Goal: Task Accomplishment & Management: Use online tool/utility

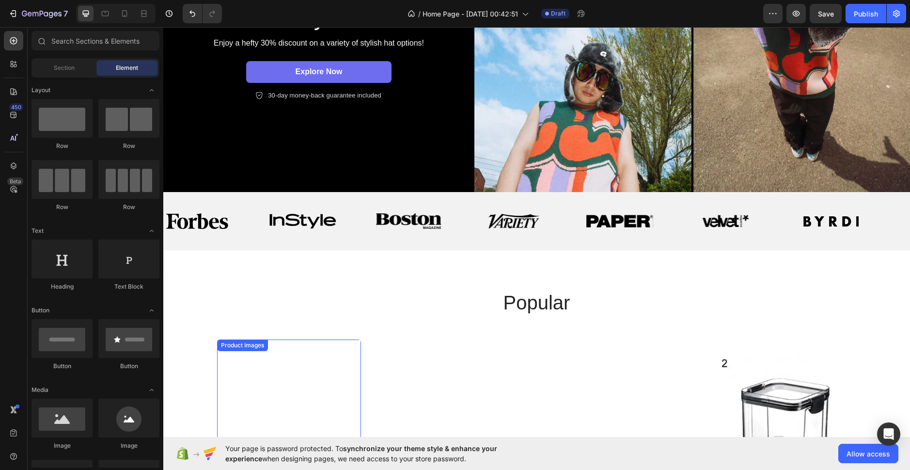
scroll to position [242, 0]
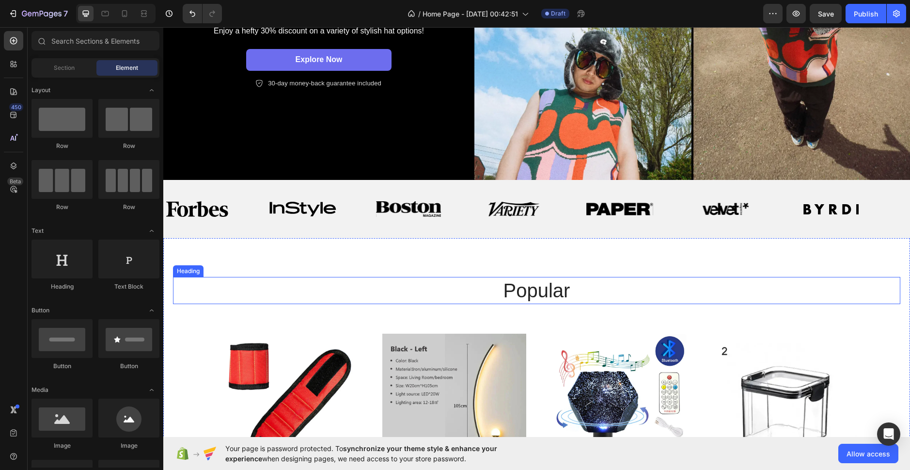
click at [534, 291] on h2 "popular" at bounding box center [536, 290] width 581 height 27
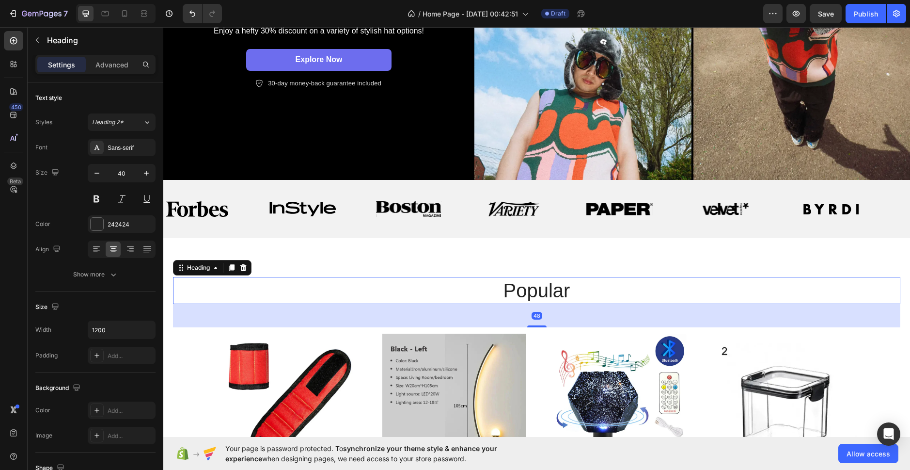
click at [534, 291] on h2 "popular" at bounding box center [536, 290] width 581 height 27
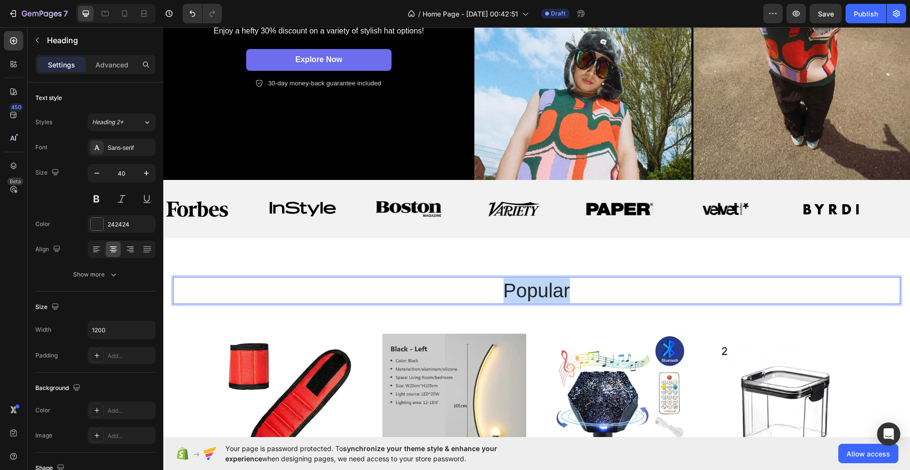
click at [535, 291] on p "popular" at bounding box center [537, 290] width 580 height 25
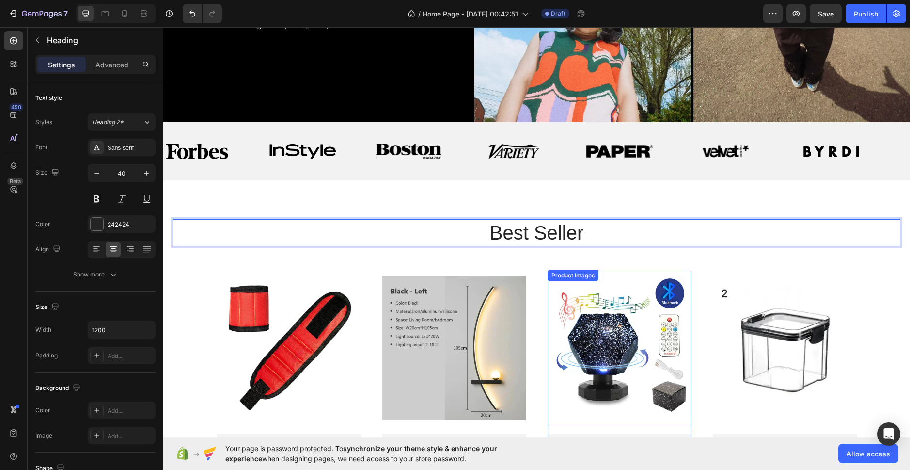
scroll to position [388, 0]
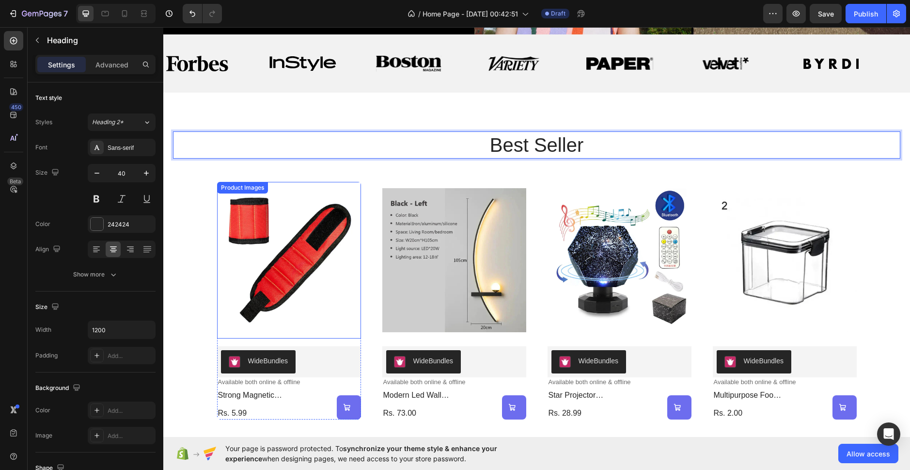
click at [331, 220] on img at bounding box center [289, 260] width 144 height 157
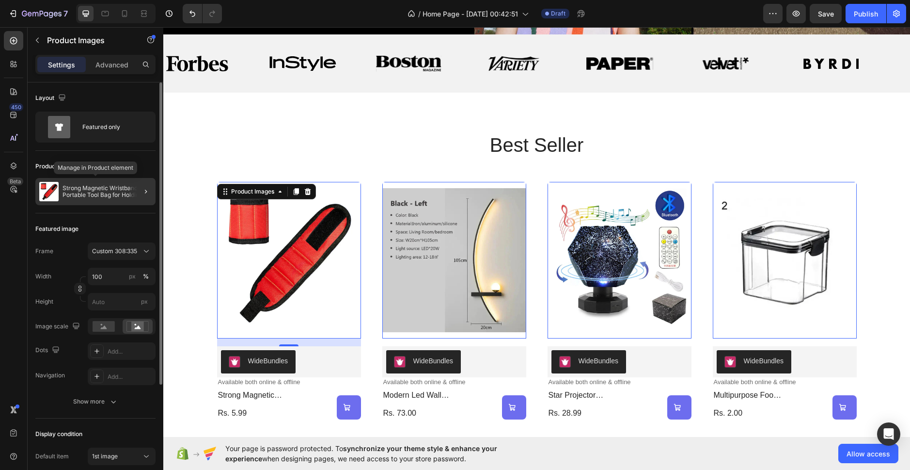
click at [106, 188] on p "Strong Magnetic Wristband – Portable Tool Bag for Holding Screws, Nails, Nuts, …" at bounding box center [107, 192] width 89 height 14
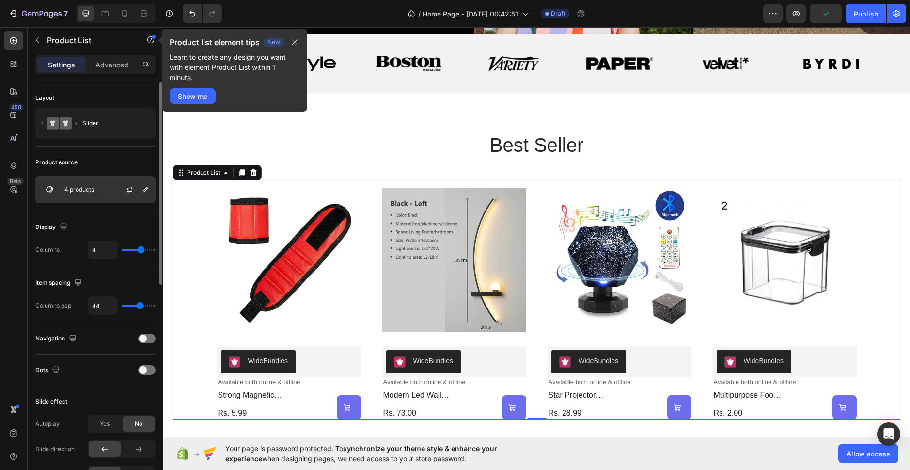
click at [93, 193] on div "4 products" at bounding box center [95, 189] width 120 height 27
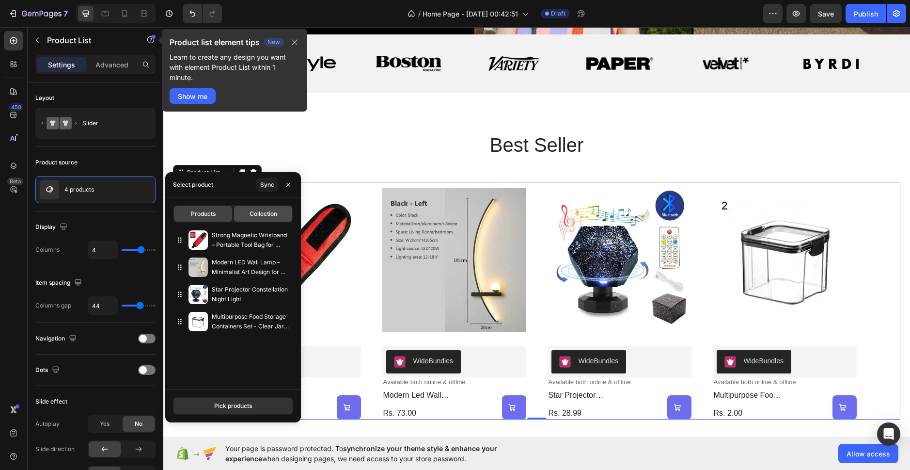
click at [263, 212] on span "Collection" at bounding box center [264, 213] width 28 height 9
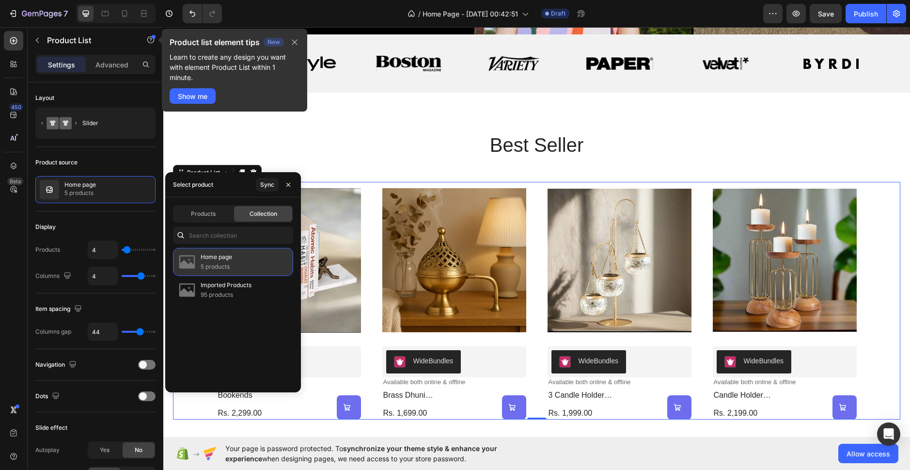
click at [233, 259] on div "Home page 5 products" at bounding box center [233, 262] width 120 height 28
click at [336, 151] on p "Best seller" at bounding box center [537, 144] width 580 height 25
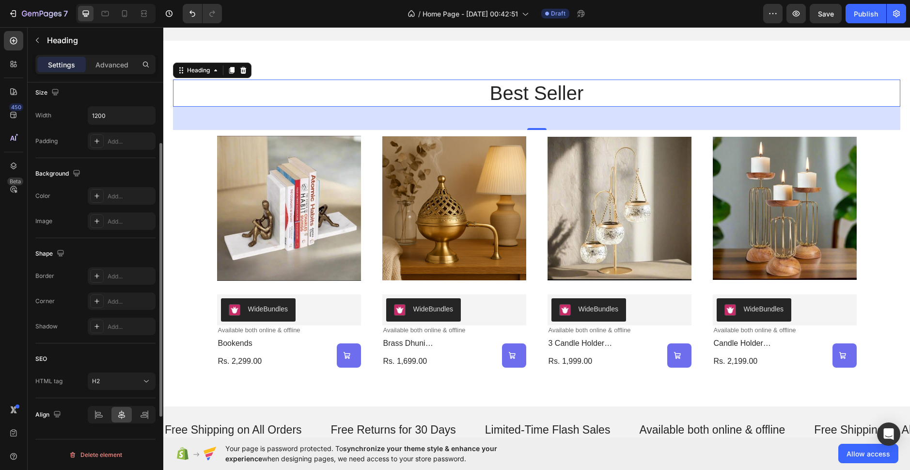
scroll to position [0, 0]
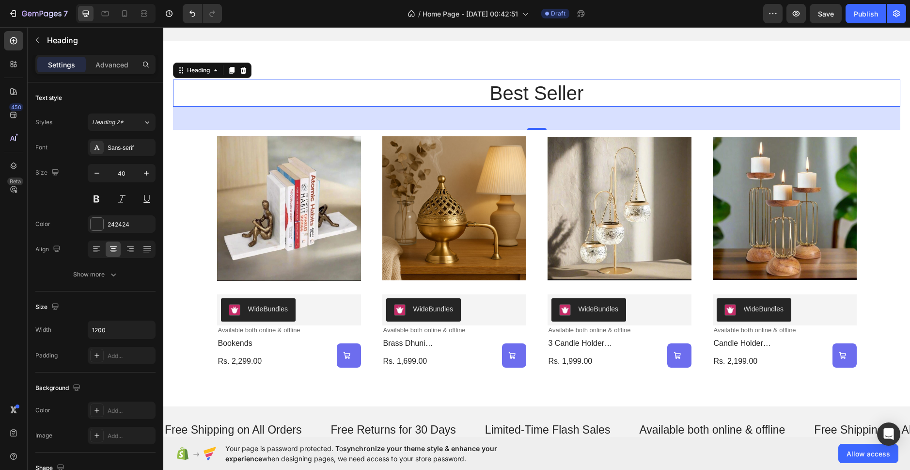
click at [114, 72] on div "Settings Advanced" at bounding box center [95, 64] width 120 height 19
click at [114, 66] on p "Advanced" at bounding box center [111, 65] width 33 height 10
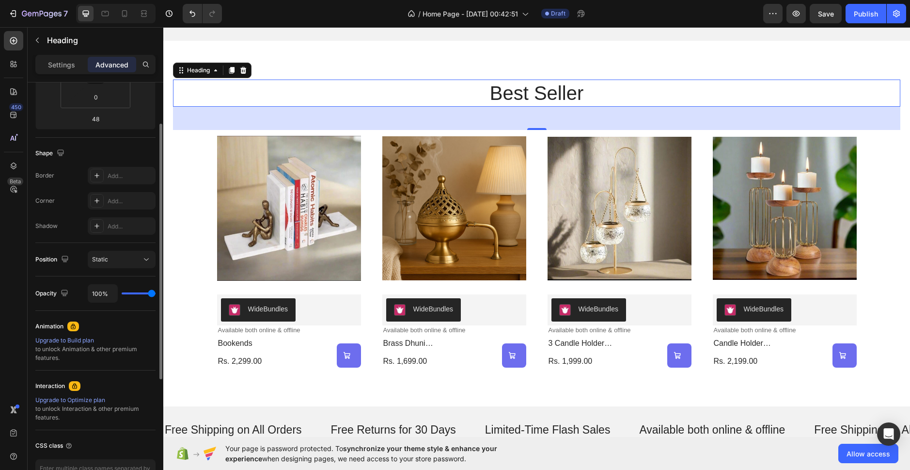
scroll to position [258, 0]
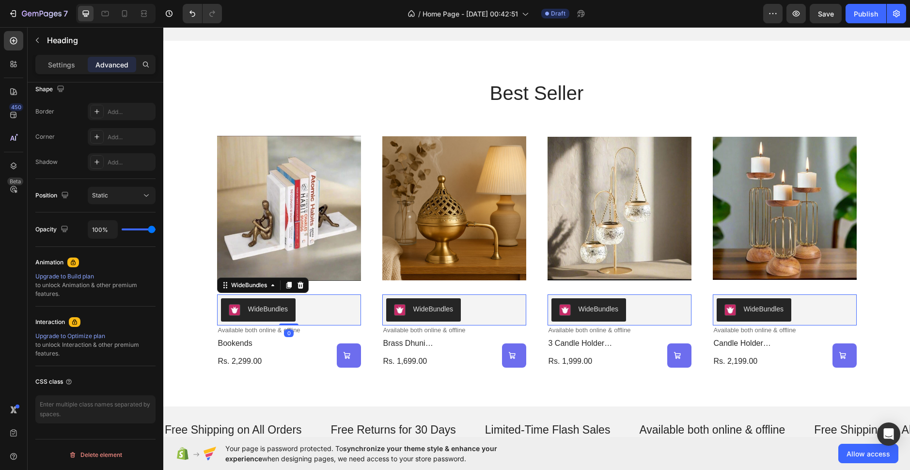
click at [303, 307] on div "WideBundles" at bounding box center [289, 309] width 136 height 23
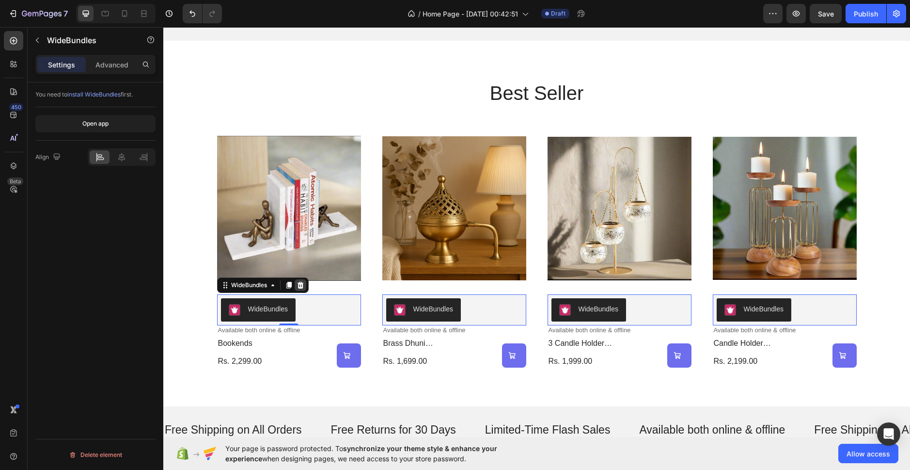
click at [298, 283] on icon at bounding box center [300, 285] width 6 height 7
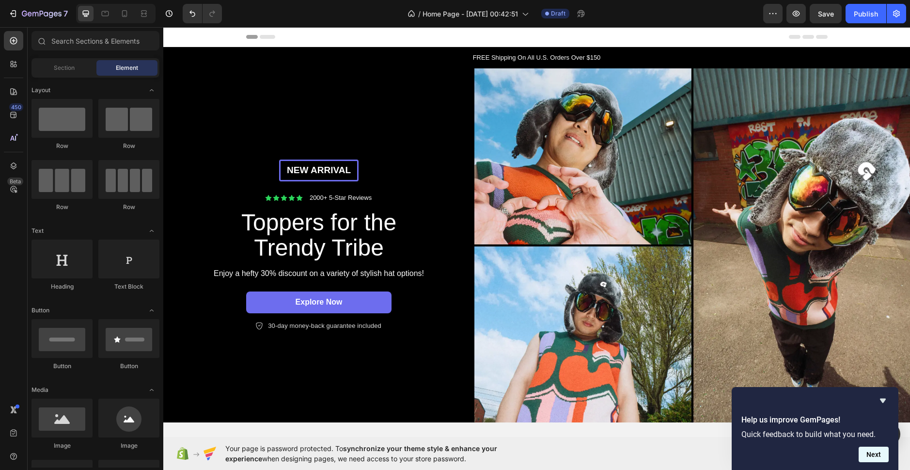
click at [876, 455] on button "Next" at bounding box center [874, 454] width 30 height 16
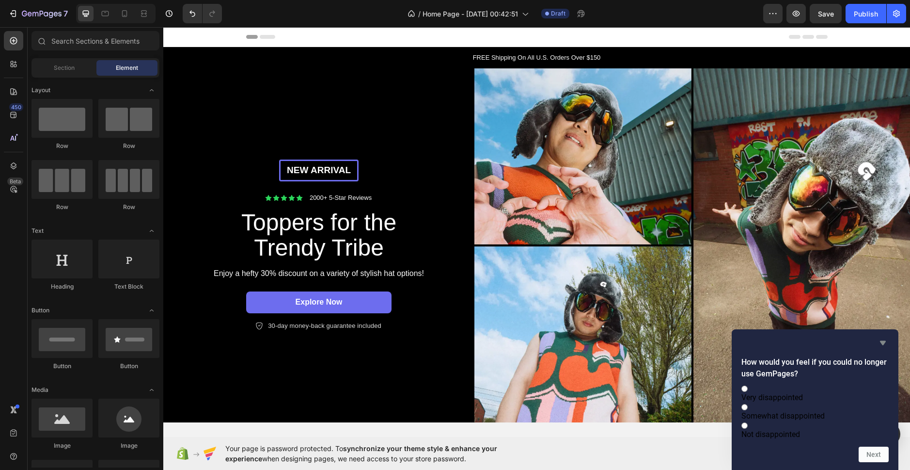
click at [886, 337] on icon "Hide survey" at bounding box center [883, 343] width 12 height 12
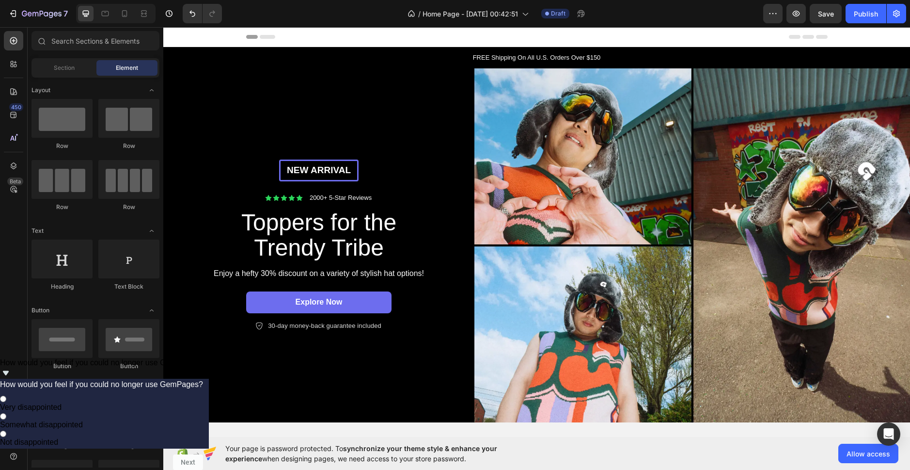
drag, startPoint x: 251, startPoint y: 38, endPoint x: 273, endPoint y: 38, distance: 22.8
click at [273, 38] on div "Header" at bounding box center [536, 36] width 581 height 19
click at [268, 39] on div "Header" at bounding box center [536, 36] width 581 height 19
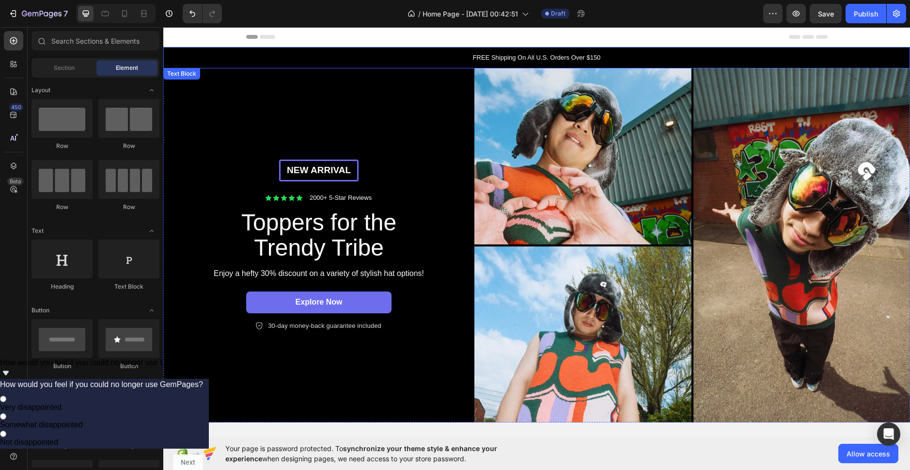
click at [527, 59] on p "FREE Shipping On All U.S. Orders Over $150" at bounding box center [536, 58] width 745 height 10
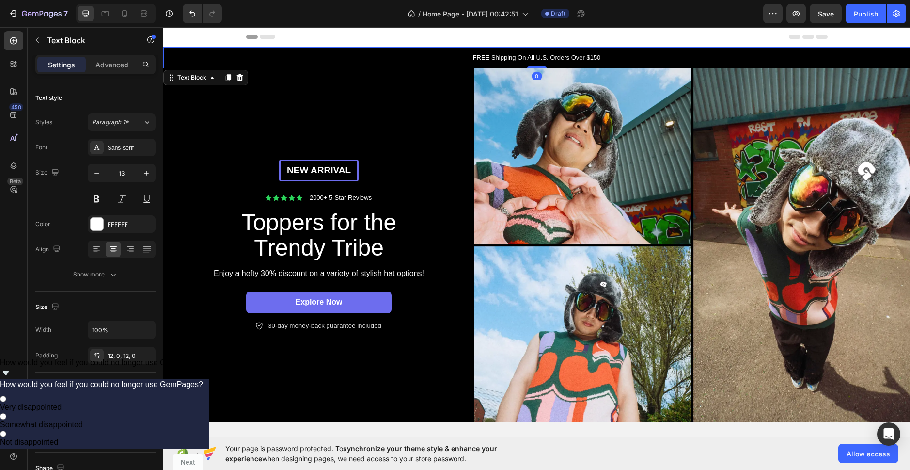
click at [544, 59] on p "FREE Shipping On All U.S. Orders Over $150" at bounding box center [536, 58] width 745 height 10
click at [601, 62] on p "FREE Shipping On All U.S. Orders Over $150" at bounding box center [536, 58] width 745 height 10
click at [587, 55] on p "FREE Shipping On All U.S. Orders Over $150" at bounding box center [536, 58] width 745 height 10
click at [601, 59] on p "FREE Shipping On All U.S. Orders Over $150" at bounding box center [536, 58] width 745 height 10
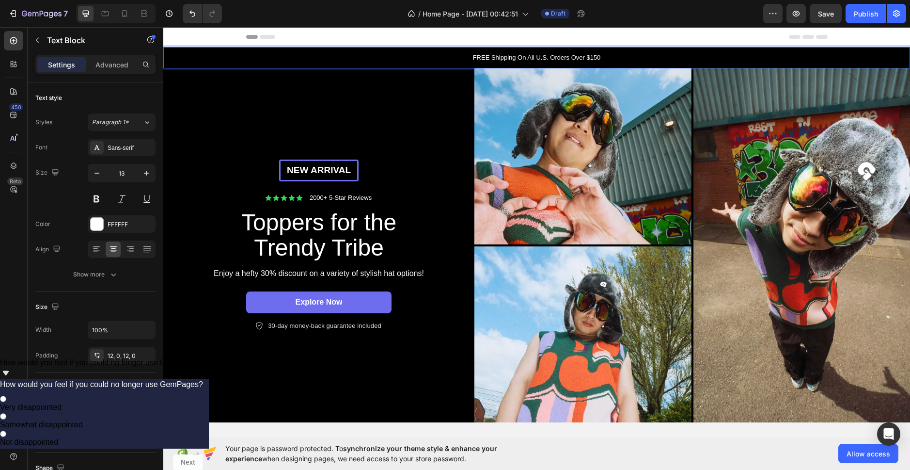
click at [601, 59] on p "FREE Shipping On All U.S. Orders Over $150" at bounding box center [536, 58] width 745 height 10
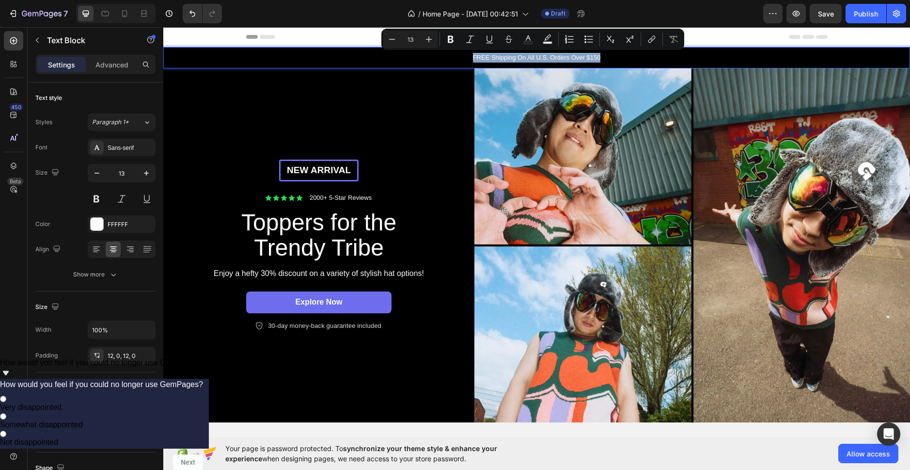
drag, startPoint x: 607, startPoint y: 56, endPoint x: 470, endPoint y: 58, distance: 137.1
click at [470, 58] on p "FREE Shipping On All U.S. Orders Over $150" at bounding box center [536, 58] width 745 height 10
click at [612, 59] on p "FREE Shipping On All U.S. Orders Over $150" at bounding box center [536, 58] width 745 height 10
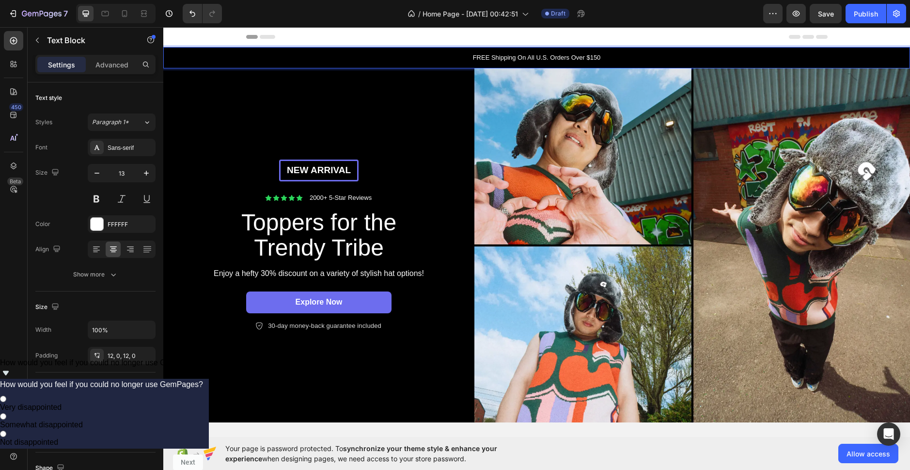
click at [587, 57] on p "FREE Shipping On All U.S. Orders Over $150" at bounding box center [536, 58] width 745 height 10
click at [594, 58] on p "FREE Shipping On All U.S. Orders Over $150" at bounding box center [536, 58] width 745 height 10
click at [604, 59] on p "FREE Shipping On All U.S. Orders Over $150" at bounding box center [536, 58] width 745 height 10
drag, startPoint x: 619, startPoint y: 58, endPoint x: 567, endPoint y: 57, distance: 51.4
click at [567, 57] on p "FREE Shipping On All U.S. Orders Over $150" at bounding box center [536, 58] width 745 height 10
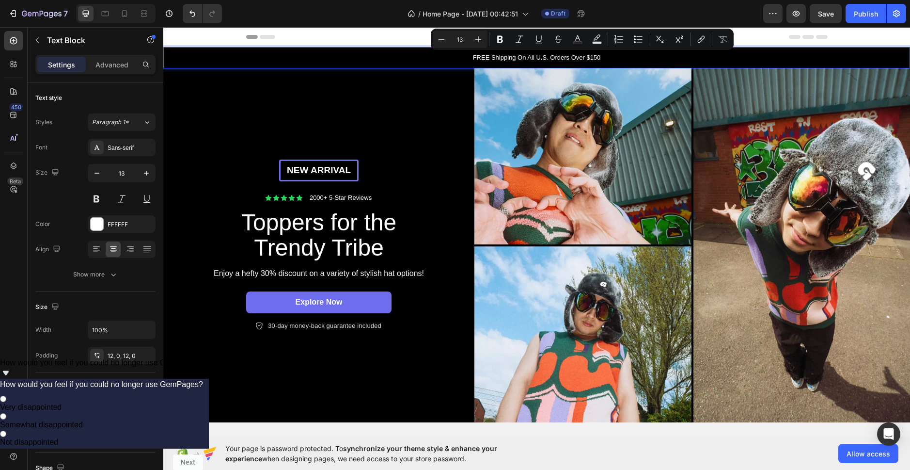
click at [540, 57] on p "FREE Shipping On All U.S. Orders Over $150" at bounding box center [536, 58] width 745 height 10
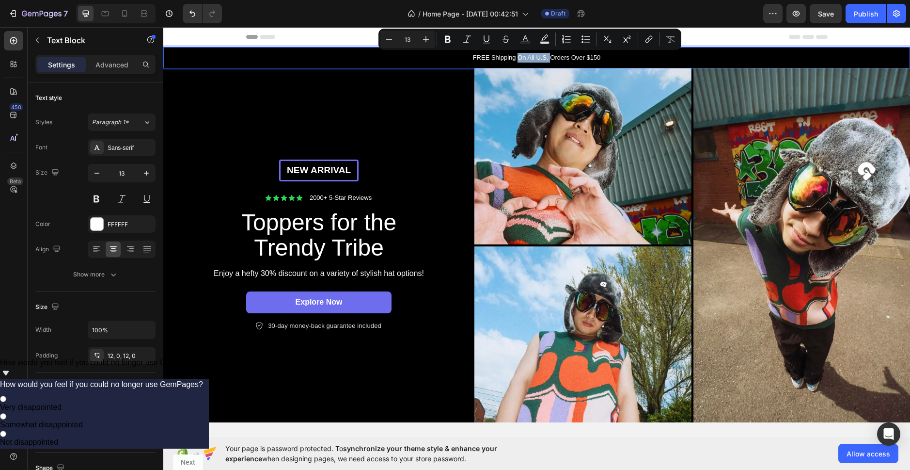
drag, startPoint x: 547, startPoint y: 59, endPoint x: 514, endPoint y: 60, distance: 32.5
click at [514, 60] on p "FREE Shipping On All U.S. Orders Over $150" at bounding box center [536, 58] width 745 height 10
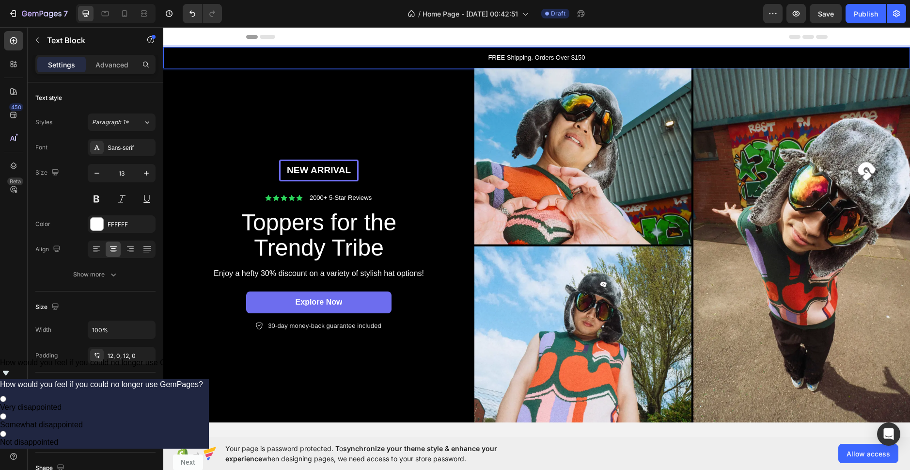
click at [573, 56] on p "FREE Shipping. Orders Over $150" at bounding box center [536, 58] width 745 height 10
click at [593, 62] on p "FREE Shipping. Orders Over 2500" at bounding box center [536, 58] width 745 height 10
click at [567, 58] on p "FREE Shipping. Orders Over 2500" at bounding box center [536, 58] width 745 height 10
click at [570, 60] on p "FREE Shipping. Orders Over 2500" at bounding box center [536, 58] width 745 height 10
click at [567, 60] on p "FREE Shipping. Orders Over 2500" at bounding box center [536, 58] width 745 height 10
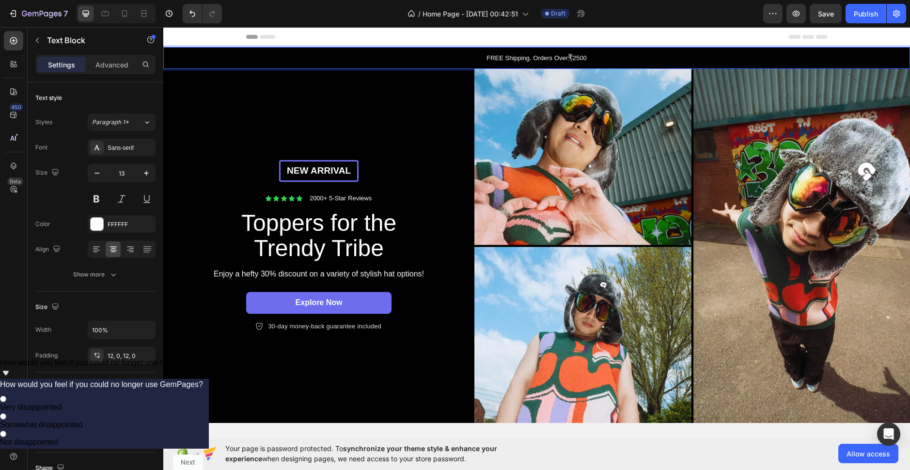
click at [652, 51] on div "FREE Shipping. Orders Over ₹ 2500" at bounding box center [536, 58] width 747 height 22
click at [569, 57] on span "₹" at bounding box center [570, 57] width 5 height 8
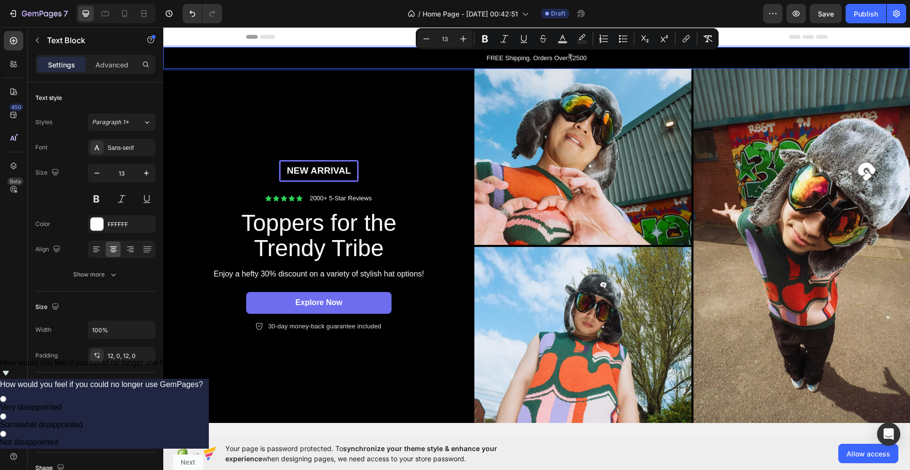
click at [610, 59] on p "FREE Shipping. Orders Over ₹ 2500" at bounding box center [536, 58] width 745 height 10
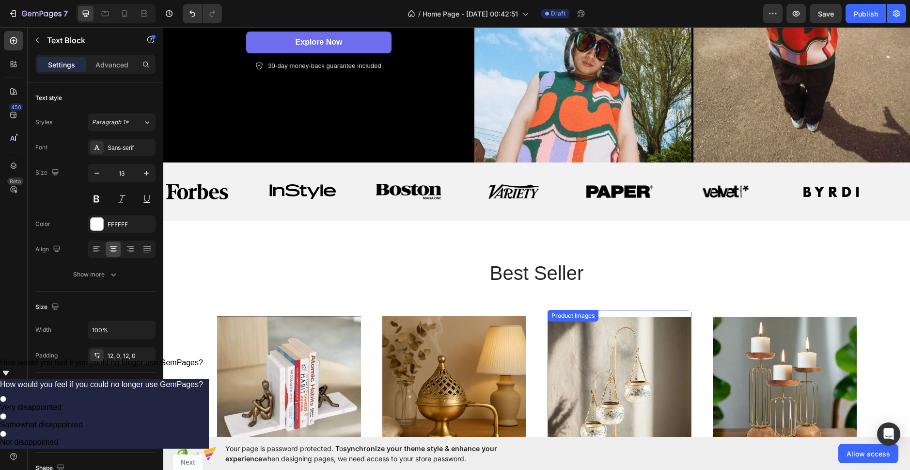
scroll to position [145, 0]
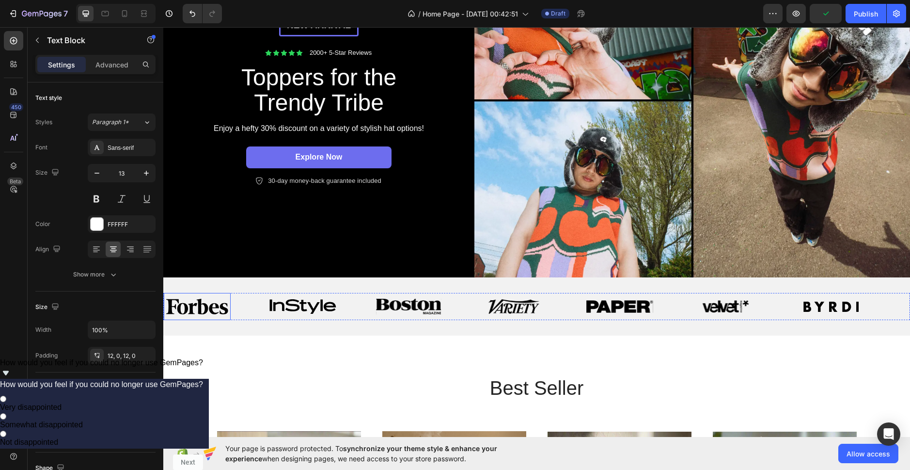
click at [228, 307] on div at bounding box center [197, 306] width 67 height 16
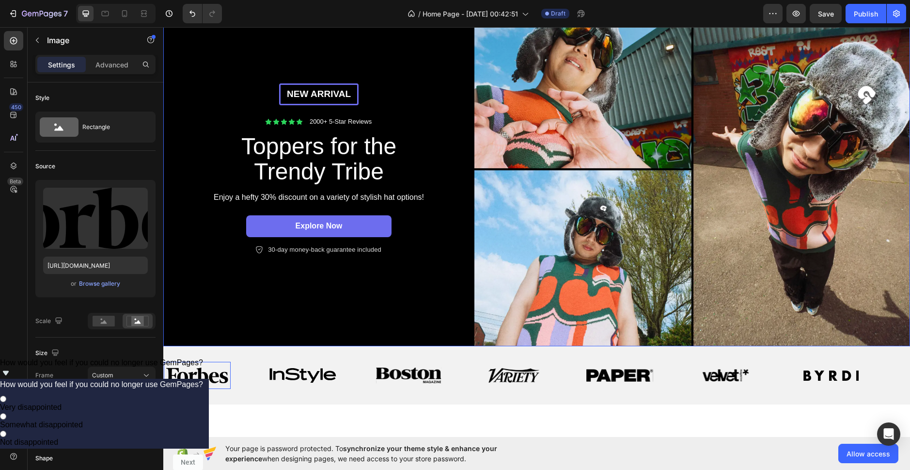
scroll to position [194, 0]
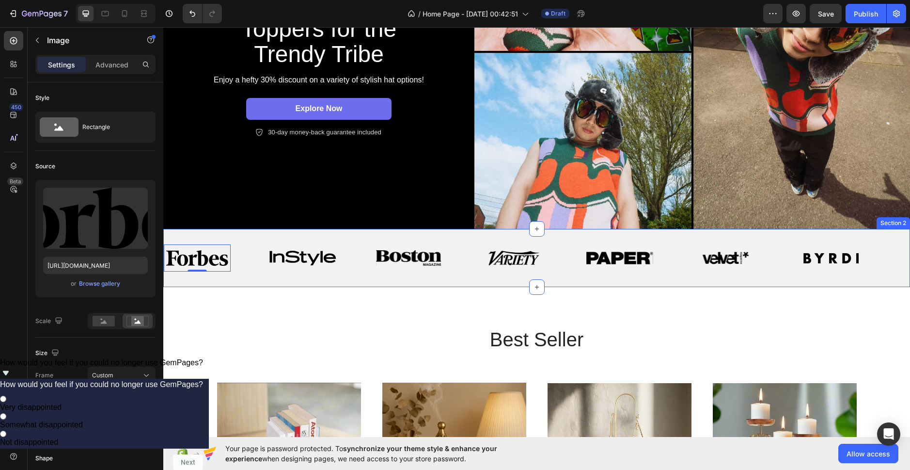
click at [371, 275] on div "Image 0 Image Image Image Image Image Image Image 0 Image Image Image Image Ima…" at bounding box center [536, 258] width 747 height 58
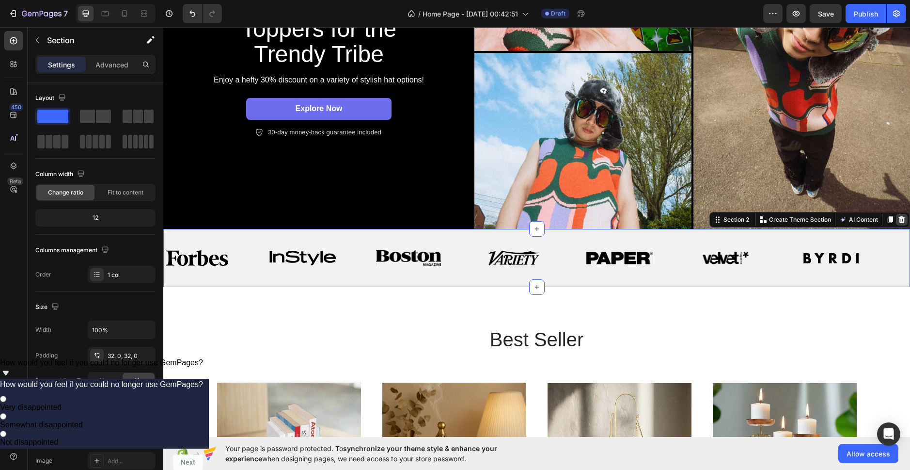
click at [899, 217] on icon at bounding box center [902, 219] width 6 height 7
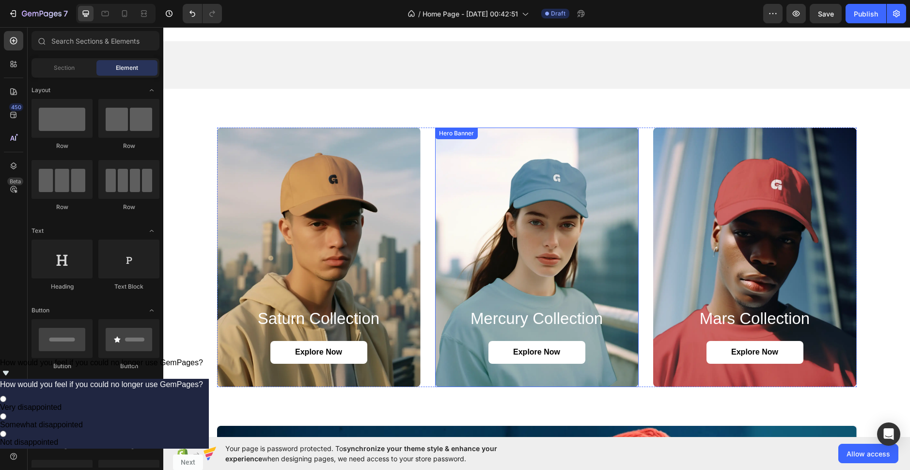
scroll to position [775, 0]
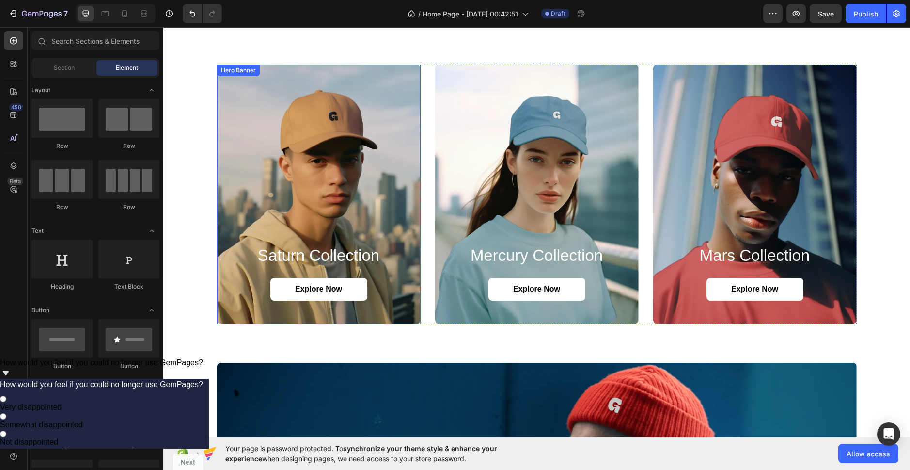
click at [348, 188] on div "Background Image" at bounding box center [319, 193] width 204 height 259
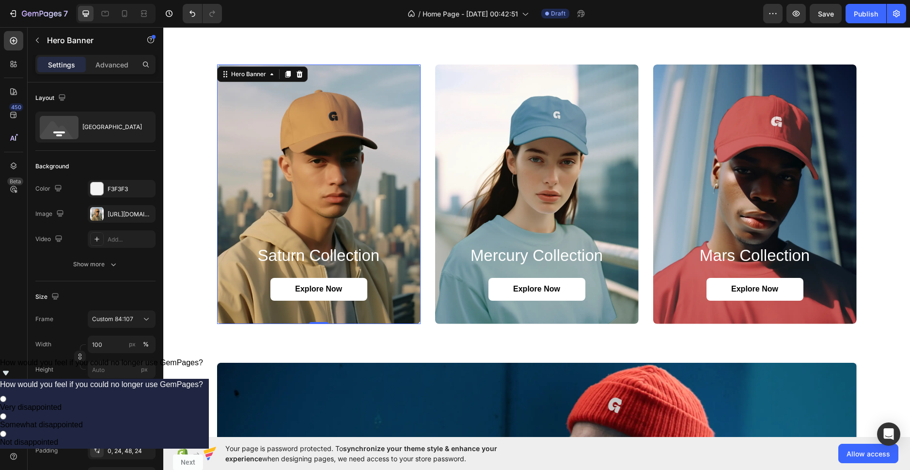
click at [348, 188] on div "Background Image" at bounding box center [319, 193] width 204 height 259
click at [118, 218] on div "[URL][DOMAIN_NAME]" at bounding box center [122, 214] width 28 height 9
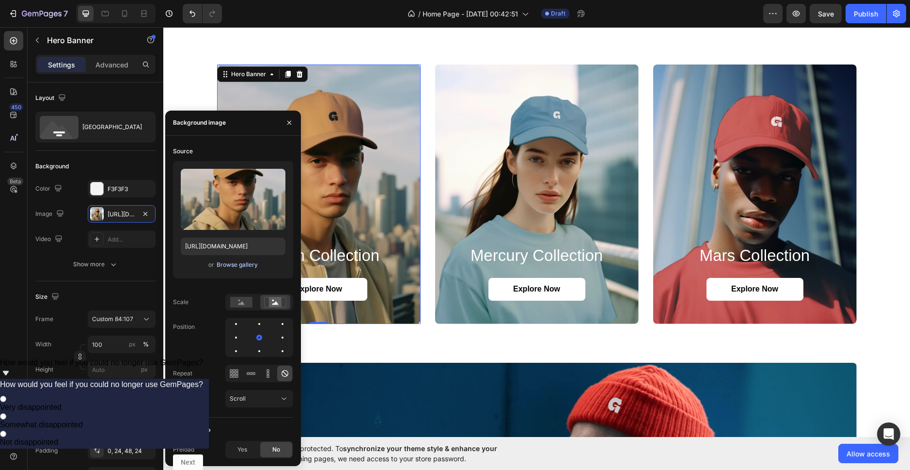
click at [234, 264] on div "Browse gallery" at bounding box center [237, 264] width 41 height 9
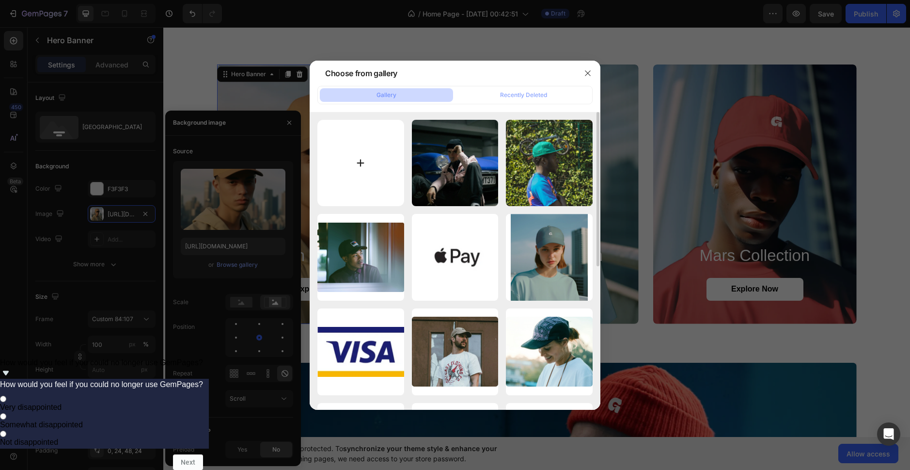
click at [360, 135] on input "file" at bounding box center [360, 163] width 87 height 87
type input "C:\fakepath\mv1.jpg"
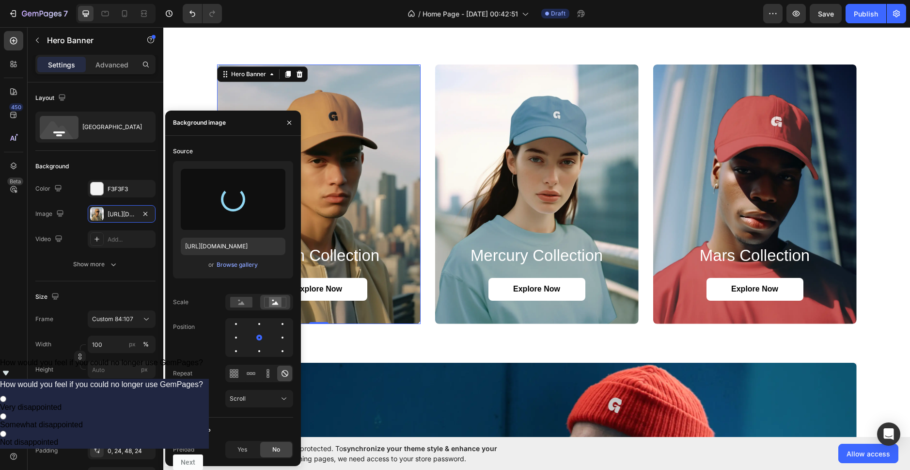
type input "[URL][DOMAIN_NAME]"
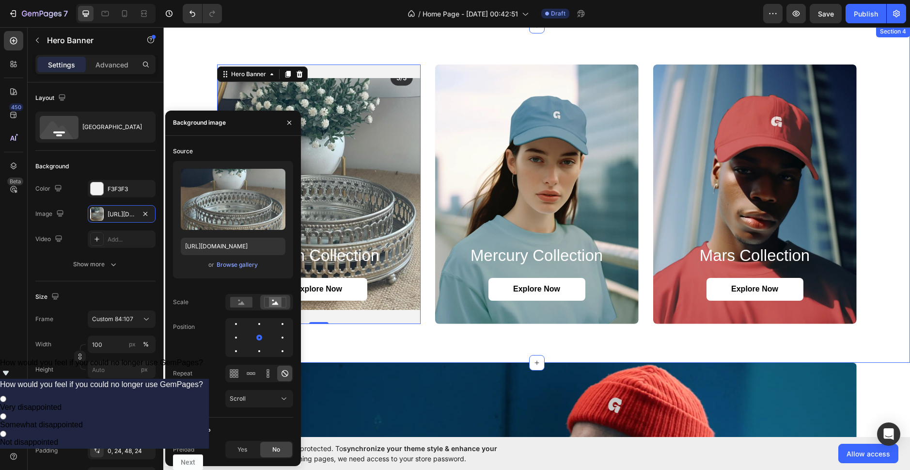
click at [382, 353] on div "saturn collection Heading Explore Now Button Hero Banner 0 mercury collection H…" at bounding box center [536, 194] width 747 height 337
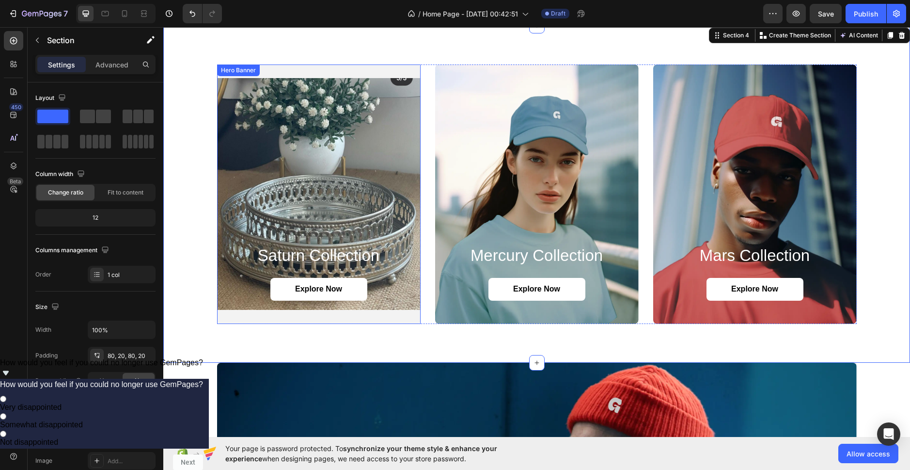
click at [390, 228] on div "Background Image" at bounding box center [319, 193] width 204 height 259
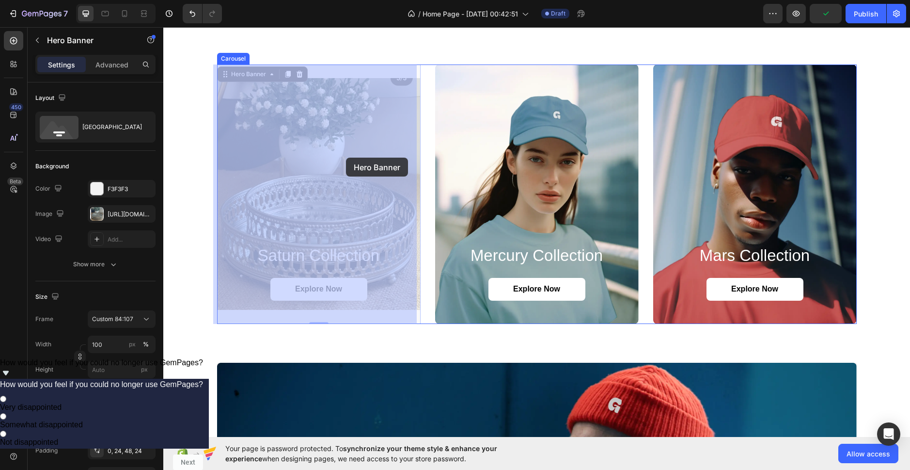
drag, startPoint x: 344, startPoint y: 171, endPoint x: 346, endPoint y: 157, distance: 13.3
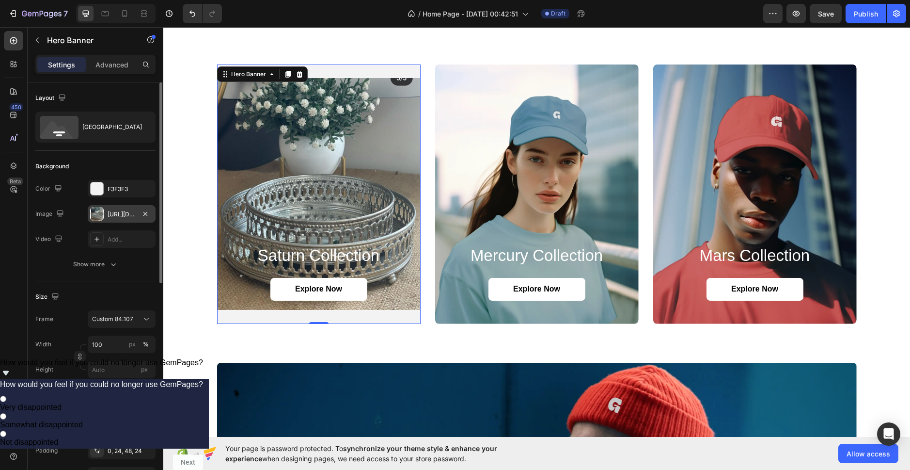
click at [144, 221] on div "[URL][DOMAIN_NAME]" at bounding box center [122, 213] width 68 height 17
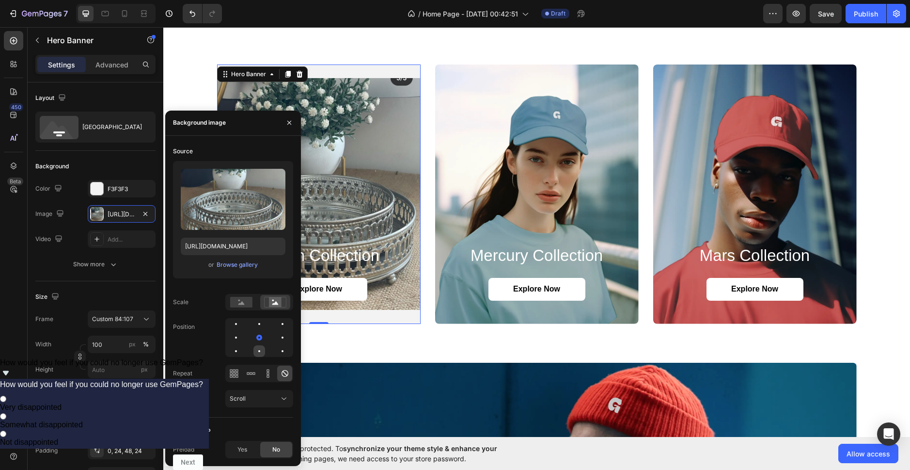
click at [258, 348] on div at bounding box center [259, 351] width 12 height 12
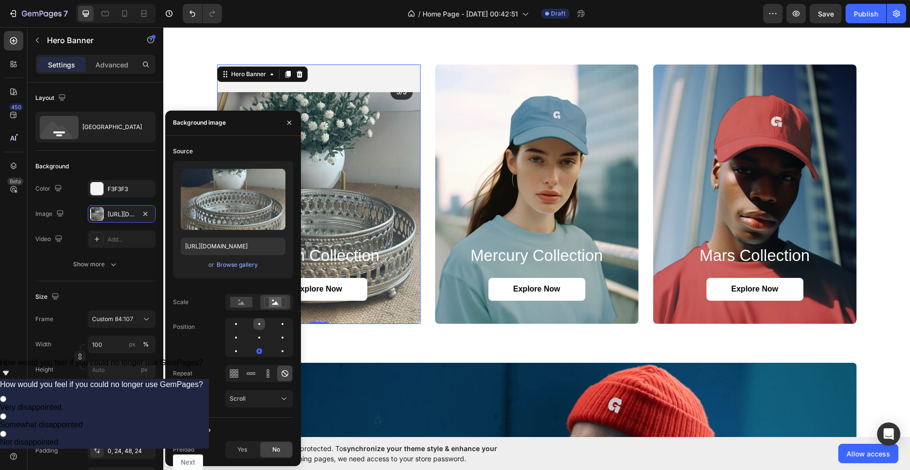
click at [256, 326] on div at bounding box center [259, 324] width 12 height 12
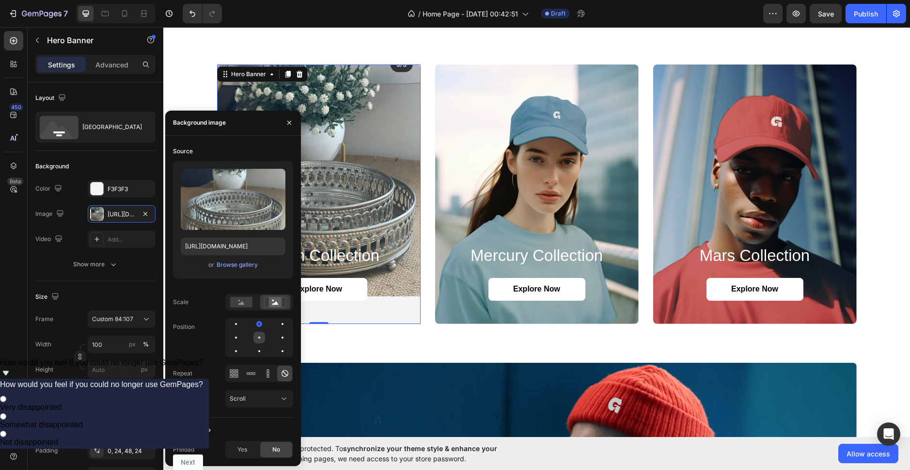
click at [259, 337] on div at bounding box center [259, 337] width 2 height 2
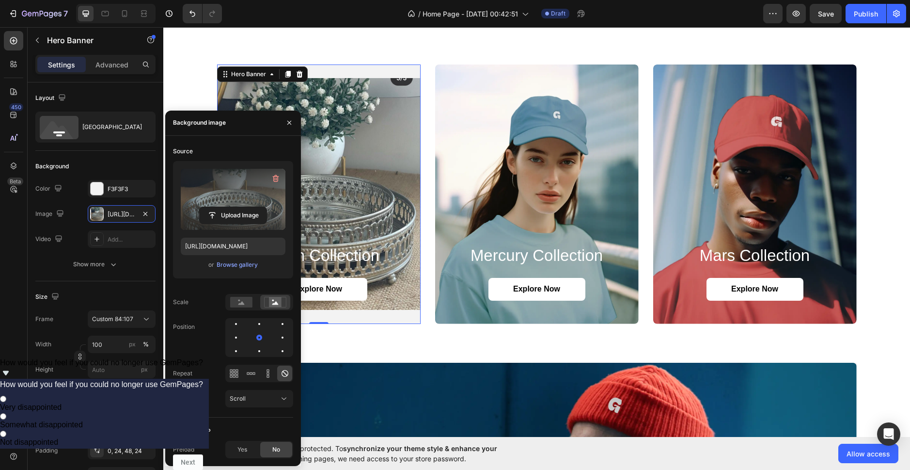
click at [240, 190] on label at bounding box center [233, 199] width 105 height 61
click at [240, 207] on input "file" at bounding box center [233, 215] width 67 height 16
click at [240, 190] on label at bounding box center [233, 199] width 105 height 61
click at [240, 207] on input "file" at bounding box center [233, 215] width 67 height 16
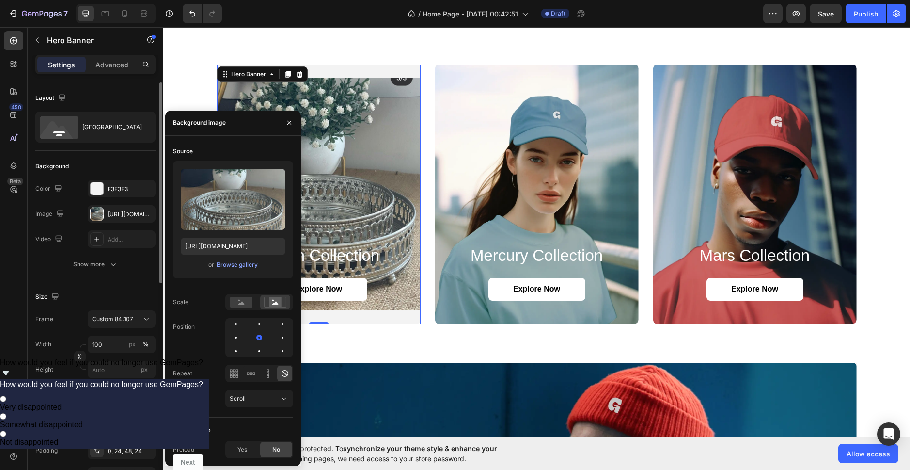
click at [131, 293] on div "Size" at bounding box center [95, 297] width 120 height 16
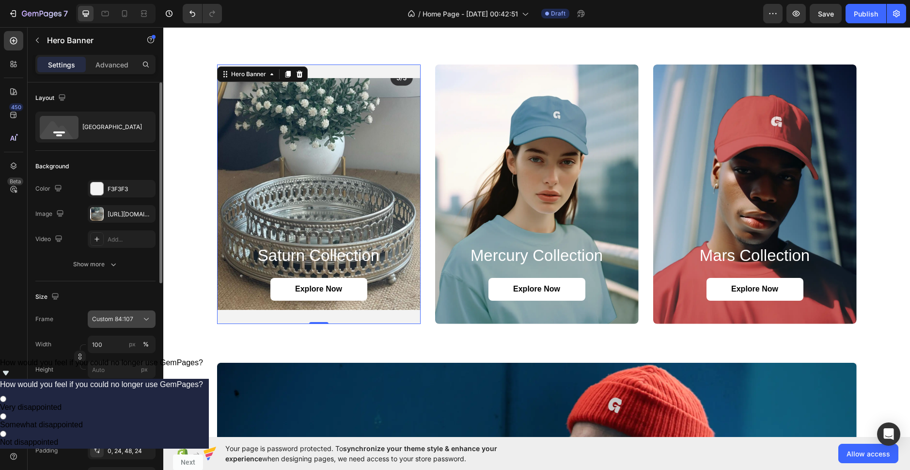
click at [134, 314] on div "Custom 84:107" at bounding box center [115, 318] width 47 height 9
click at [126, 295] on div "Size" at bounding box center [95, 297] width 120 height 16
click at [281, 156] on div "Background Image" at bounding box center [319, 193] width 204 height 259
click at [119, 215] on div "[URL][DOMAIN_NAME]" at bounding box center [122, 214] width 28 height 9
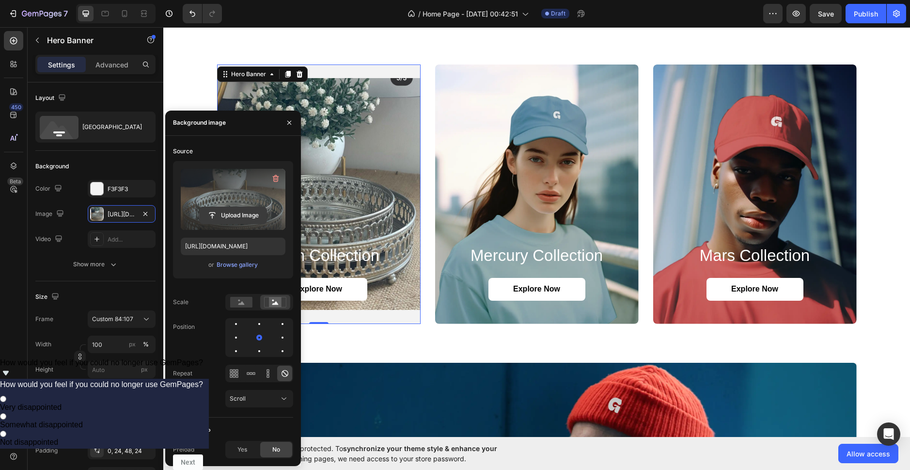
click at [240, 206] on button "Upload Image" at bounding box center [233, 214] width 68 height 17
click at [241, 210] on input "file" at bounding box center [233, 215] width 67 height 16
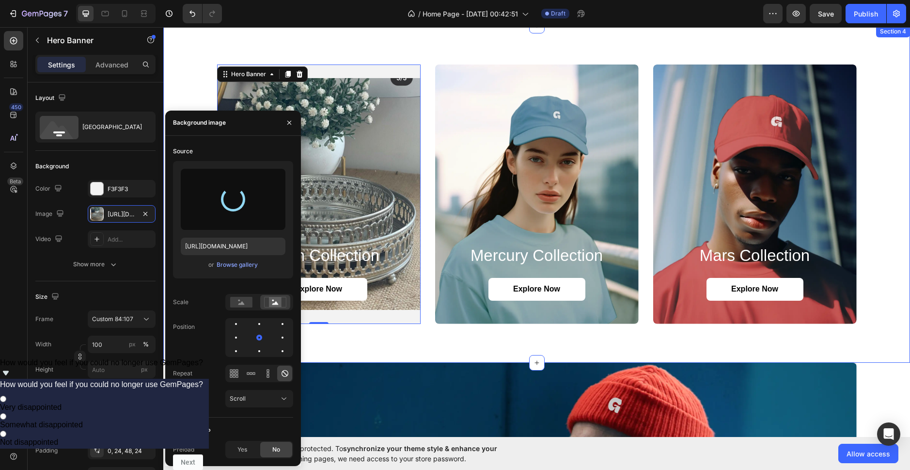
type input "[URL][DOMAIN_NAME]"
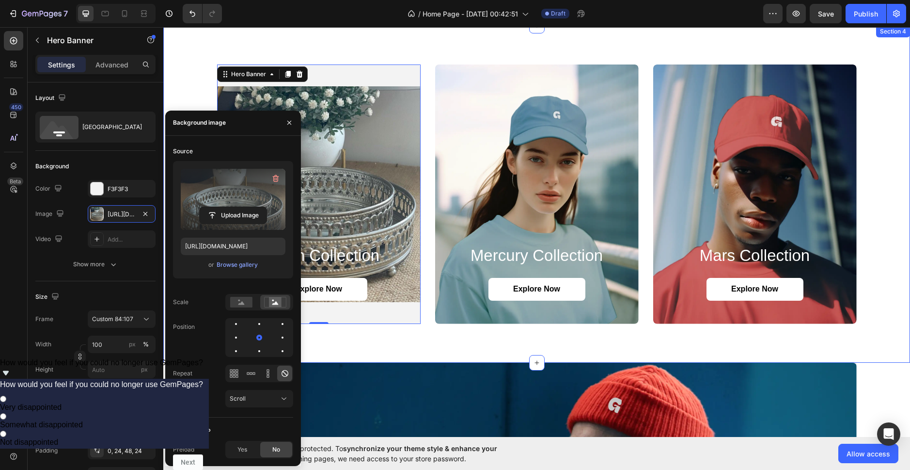
click at [387, 350] on div "saturn collection Heading Explore Now Button Hero Banner 0 mercury collection H…" at bounding box center [536, 194] width 747 height 337
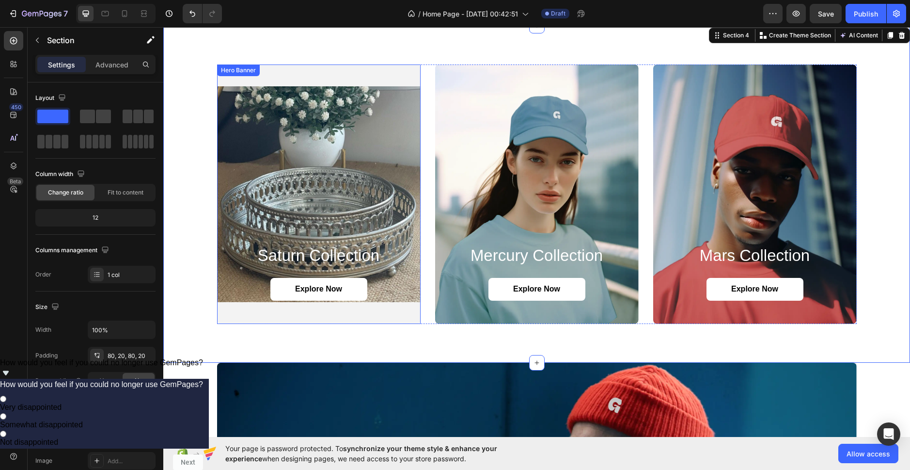
click at [368, 153] on div "Background Image" at bounding box center [319, 193] width 204 height 259
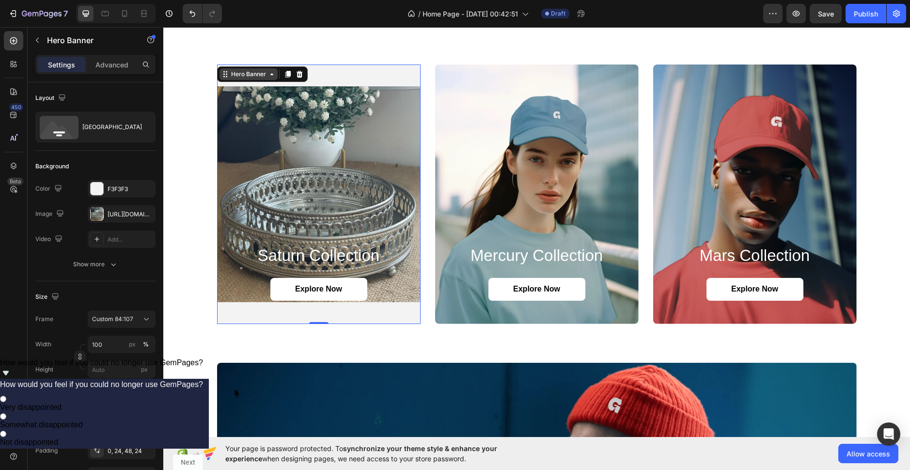
click at [268, 74] on icon at bounding box center [272, 74] width 8 height 8
click at [60, 212] on icon "button" at bounding box center [60, 213] width 10 height 10
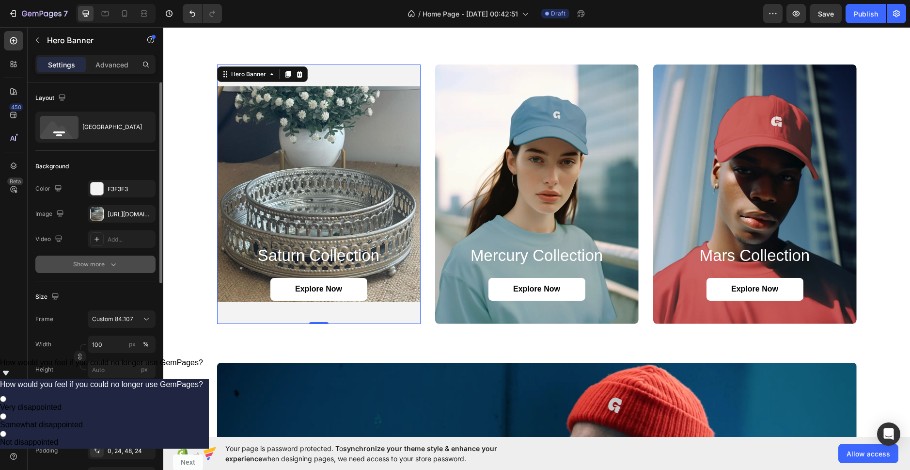
click at [115, 269] on button "Show more" at bounding box center [95, 263] width 120 height 17
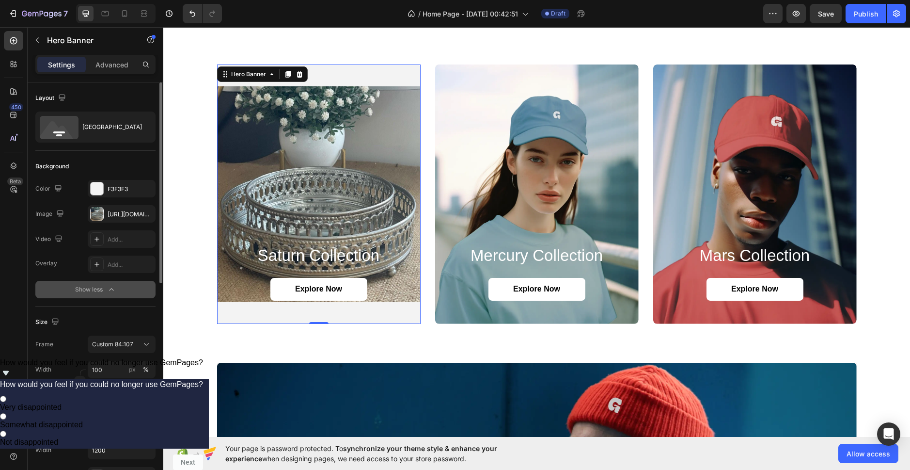
click at [102, 290] on div "Show less" at bounding box center [95, 289] width 41 height 10
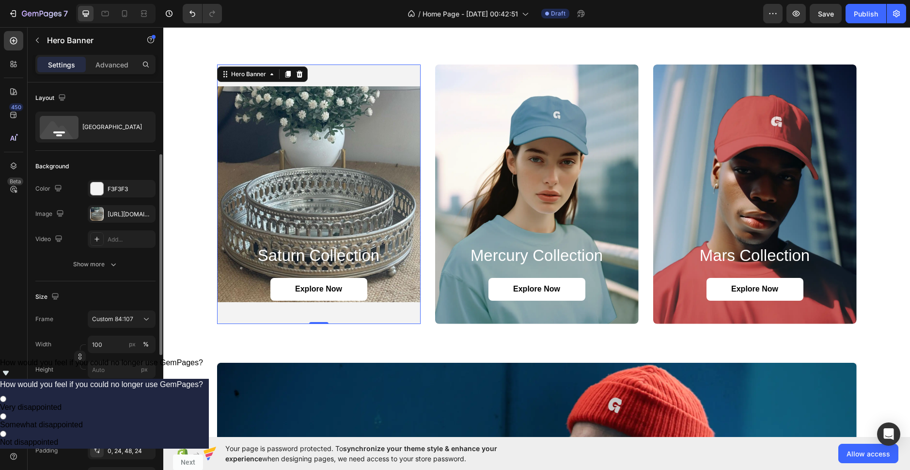
scroll to position [48, 0]
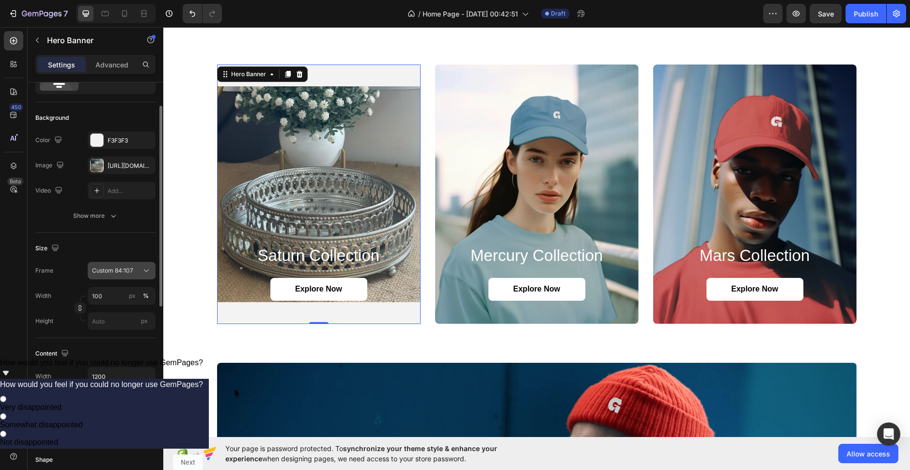
click at [122, 270] on span "Custom 84:107" at bounding box center [112, 270] width 41 height 9
click at [110, 312] on span "Custom" at bounding box center [102, 311] width 21 height 9
click at [115, 298] on input "100" at bounding box center [122, 295] width 68 height 17
click at [81, 282] on div "Frame Custom 84:107 Width 100 px % Height px" at bounding box center [95, 296] width 120 height 68
click at [105, 295] on input "100" at bounding box center [122, 295] width 68 height 17
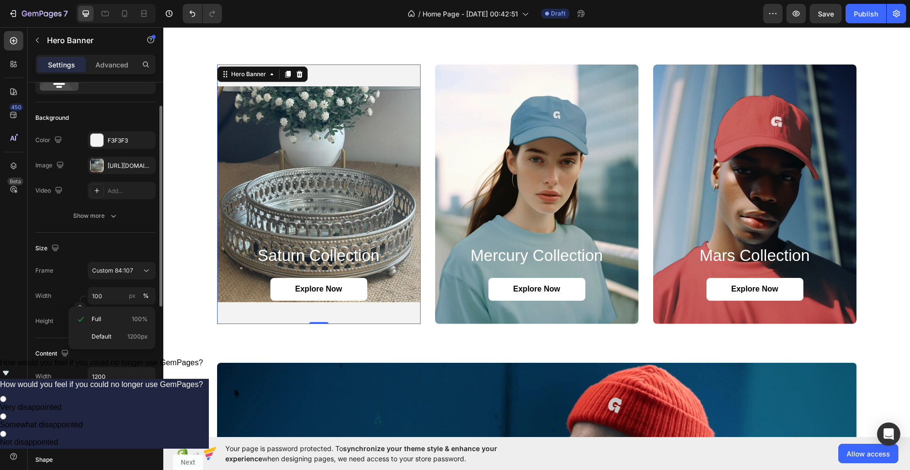
click at [71, 293] on div "Width 100 px %" at bounding box center [95, 295] width 120 height 17
click at [78, 308] on icon "button" at bounding box center [80, 307] width 7 height 7
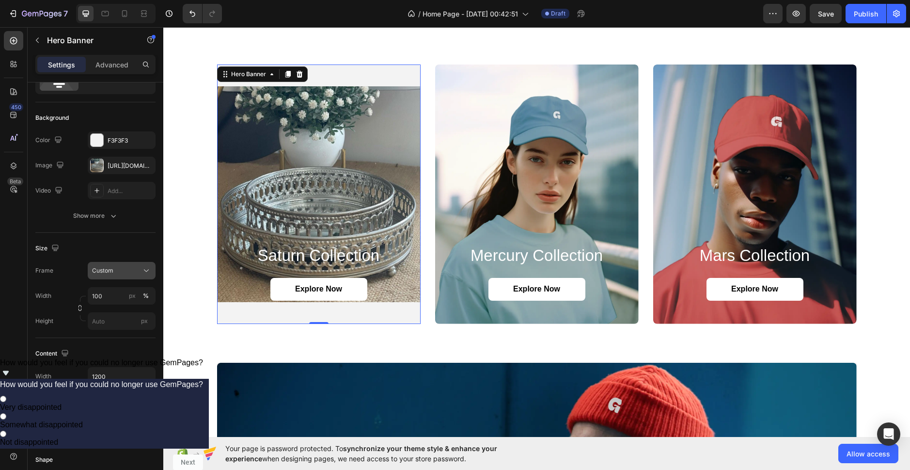
click at [119, 268] on div "Custom" at bounding box center [115, 270] width 47 height 9
click at [77, 262] on div "Frame Custom As banner source Custom" at bounding box center [95, 270] width 120 height 17
click at [108, 294] on input "100" at bounding box center [122, 295] width 68 height 17
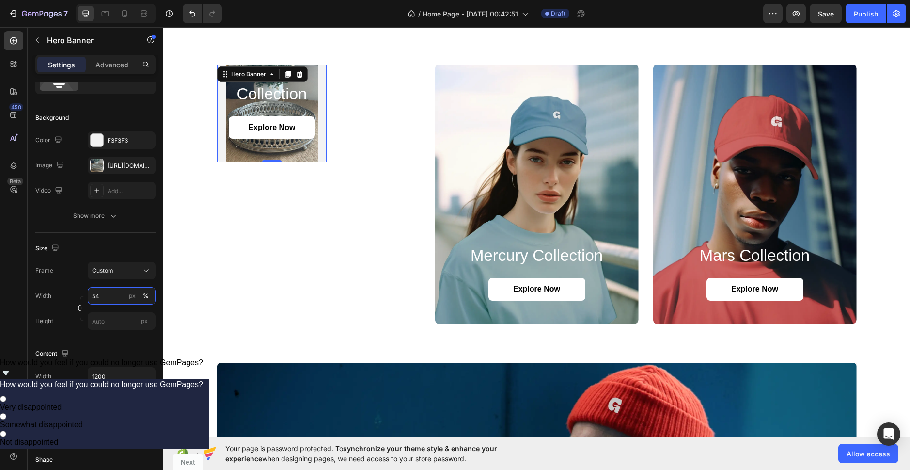
type input "5"
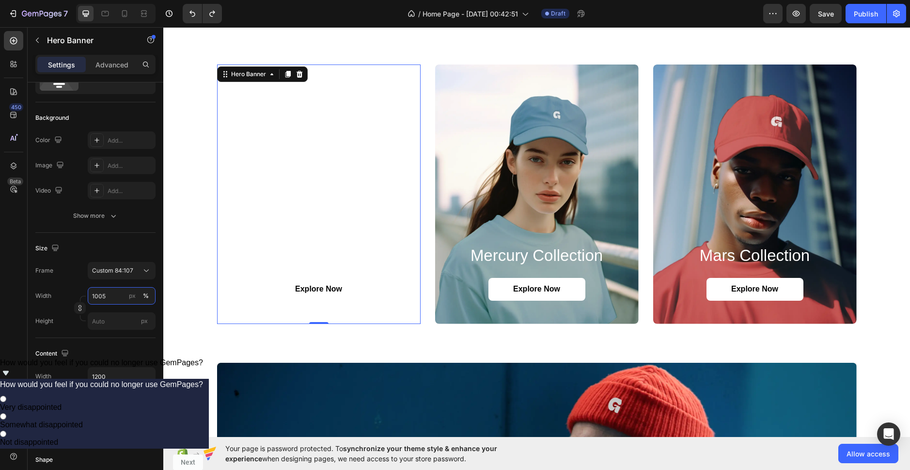
type input "1005"
click at [103, 240] on div "Size Frame Custom 84:107 Width 1005 px % Height px" at bounding box center [95, 285] width 120 height 105
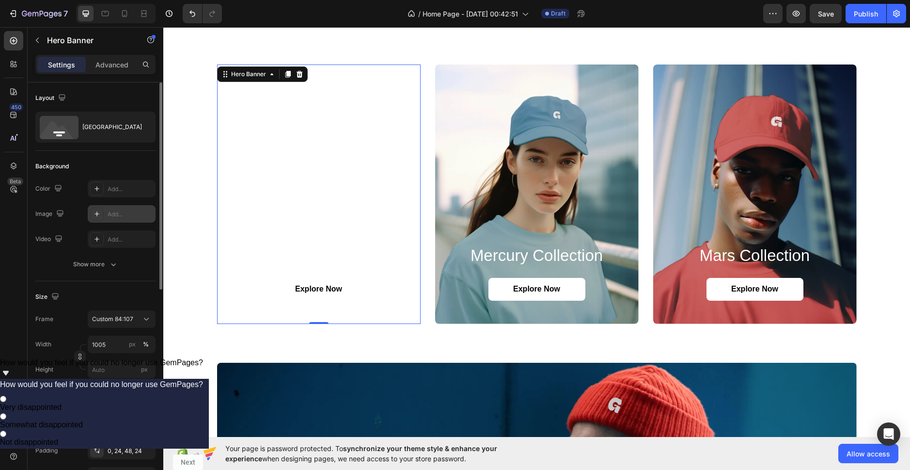
click at [111, 217] on div "Add..." at bounding box center [131, 214] width 46 height 9
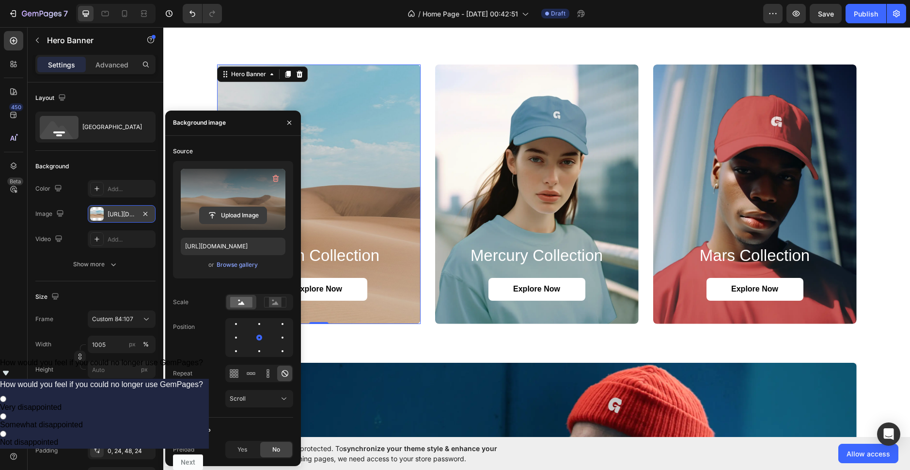
click at [224, 217] on input "file" at bounding box center [233, 215] width 67 height 16
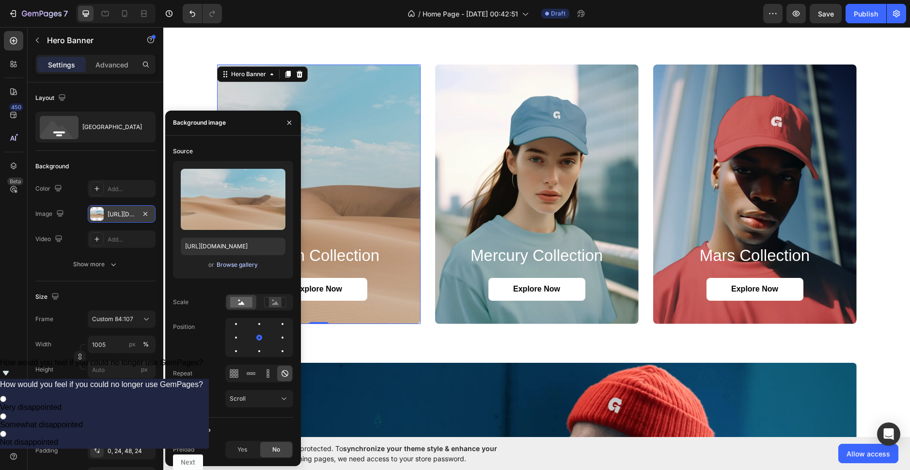
click at [241, 263] on div "Browse gallery" at bounding box center [237, 264] width 41 height 9
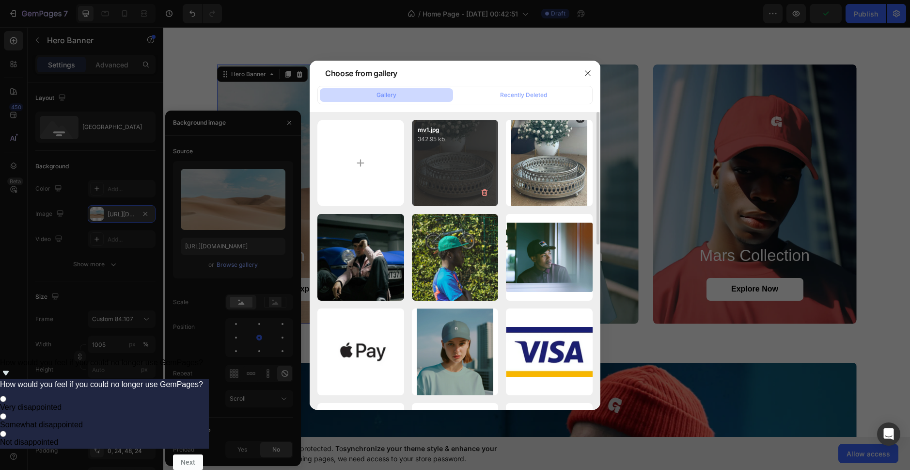
click at [446, 165] on div "mv1.jpg 342.95 kb" at bounding box center [455, 163] width 87 height 87
type input "[URL][DOMAIN_NAME]"
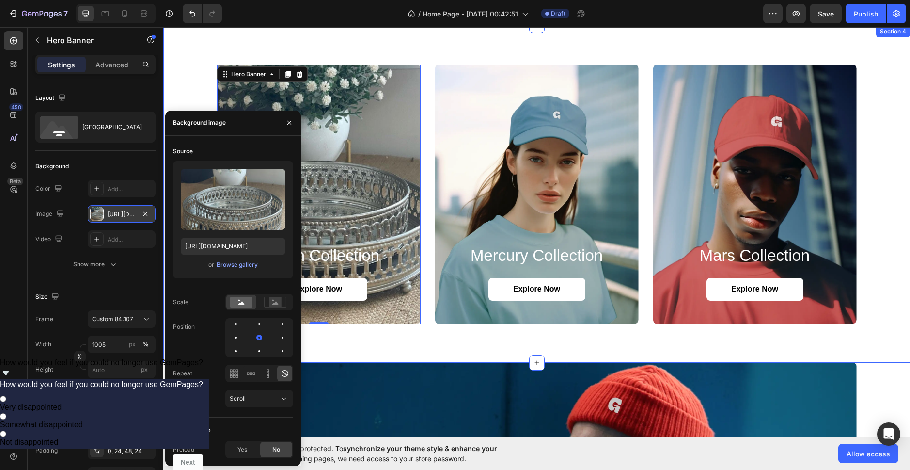
click at [396, 354] on div "saturn collection Heading Explore Now Button Hero Banner 0 mercury collection H…" at bounding box center [536, 194] width 747 height 337
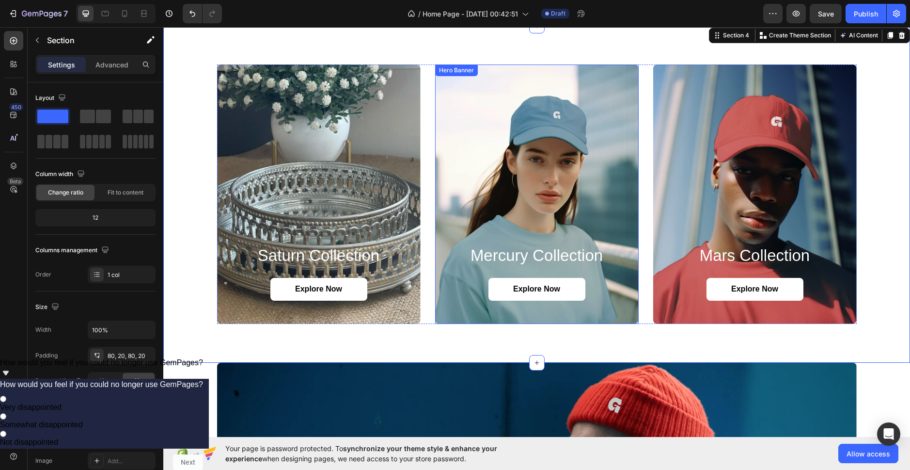
click at [508, 186] on div "Background Image" at bounding box center [537, 193] width 204 height 259
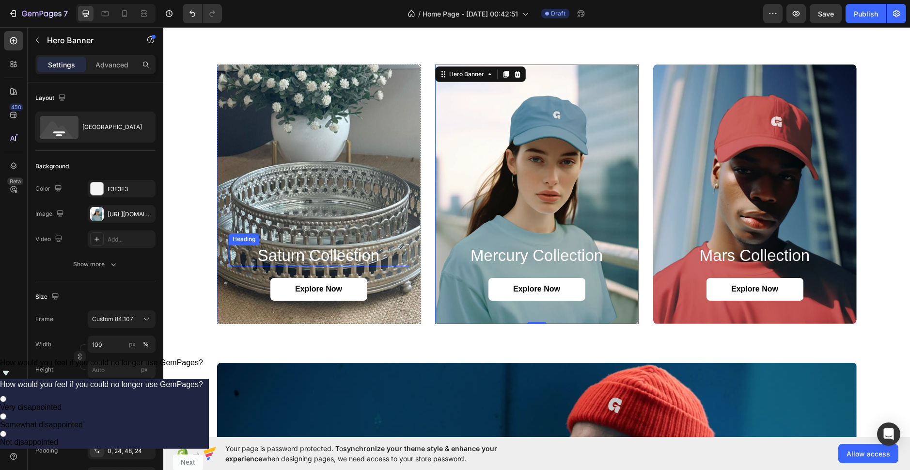
click at [317, 256] on h2 "saturn collection" at bounding box center [319, 255] width 180 height 21
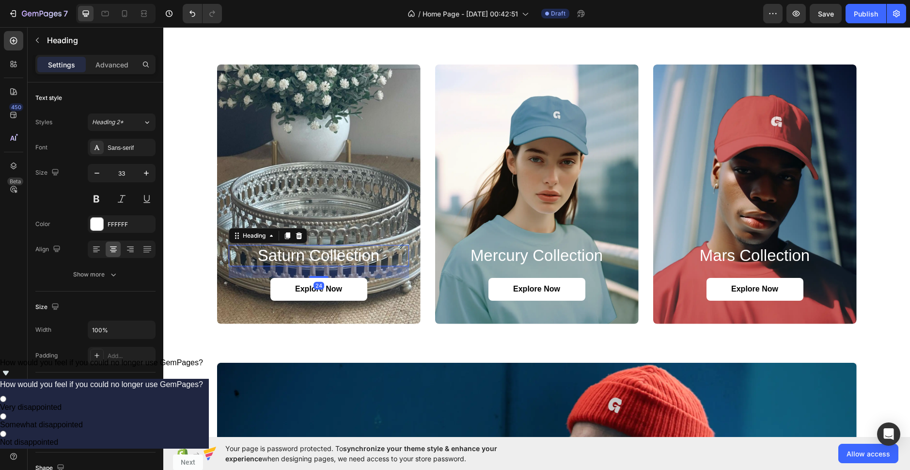
click at [294, 255] on h2 "saturn collection" at bounding box center [319, 255] width 180 height 21
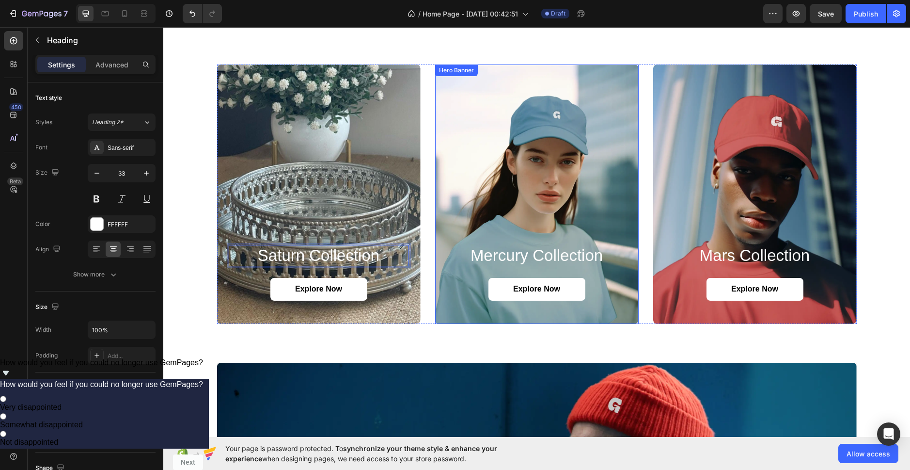
click at [568, 175] on div "Background Image" at bounding box center [537, 193] width 204 height 259
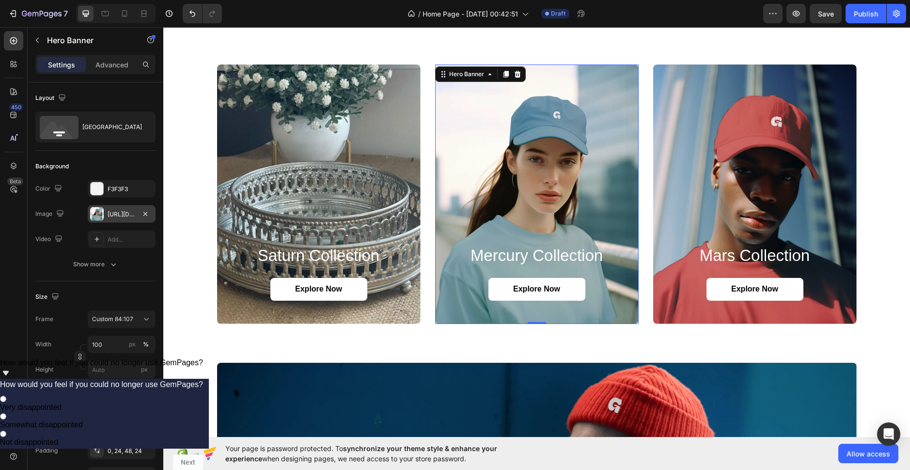
click at [131, 214] on div "[URL][DOMAIN_NAME]" at bounding box center [122, 214] width 28 height 9
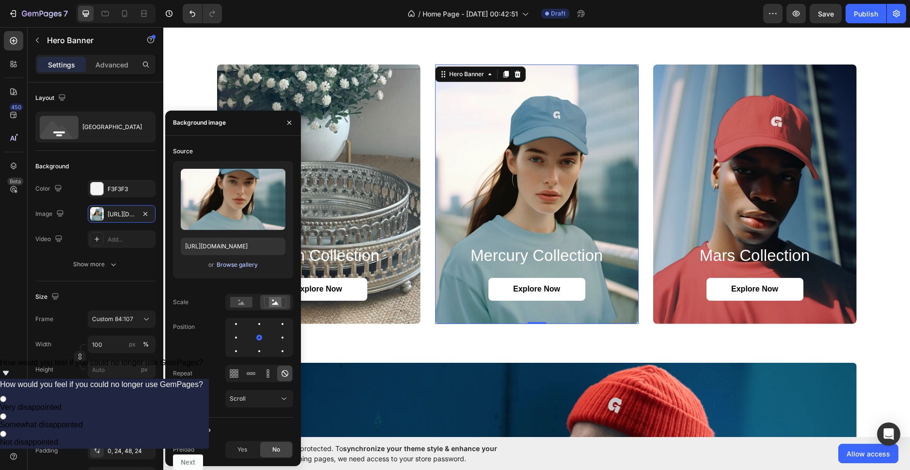
click at [245, 267] on div "Browse gallery" at bounding box center [237, 264] width 41 height 9
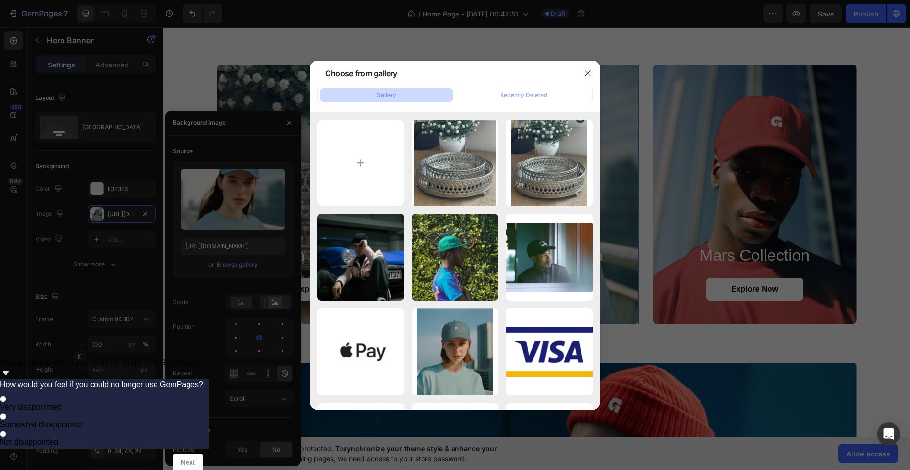
click at [371, 165] on input "file" at bounding box center [360, 163] width 87 height 87
type input "C:\fakepath\MV2.jpg"
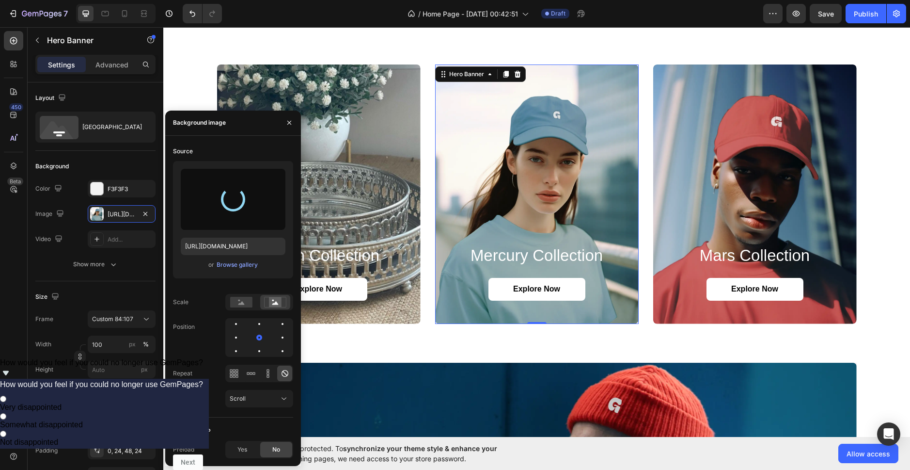
type input "[URL][DOMAIN_NAME]"
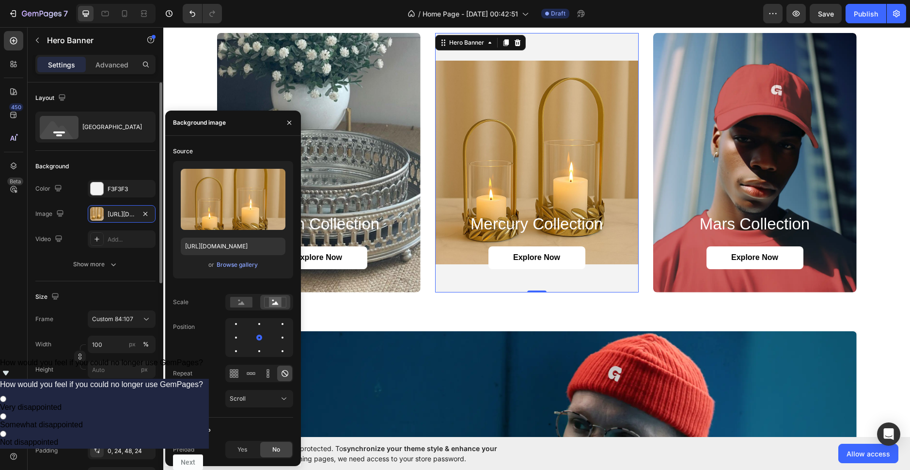
scroll to position [775, 0]
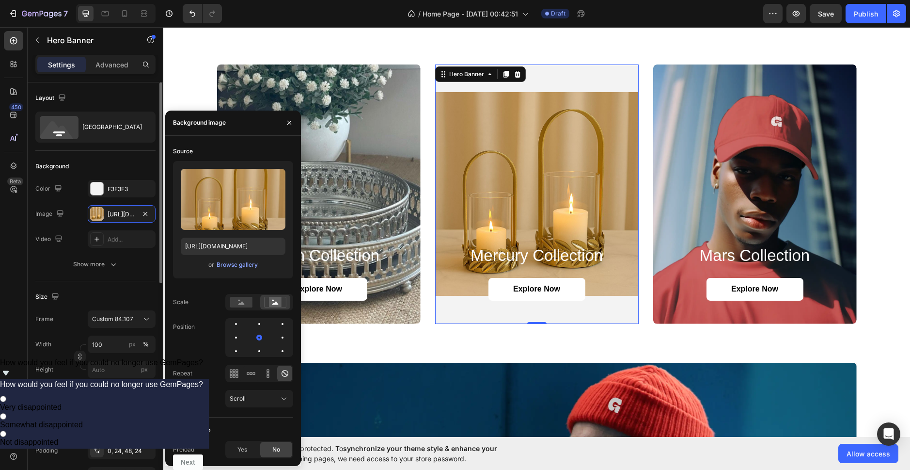
click at [86, 293] on div "Size" at bounding box center [95, 297] width 120 height 16
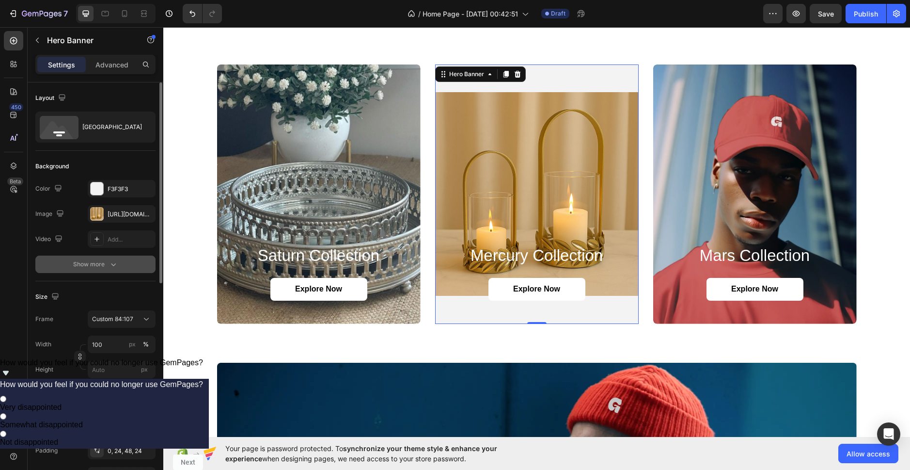
click at [109, 262] on icon "button" at bounding box center [114, 264] width 10 height 10
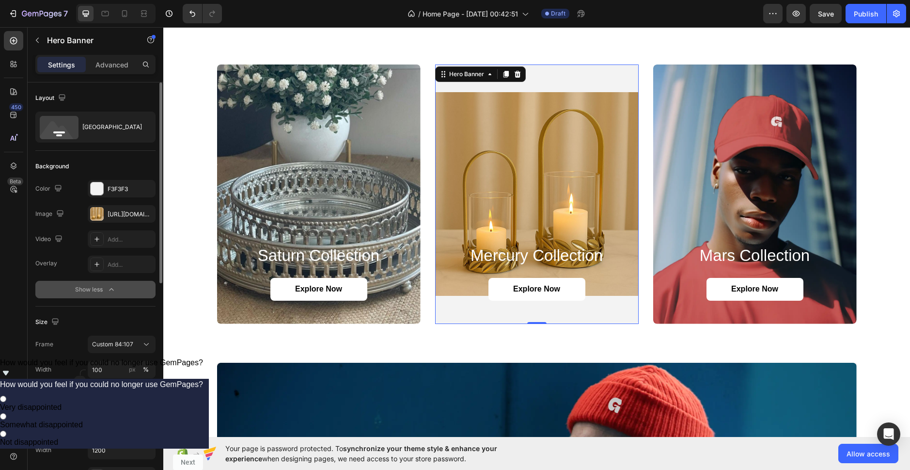
click at [108, 299] on div "Background The changes might be hidden by the image and the video. Color F3F3F3…" at bounding box center [95, 229] width 120 height 156
click at [111, 280] on div "Overlay Add... Show less" at bounding box center [95, 276] width 120 height 43
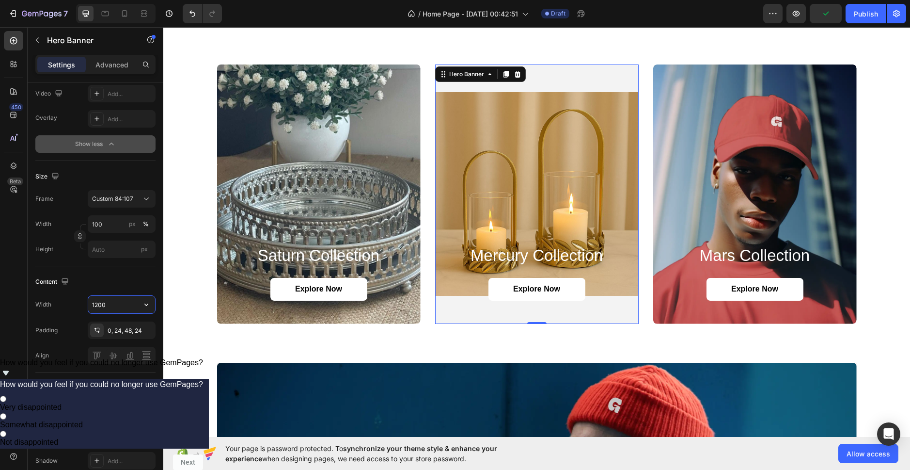
click at [126, 303] on input "1200" at bounding box center [121, 304] width 67 height 17
type input "1297"
click at [568, 339] on div "saturn collection Heading Explore Now Button Hero Banner mercury collection Hea…" at bounding box center [536, 194] width 747 height 337
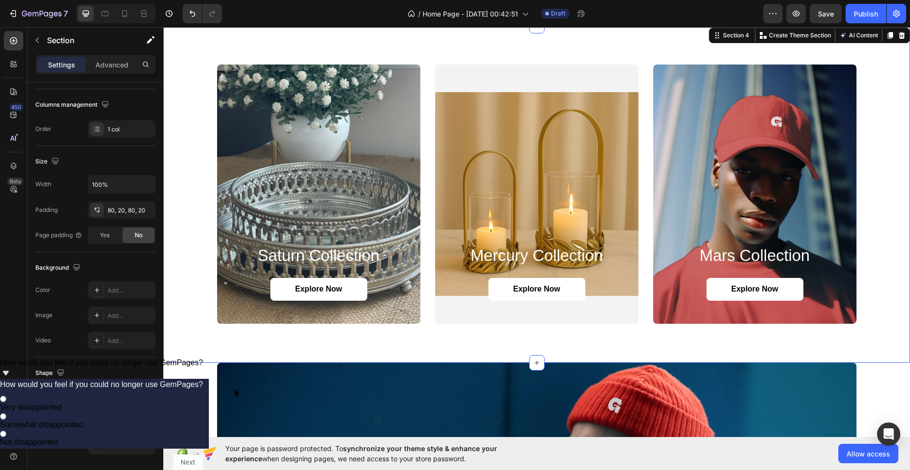
scroll to position [0, 0]
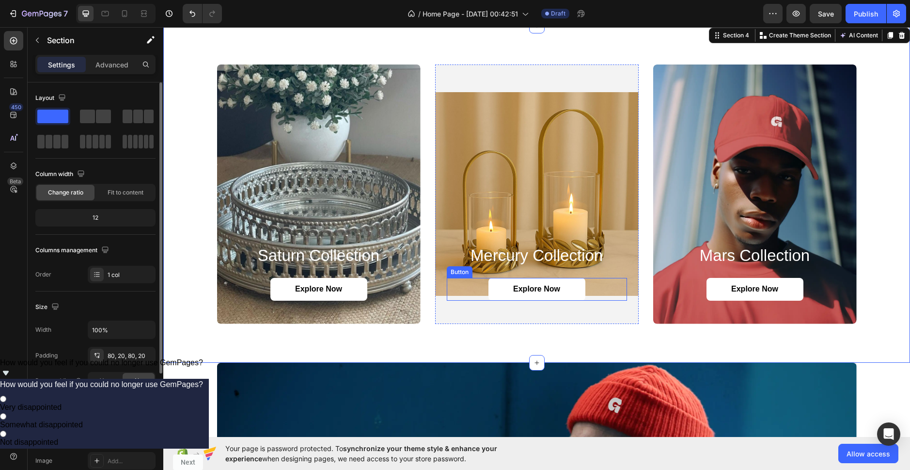
click at [578, 269] on div "mercury collection Heading Explore Now Button" at bounding box center [537, 272] width 180 height 55
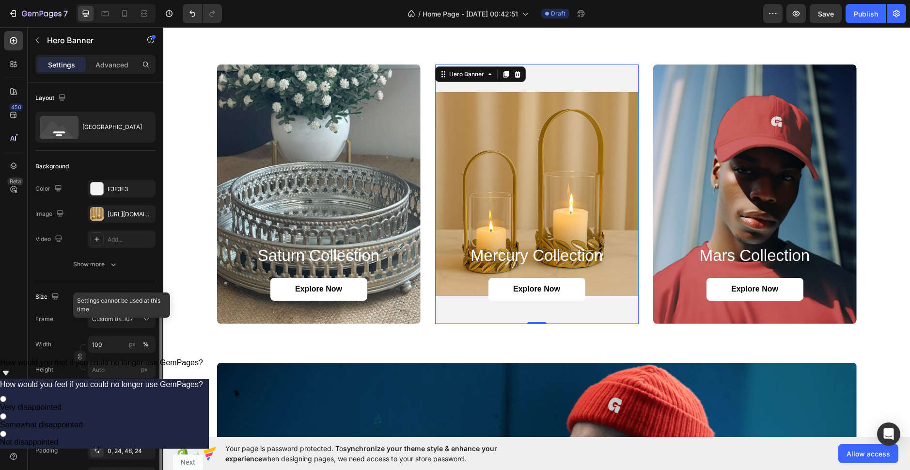
scroll to position [194, 0]
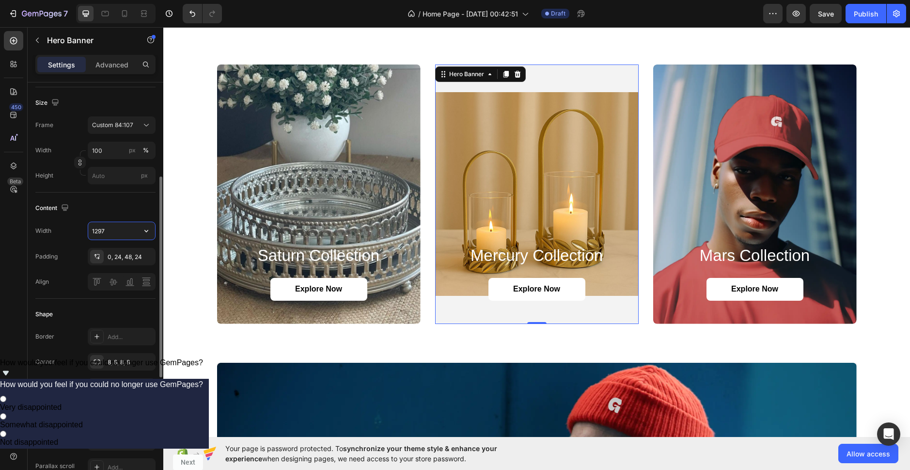
click at [120, 230] on input "1297" at bounding box center [121, 230] width 67 height 17
click at [151, 229] on icon "button" at bounding box center [146, 231] width 10 height 10
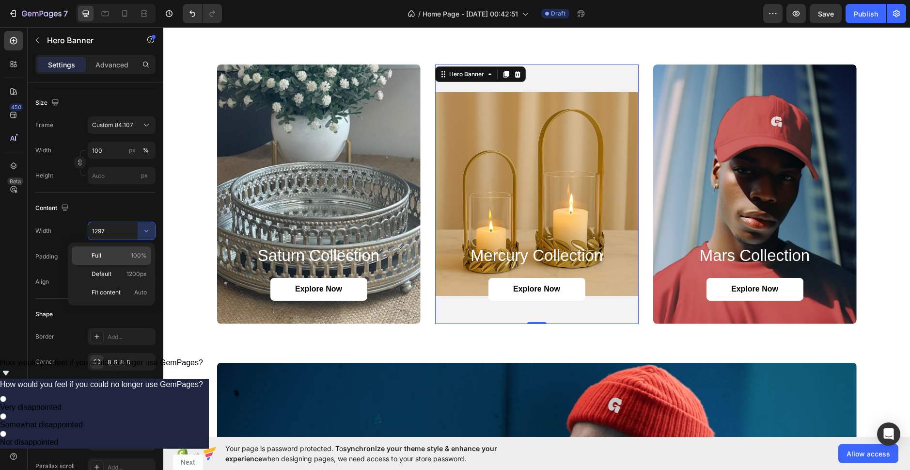
click at [136, 261] on div "Full 100%" at bounding box center [111, 255] width 79 height 18
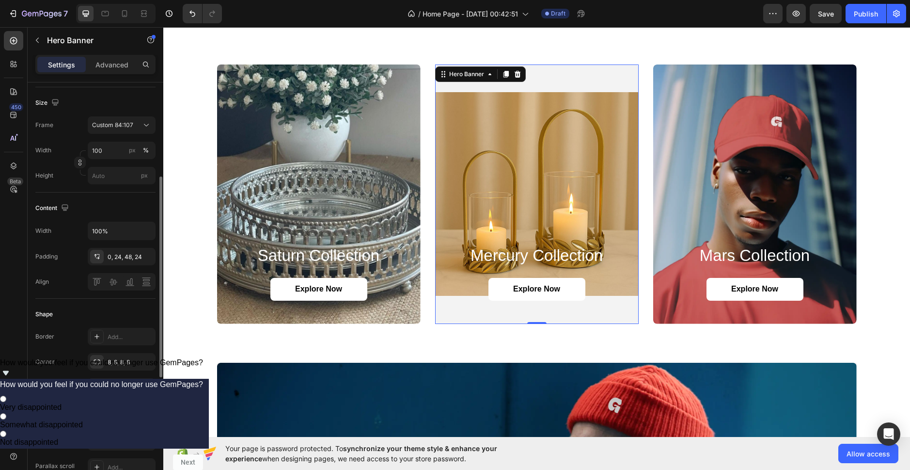
click at [140, 209] on div "Content" at bounding box center [95, 208] width 120 height 16
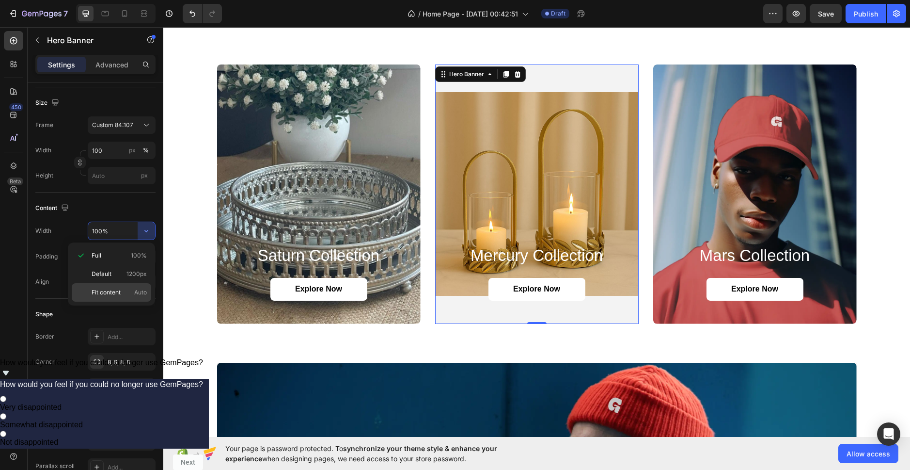
click at [127, 291] on p "Fit content Auto" at bounding box center [119, 292] width 55 height 9
type input "Auto"
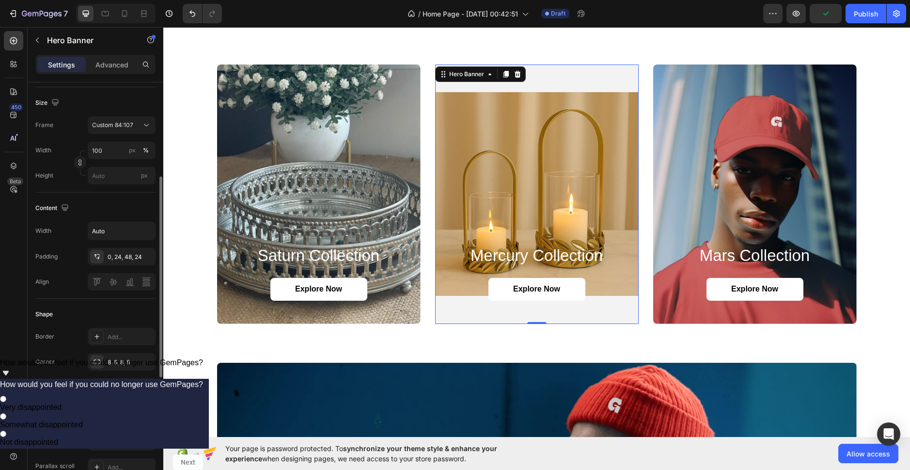
click at [137, 209] on div "Content" at bounding box center [95, 208] width 120 height 16
click at [112, 254] on div "0, 24, 48, 24" at bounding box center [122, 256] width 28 height 9
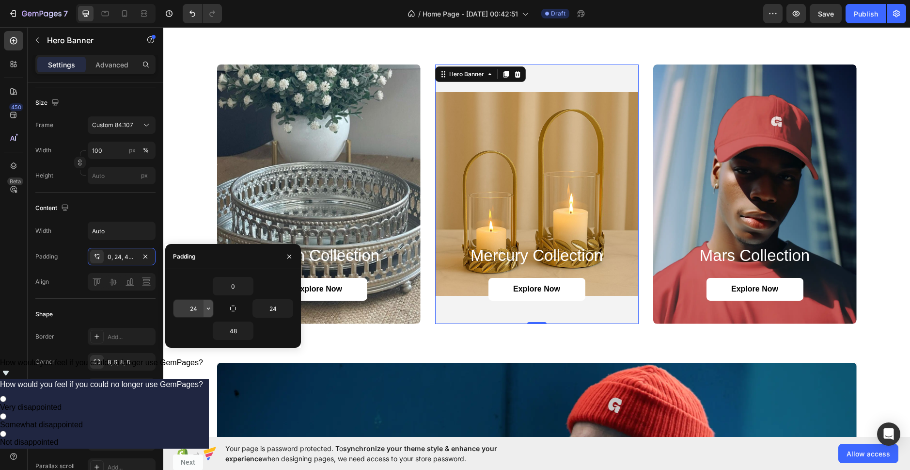
click at [209, 310] on icon "button" at bounding box center [208, 308] width 8 height 8
click at [188, 336] on span "Auto" at bounding box center [194, 333] width 13 height 9
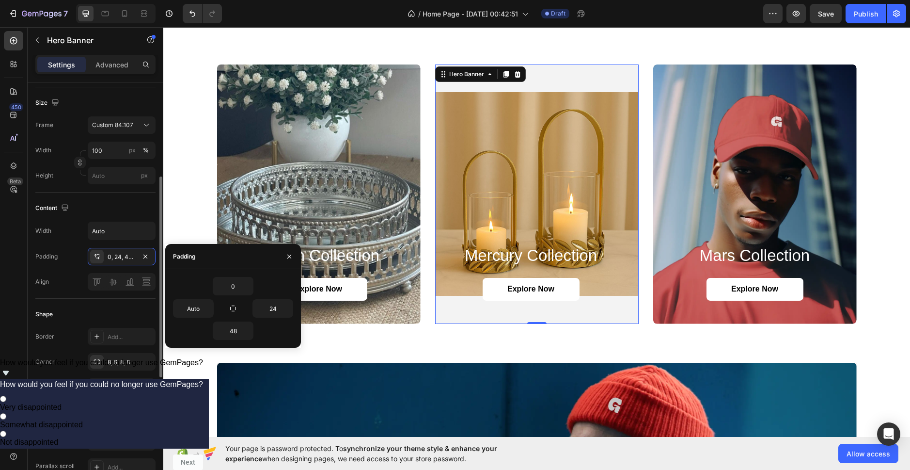
type input "24"
click at [115, 204] on div "Content" at bounding box center [95, 208] width 120 height 16
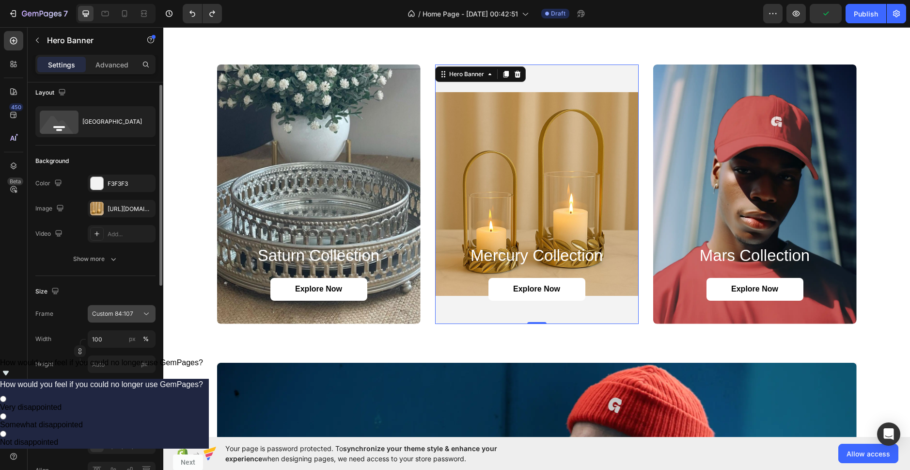
scroll to position [0, 0]
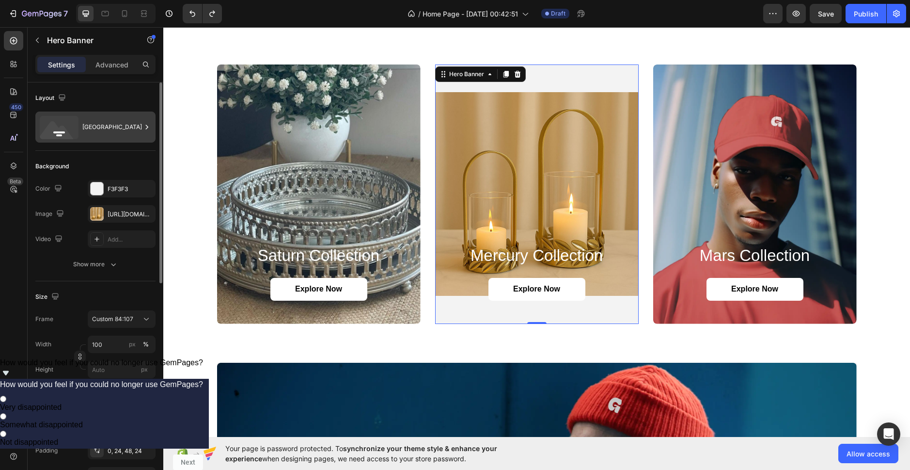
click at [110, 122] on div "[GEOGRAPHIC_DATA]" at bounding box center [111, 127] width 59 height 22
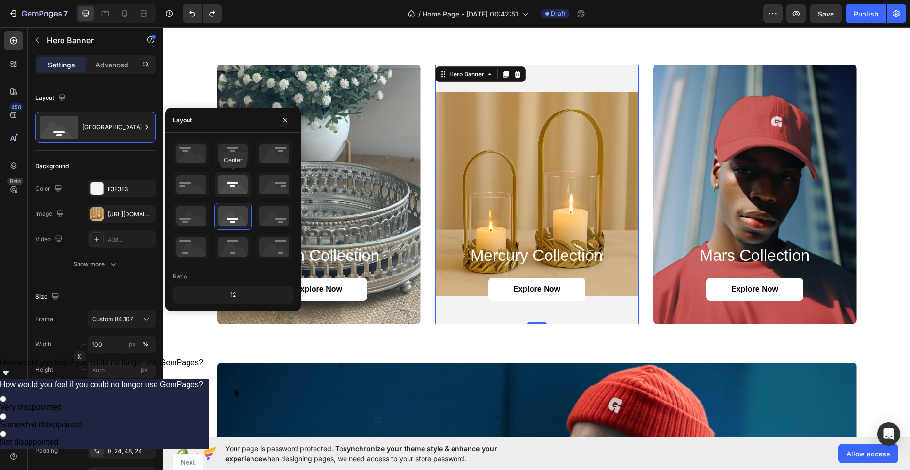
click at [235, 190] on icon at bounding box center [233, 184] width 36 height 25
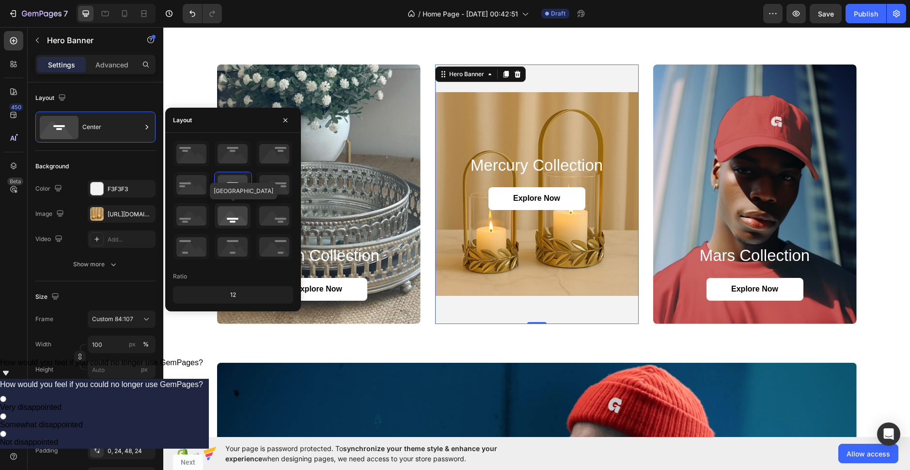
click at [233, 217] on icon at bounding box center [233, 215] width 36 height 25
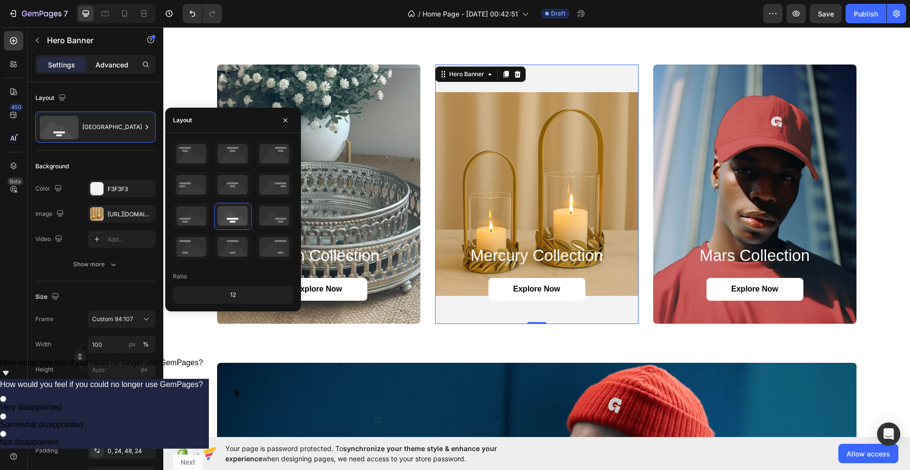
click at [105, 69] on p "Advanced" at bounding box center [111, 65] width 33 height 10
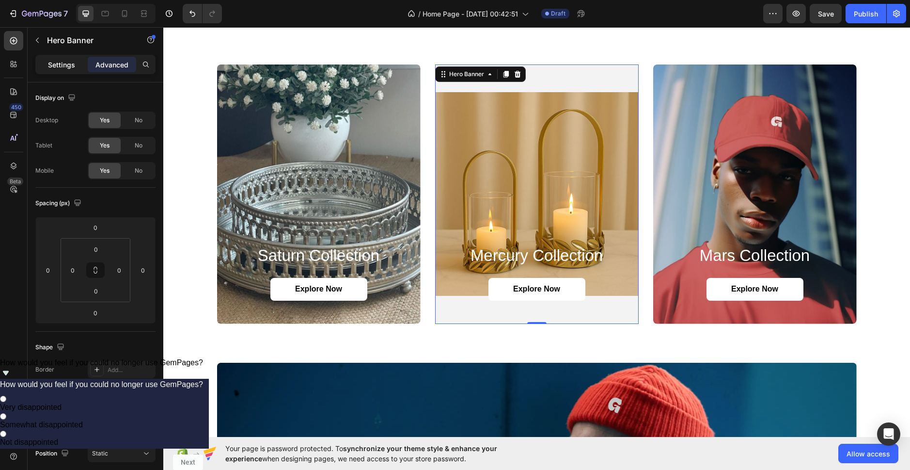
click at [64, 69] on p "Settings" at bounding box center [61, 65] width 27 height 10
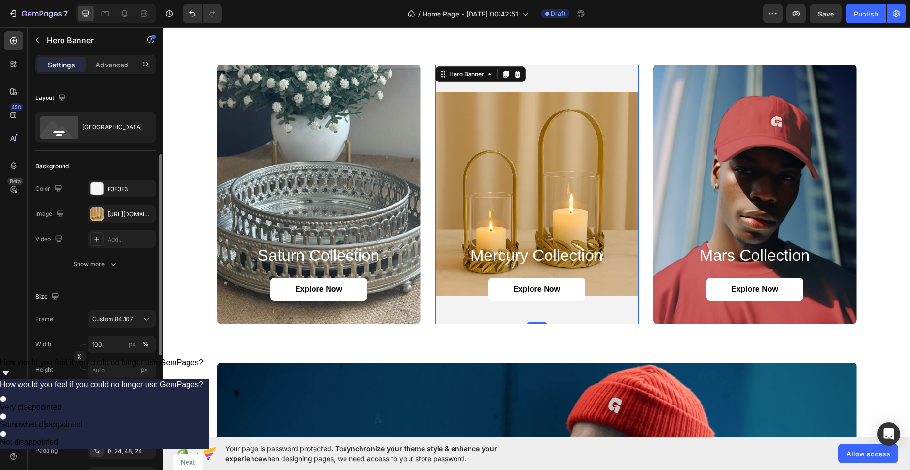
scroll to position [97, 0]
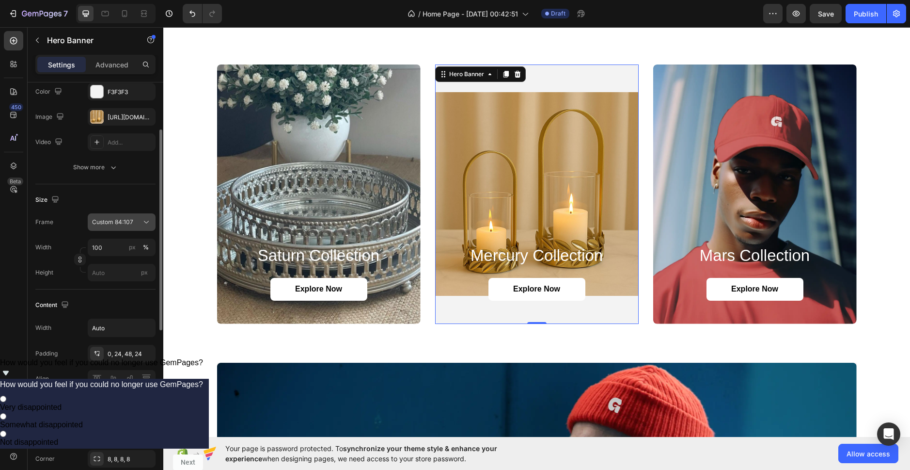
click at [132, 220] on span "Custom 84:107" at bounding box center [112, 222] width 41 height 9
click at [81, 257] on icon "button" at bounding box center [79, 257] width 3 height 2
click at [135, 248] on div "px" at bounding box center [132, 247] width 7 height 9
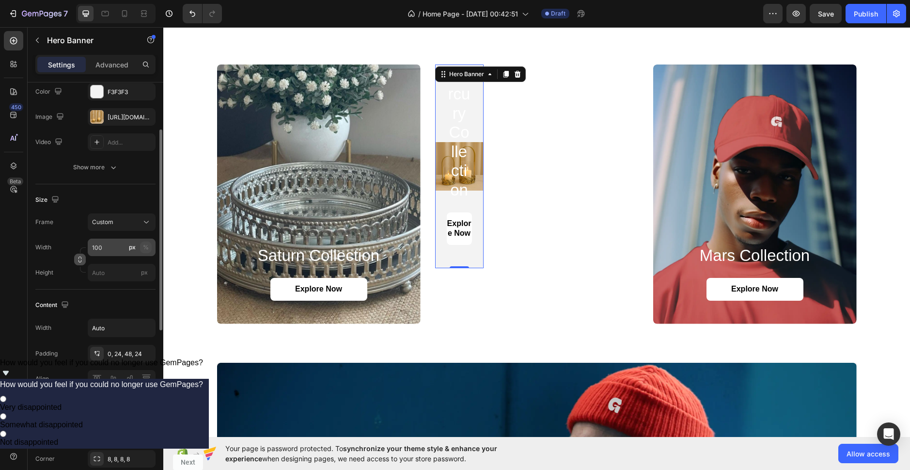
click at [140, 244] on button "%" at bounding box center [146, 247] width 12 height 12
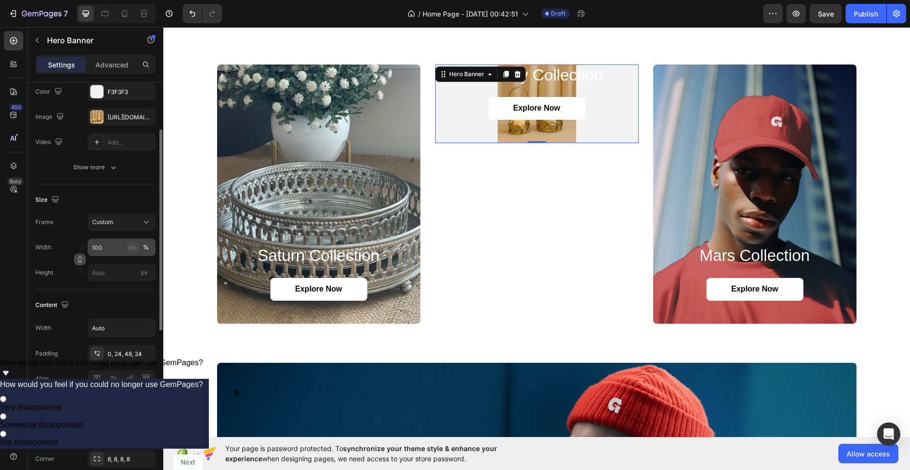
click at [132, 248] on div "px" at bounding box center [132, 247] width 7 height 9
type input "2000"
click at [111, 274] on input "px" at bounding box center [122, 272] width 68 height 17
type input "2"
click at [111, 294] on div "Content Width Auto Padding 0, 24, 48, 24 Align" at bounding box center [95, 342] width 120 height 106
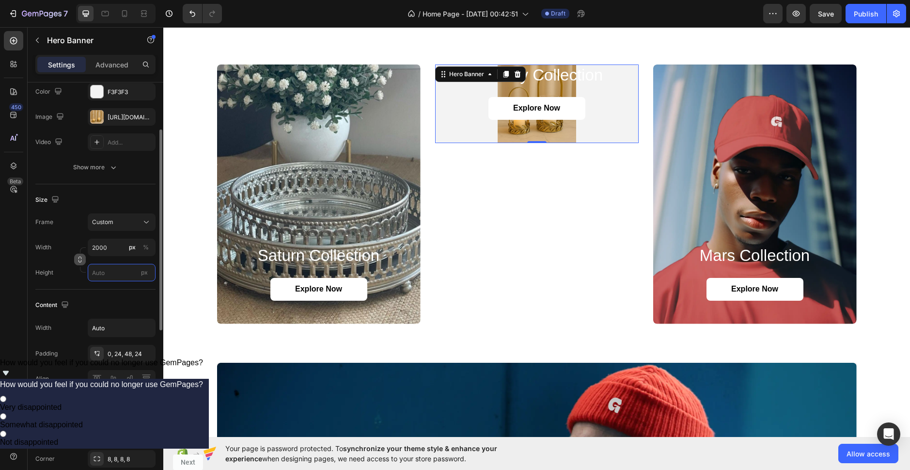
click at [108, 275] on input "px" at bounding box center [122, 272] width 68 height 17
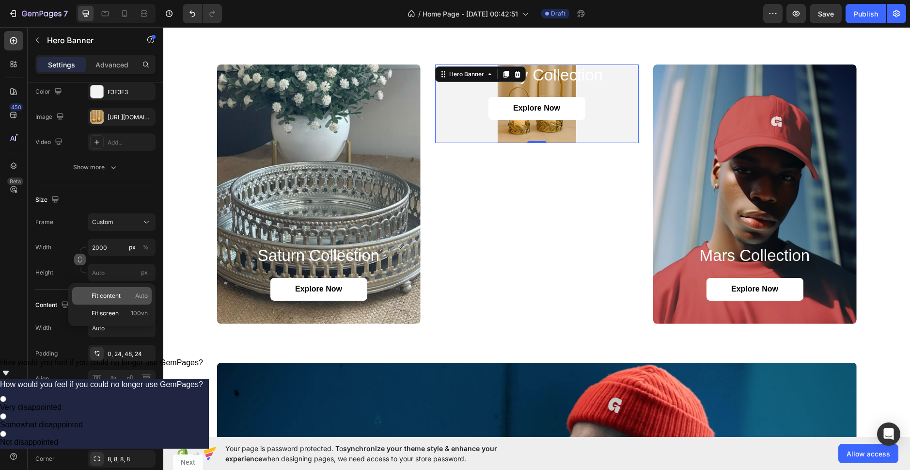
click at [110, 300] on div "Fit content Auto" at bounding box center [111, 295] width 79 height 17
type input "Auto"
click at [110, 300] on div "Content" at bounding box center [95, 305] width 120 height 16
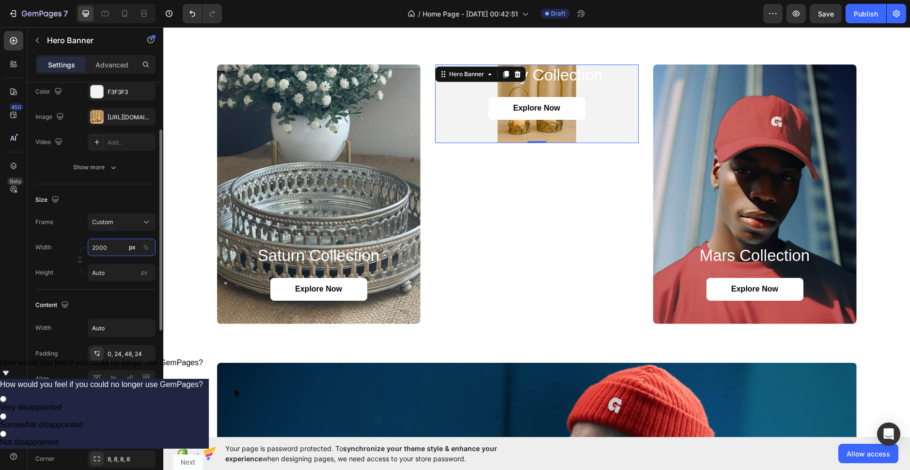
click at [111, 247] on input "2000" at bounding box center [122, 246] width 68 height 17
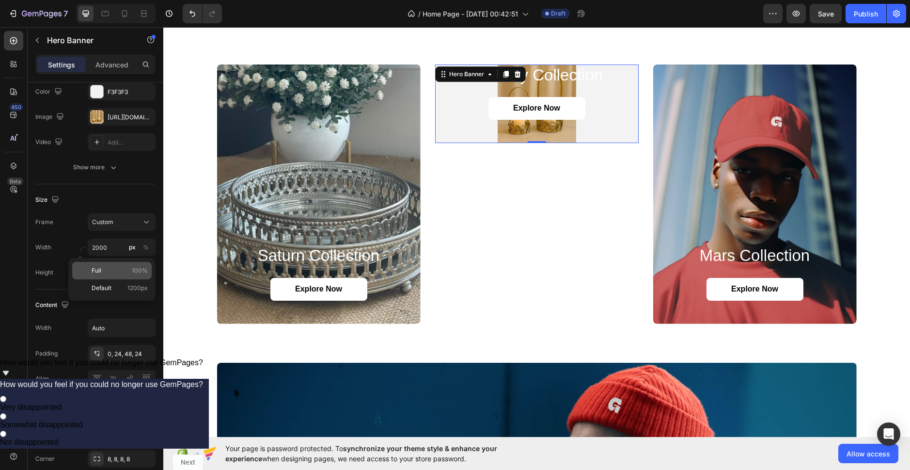
click at [111, 273] on p "Full 100%" at bounding box center [120, 270] width 56 height 9
type input "100"
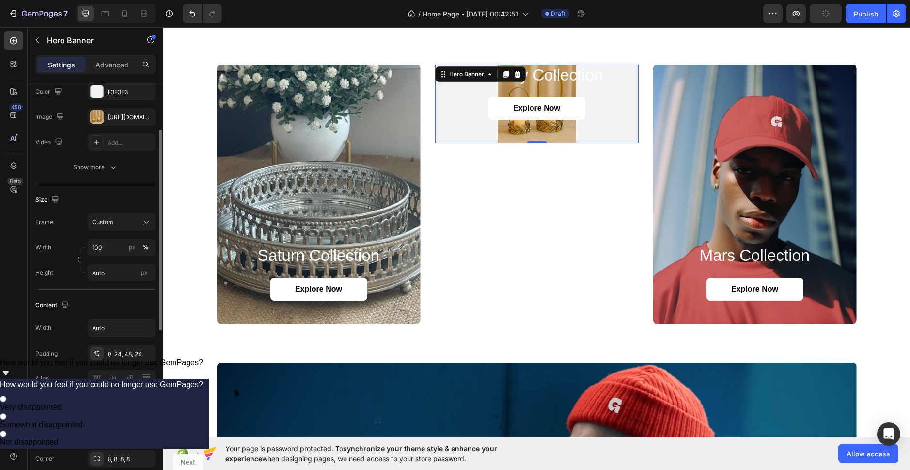
click at [124, 317] on div "Content Width Auto Padding 0, 24, 48, 24 Align" at bounding box center [95, 342] width 120 height 106
click at [124, 218] on div "Custom" at bounding box center [115, 222] width 47 height 9
click at [124, 219] on div "Custom" at bounding box center [115, 222] width 47 height 9
click at [72, 254] on div "Width 100 px %" at bounding box center [95, 246] width 120 height 17
click at [132, 219] on div "Custom" at bounding box center [115, 222] width 47 height 9
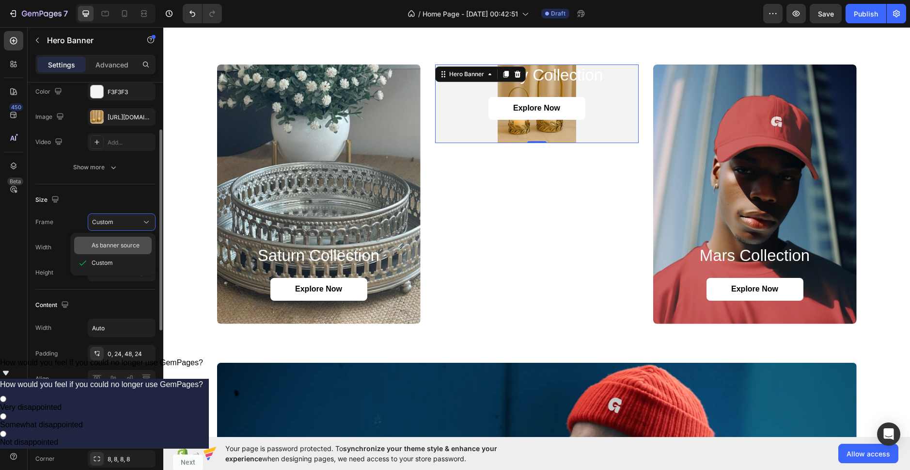
click at [124, 242] on span "As banner source" at bounding box center [116, 245] width 48 height 9
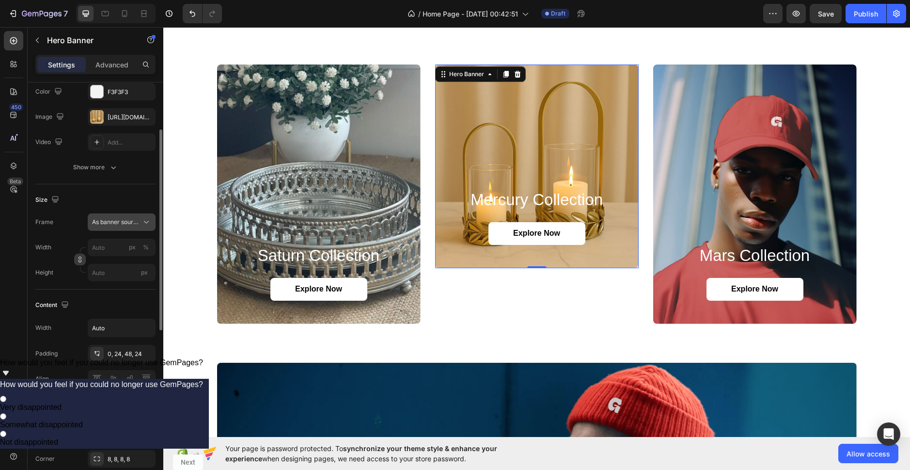
click at [131, 222] on span "As banner source" at bounding box center [115, 222] width 47 height 9
click at [125, 264] on div "Custom" at bounding box center [120, 262] width 56 height 9
click at [126, 220] on div "As banner source" at bounding box center [115, 222] width 47 height 9
click at [93, 257] on div "Custom" at bounding box center [113, 262] width 78 height 17
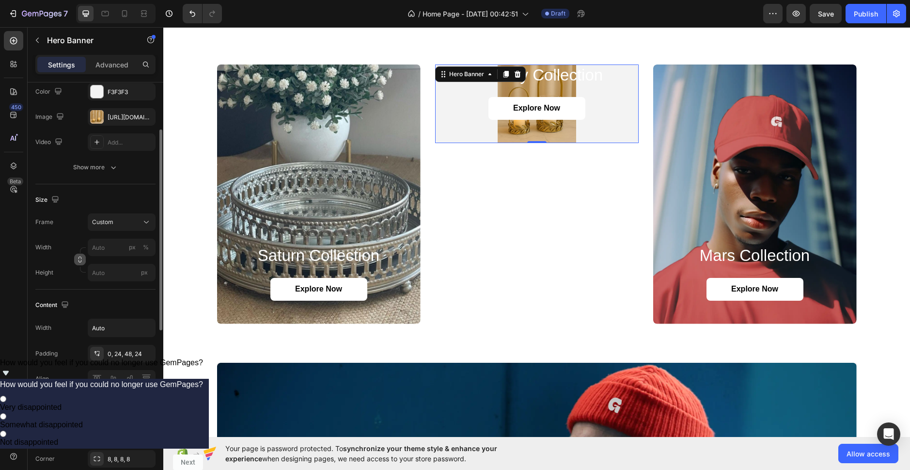
click at [107, 299] on div "Content" at bounding box center [95, 305] width 120 height 16
type input "2"
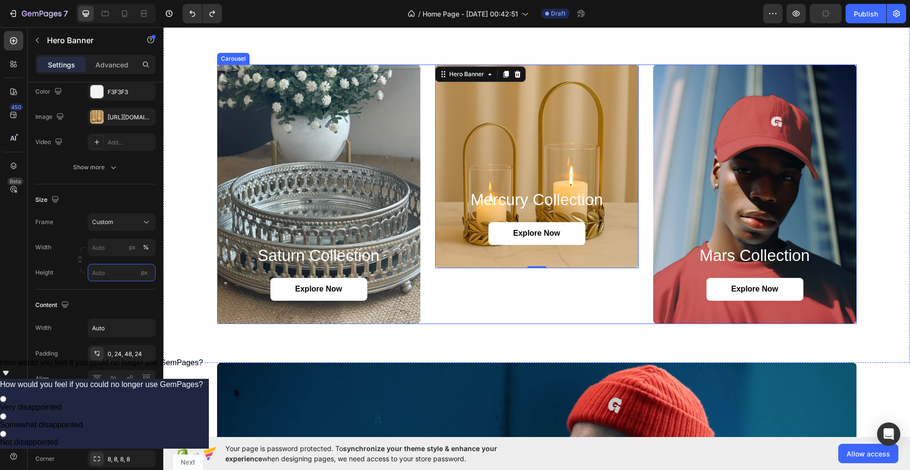
type input "100"
type input "Auto"
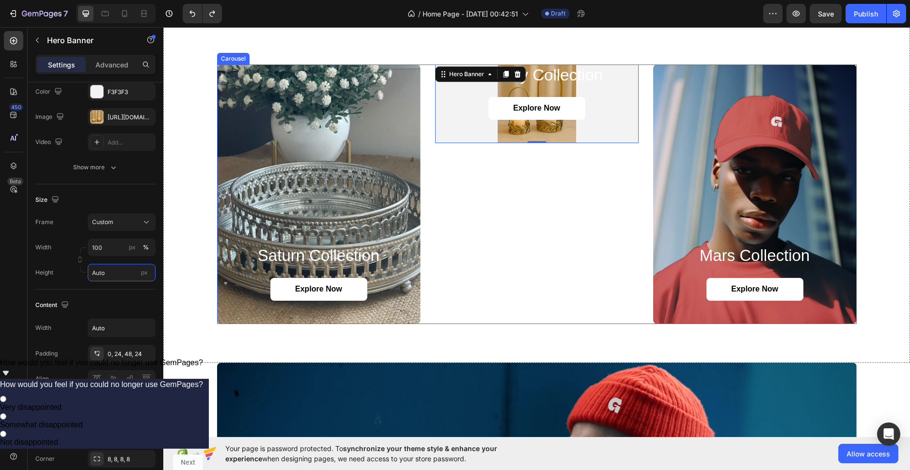
type input "2000"
type input "100"
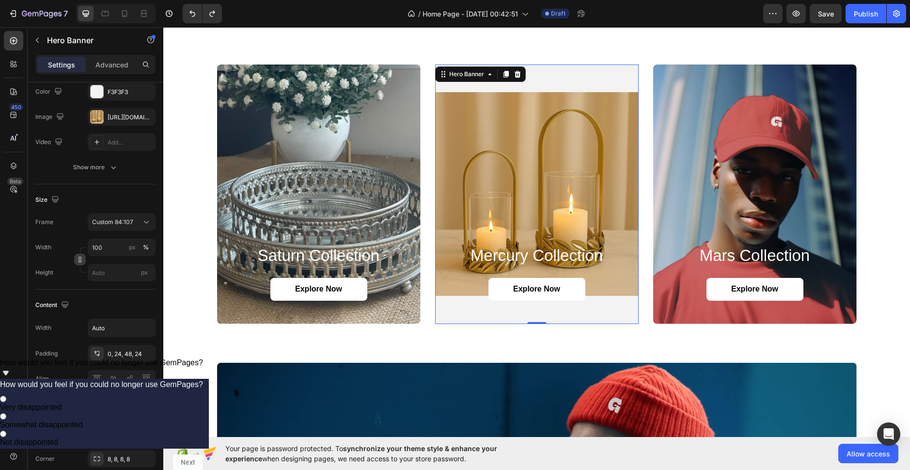
click at [514, 149] on div "mercury collection Heading Explore Now Button Hero Banner 0" at bounding box center [537, 193] width 204 height 259
click at [513, 220] on div "Background Image" at bounding box center [537, 193] width 204 height 259
click at [561, 203] on div "Background Image" at bounding box center [537, 193] width 204 height 259
click at [536, 171] on div "Background Image" at bounding box center [537, 193] width 204 height 259
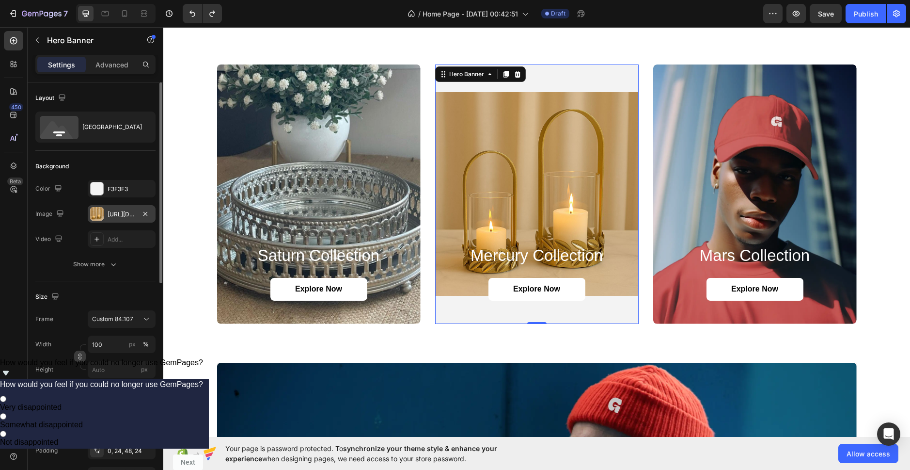
click at [114, 214] on div "[URL][DOMAIN_NAME]" at bounding box center [122, 214] width 28 height 9
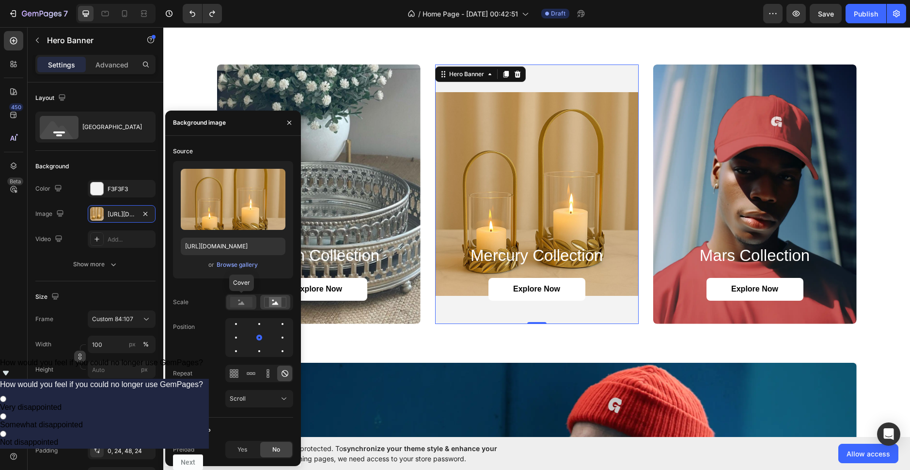
click at [237, 301] on rect at bounding box center [241, 302] width 22 height 11
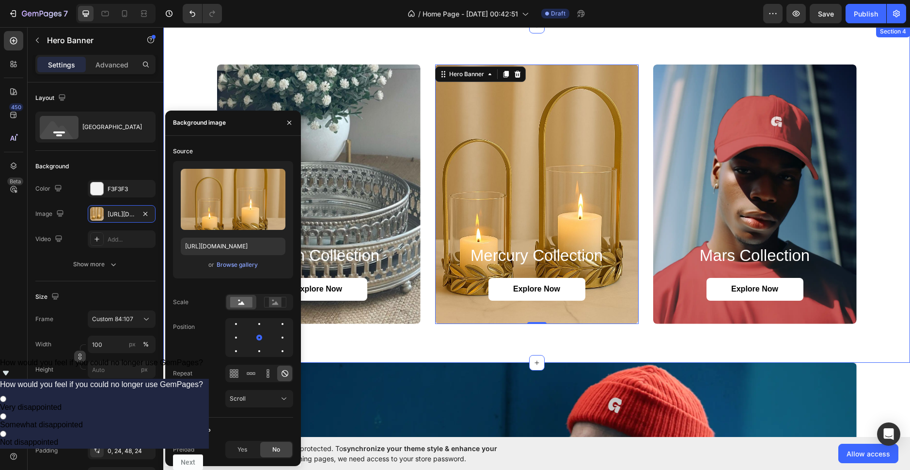
click at [451, 341] on div "saturn collection Heading Explore Now Button Hero Banner mercury collection Hea…" at bounding box center [536, 194] width 747 height 337
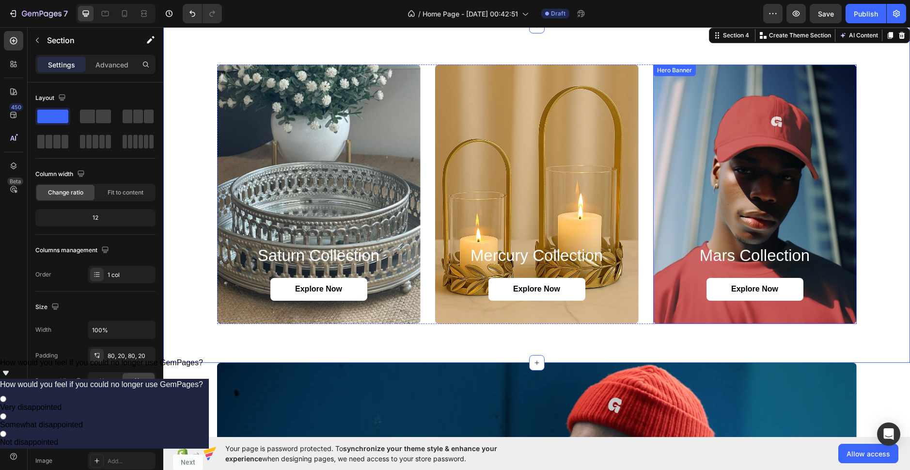
click at [763, 217] on div "Background Image" at bounding box center [755, 193] width 204 height 259
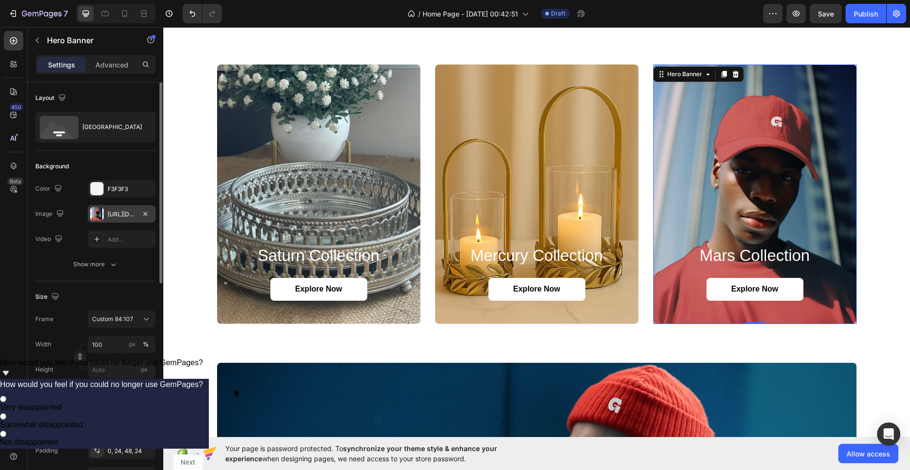
drag, startPoint x: 119, startPoint y: 217, endPoint x: 124, endPoint y: 218, distance: 4.9
click at [121, 217] on div "[URL][DOMAIN_NAME]" at bounding box center [122, 214] width 28 height 9
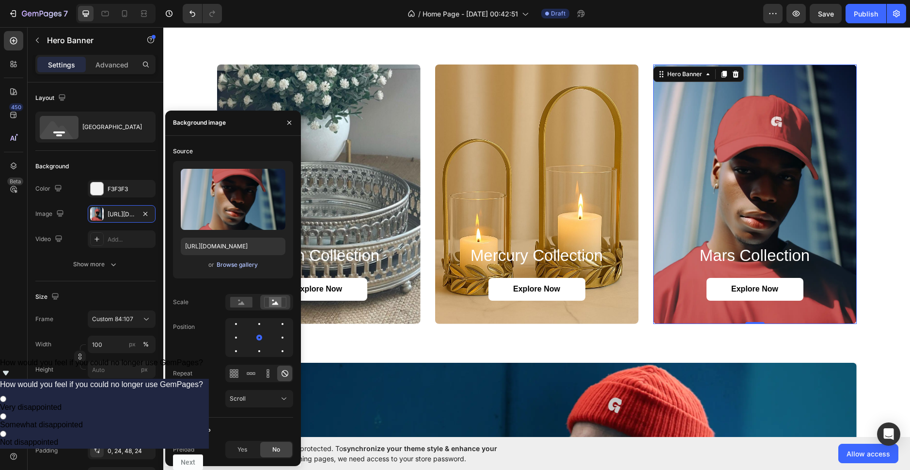
click at [229, 262] on div "Browse gallery" at bounding box center [237, 264] width 41 height 9
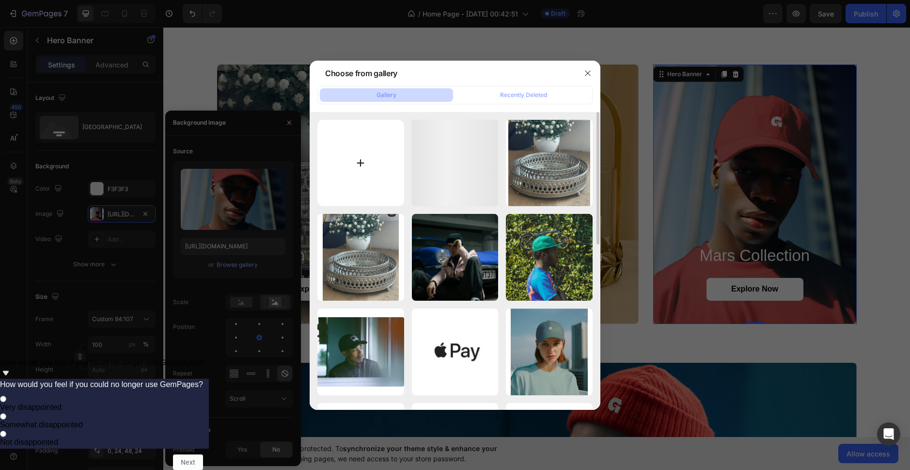
click at [392, 128] on input "file" at bounding box center [360, 163] width 87 height 87
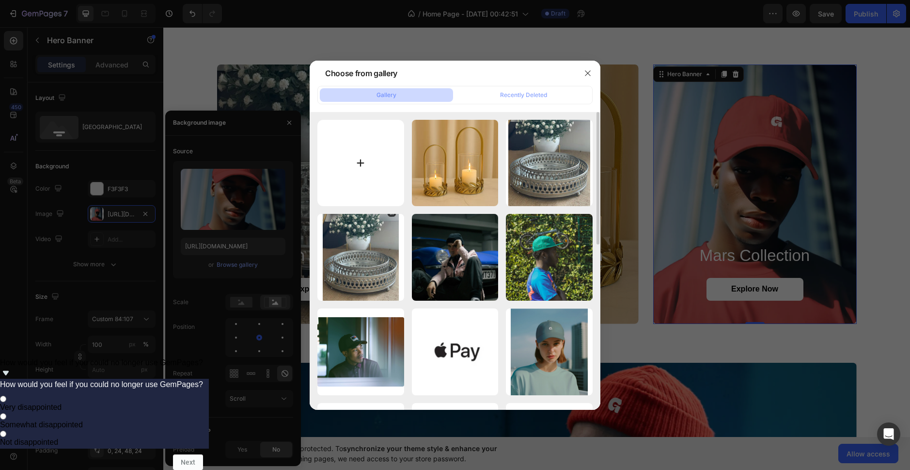
type input "C:\fakepath\MV#.jpg"
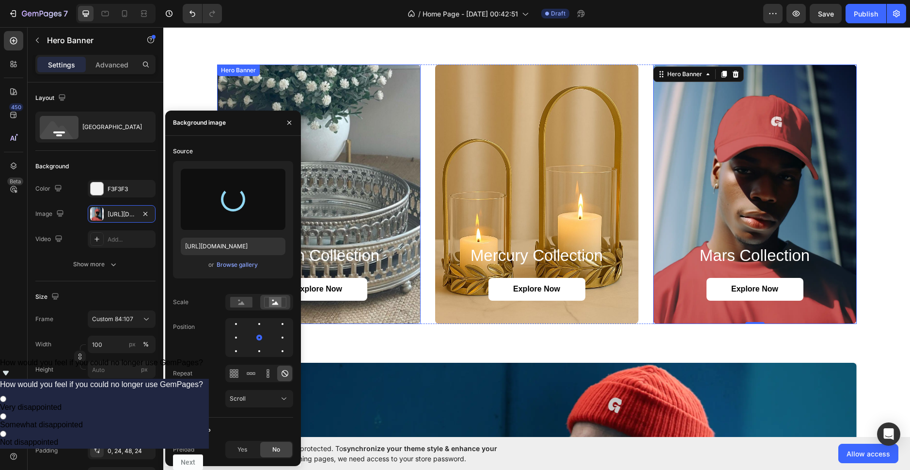
type input "[URL][DOMAIN_NAME]"
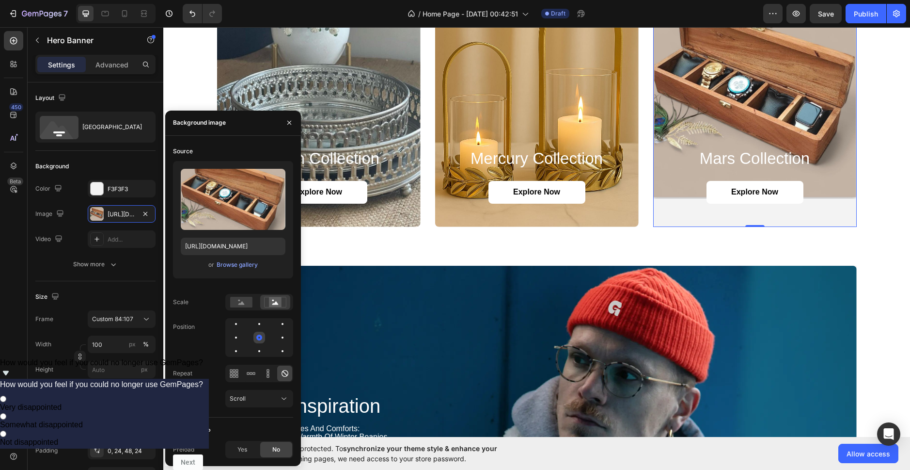
scroll to position [775, 0]
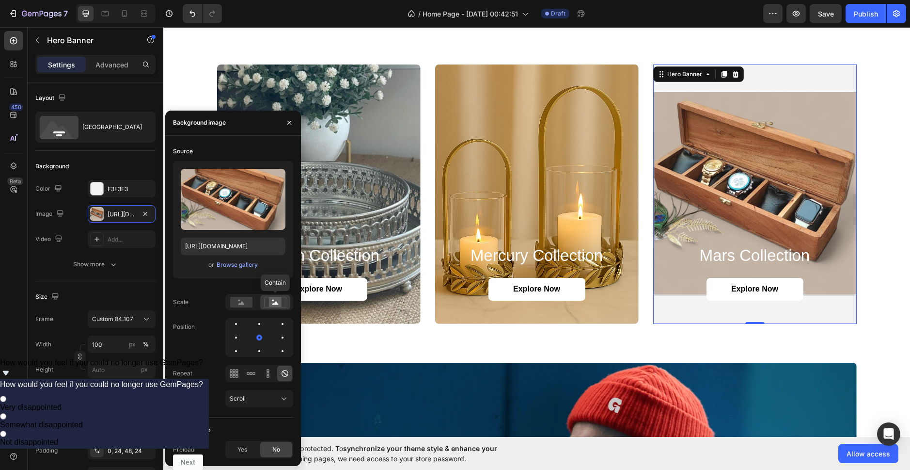
click at [274, 301] on rect at bounding box center [275, 302] width 13 height 10
click at [245, 301] on rect at bounding box center [241, 302] width 22 height 11
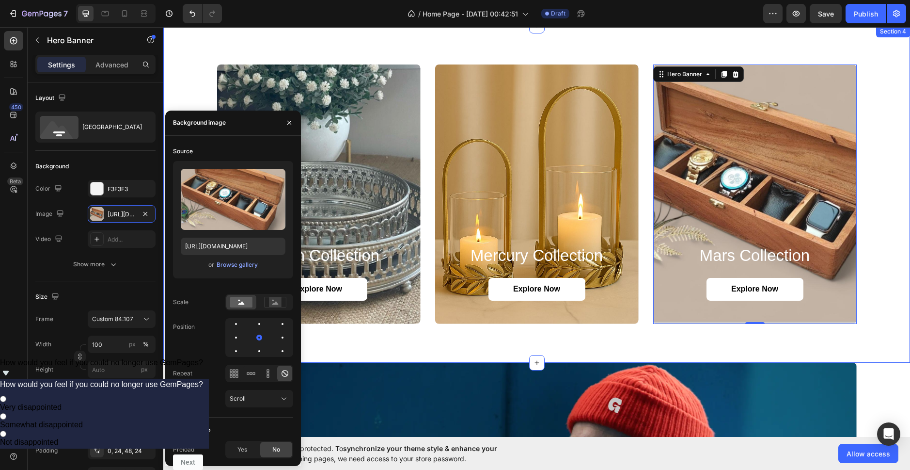
click at [855, 332] on div "saturn collection Heading Explore Now Button Hero Banner mercury collection Hea…" at bounding box center [536, 194] width 747 height 337
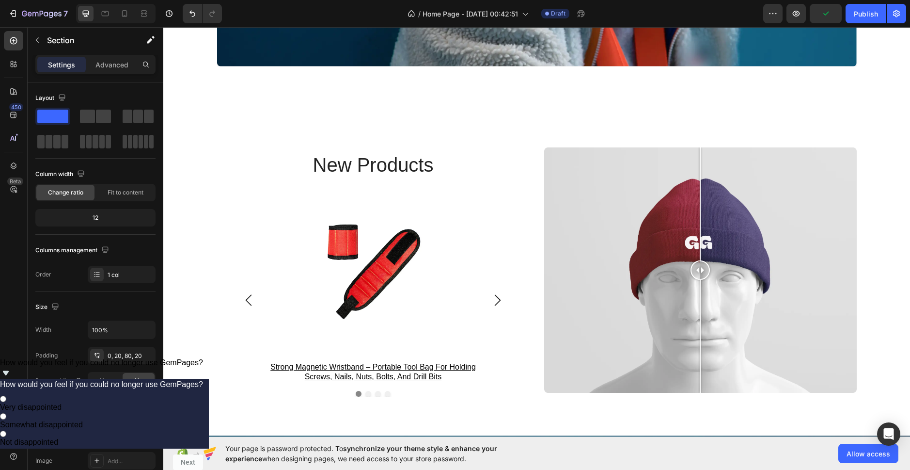
scroll to position [1551, 0]
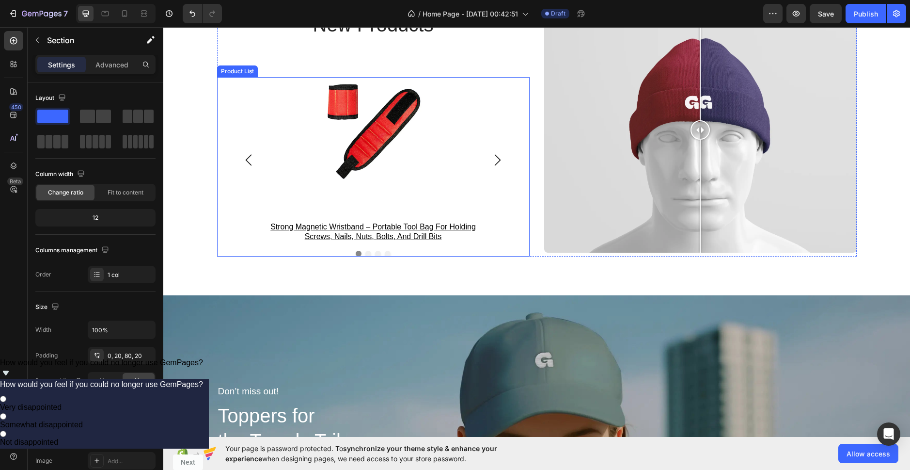
click at [493, 159] on icon "Carousel Next Arrow" at bounding box center [498, 160] width 12 height 12
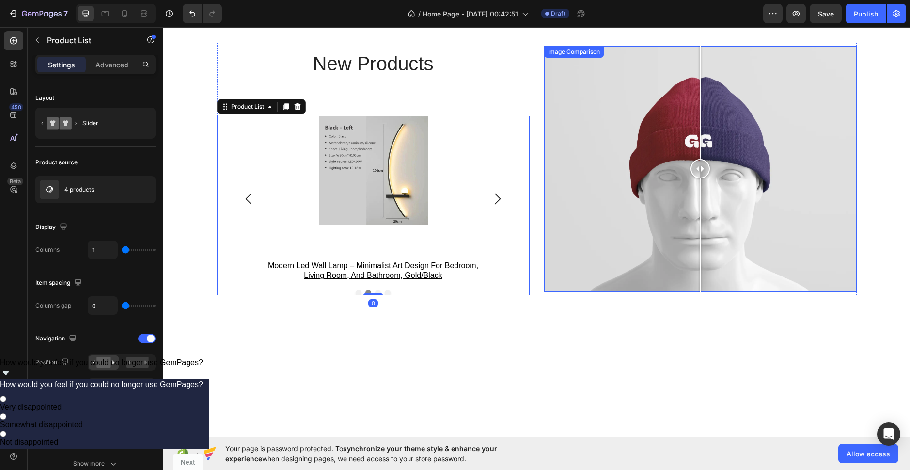
scroll to position [1405, 0]
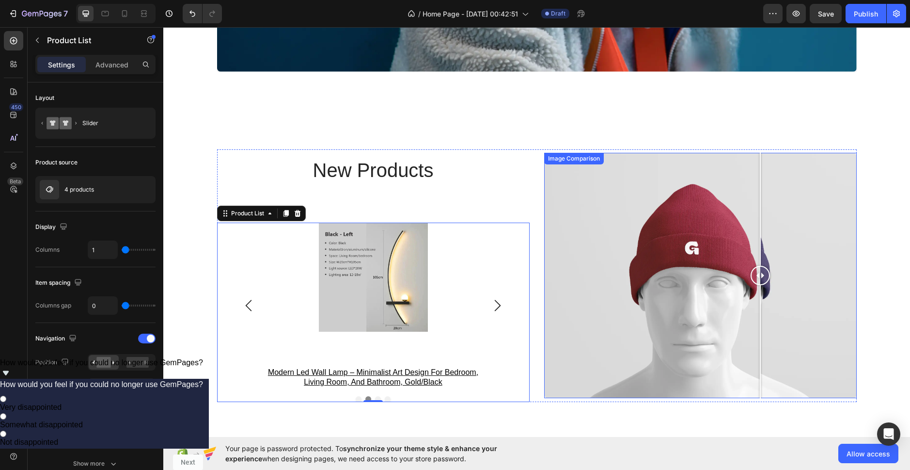
drag, startPoint x: 696, startPoint y: 277, endPoint x: 756, endPoint y: 304, distance: 66.6
click at [756, 304] on div at bounding box center [760, 275] width 19 height 245
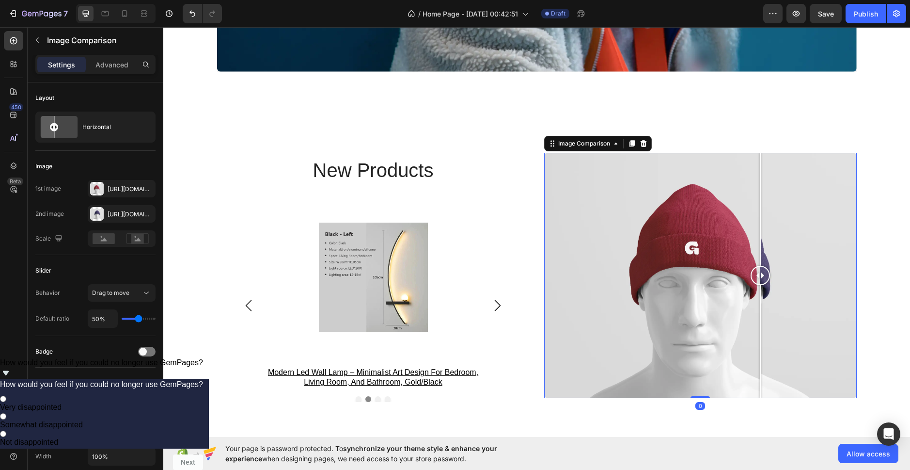
click at [628, 280] on div at bounding box center [700, 275] width 313 height 245
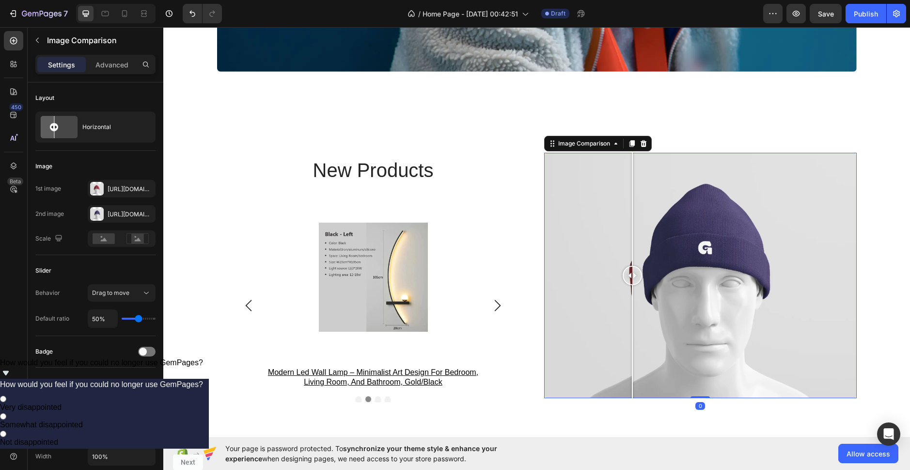
click at [748, 252] on div at bounding box center [700, 275] width 313 height 245
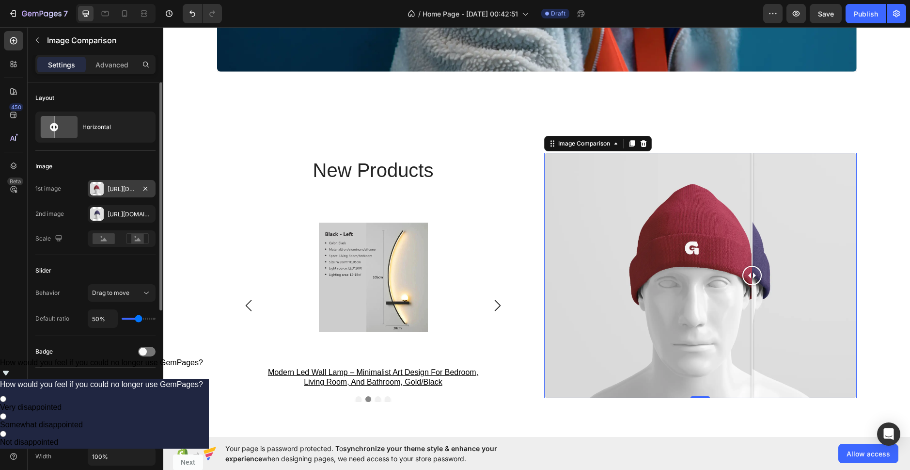
click at [123, 188] on div "[URL][DOMAIN_NAME]" at bounding box center [122, 189] width 28 height 9
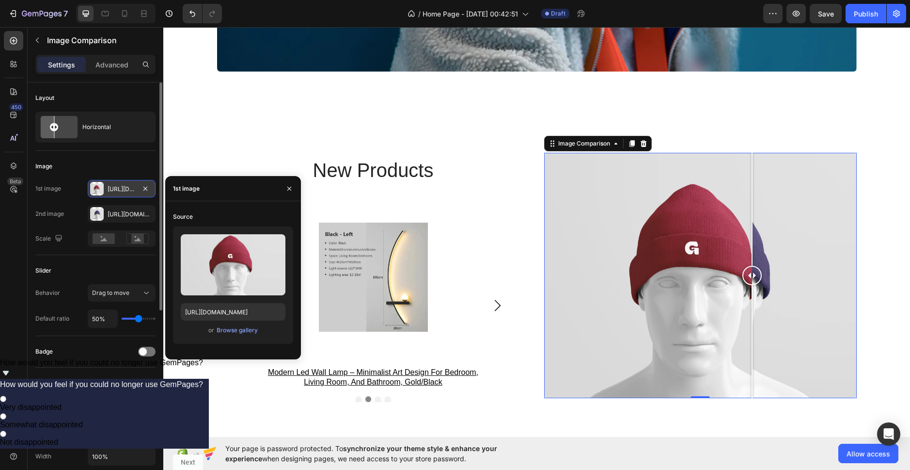
click at [110, 192] on div "[URL][DOMAIN_NAME]" at bounding box center [122, 189] width 28 height 9
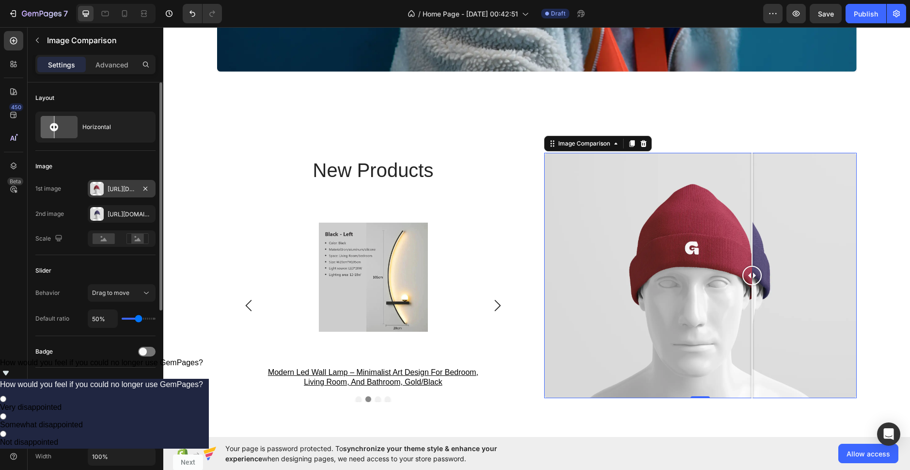
click at [126, 186] on div "[URL][DOMAIN_NAME]" at bounding box center [122, 189] width 28 height 9
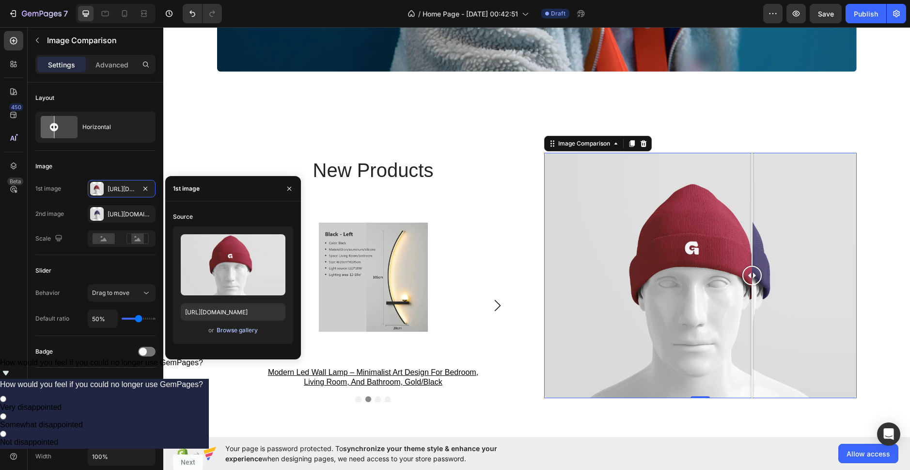
click at [226, 330] on div "Browse gallery" at bounding box center [237, 330] width 41 height 9
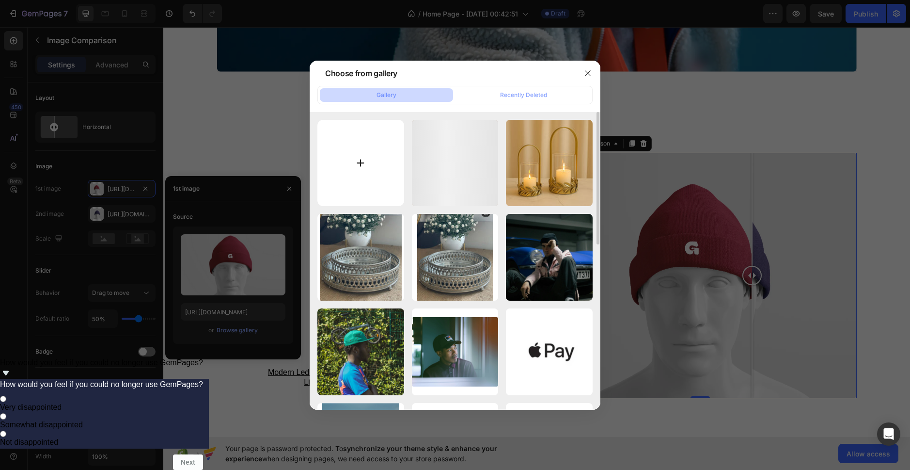
click at [359, 143] on input "file" at bounding box center [360, 163] width 87 height 87
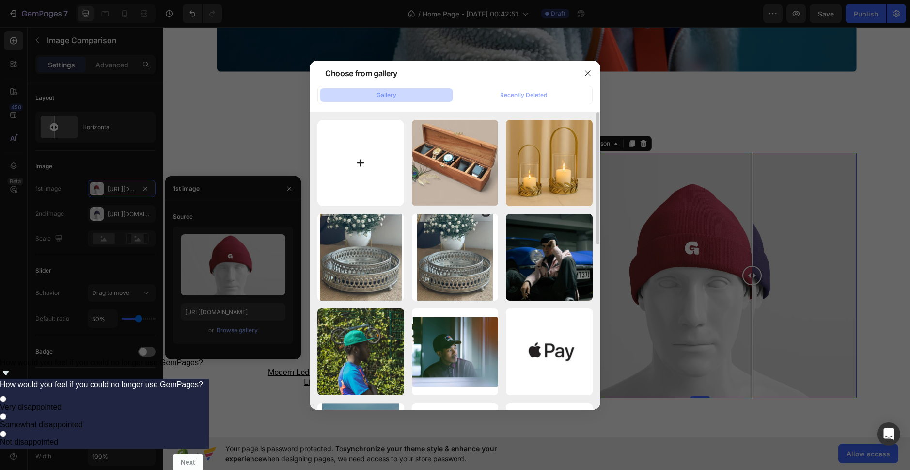
type input "C:\fakepath\MV4.jpg"
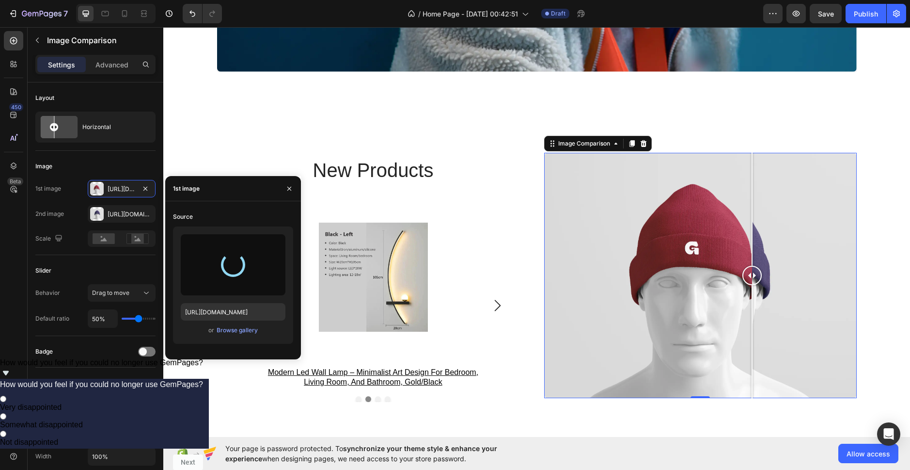
type input "[URL][DOMAIN_NAME]"
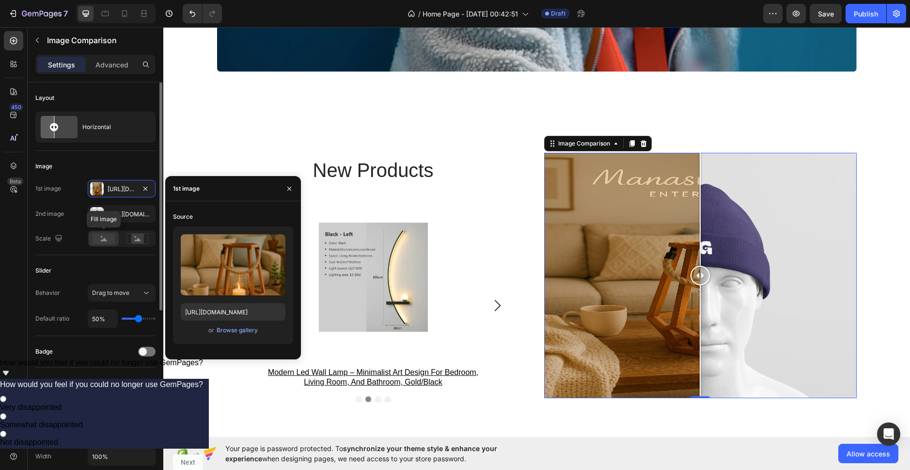
click at [105, 235] on rect at bounding box center [104, 238] width 22 height 11
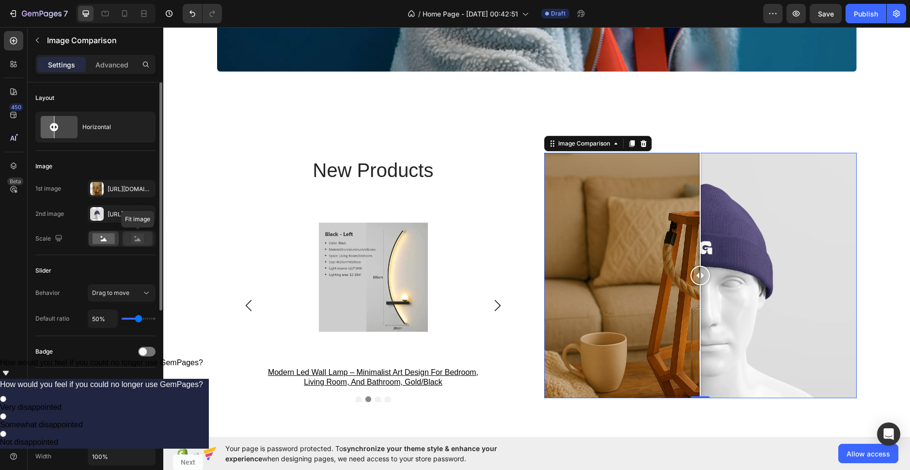
click at [141, 235] on rect at bounding box center [137, 239] width 13 height 10
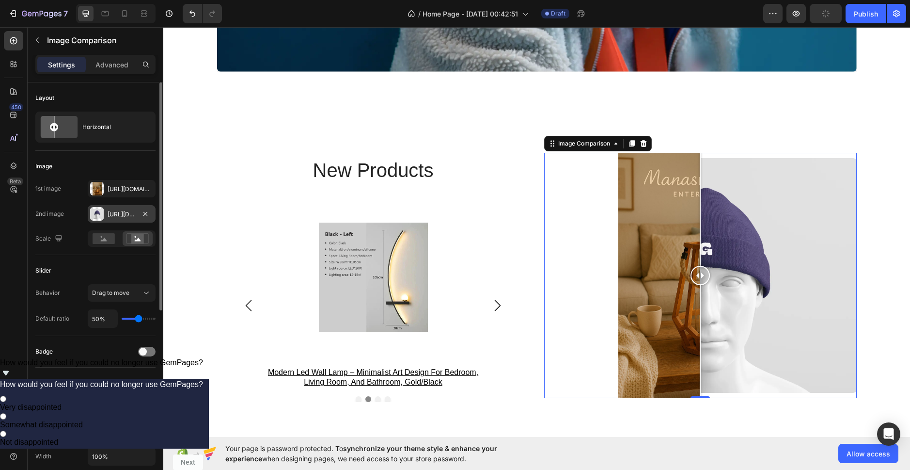
click at [113, 215] on div "[URL][DOMAIN_NAME]" at bounding box center [122, 214] width 28 height 9
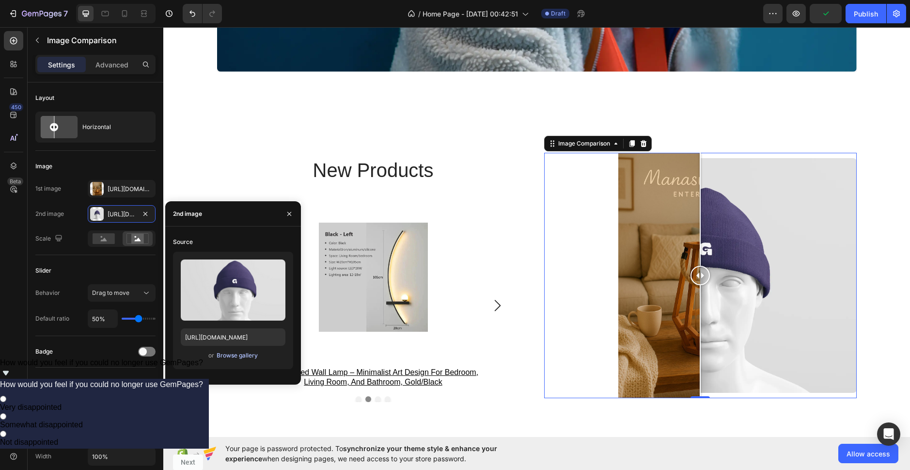
click at [241, 358] on div "Browse gallery" at bounding box center [237, 355] width 41 height 9
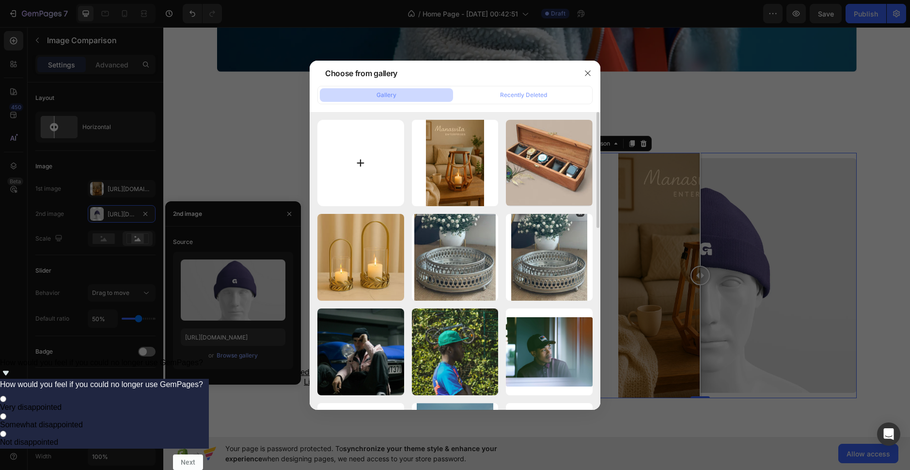
click at [361, 175] on input "file" at bounding box center [360, 163] width 87 height 87
type input "C:\fakepath\MV5.jpg"
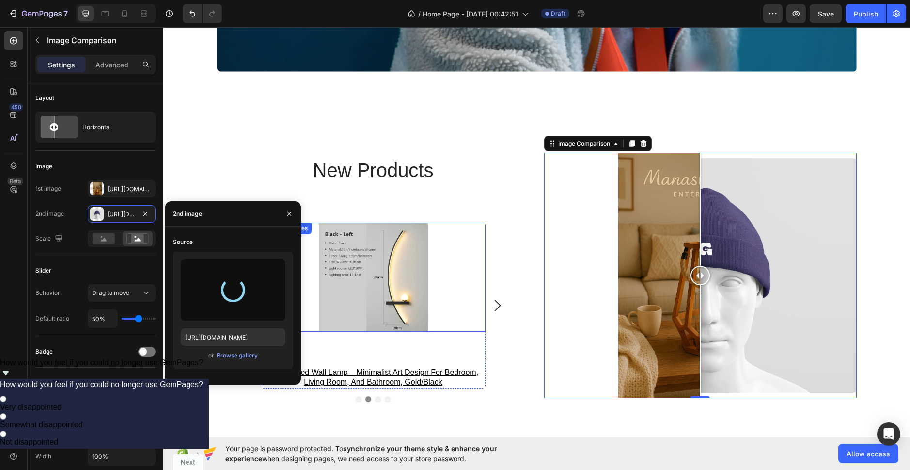
type input "[URL][DOMAIN_NAME]"
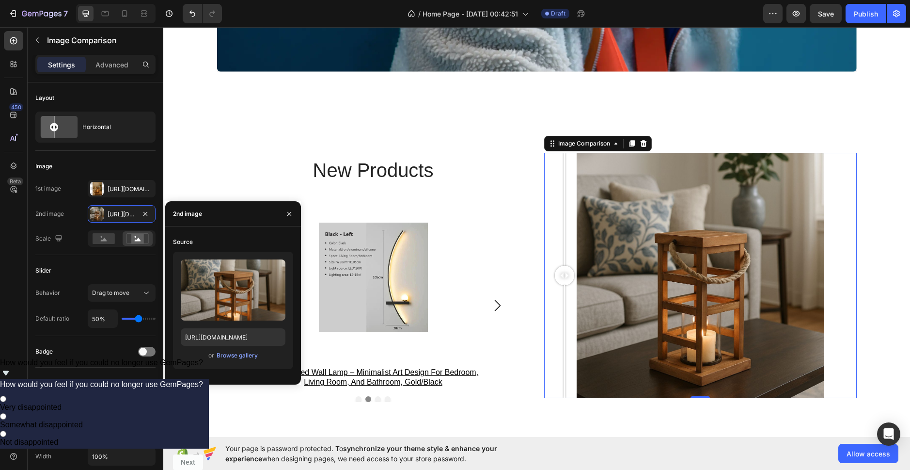
drag, startPoint x: 698, startPoint y: 274, endPoint x: 550, endPoint y: 298, distance: 149.8
click at [555, 298] on div at bounding box center [564, 275] width 19 height 245
click at [114, 240] on rect at bounding box center [104, 238] width 22 height 11
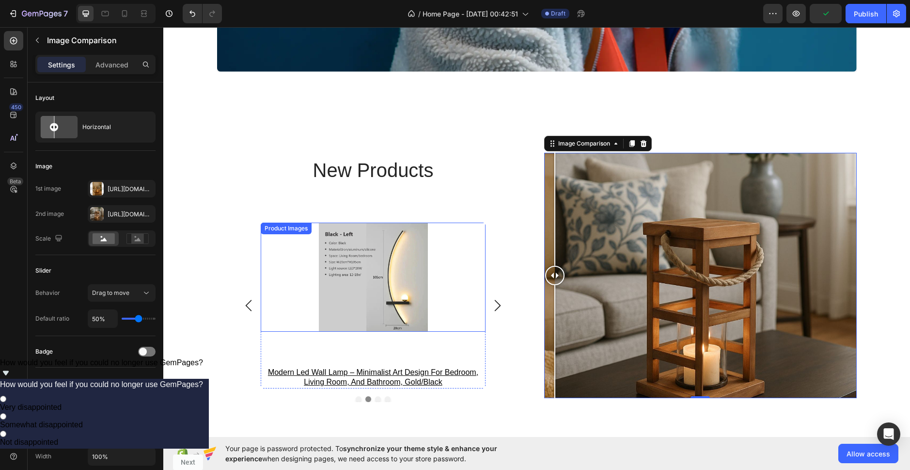
drag, startPoint x: 550, startPoint y: 274, endPoint x: 345, endPoint y: 280, distance: 205.1
click at [472, 286] on div "new products Heading Product Images strong magnetic wristband – portable tool b…" at bounding box center [537, 275] width 640 height 253
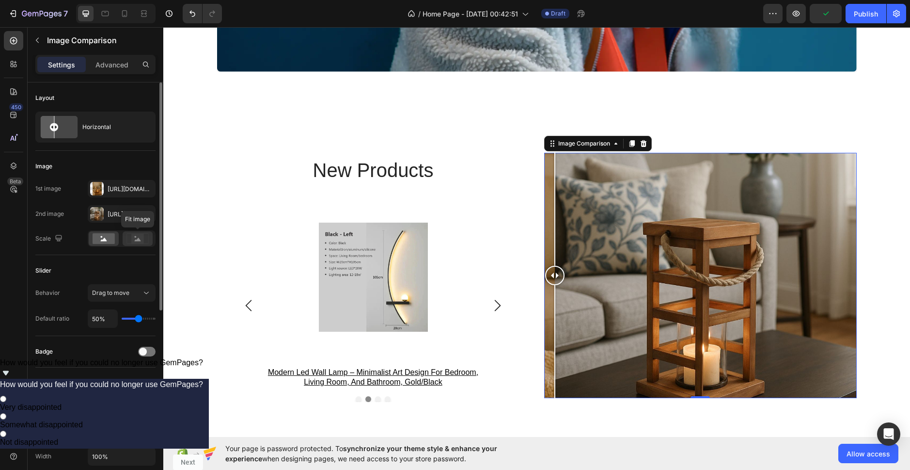
click at [143, 238] on rect at bounding box center [137, 239] width 13 height 10
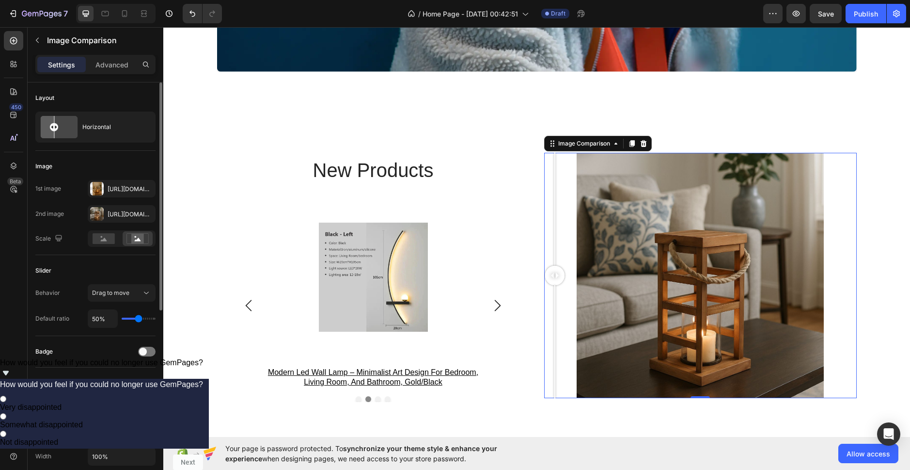
type input "45%"
type input "45"
type input "49%"
type input "49"
type input "52%"
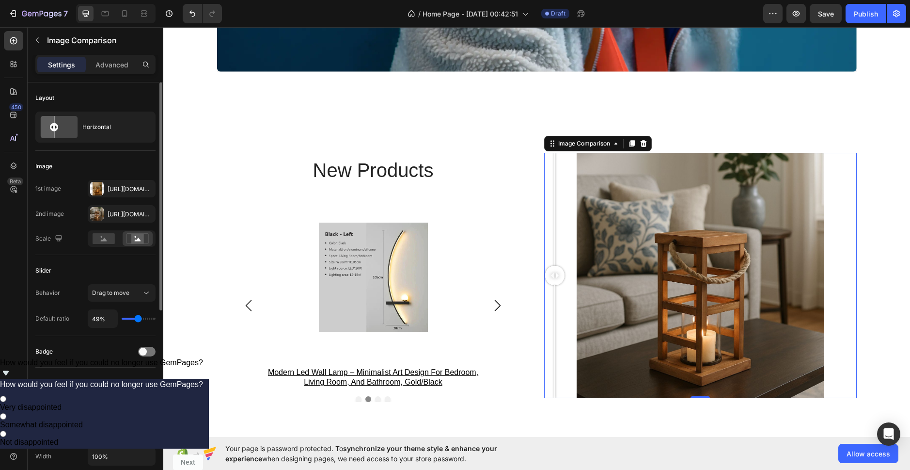
type input "52"
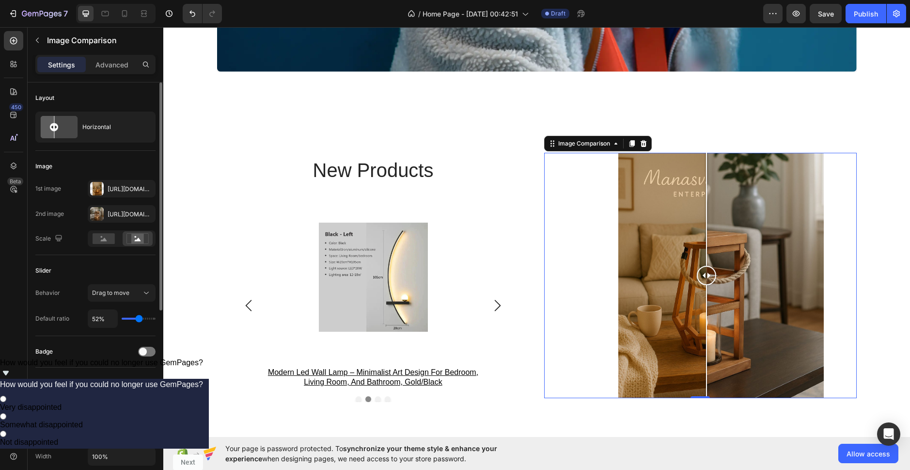
type input "56%"
type input "56"
type input "57%"
type input "57"
type input "59%"
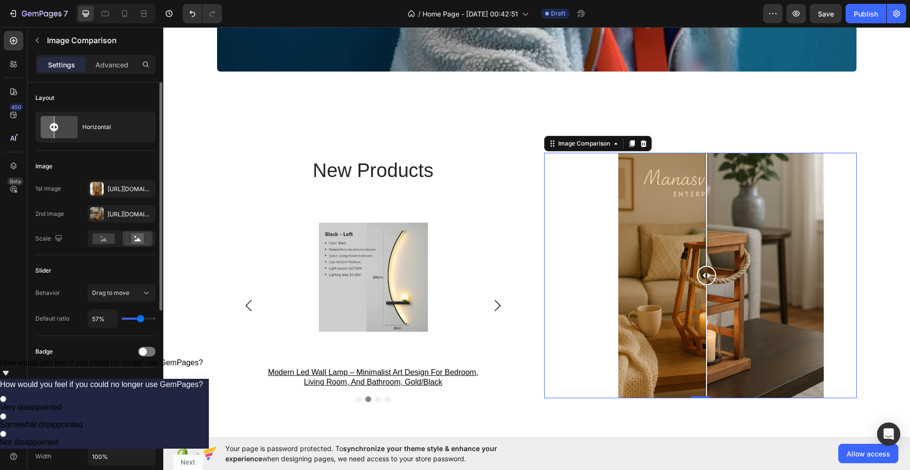
type input "59"
type input "61%"
type input "61"
type input "62%"
type input "62"
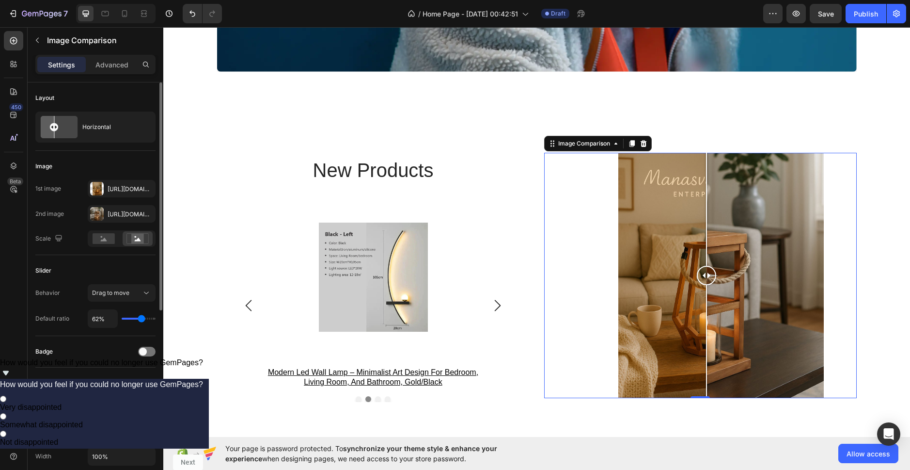
type input "64%"
type input "64"
type input "66%"
type input "66"
type input "67%"
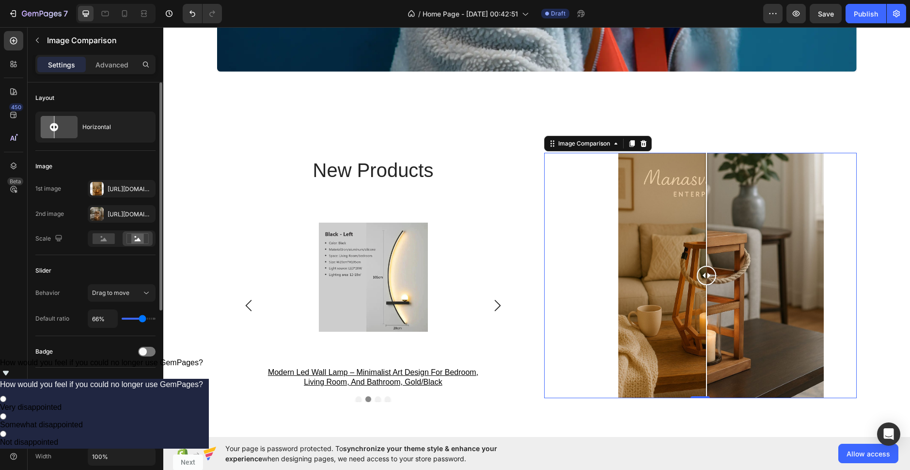
type input "67"
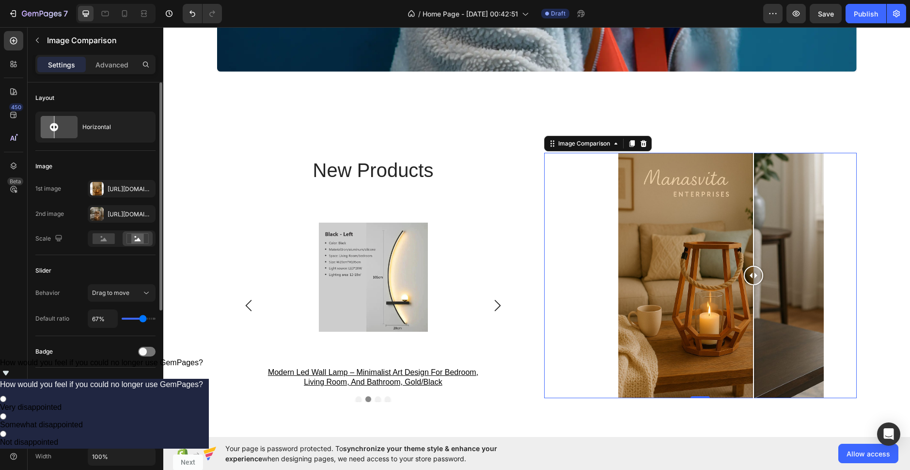
type input "69%"
type input "69"
type input "71%"
type input "71"
type input "72%"
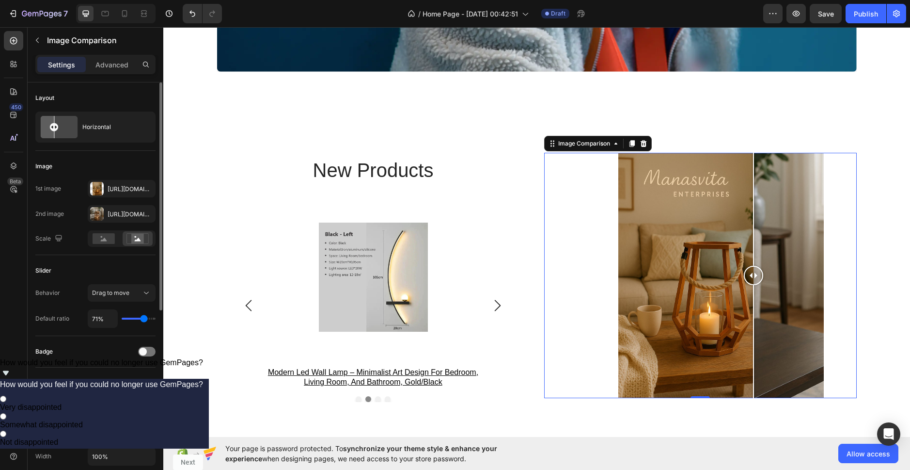
type input "72"
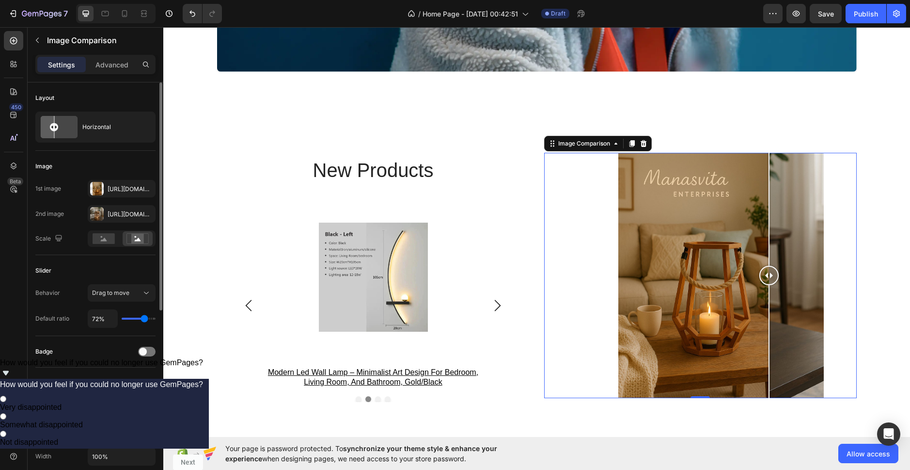
type input "77%"
type input "77"
type input "79%"
type input "79"
type input "82%"
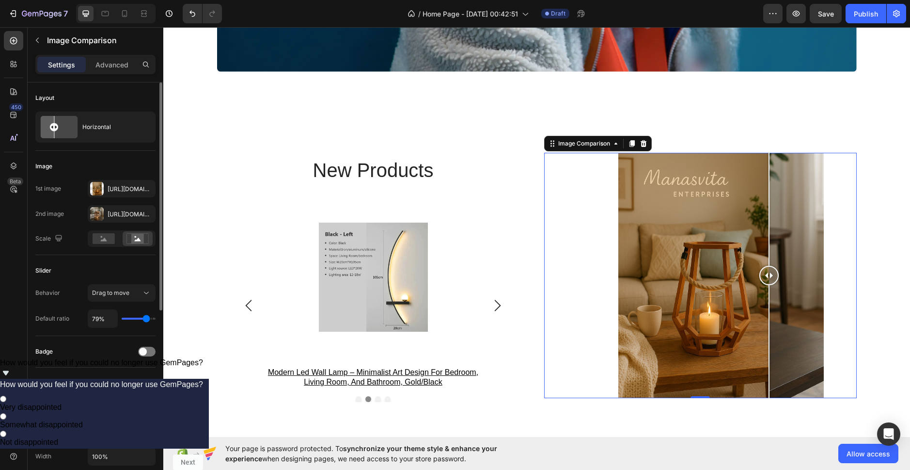
type input "82"
type input "86%"
type input "86"
type input "87%"
type input "87"
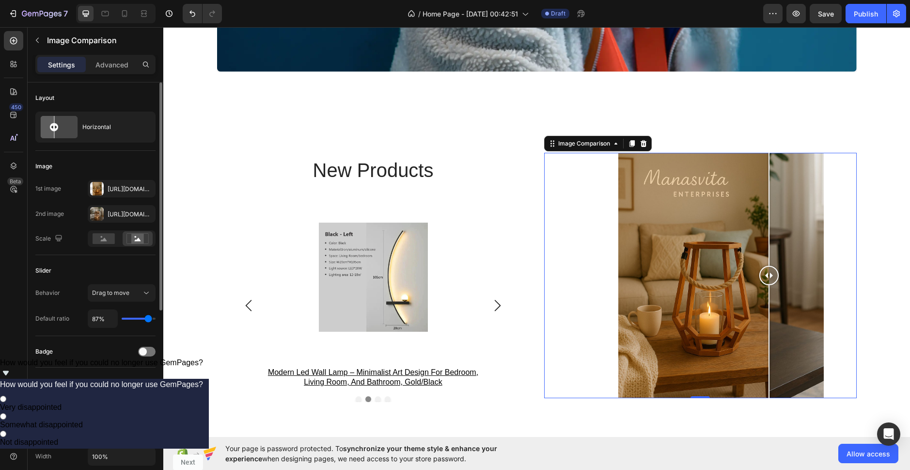
type input "89%"
type input "89"
type input "91%"
type input "91"
type input "92%"
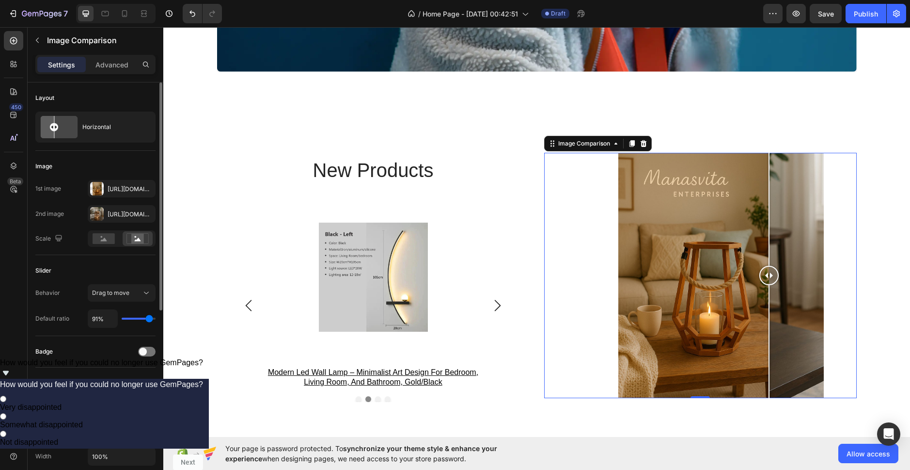
type input "92"
type input "94%"
type input "94"
type input "96%"
type input "96"
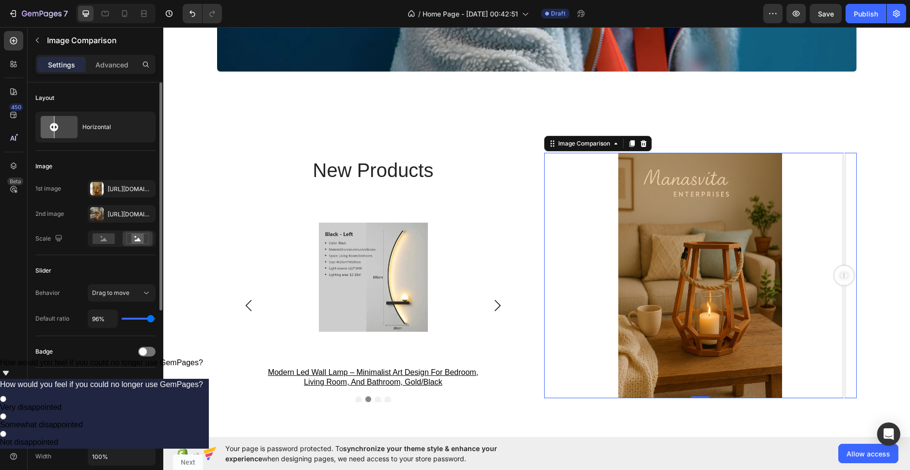
type input "97%"
type input "97"
type input "79%"
type input "79"
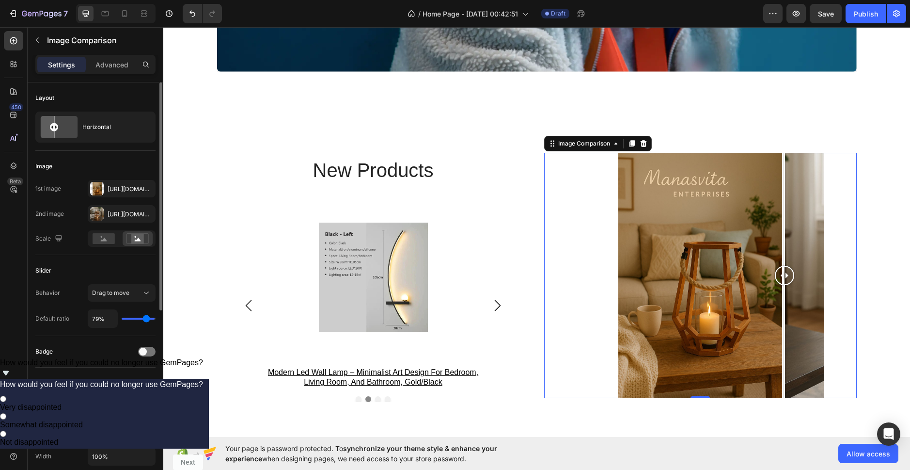
type input "66%"
type input "66"
type input "54%"
type input "54"
type input "47%"
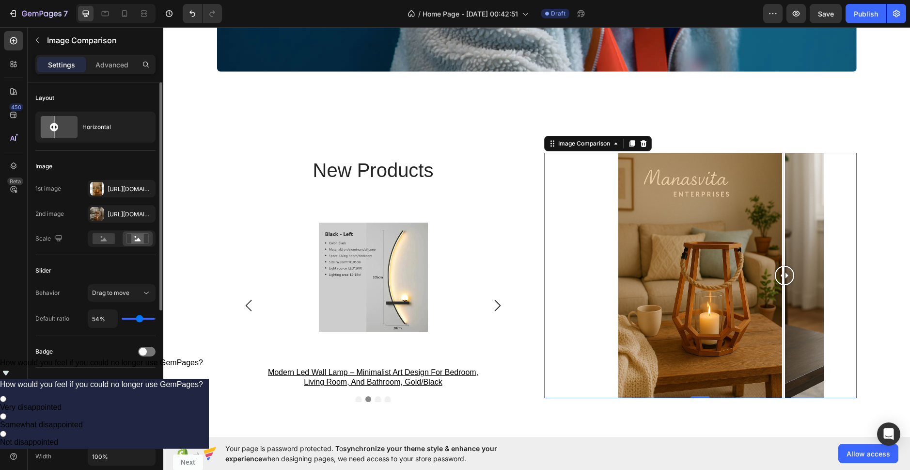
type input "47"
type input "45%"
type input "45"
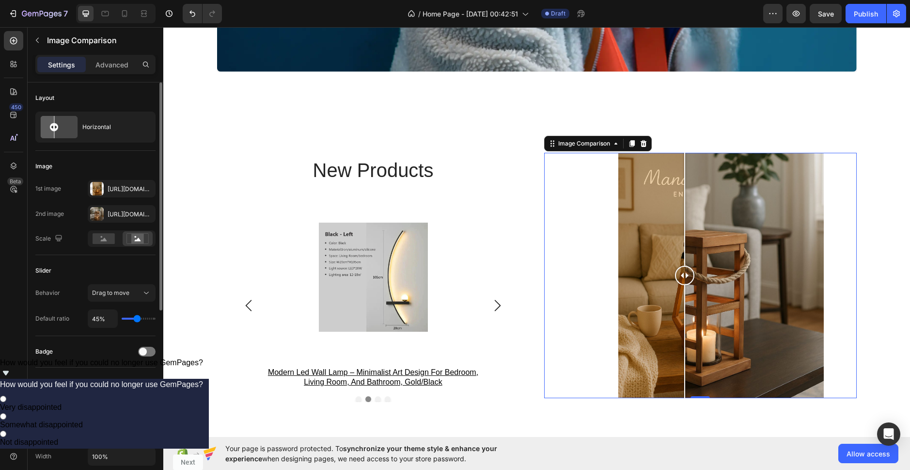
type input "40%"
type input "40"
type input "37%"
type input "37"
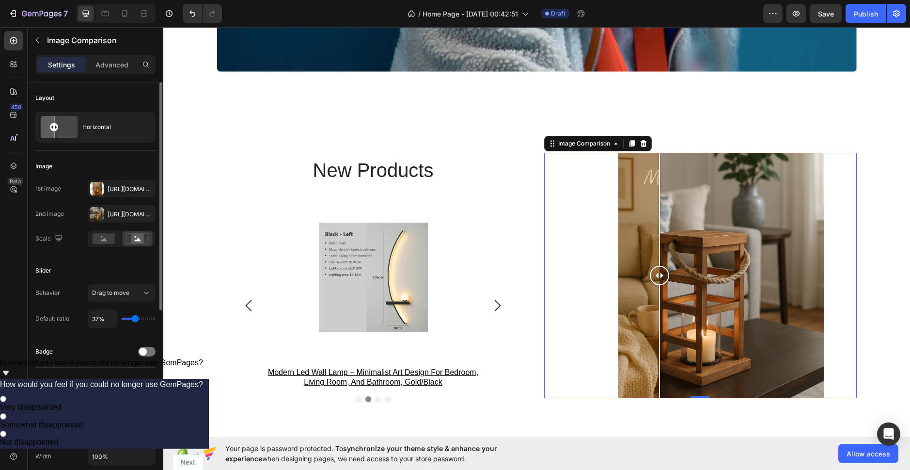
type input "42%"
type input "42"
type input "44%"
type input "44"
type input "45%"
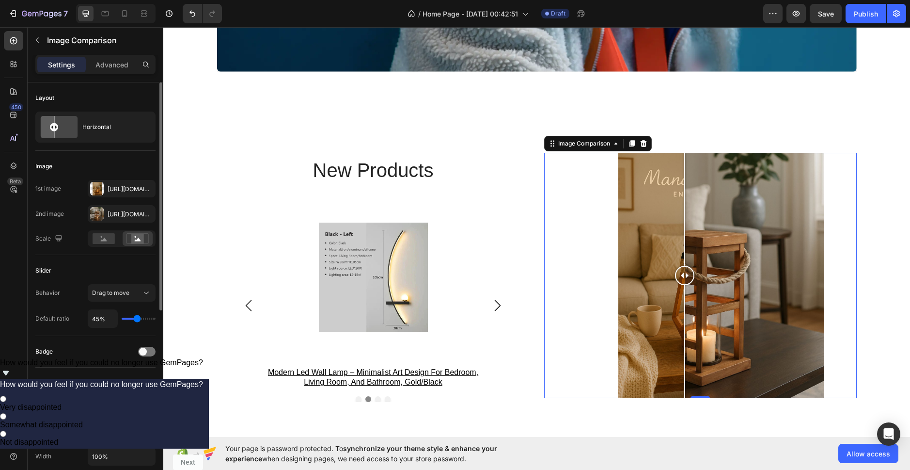
type input "45"
click at [137, 317] on input "range" at bounding box center [139, 318] width 34 height 2
click at [109, 317] on input "45%" at bounding box center [102, 318] width 29 height 17
type input "5%"
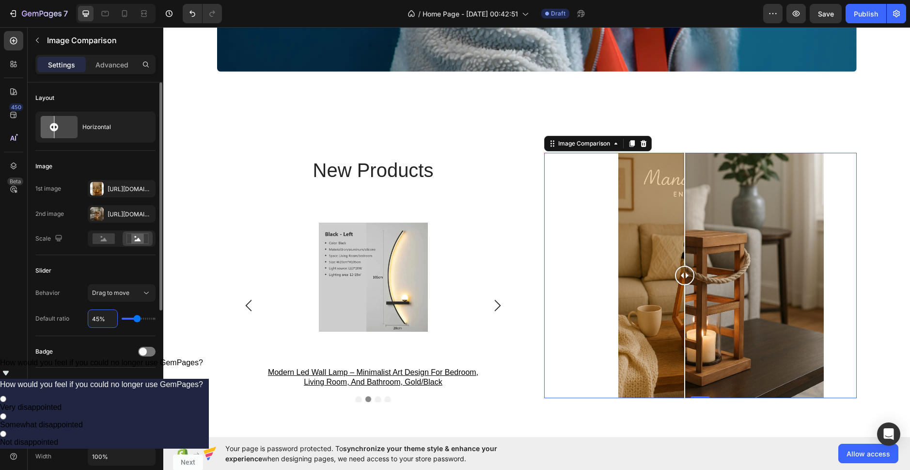
type input "5"
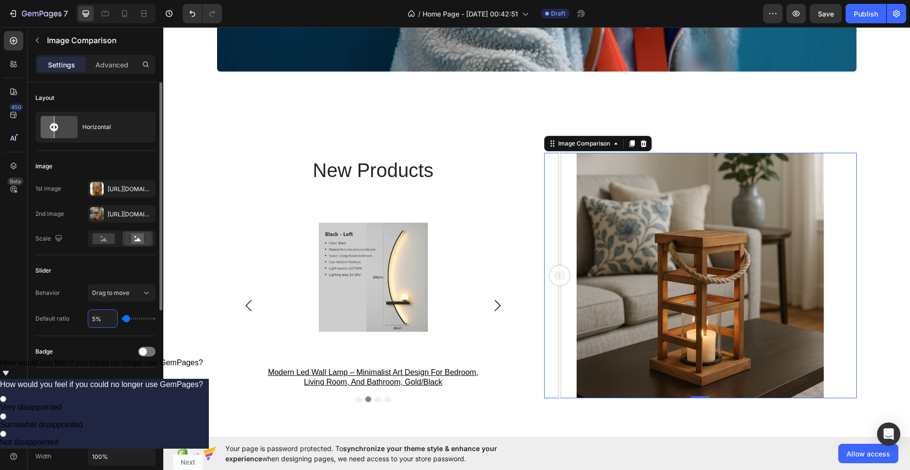
type input "50%"
type input "50"
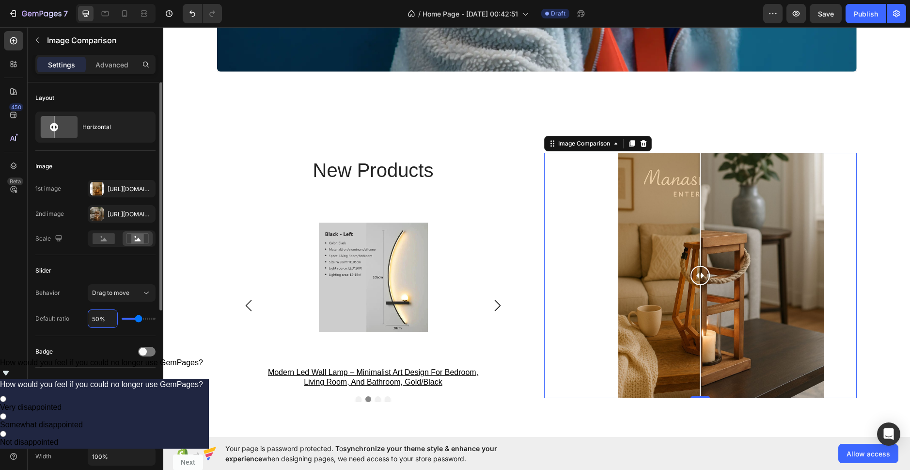
scroll to position [48, 0]
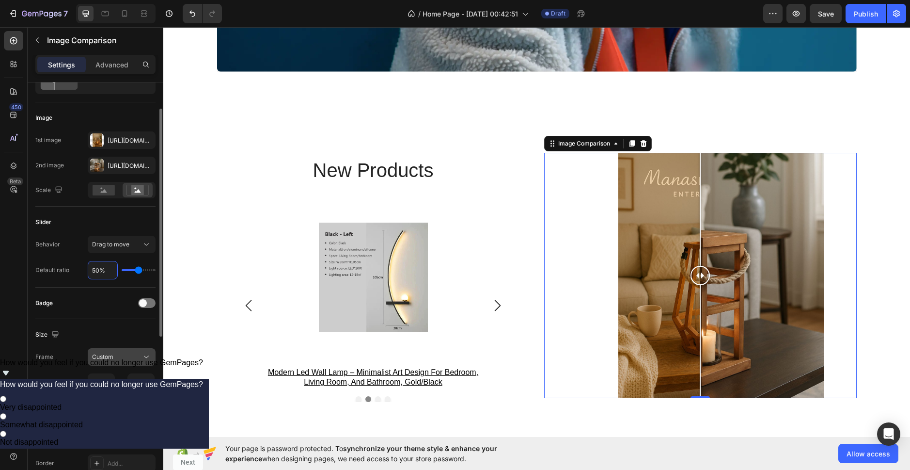
type input "50%"
click at [130, 349] on button "Custom" at bounding box center [122, 356] width 68 height 17
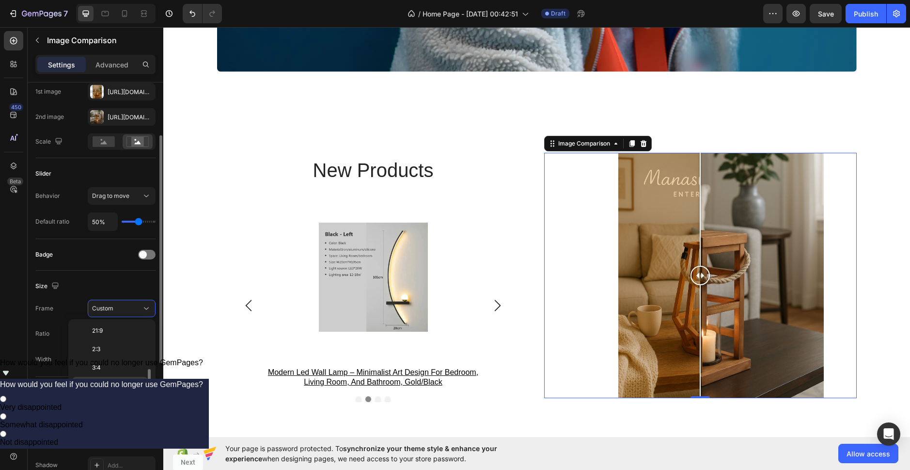
click at [127, 382] on p "9:16" at bounding box center [117, 385] width 51 height 9
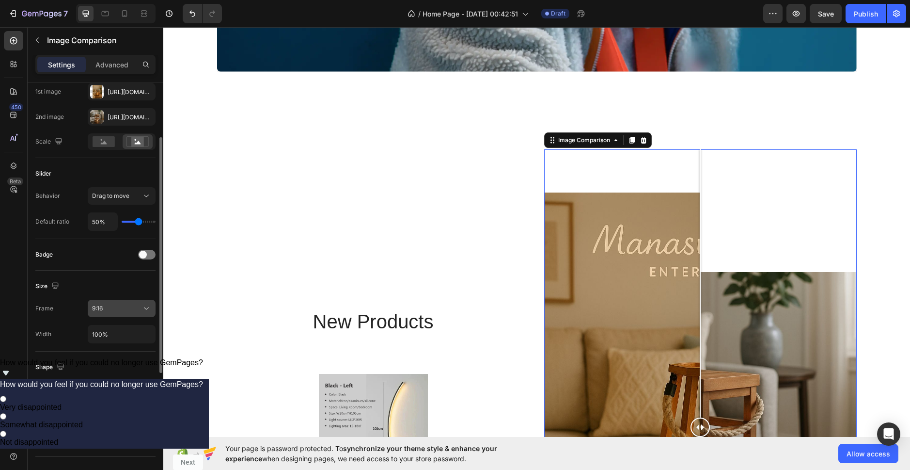
click at [121, 309] on div "9:16" at bounding box center [116, 308] width 49 height 9
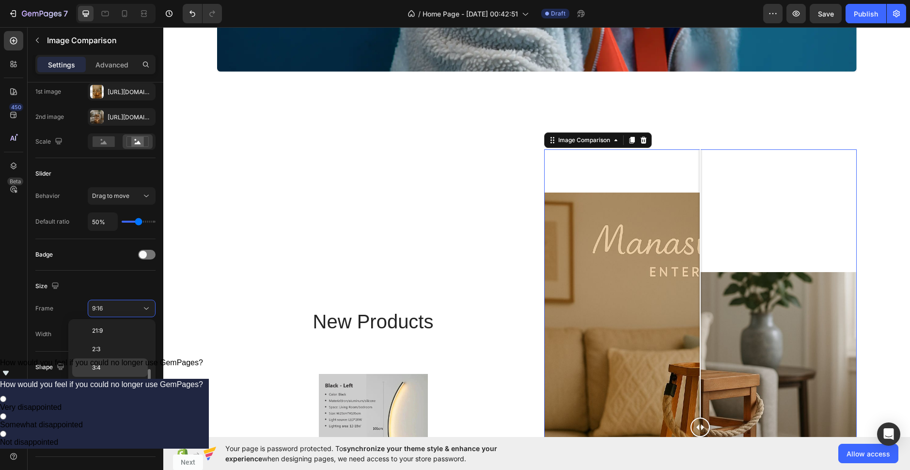
click at [125, 361] on div "3:4" at bounding box center [110, 367] width 76 height 18
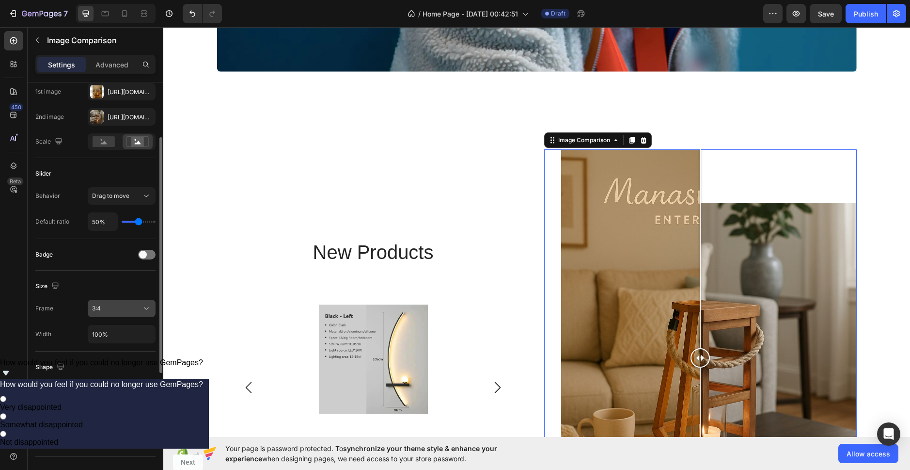
click at [133, 307] on div "3:4" at bounding box center [116, 308] width 49 height 9
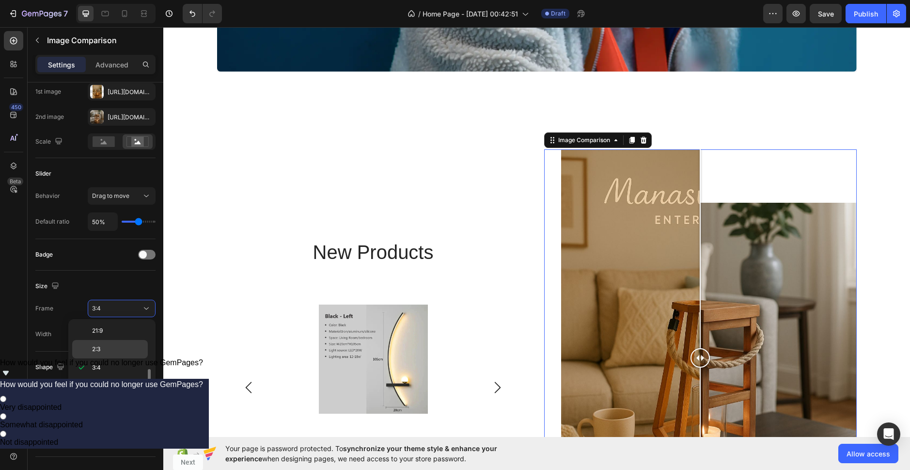
click at [126, 345] on p "2:3" at bounding box center [117, 349] width 51 height 9
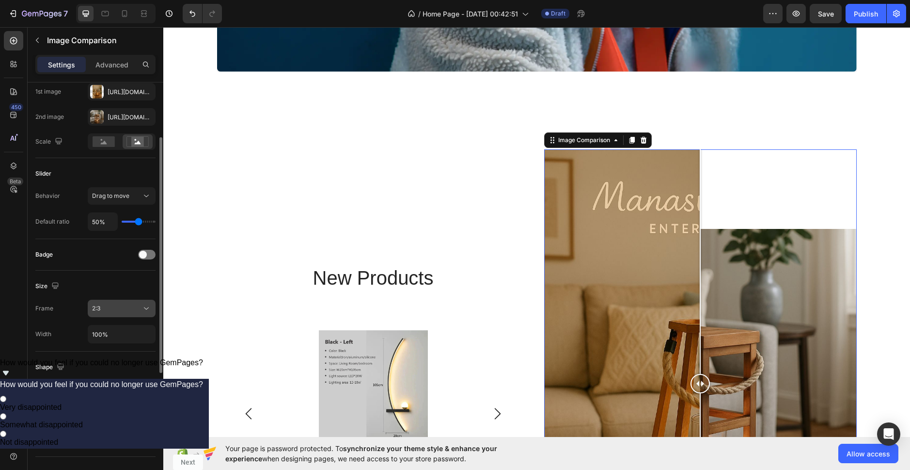
click at [133, 309] on div "2:3" at bounding box center [116, 308] width 49 height 9
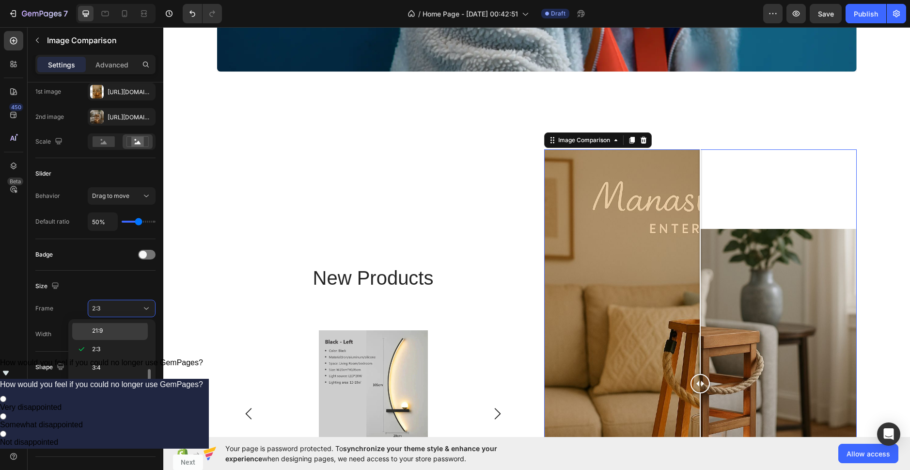
click at [126, 330] on p "21:9" at bounding box center [117, 330] width 51 height 9
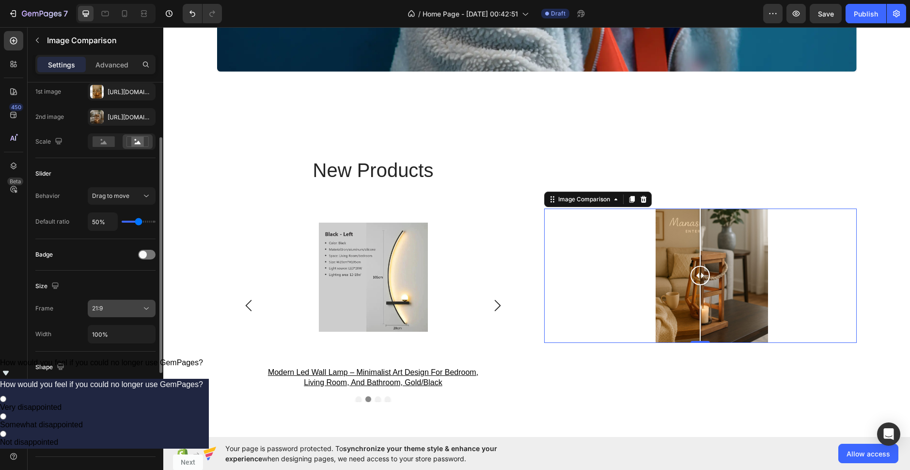
click at [128, 309] on div "21:9" at bounding box center [116, 308] width 49 height 9
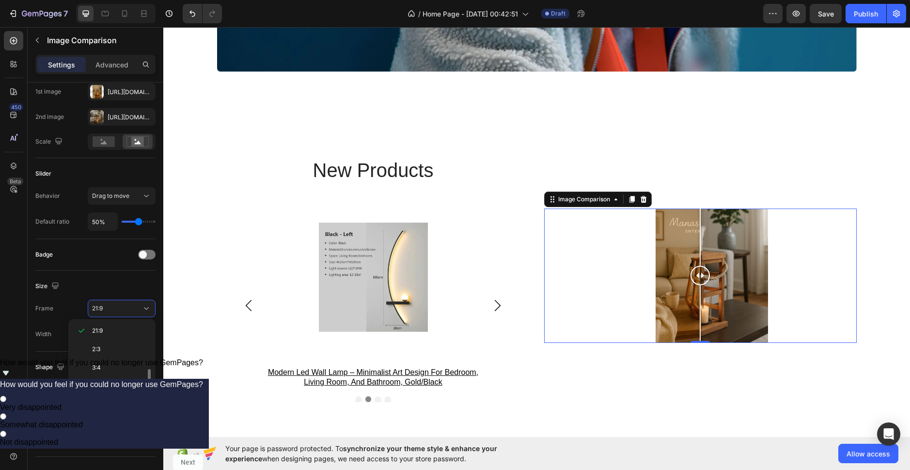
click at [119, 400] on p "Custom" at bounding box center [117, 404] width 51 height 9
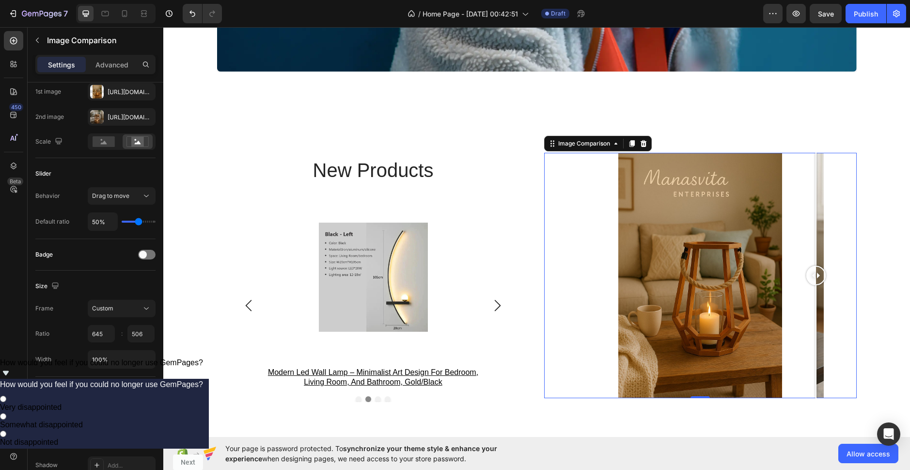
drag, startPoint x: 697, startPoint y: 278, endPoint x: 753, endPoint y: 281, distance: 55.3
click at [809, 287] on div at bounding box center [815, 275] width 19 height 245
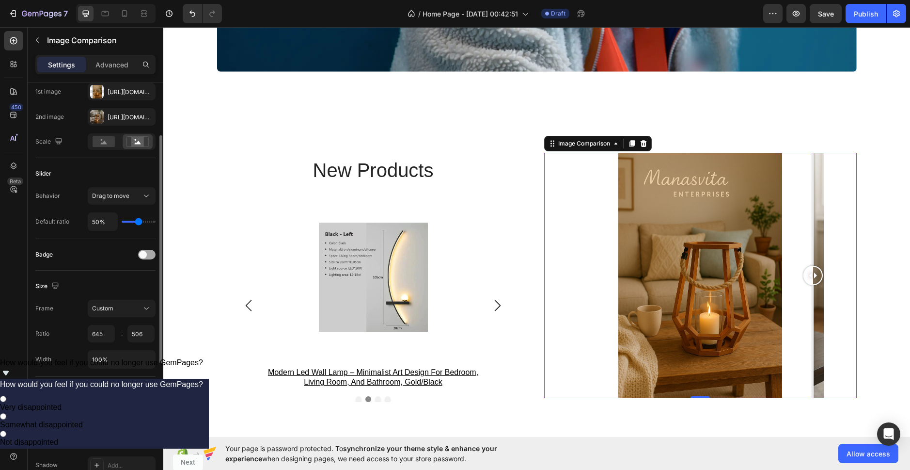
click at [148, 256] on div at bounding box center [146, 255] width 17 height 10
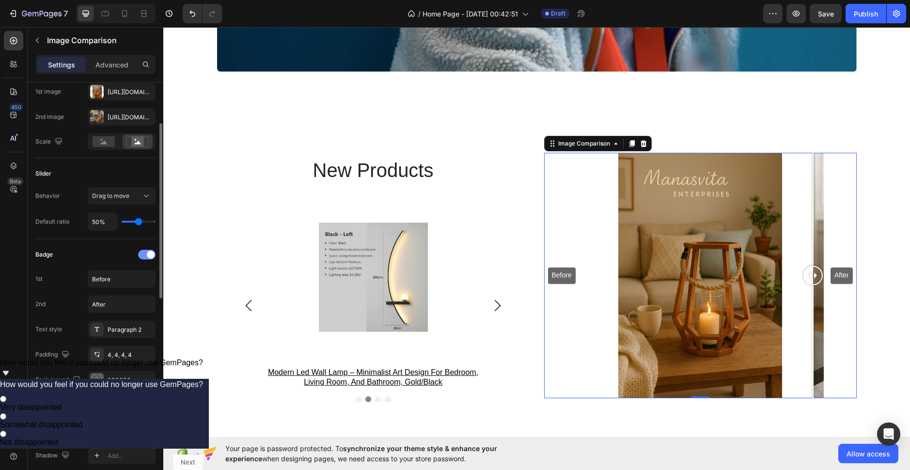
click at [148, 256] on span at bounding box center [151, 255] width 8 height 8
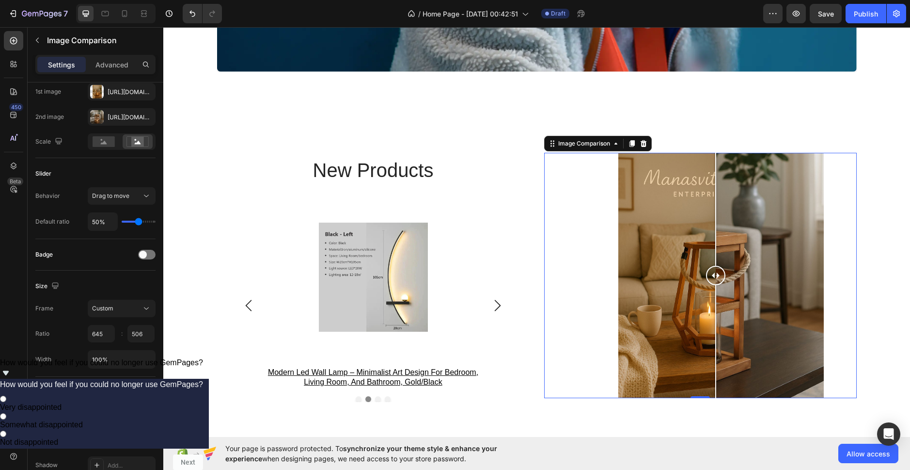
drag, startPoint x: 810, startPoint y: 276, endPoint x: 712, endPoint y: 279, distance: 98.4
click at [712, 279] on div at bounding box center [715, 275] width 19 height 19
click at [492, 310] on icon "Carousel Next Arrow" at bounding box center [498, 305] width 12 height 12
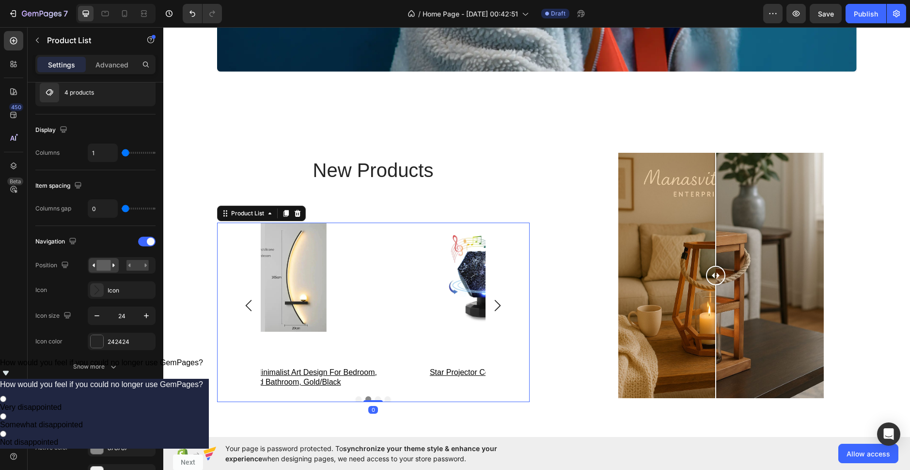
scroll to position [0, 0]
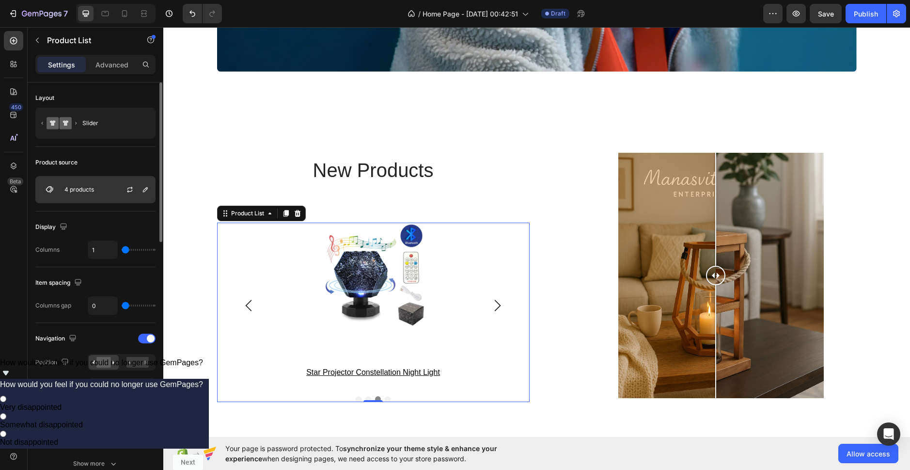
click at [92, 186] on p "4 products" at bounding box center [79, 189] width 30 height 7
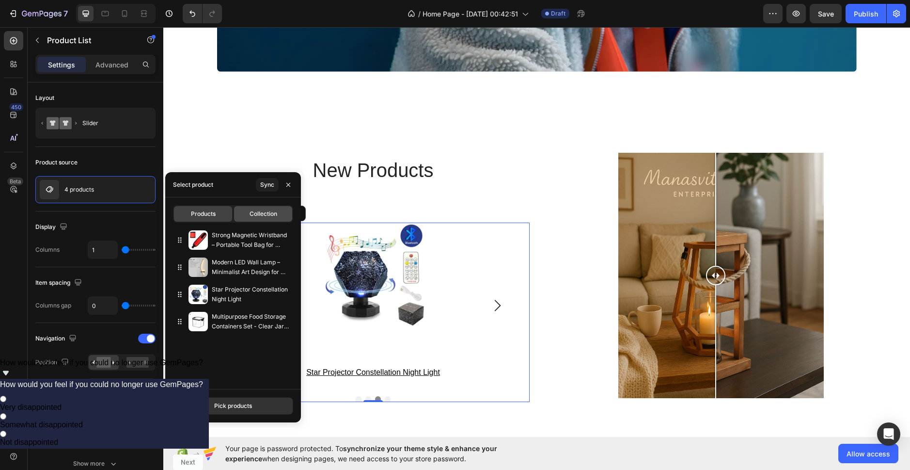
click at [261, 207] on div "Collection" at bounding box center [263, 214] width 58 height 16
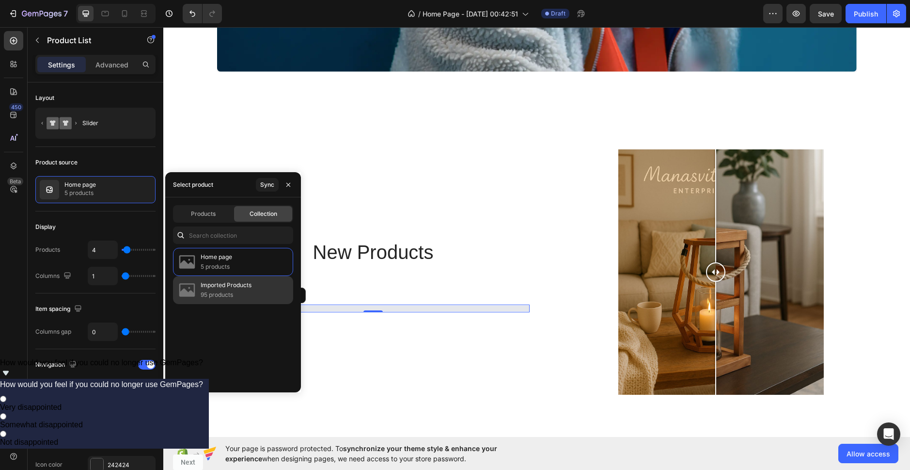
click at [239, 290] on p "95 products" at bounding box center [226, 295] width 51 height 10
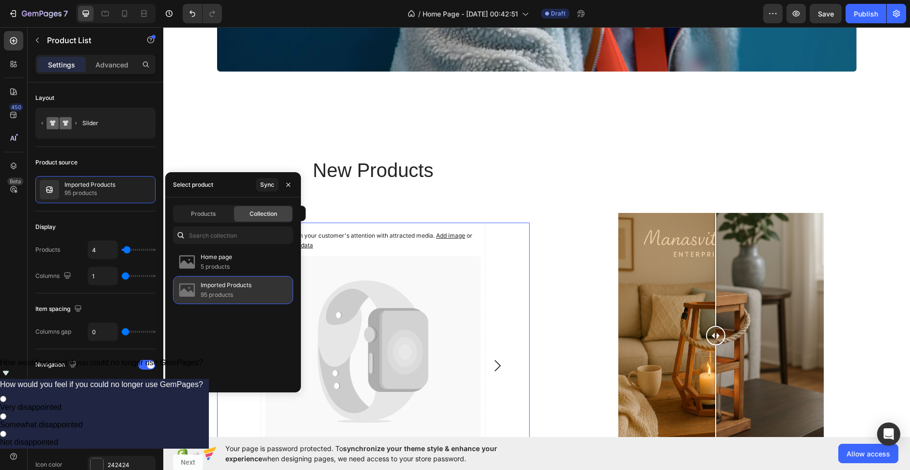
click at [250, 292] on p "95 products" at bounding box center [226, 295] width 51 height 10
click at [247, 282] on p "Imported Products" at bounding box center [226, 285] width 51 height 10
click at [267, 181] on div "Sync" at bounding box center [267, 184] width 14 height 9
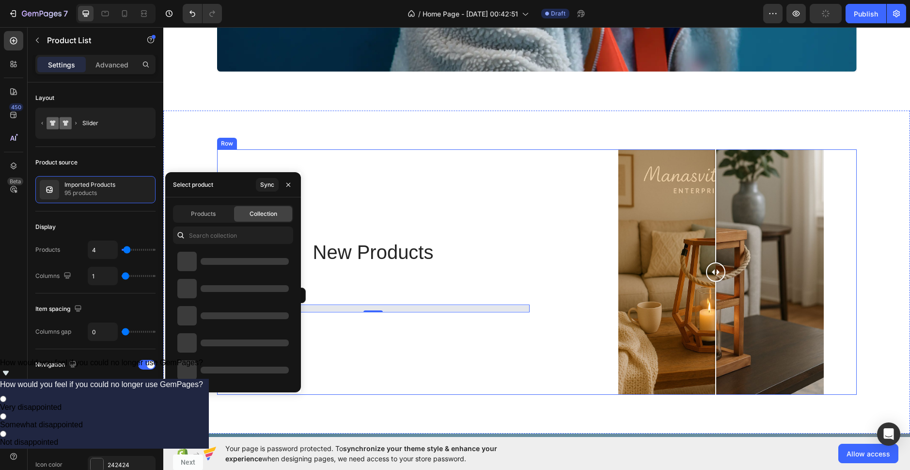
scroll to position [1454, 0]
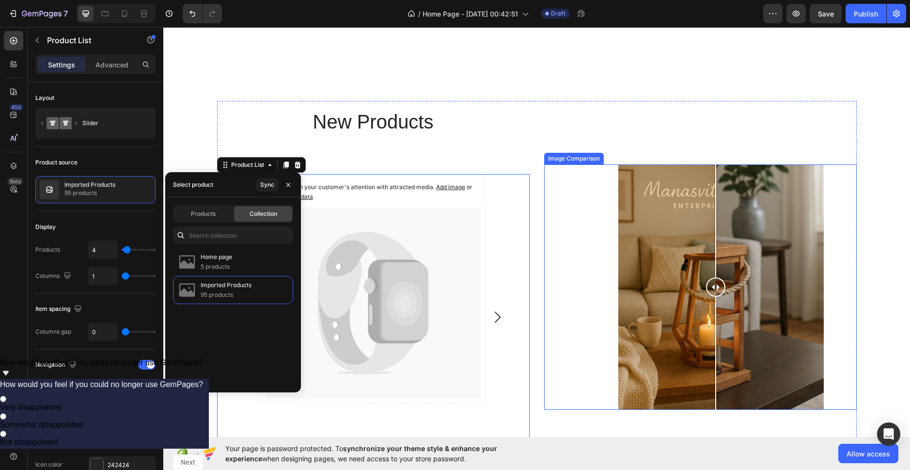
click at [564, 217] on div at bounding box center [700, 286] width 313 height 245
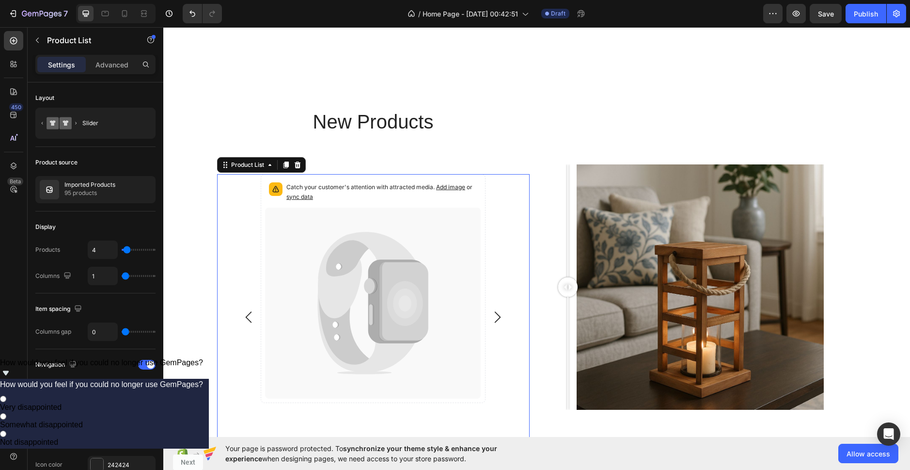
click at [497, 321] on icon "Carousel Next Arrow" at bounding box center [498, 317] width 12 height 12
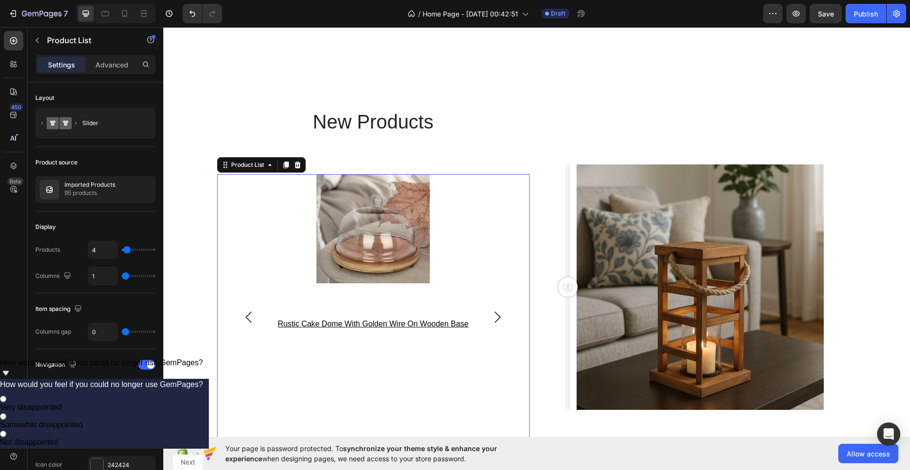
click at [497, 321] on icon "Carousel Next Arrow" at bounding box center [498, 317] width 12 height 12
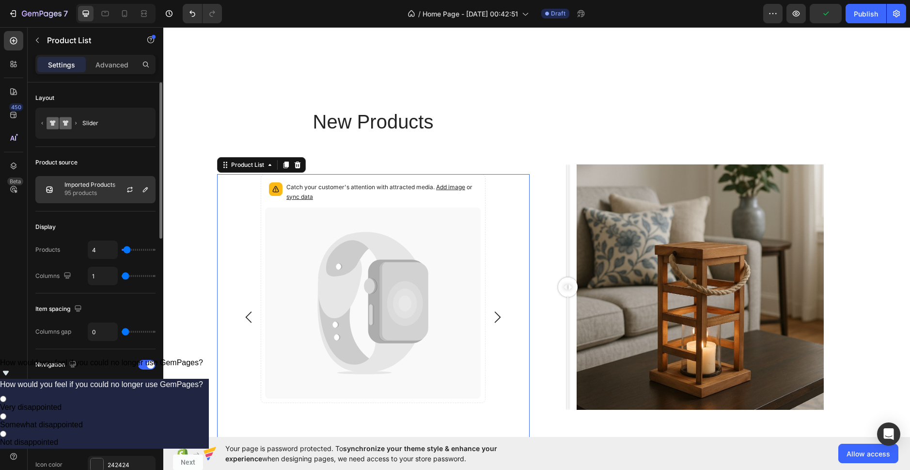
click at [85, 192] on p "95 products" at bounding box center [89, 193] width 51 height 10
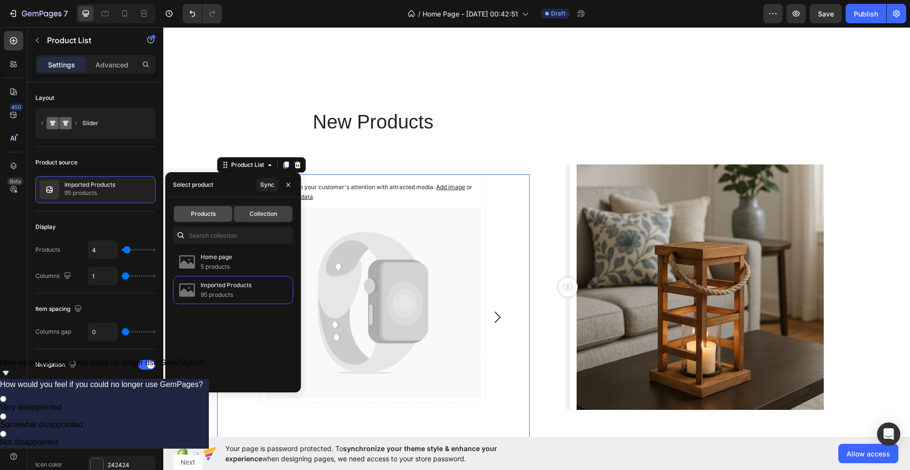
click at [204, 212] on span "Products" at bounding box center [203, 213] width 25 height 9
type input "1"
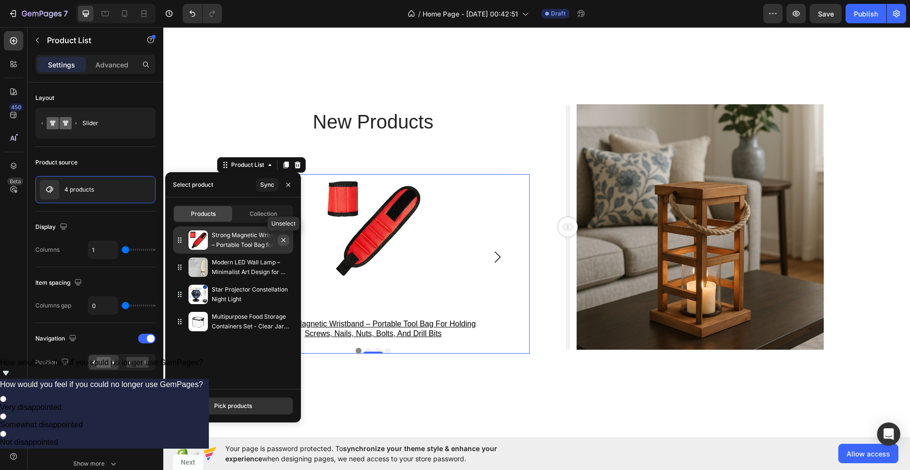
click at [282, 242] on icon "button" at bounding box center [284, 240] width 8 height 8
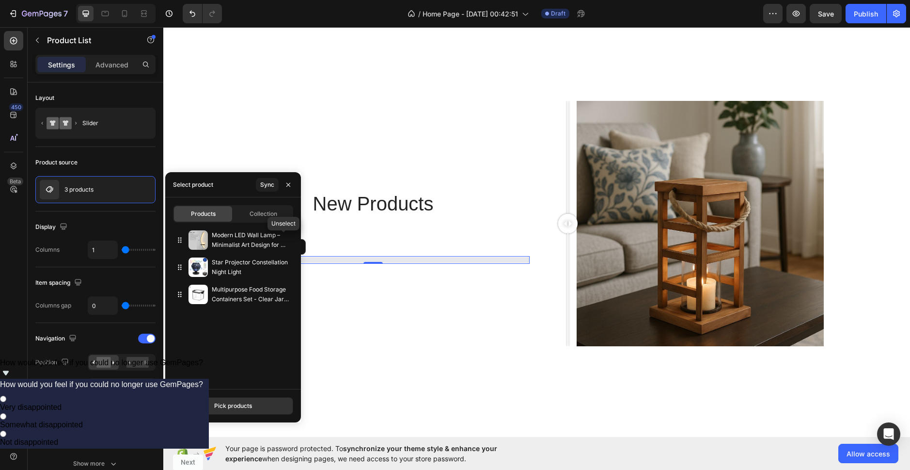
click at [0, 0] on icon "button" at bounding box center [0, 0] width 0 height 0
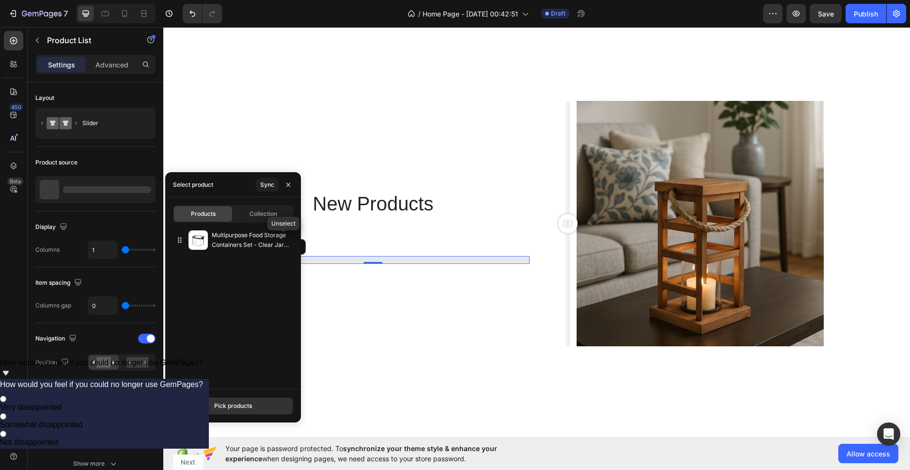
click at [0, 0] on icon "button" at bounding box center [0, 0] width 0 height 0
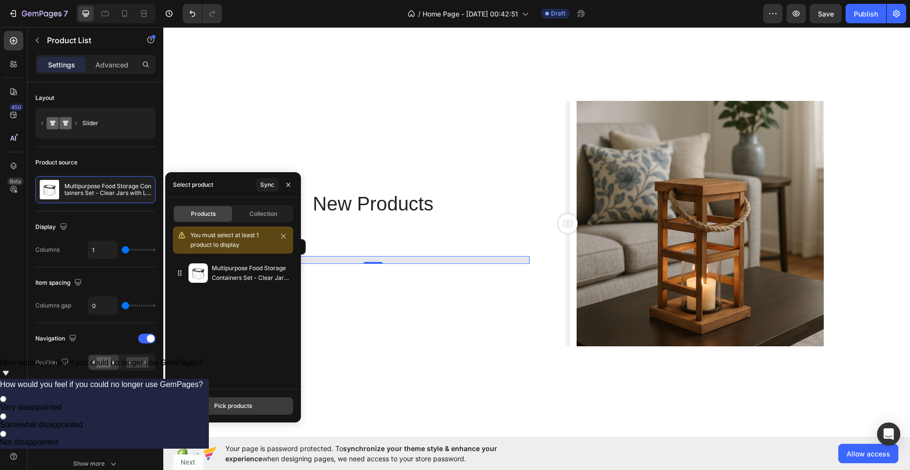
click at [264, 404] on button "Pick products" at bounding box center [233, 405] width 120 height 17
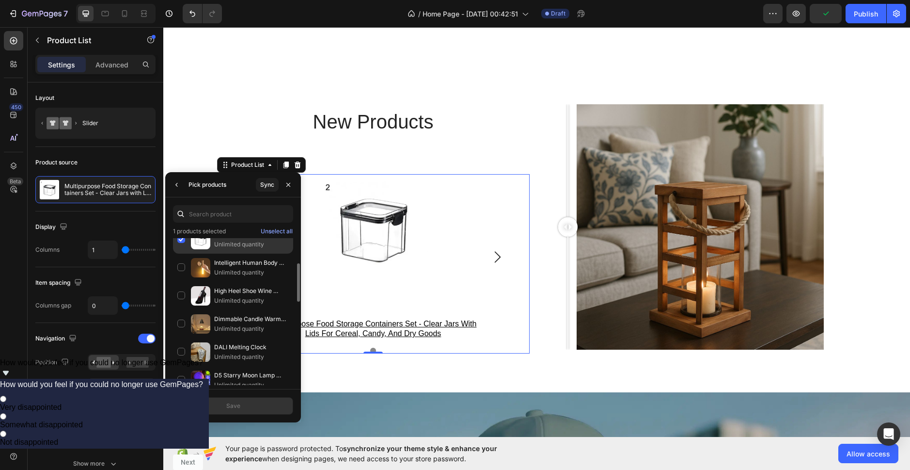
click at [179, 242] on div "Multipurpose Food Storage Containers Set - Clear Jars with Lids for Cereal, Can…" at bounding box center [233, 239] width 120 height 28
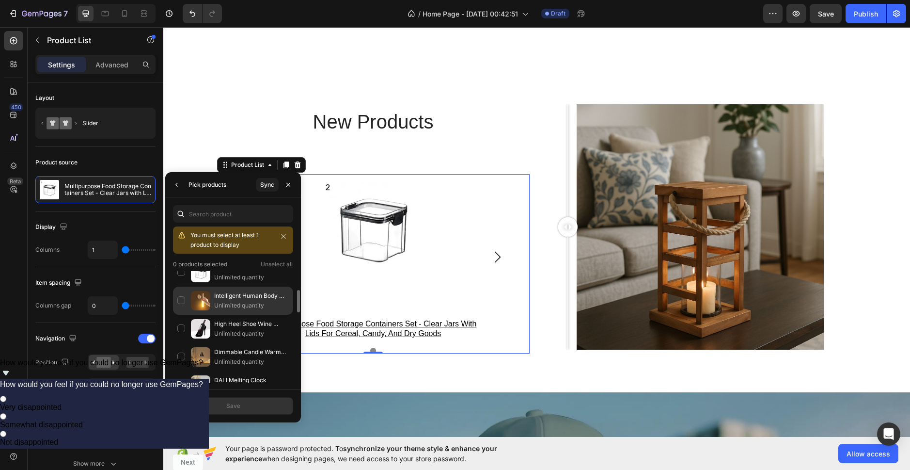
click at [182, 300] on div "Intelligent Human Body Induction LED Night Light – Rechargeable Wall Light for …" at bounding box center [233, 300] width 120 height 28
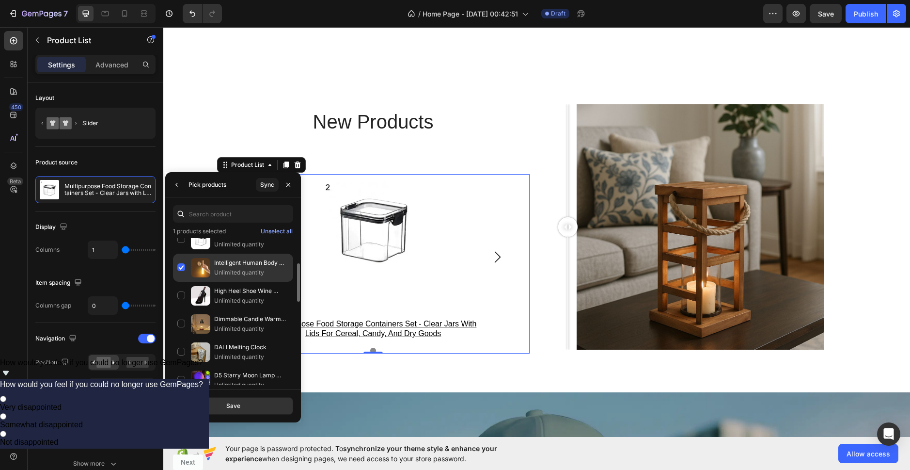
click at [185, 270] on div "Intelligent Human Body Induction LED Night Light – Rechargeable Wall Light for …" at bounding box center [233, 267] width 120 height 28
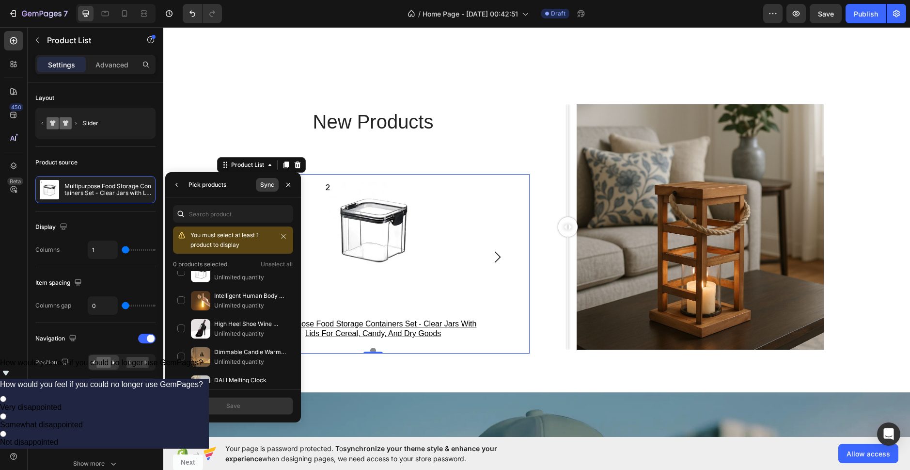
click at [261, 180] on div "Sync" at bounding box center [267, 184] width 14 height 9
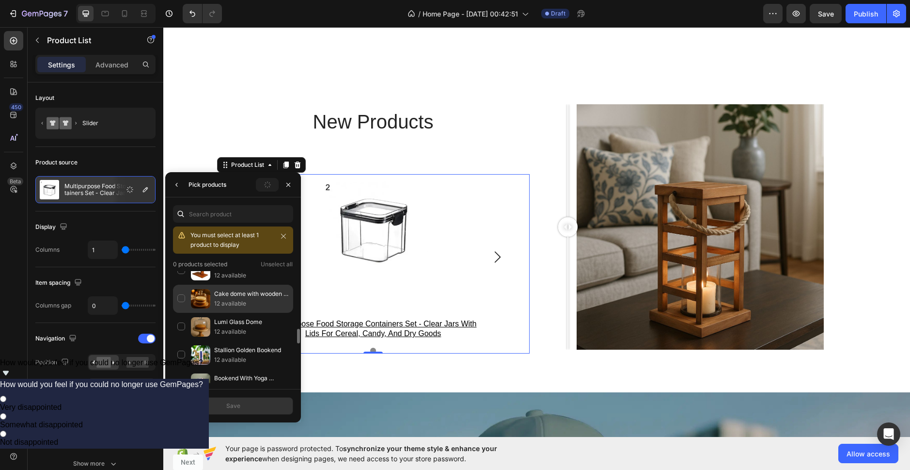
scroll to position [388, 0]
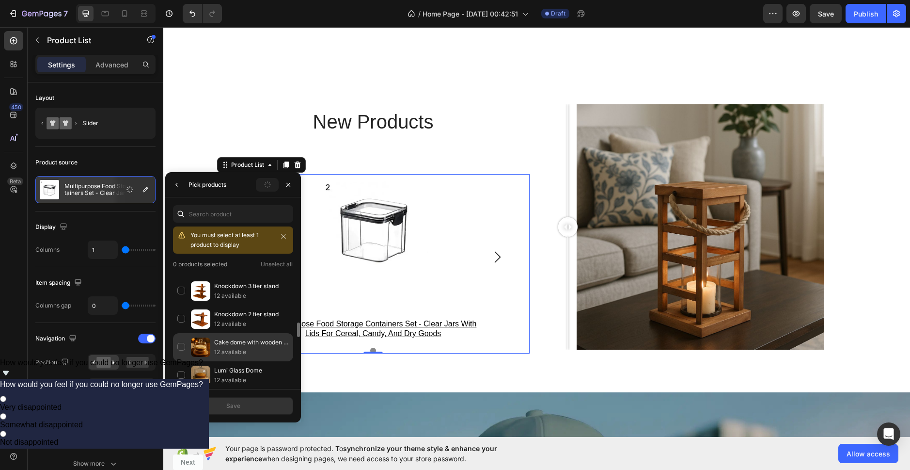
click at [183, 345] on div "Cake dome with wooden base 12 available" at bounding box center [233, 347] width 120 height 28
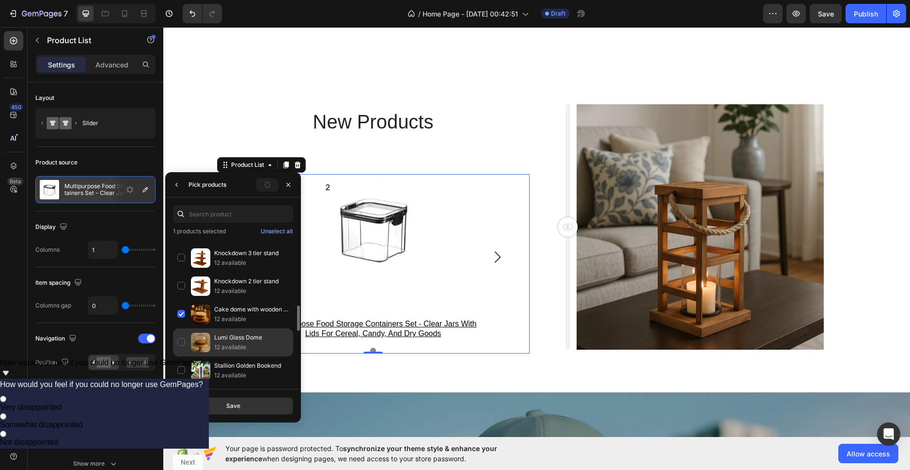
scroll to position [485, 0]
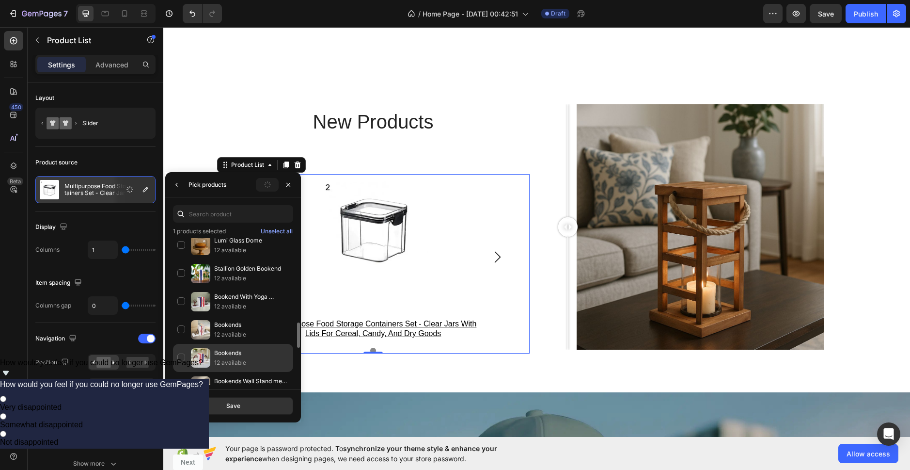
click at [181, 358] on div "Bookends 12 available" at bounding box center [233, 358] width 120 height 28
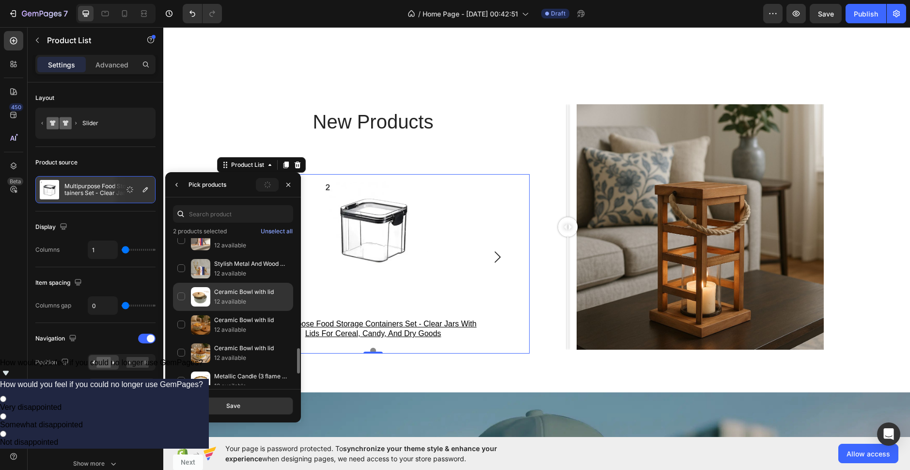
scroll to position [581, 0]
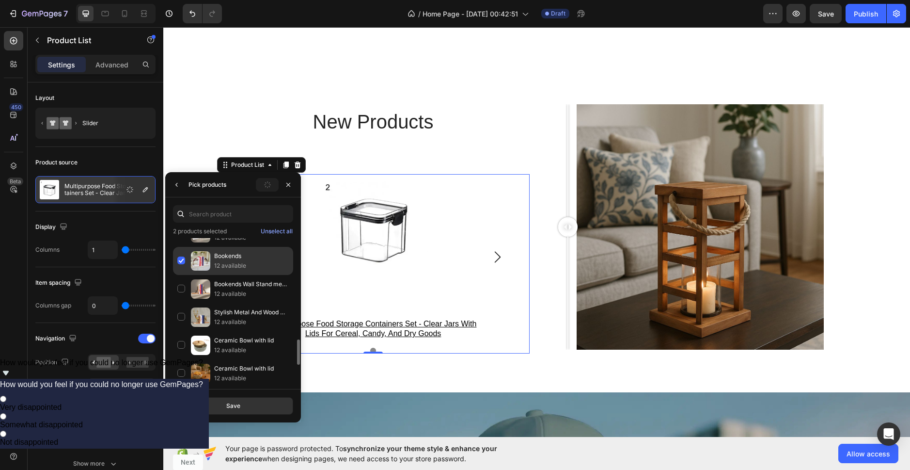
click at [180, 262] on div "Bookends 12 available" at bounding box center [233, 261] width 120 height 28
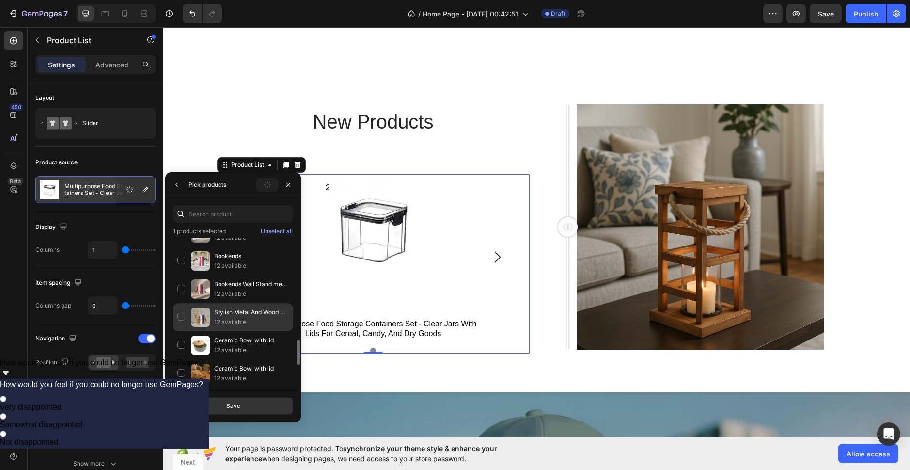
click at [180, 317] on div "Stylish Metal And Wood Bookends 12 available" at bounding box center [233, 317] width 120 height 28
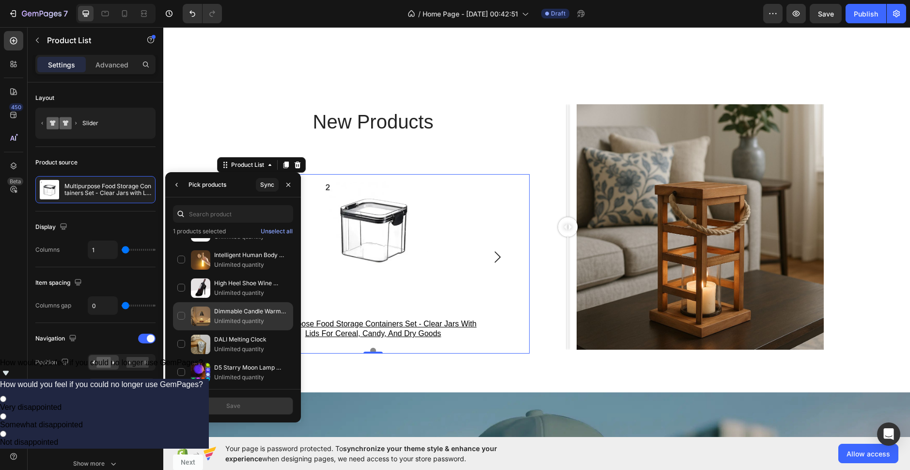
scroll to position [56, 0]
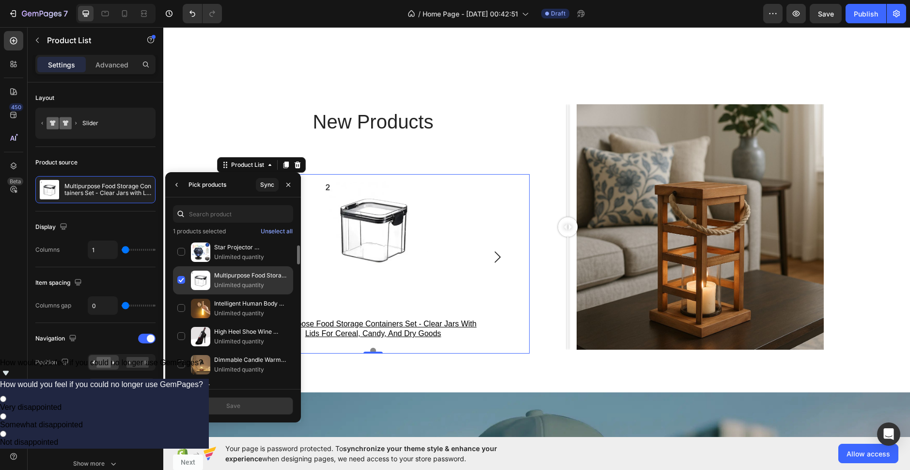
click at [184, 278] on div "Multipurpose Food Storage Containers Set - Clear Jars with Lids for Cereal, Can…" at bounding box center [233, 280] width 120 height 28
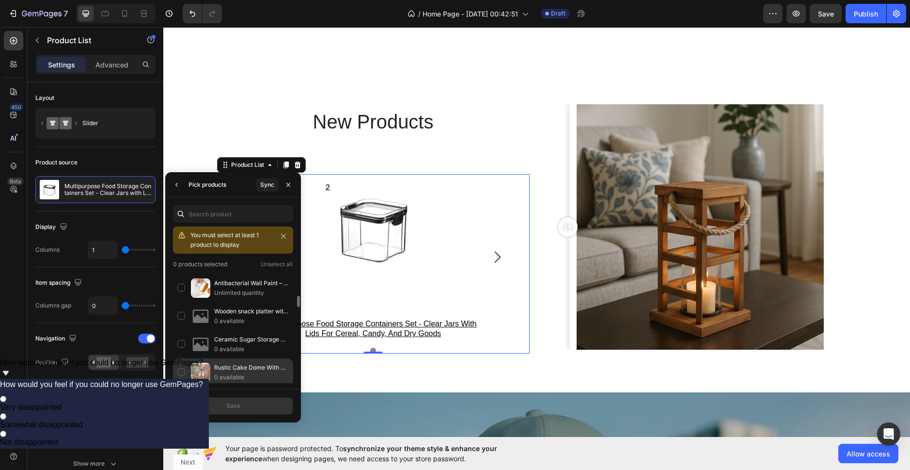
scroll to position [347, 0]
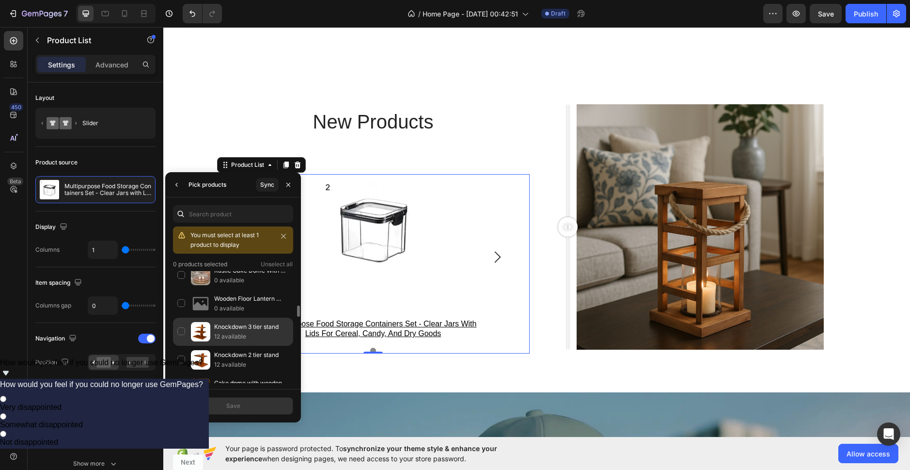
click at [178, 333] on div "Knockdown 3 tier stand 12 available" at bounding box center [233, 331] width 120 height 28
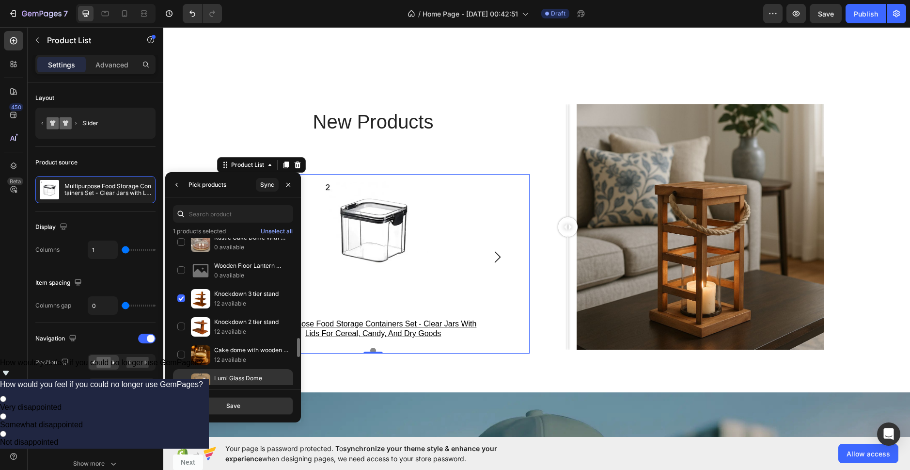
scroll to position [395, 0]
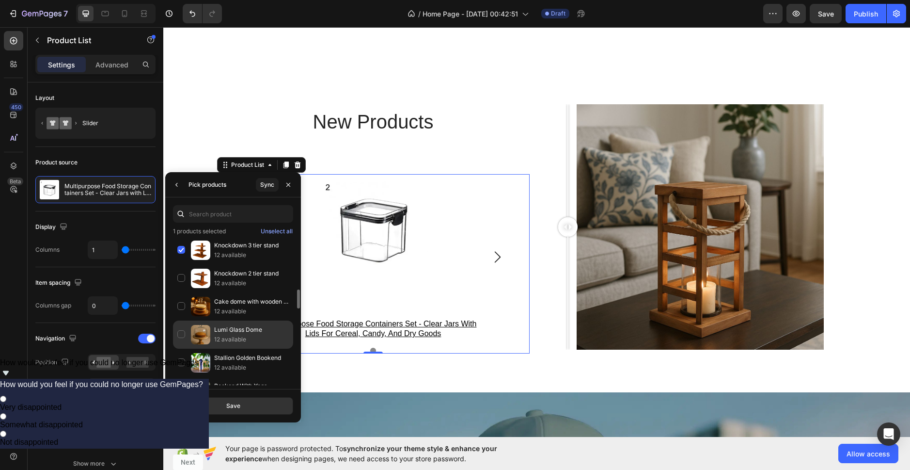
click at [180, 331] on div "Lumi Glass Dome 12 available" at bounding box center [233, 334] width 120 height 28
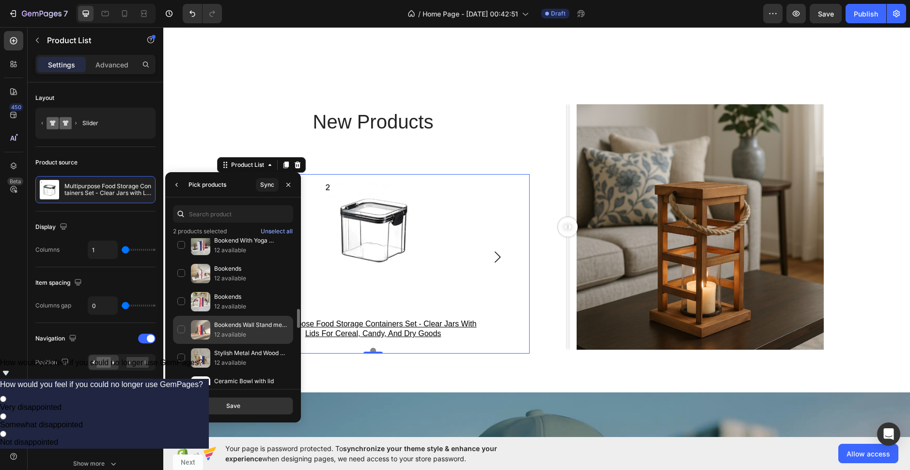
scroll to position [638, 0]
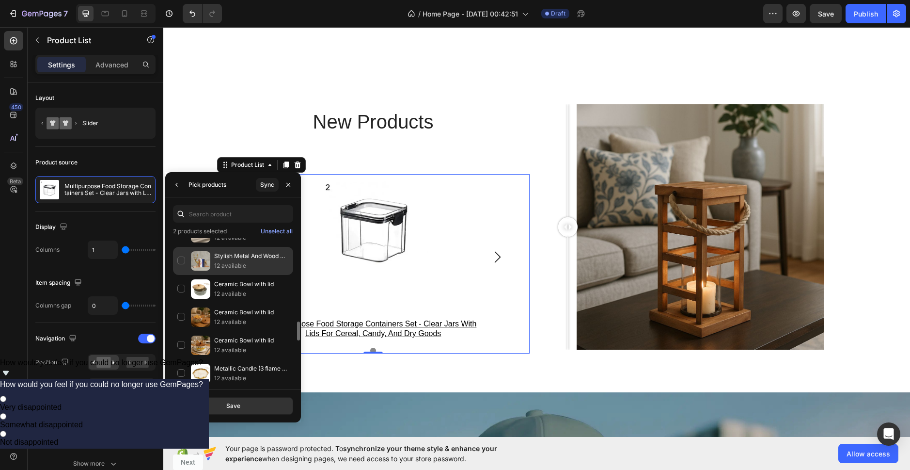
click at [178, 254] on div "Stylish Metal And Wood Bookends 12 available" at bounding box center [233, 261] width 120 height 28
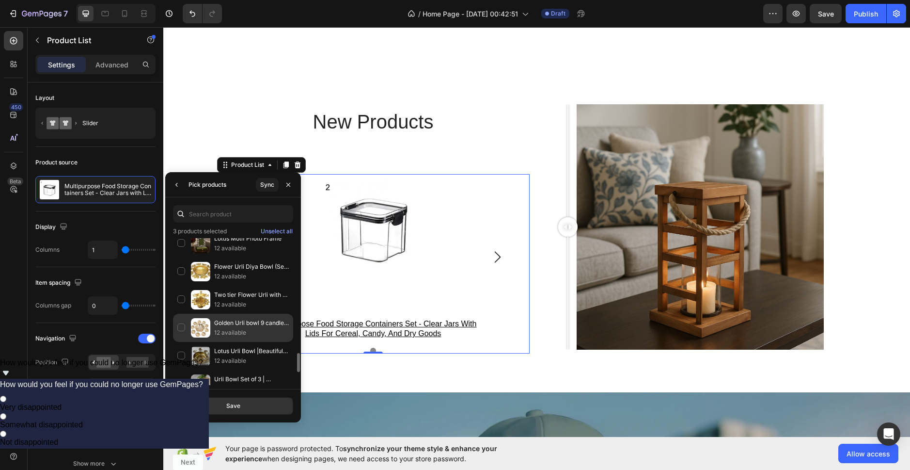
scroll to position [928, 0]
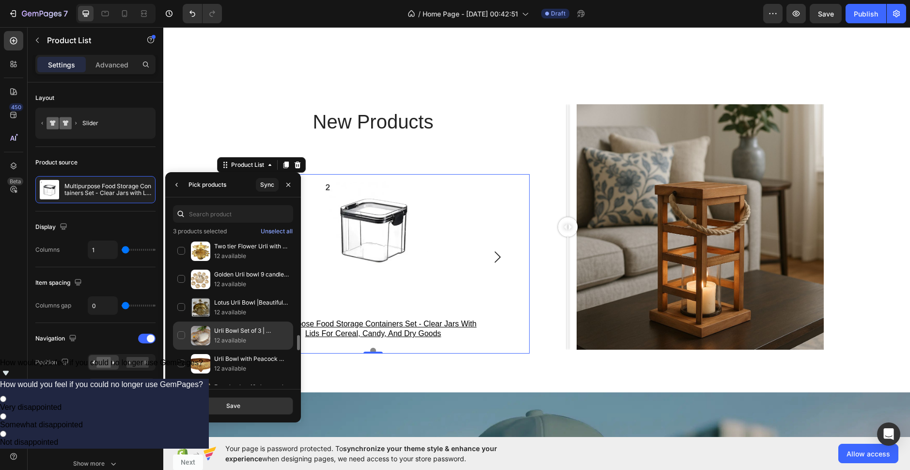
click at [179, 333] on div "Urli Bowl Set of 3 | Decoration Pot for Floating Flower (Handicrafts Flower Cut…" at bounding box center [233, 335] width 120 height 28
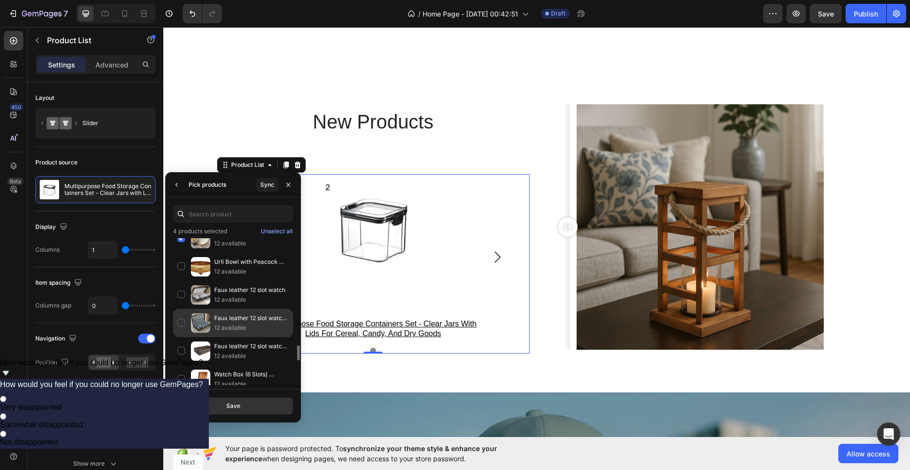
click at [183, 320] on div "Faux leather 12 slot watch ( Black ) 12 available" at bounding box center [233, 323] width 120 height 28
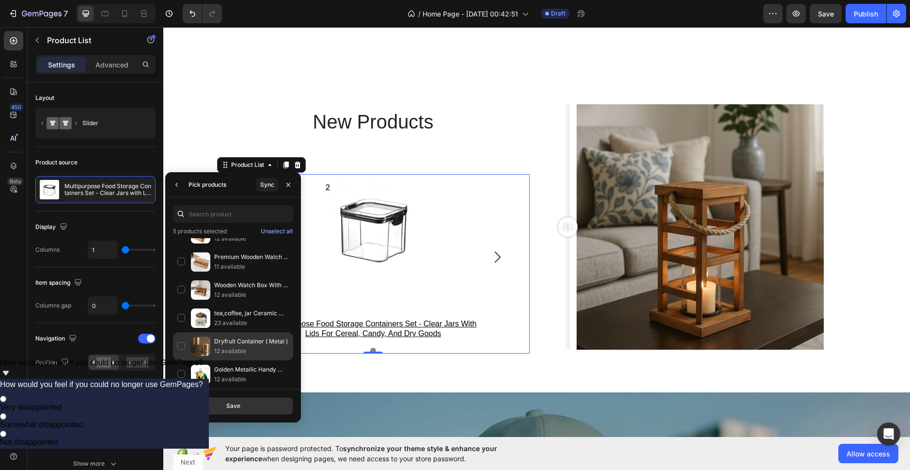
scroll to position [1268, 0]
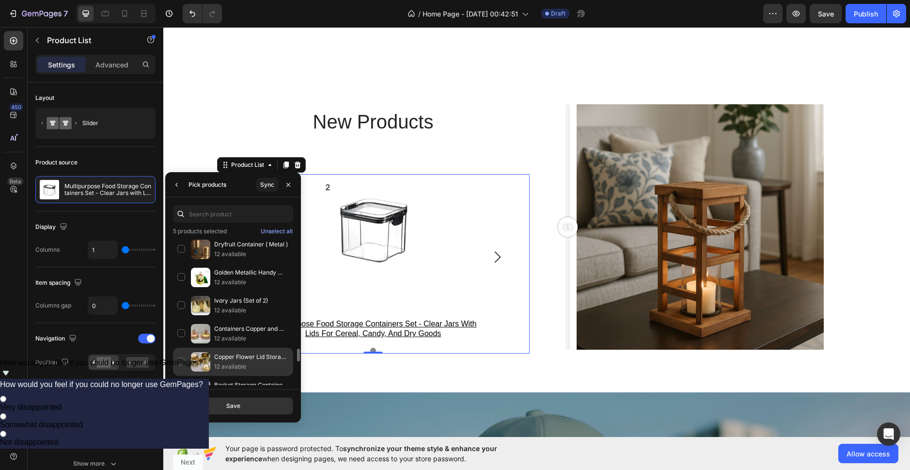
click at [179, 359] on div "Copper Flower Lid Storage Jar | Dry Fruit Containers | Kitchenware Purpose 12 a…" at bounding box center [233, 361] width 120 height 28
click at [247, 408] on button "Save" at bounding box center [233, 405] width 120 height 17
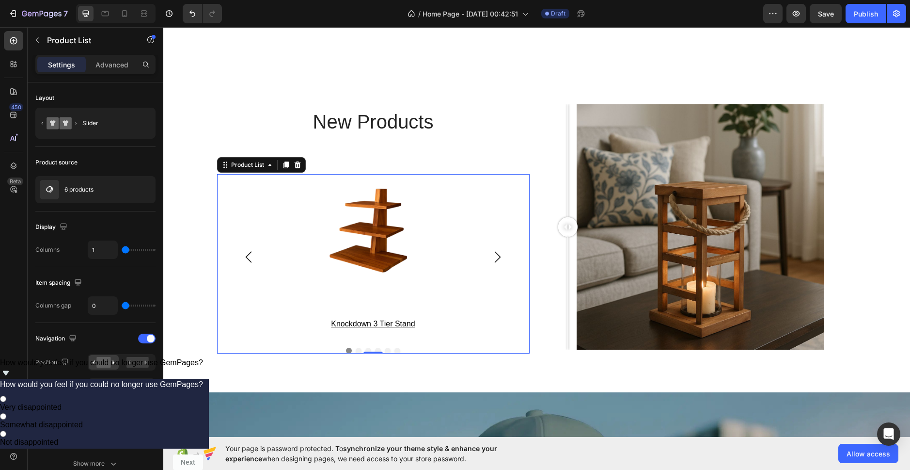
click at [494, 260] on icon "Carousel Next Arrow" at bounding box center [498, 257] width 12 height 12
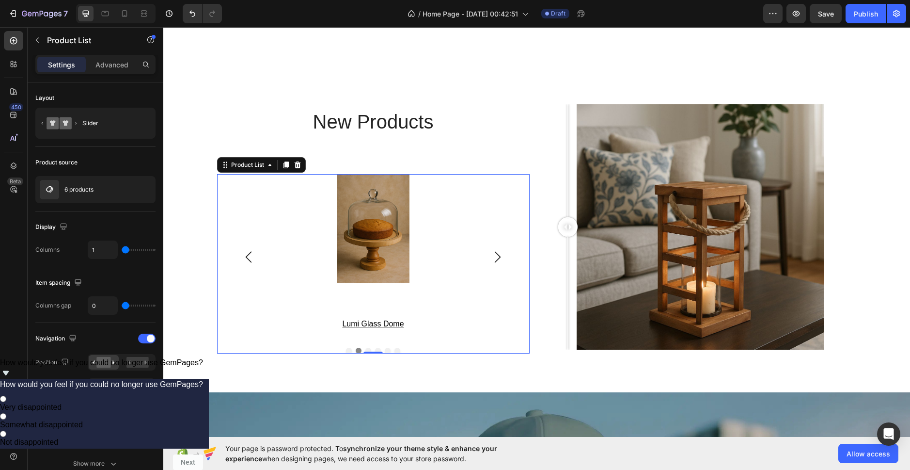
click at [494, 260] on icon "Carousel Next Arrow" at bounding box center [498, 257] width 12 height 12
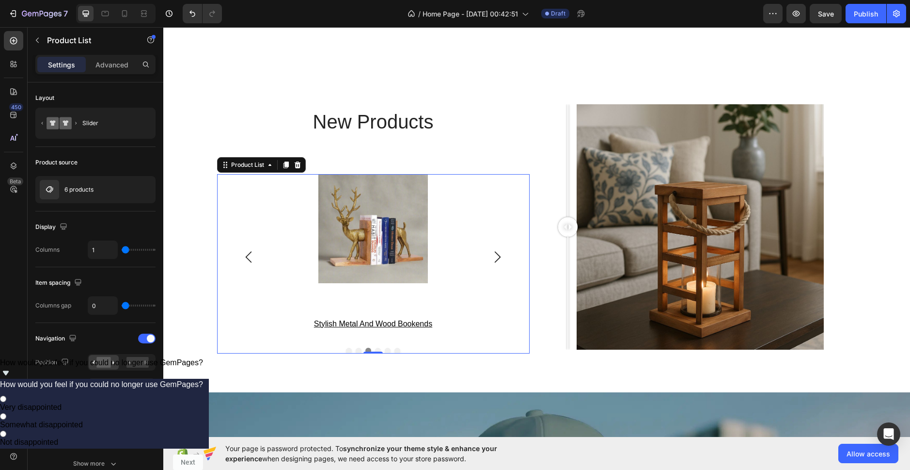
click at [494, 260] on icon "Carousel Next Arrow" at bounding box center [498, 257] width 12 height 12
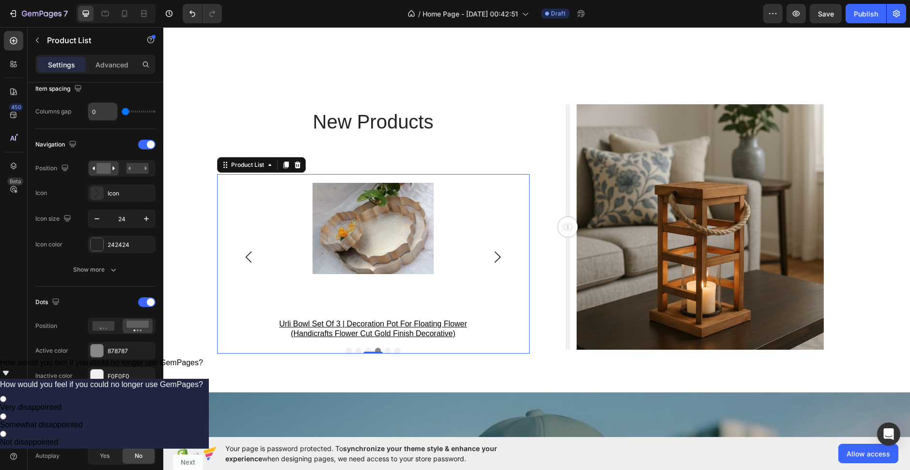
scroll to position [0, 0]
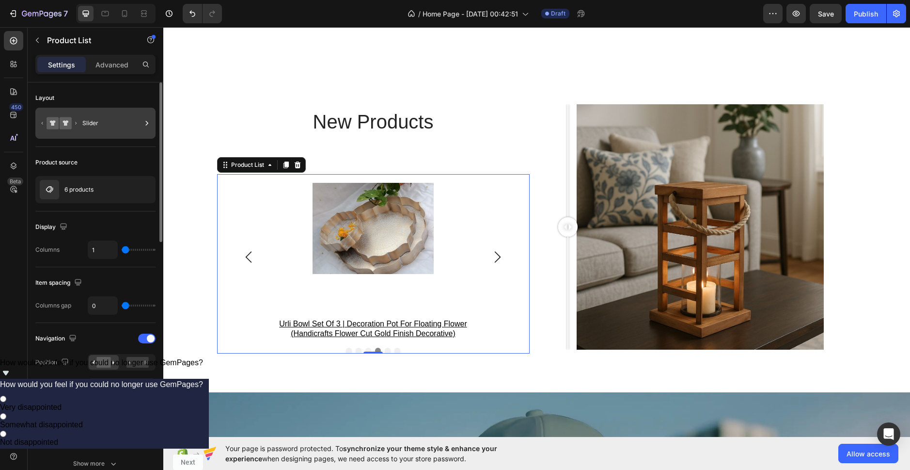
click at [98, 122] on div "Slider" at bounding box center [111, 123] width 59 height 22
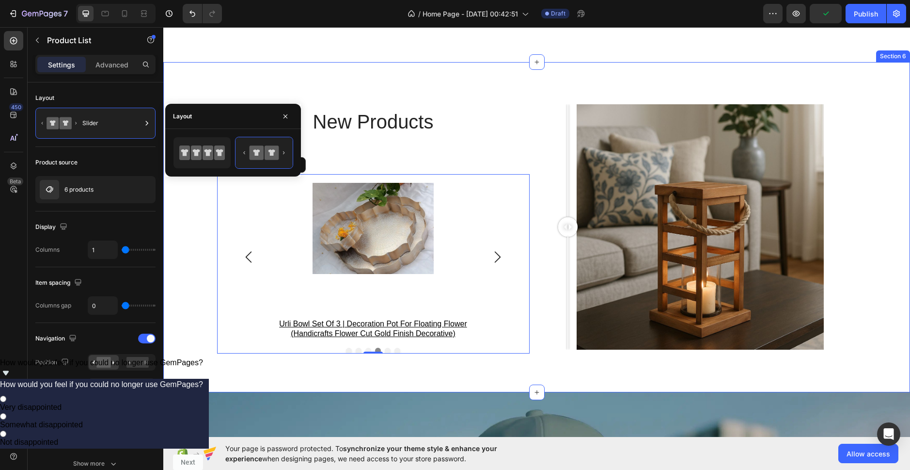
click at [524, 85] on div "new products Heading Product Images knockdown 3 tier stand Product Title Row Pr…" at bounding box center [536, 227] width 747 height 330
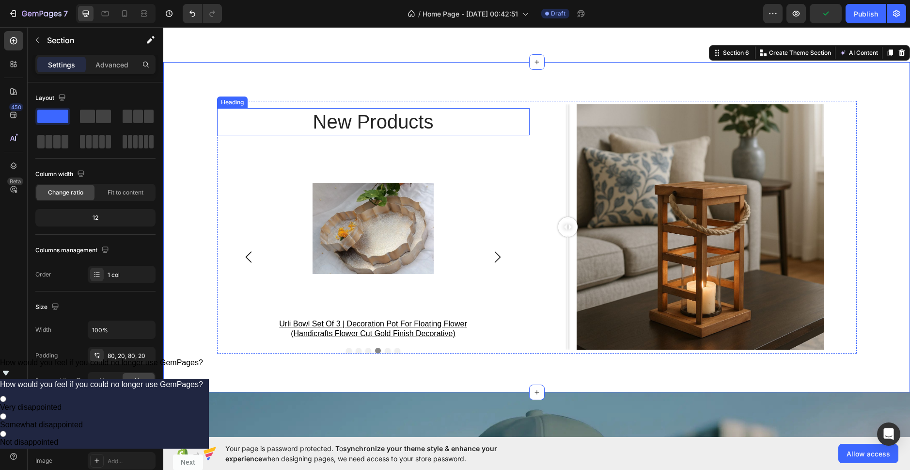
click at [380, 126] on h2 "new products" at bounding box center [373, 121] width 313 height 27
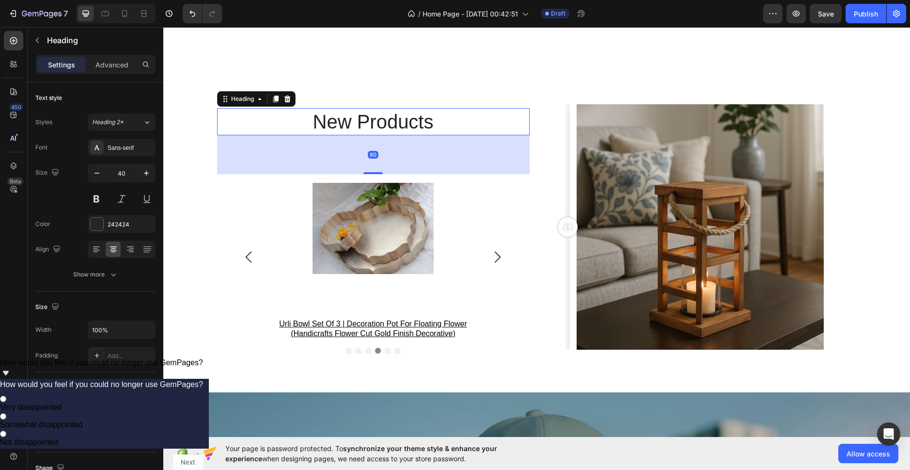
click at [390, 120] on h2 "new products" at bounding box center [373, 121] width 313 height 27
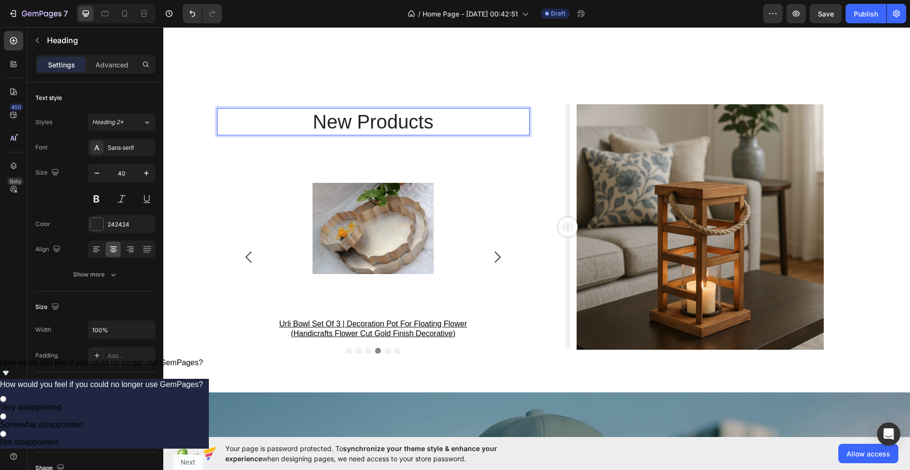
click at [408, 118] on p "new products" at bounding box center [373, 121] width 311 height 25
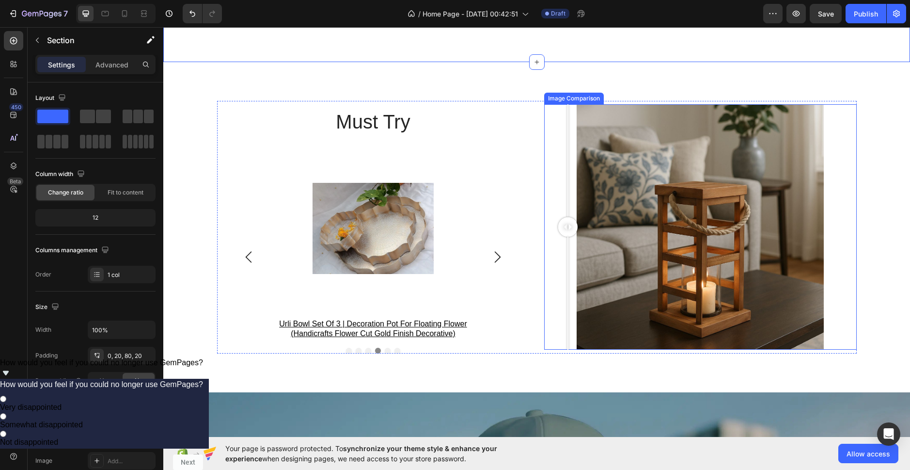
click at [661, 223] on div at bounding box center [700, 226] width 313 height 245
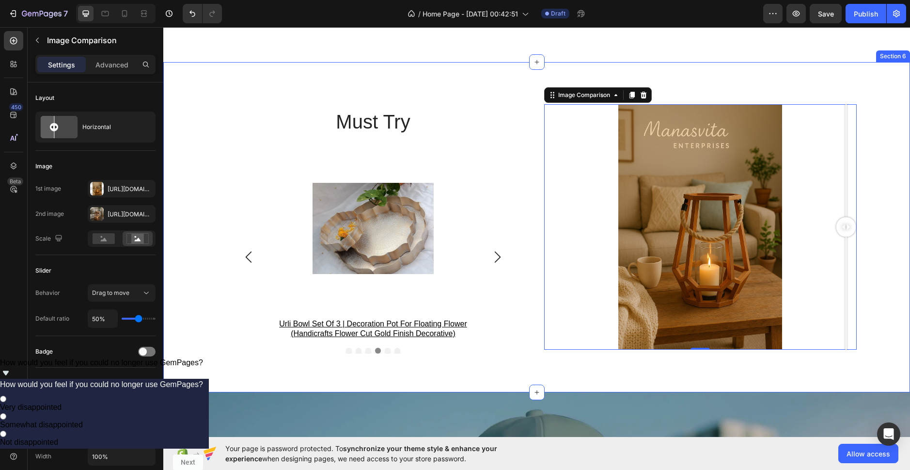
drag, startPoint x: 663, startPoint y: 220, endPoint x: 897, endPoint y: 236, distance: 234.1
click at [897, 236] on div "Must Try Heading Product Images knockdown 3 tier stand Product Title Row Produc…" at bounding box center [536, 227] width 747 height 330
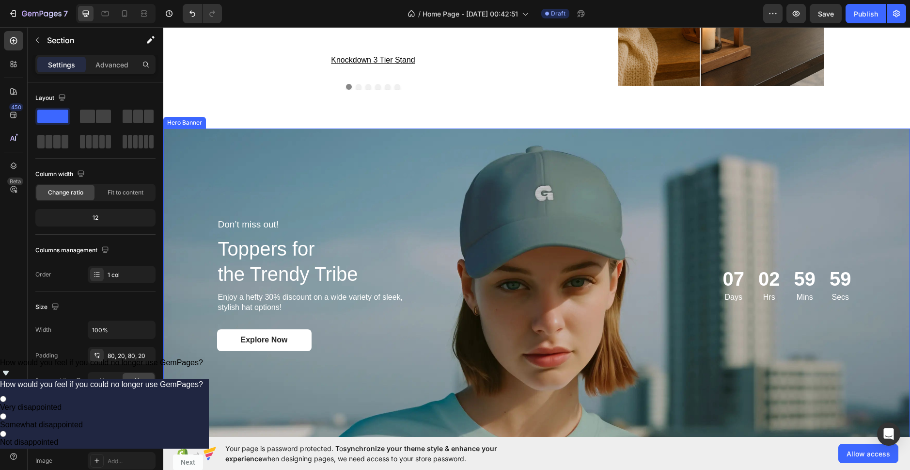
scroll to position [1551, 0]
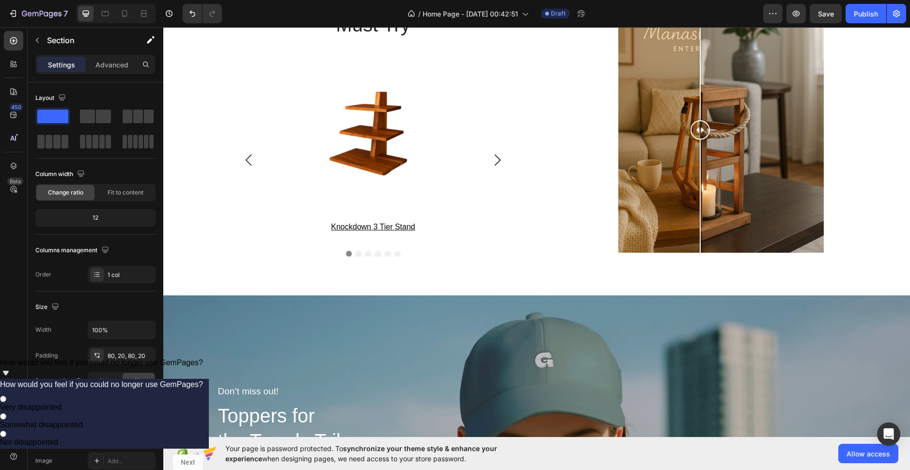
click at [438, 280] on div "must try Heading Product Images knockdown 3 tier stand Product Title Row Produc…" at bounding box center [536, 130] width 747 height 330
click at [424, 212] on div "Product Images knockdown 3 tier stand Product Title" at bounding box center [373, 155] width 225 height 156
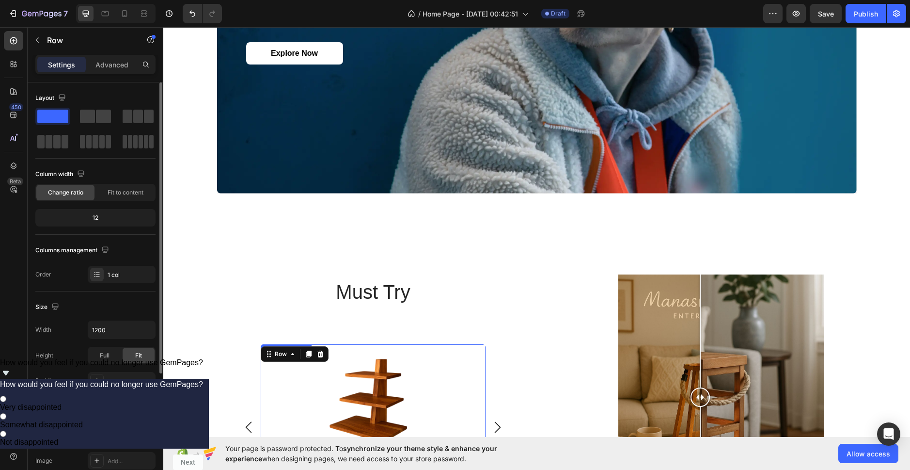
scroll to position [1405, 0]
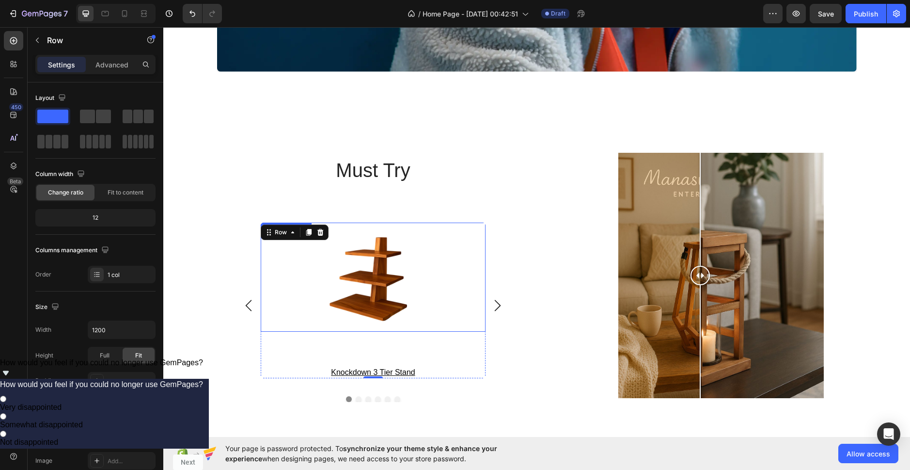
click at [385, 241] on img at bounding box center [373, 276] width 121 height 109
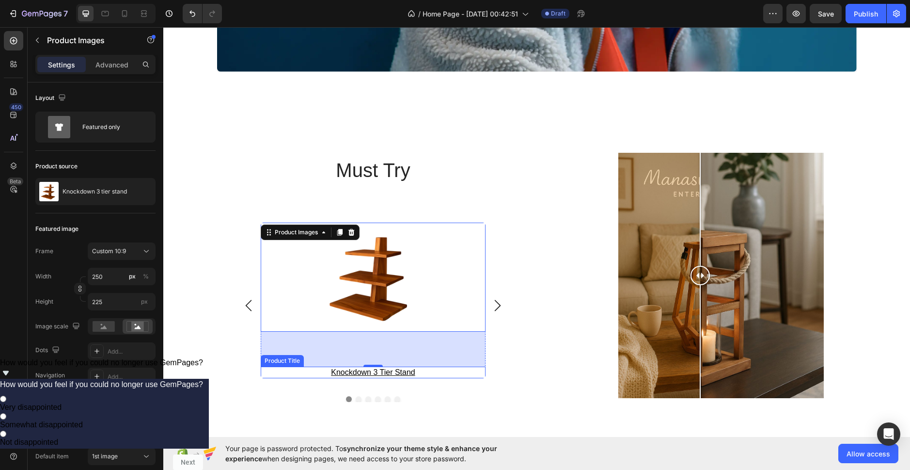
click at [389, 373] on h3 "knockdown 3 tier stand" at bounding box center [373, 372] width 225 height 12
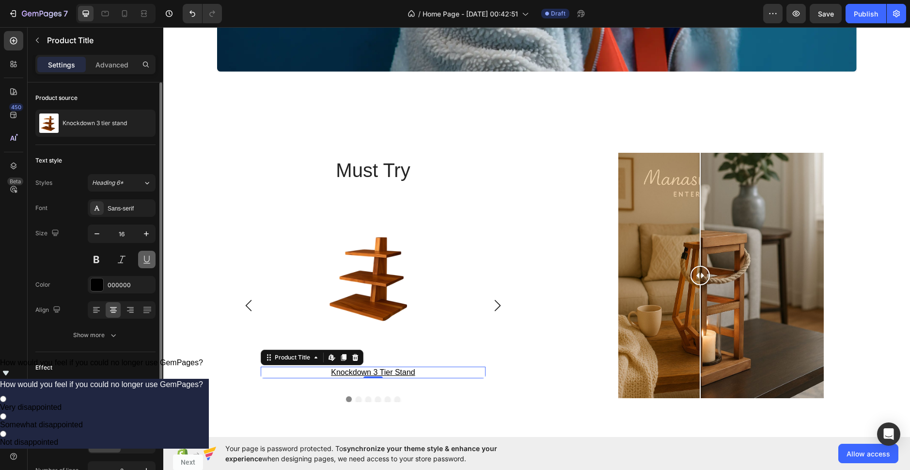
click at [148, 254] on button at bounding box center [146, 259] width 17 height 17
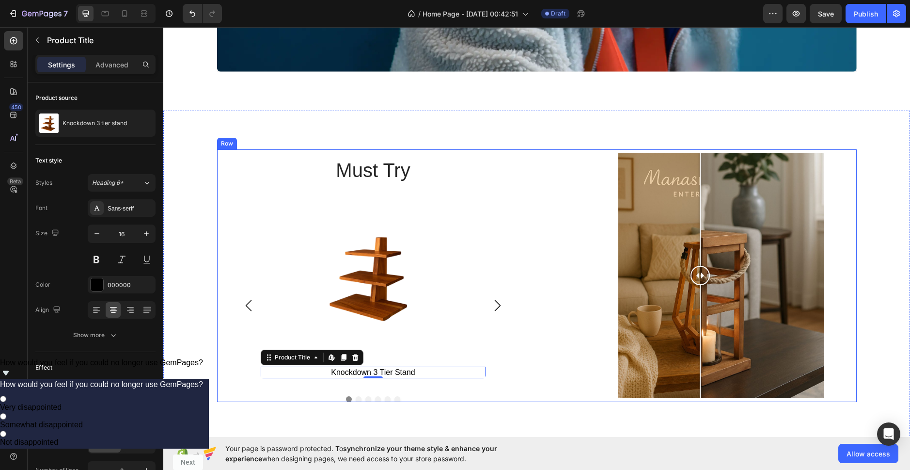
click at [528, 395] on div "must try Heading Product Images knockdown 3 tier stand Product Title Edit conte…" at bounding box center [537, 275] width 640 height 253
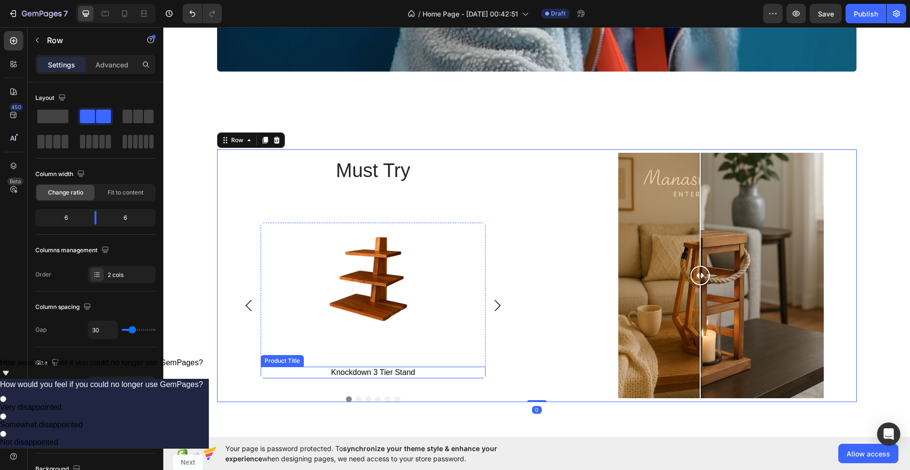
click at [401, 373] on h3 "knockdown 3 tier stand" at bounding box center [373, 372] width 225 height 12
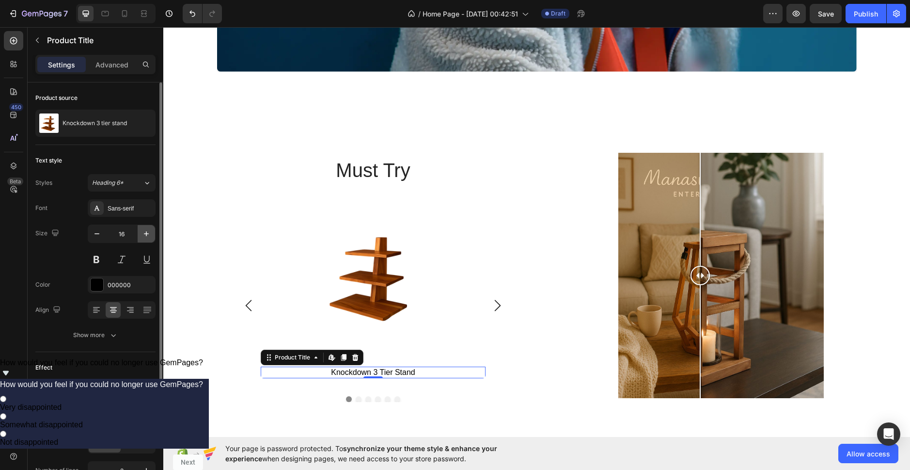
click at [139, 239] on button "button" at bounding box center [146, 233] width 17 height 17
click at [145, 236] on icon "button" at bounding box center [146, 234] width 10 height 10
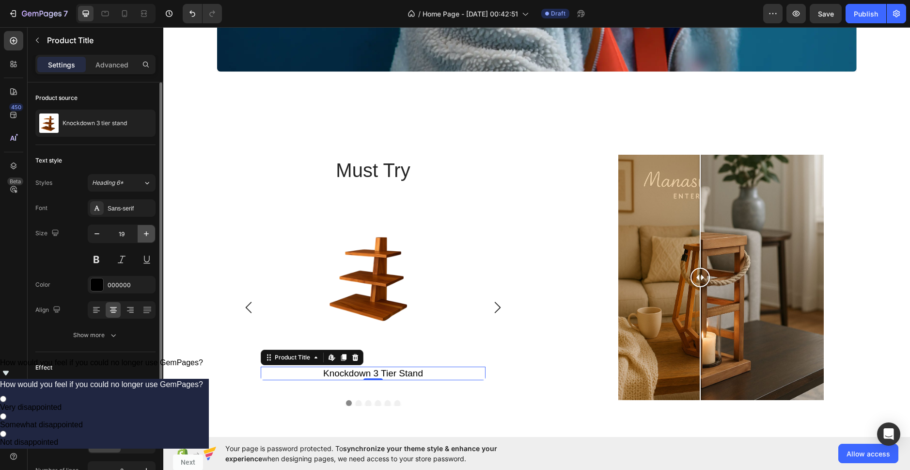
click at [145, 236] on icon "button" at bounding box center [146, 234] width 10 height 10
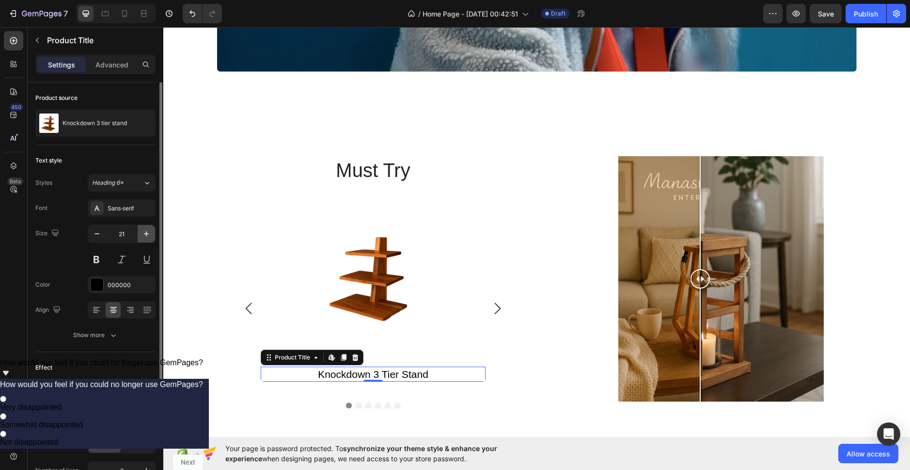
click at [145, 236] on icon "button" at bounding box center [146, 234] width 10 height 10
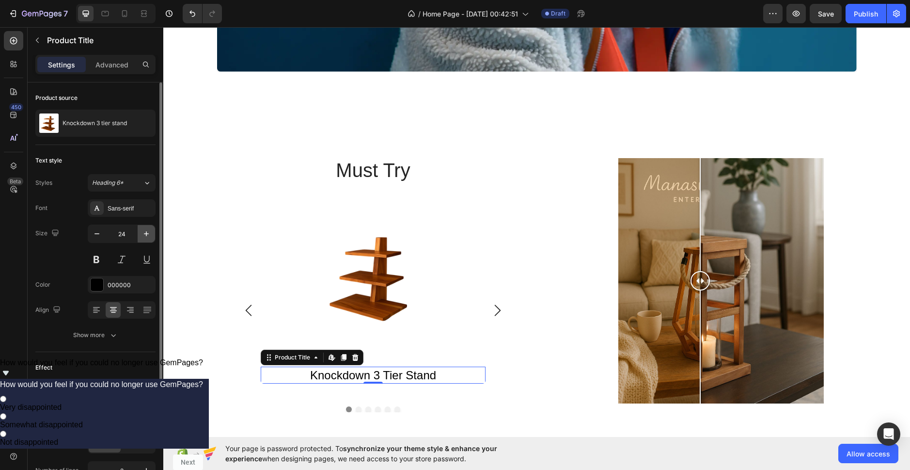
click at [145, 236] on icon "button" at bounding box center [146, 234] width 10 height 10
type input "26"
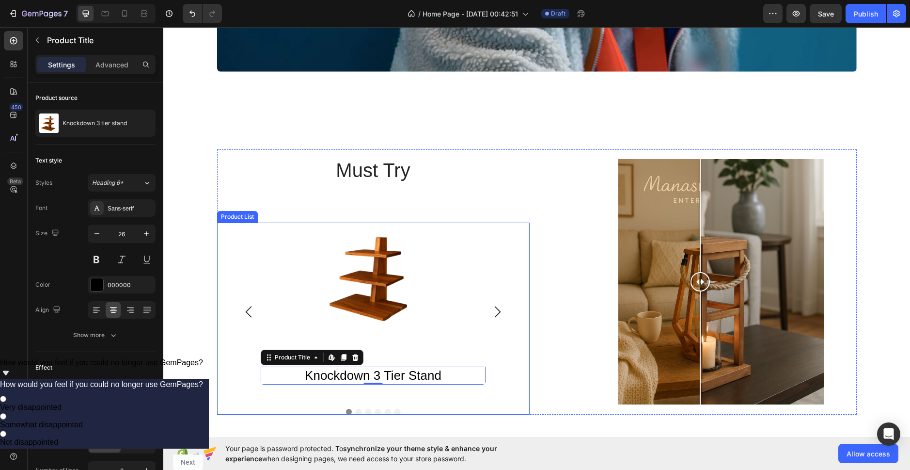
click at [498, 314] on icon "Carousel Next Arrow" at bounding box center [498, 312] width 12 height 12
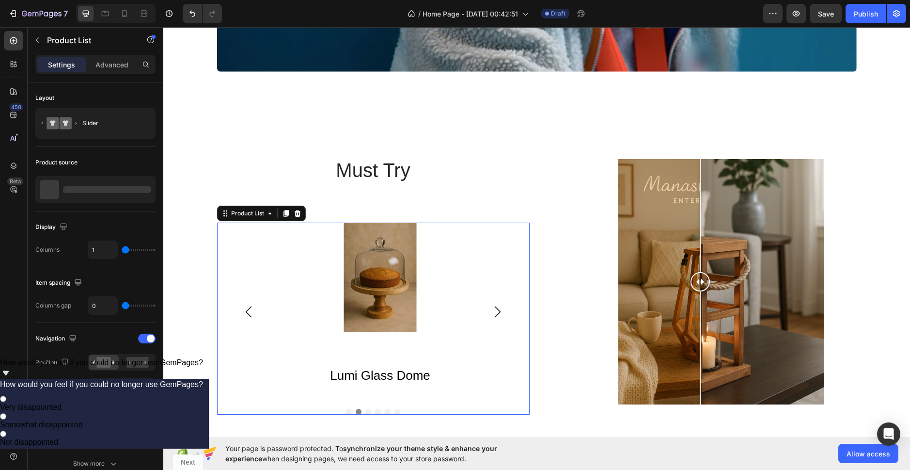
click at [498, 314] on icon "Carousel Next Arrow" at bounding box center [498, 312] width 12 height 12
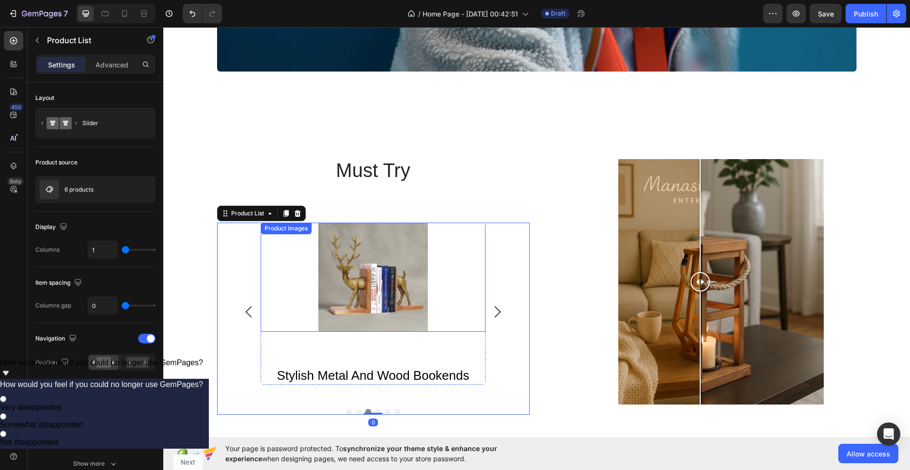
click at [360, 295] on img at bounding box center [373, 276] width 121 height 109
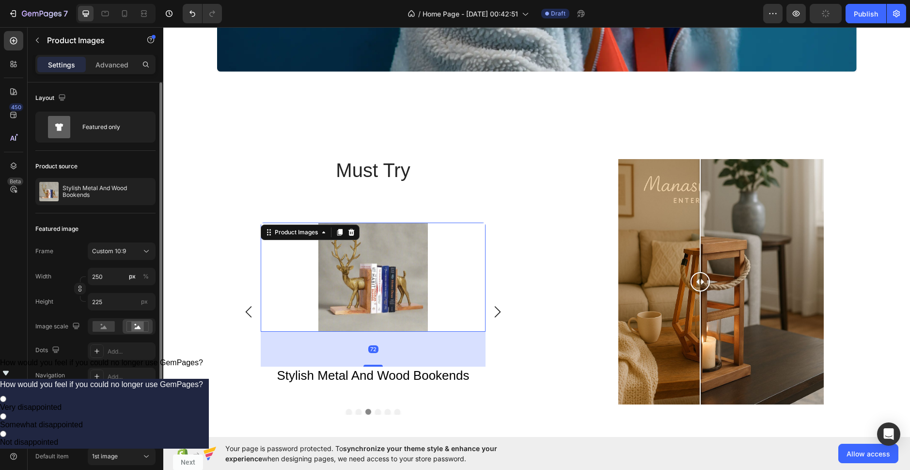
scroll to position [48, 0]
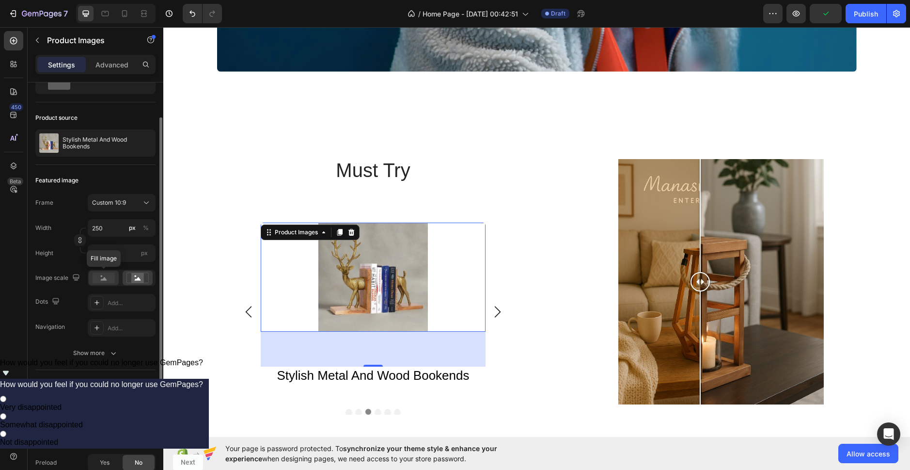
click at [106, 280] on icon at bounding box center [104, 278] width 6 height 3
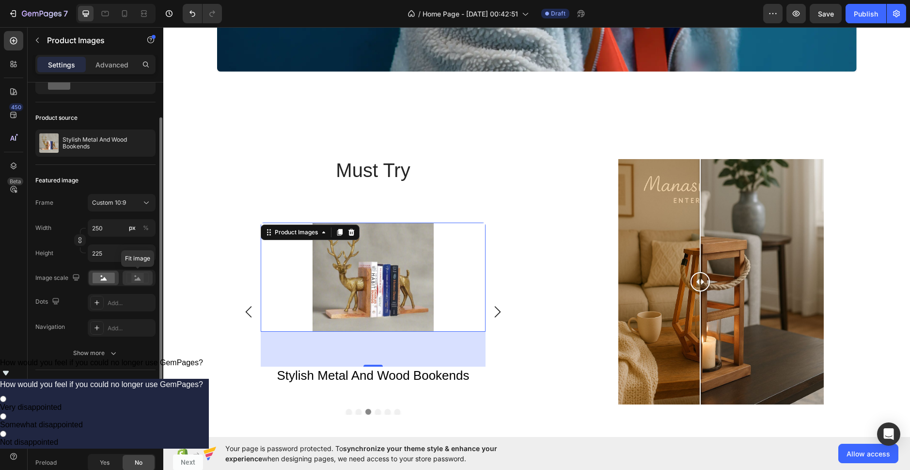
click at [140, 279] on rect at bounding box center [137, 278] width 13 height 10
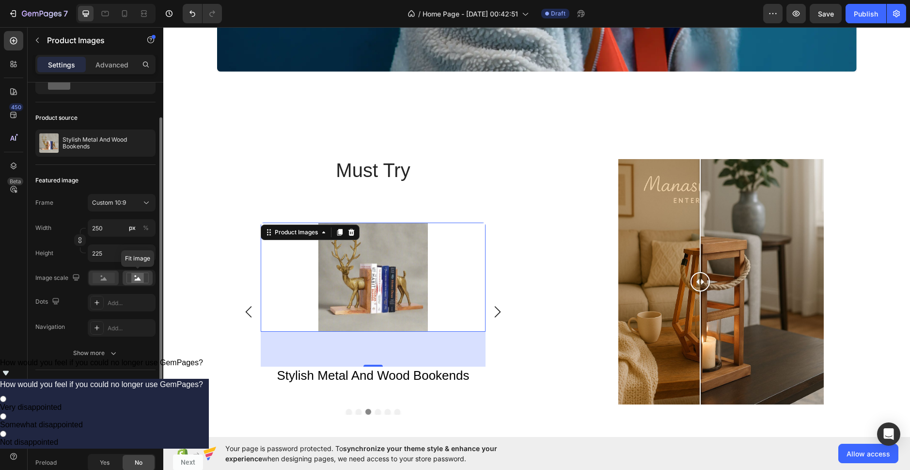
click at [105, 277] on icon at bounding box center [104, 278] width 6 height 3
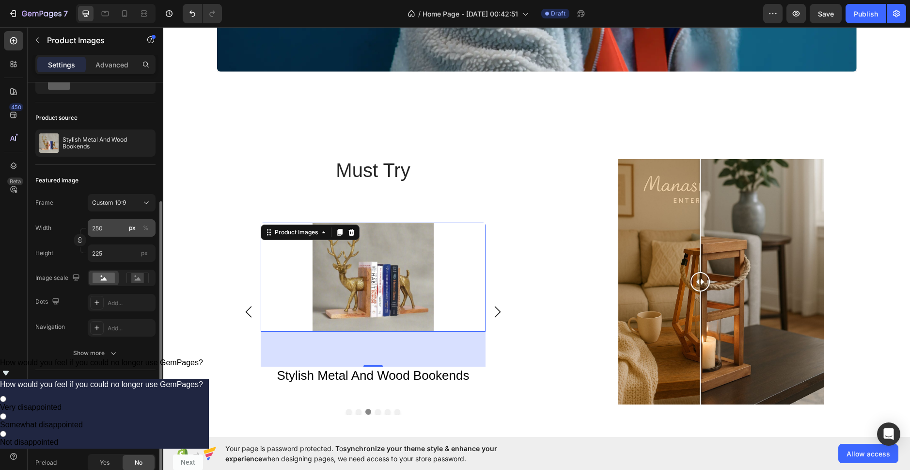
scroll to position [97, 0]
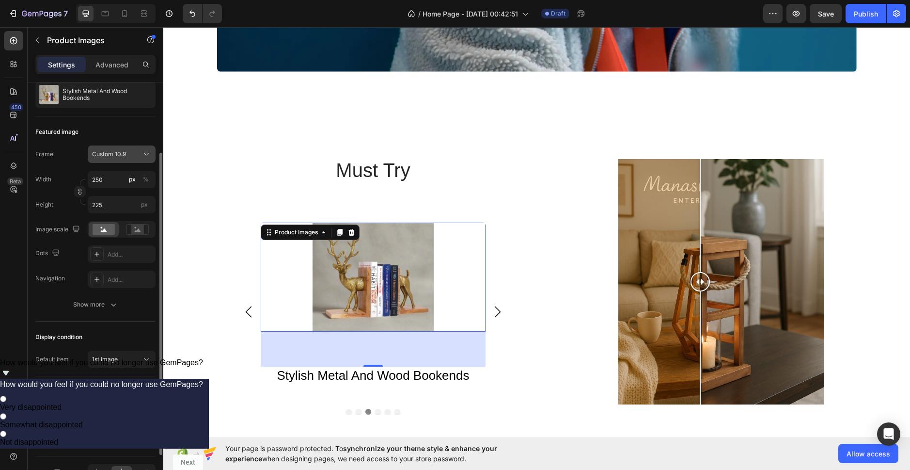
click at [127, 152] on div "Custom 10:9" at bounding box center [115, 154] width 47 height 9
click at [125, 227] on div "Original" at bounding box center [113, 232] width 78 height 17
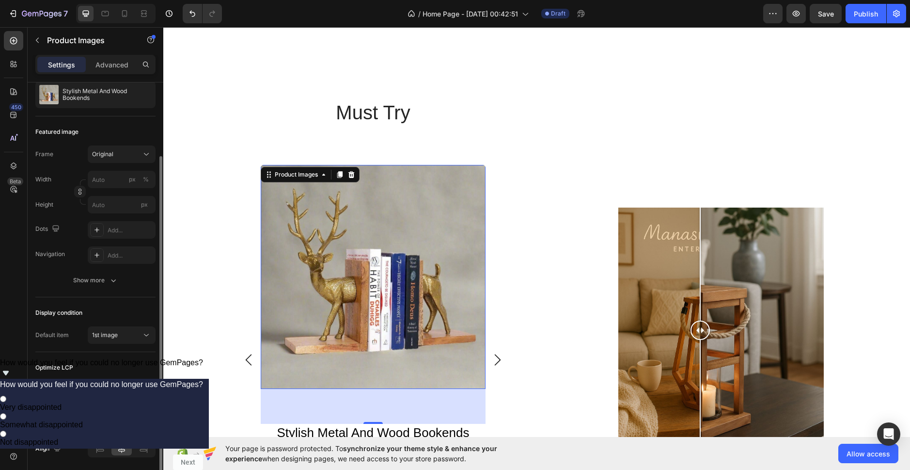
scroll to position [1599, 0]
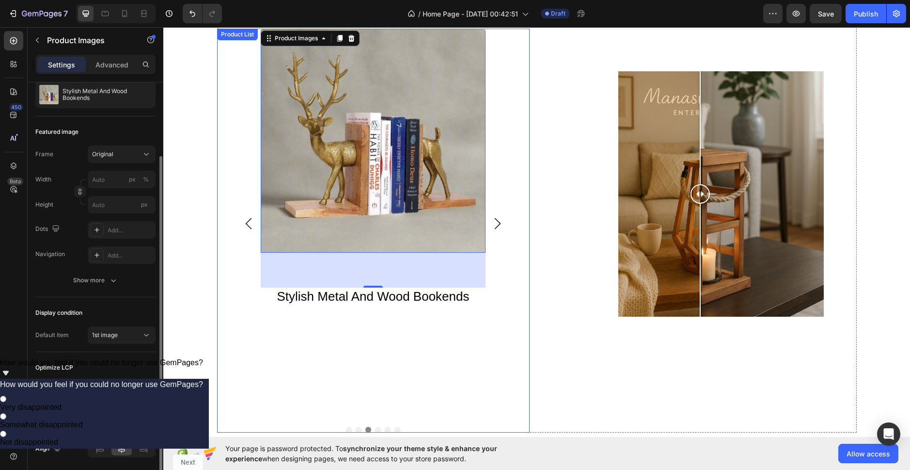
click at [495, 227] on icon "Carousel Next Arrow" at bounding box center [498, 224] width 12 height 12
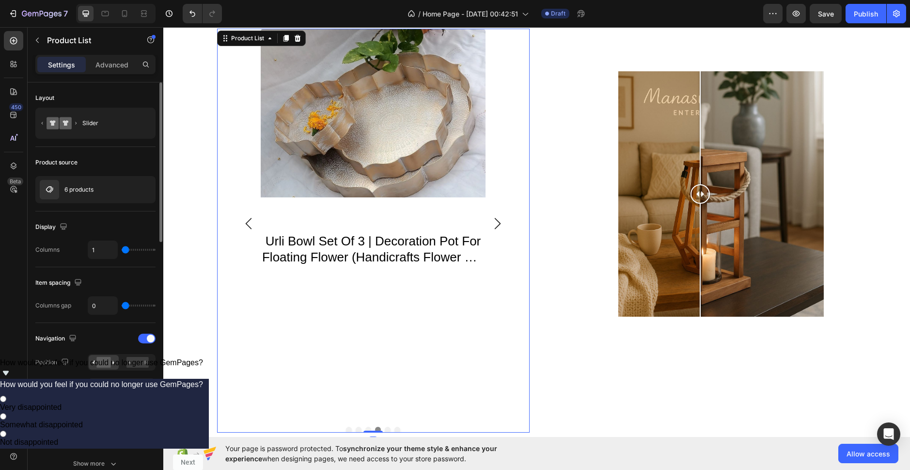
drag, startPoint x: 376, startPoint y: 432, endPoint x: 381, endPoint y: 365, distance: 67.1
click at [381, 365] on div "Product Images knockdown 3 tier stand Product Title Row Product List 0 Product …" at bounding box center [373, 231] width 313 height 404
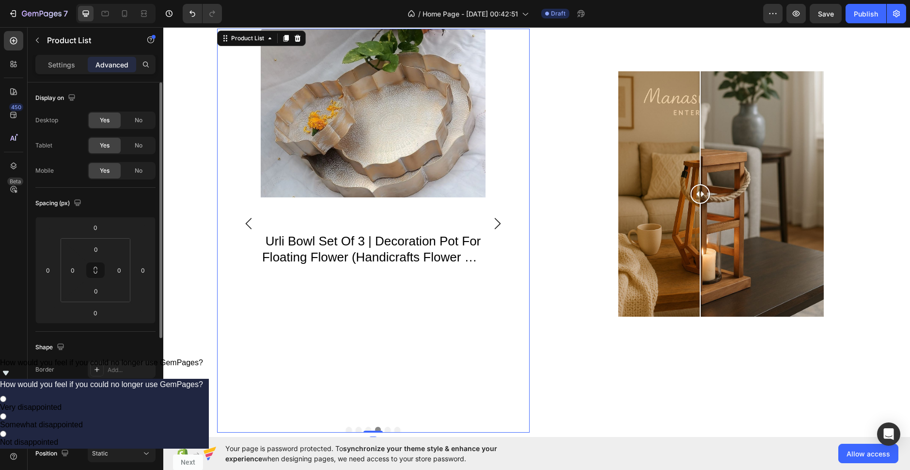
click at [320, 308] on div "Product Images knockdown 3 tier stand Product Title Row Product List 0 Product …" at bounding box center [373, 224] width 225 height 391
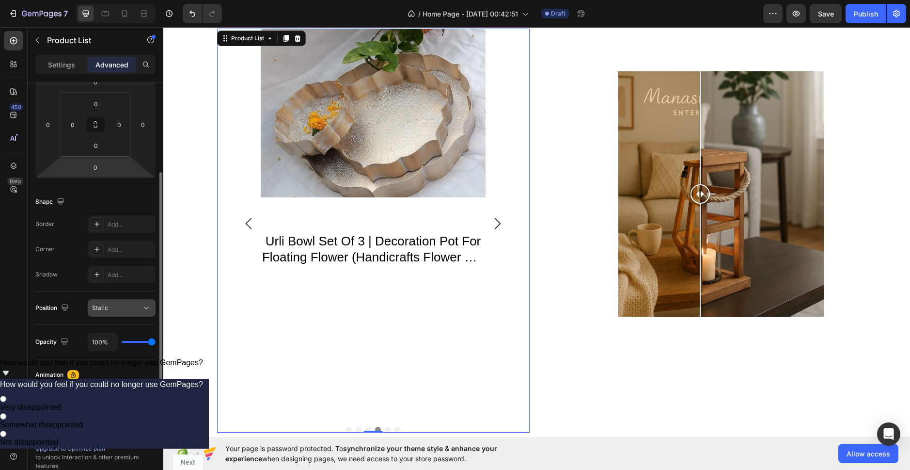
scroll to position [0, 0]
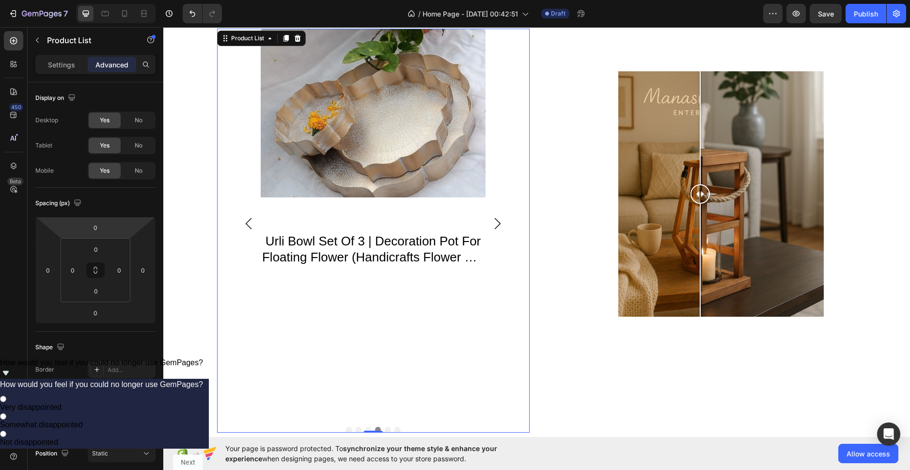
click at [78, 74] on div "Settings Advanced" at bounding box center [95, 64] width 120 height 19
click at [77, 70] on div "Settings" at bounding box center [61, 65] width 48 height 16
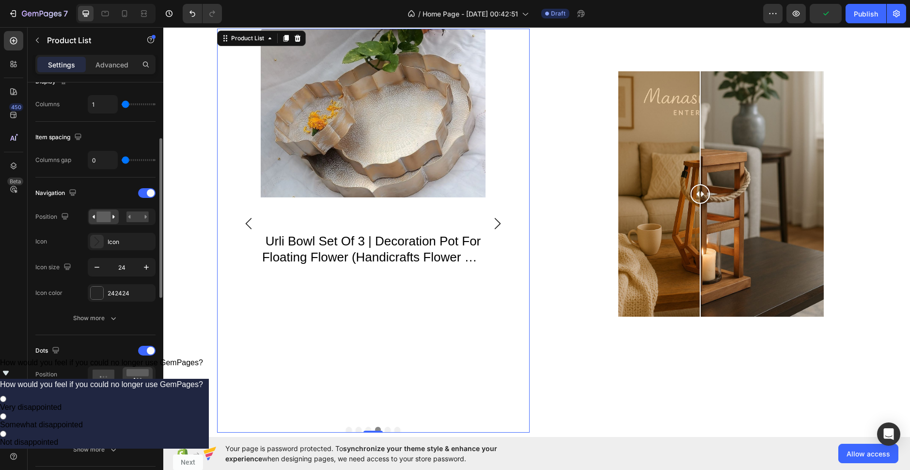
scroll to position [194, 0]
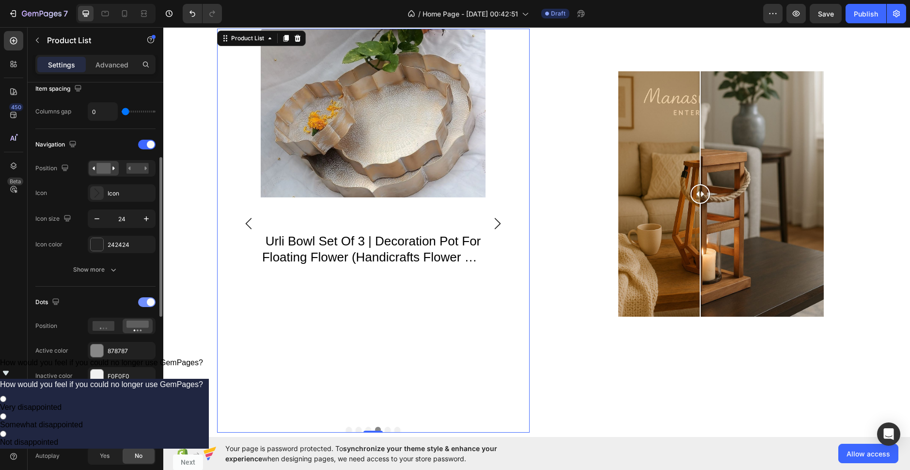
click at [144, 303] on div at bounding box center [146, 302] width 17 height 10
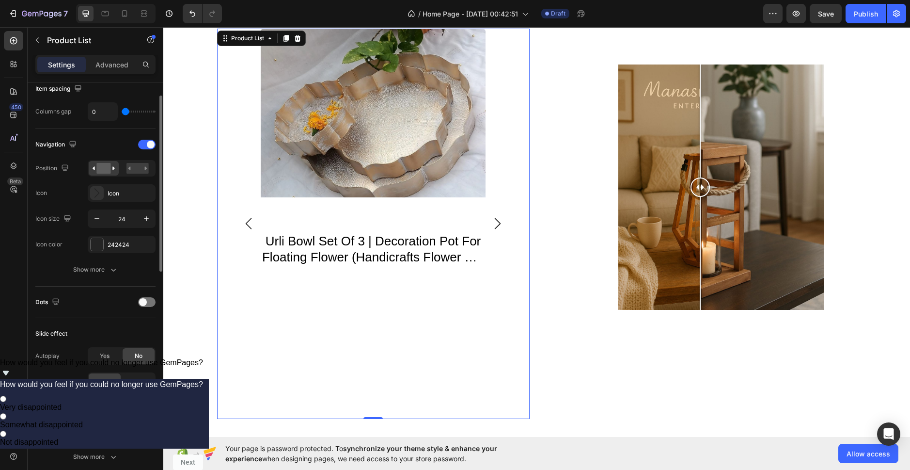
scroll to position [145, 0]
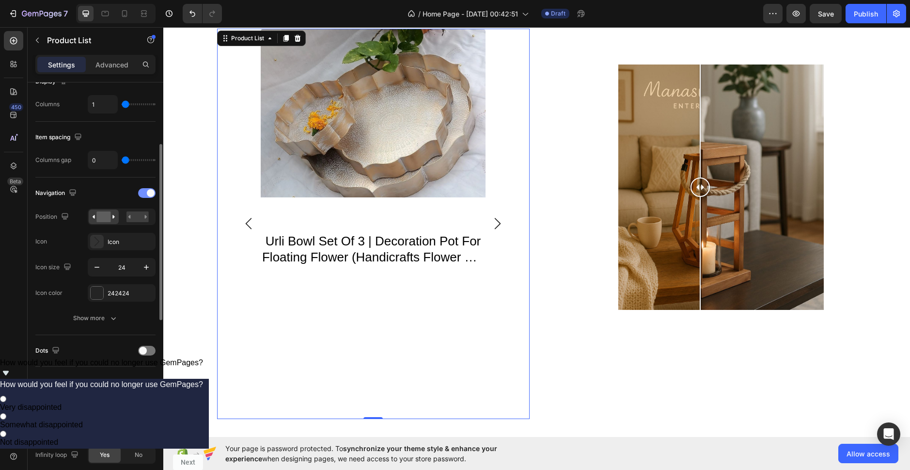
click at [147, 194] on span at bounding box center [151, 193] width 8 height 8
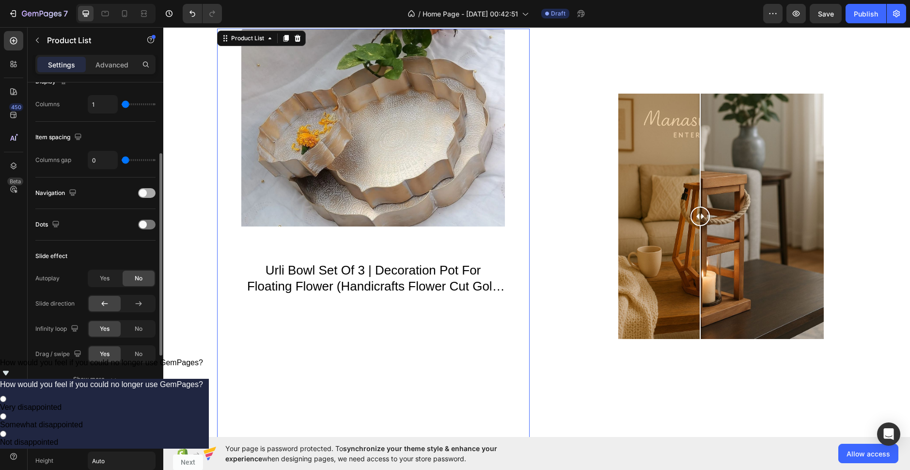
click at [148, 194] on div at bounding box center [146, 193] width 17 height 10
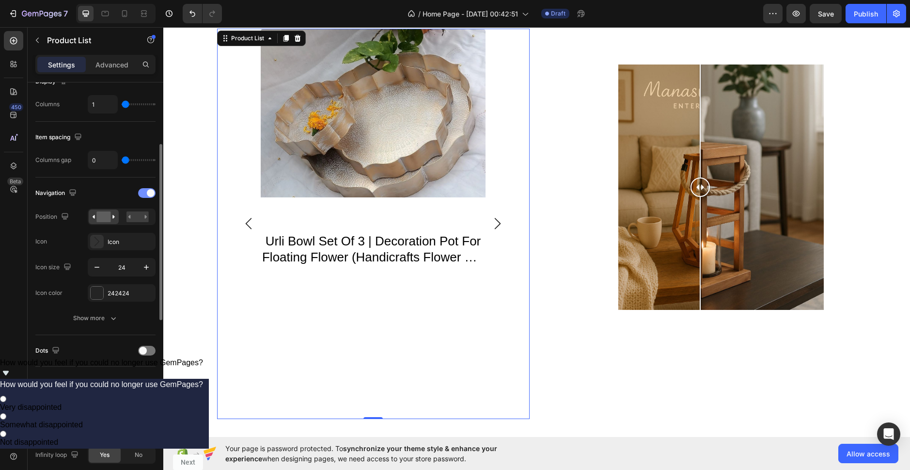
click at [148, 194] on span at bounding box center [151, 193] width 8 height 8
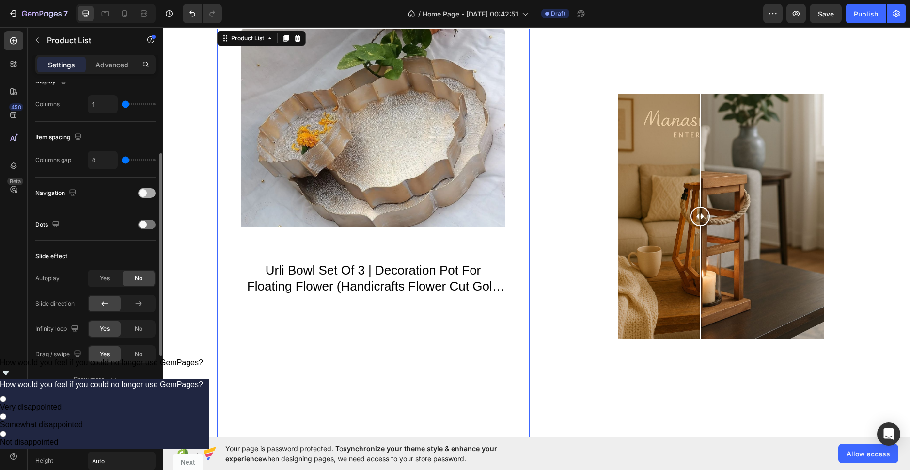
click at [148, 194] on div at bounding box center [146, 193] width 17 height 10
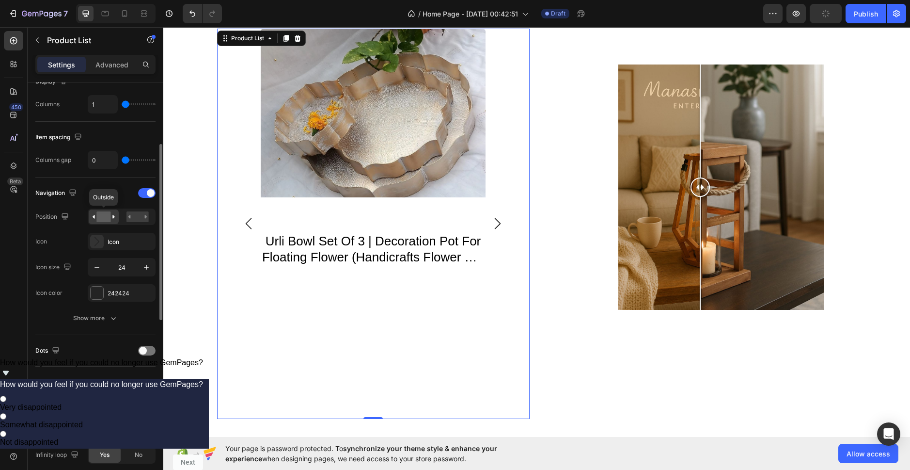
click at [115, 218] on div at bounding box center [104, 216] width 30 height 15
click at [146, 217] on icon at bounding box center [146, 216] width 2 height 3
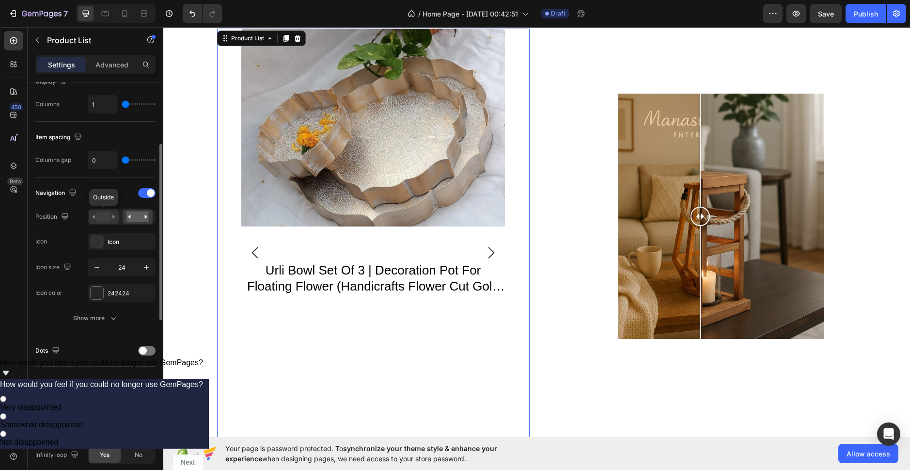
click at [108, 218] on rect at bounding box center [103, 216] width 14 height 11
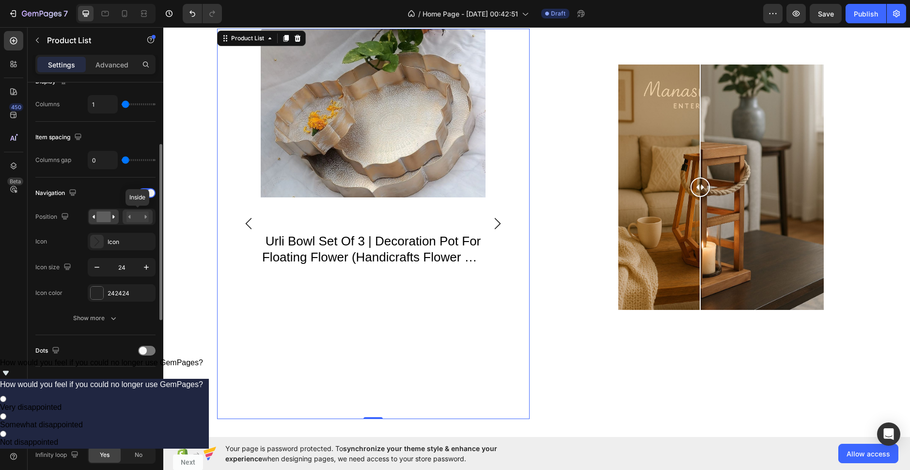
click at [144, 215] on rect at bounding box center [137, 216] width 22 height 11
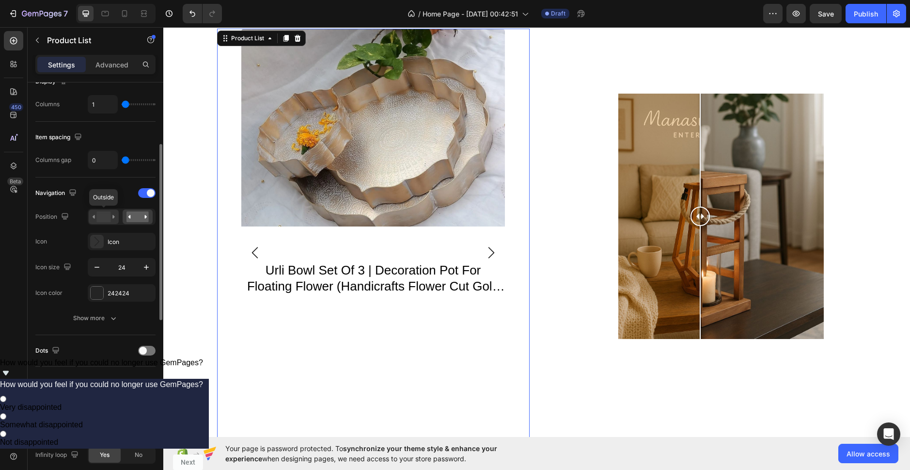
click at [94, 215] on icon at bounding box center [94, 216] width 2 height 3
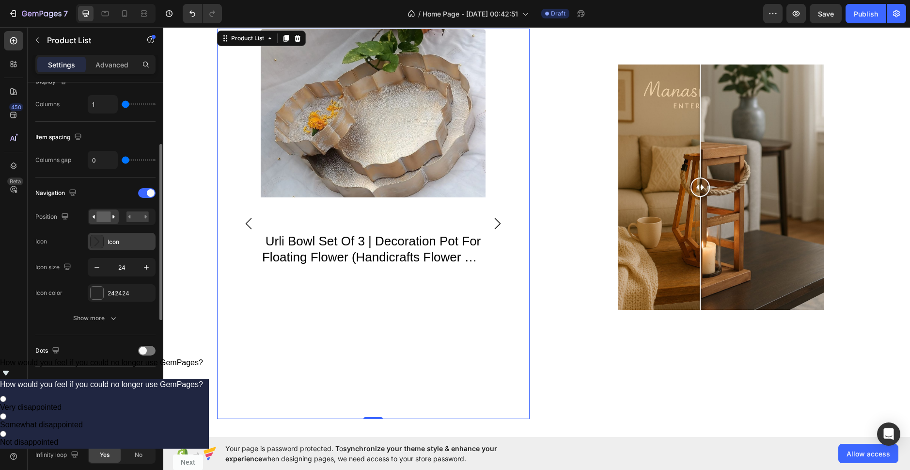
click at [94, 244] on icon at bounding box center [97, 241] width 10 height 10
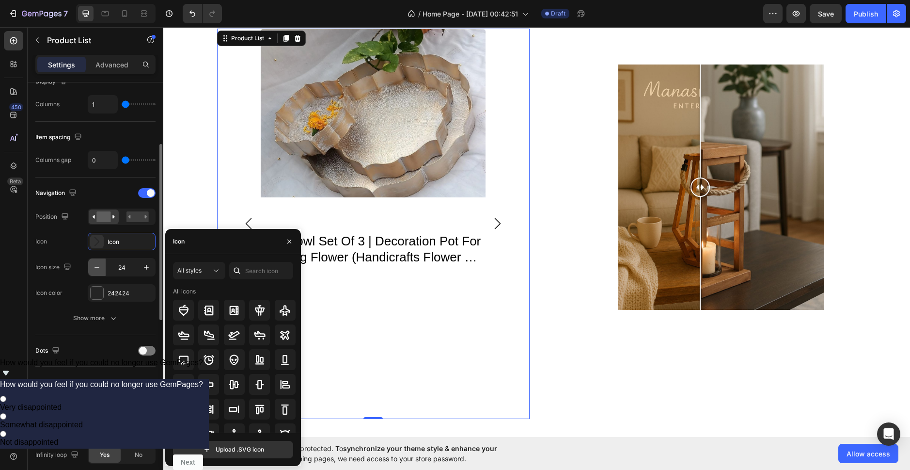
click at [92, 270] on button "button" at bounding box center [96, 266] width 17 height 17
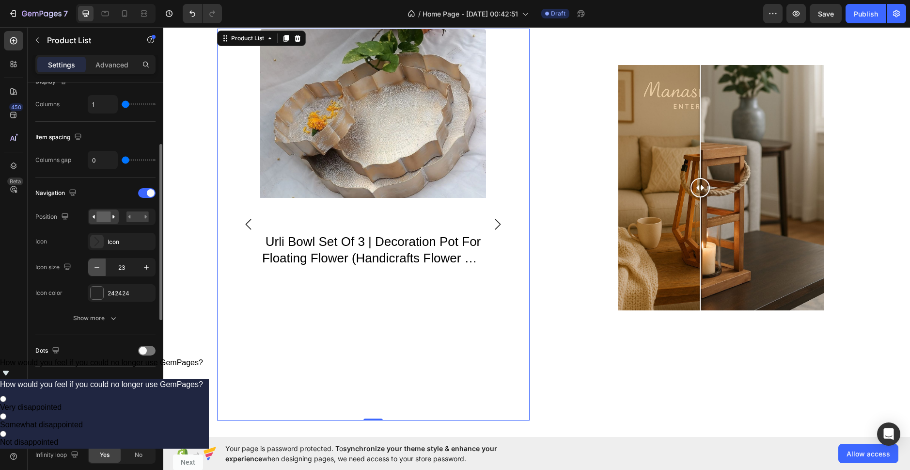
click at [92, 270] on button "button" at bounding box center [96, 266] width 17 height 17
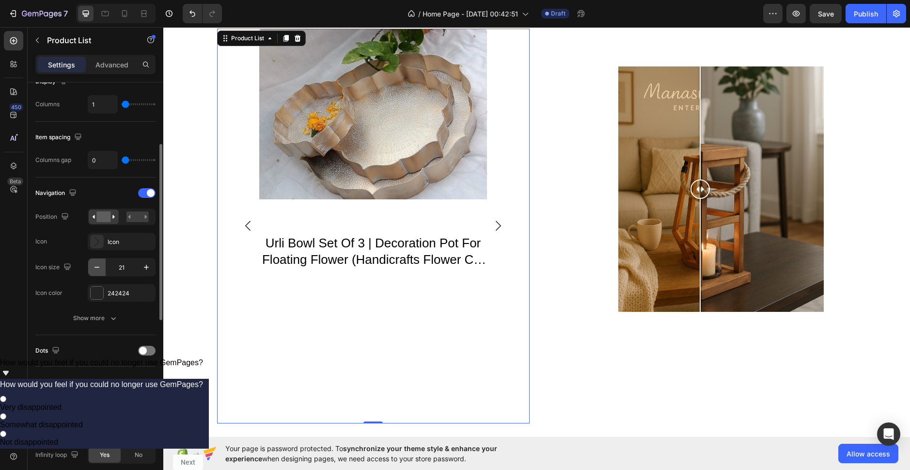
click at [92, 270] on button "button" at bounding box center [96, 266] width 17 height 17
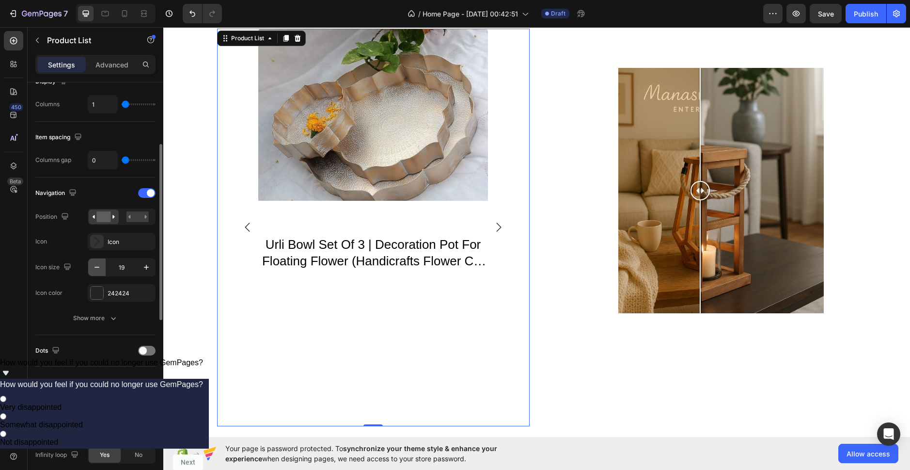
click at [92, 270] on button "button" at bounding box center [96, 266] width 17 height 17
type input "17"
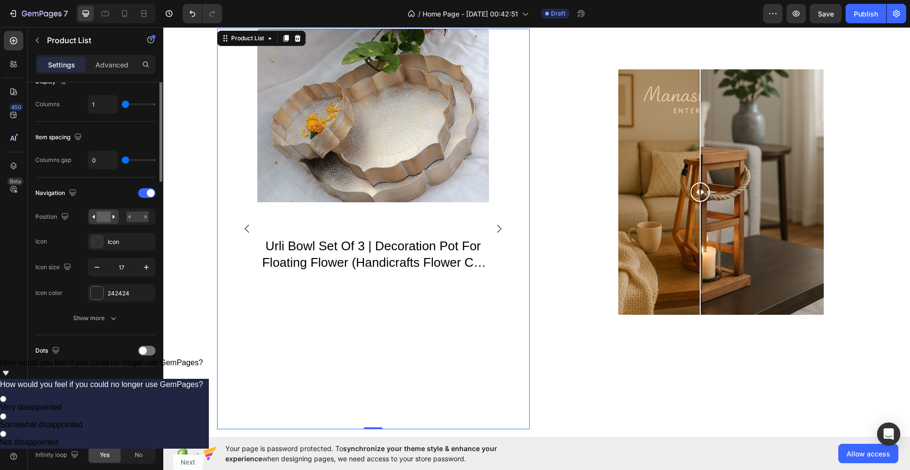
scroll to position [48, 0]
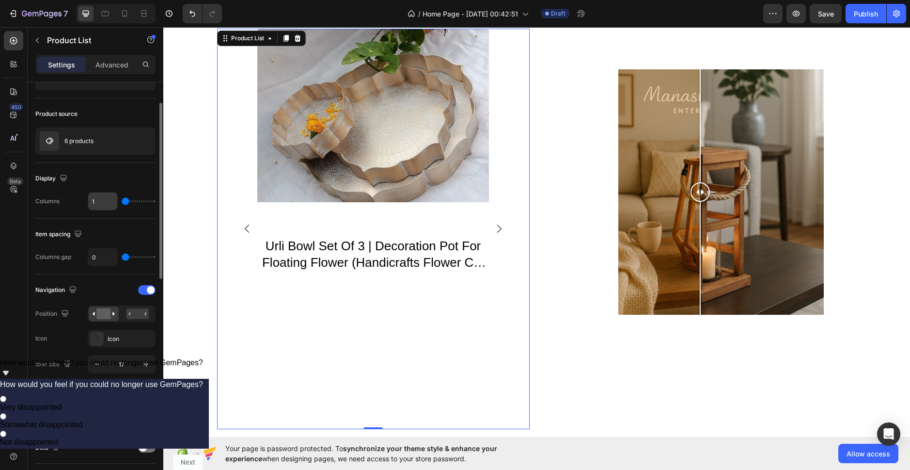
click at [105, 202] on input "1" at bounding box center [102, 200] width 29 height 17
type input "2"
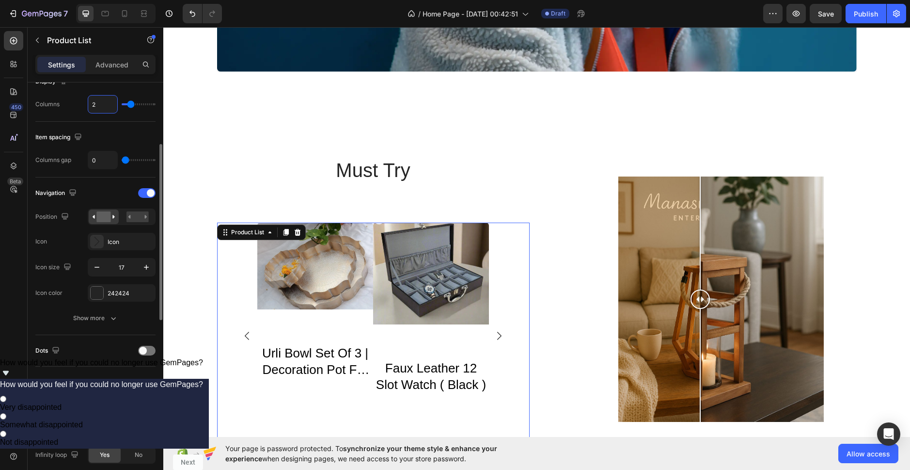
scroll to position [97, 0]
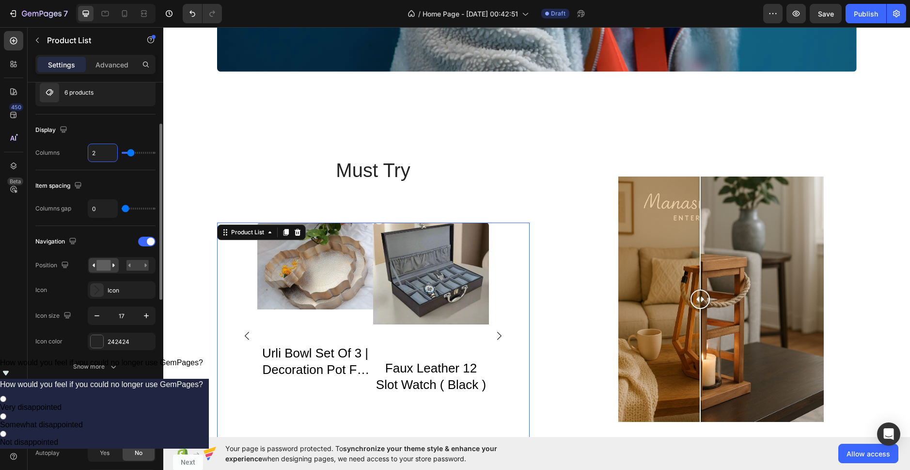
type input "1"
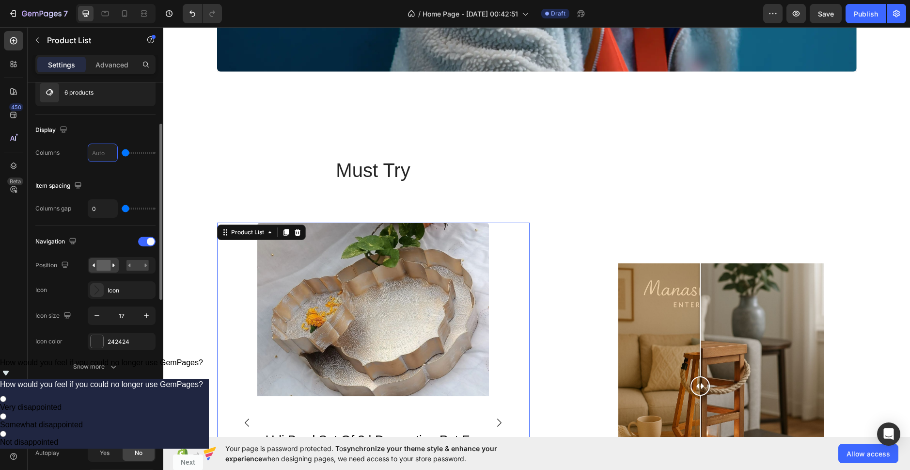
type input "1"
click at [128, 240] on div "Navigation" at bounding box center [95, 242] width 120 height 16
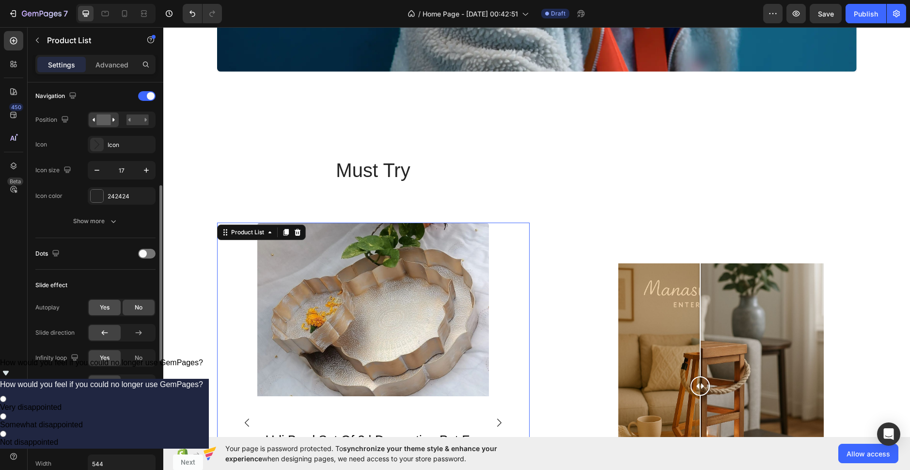
click at [105, 304] on span "Yes" at bounding box center [105, 307] width 10 height 9
click at [137, 334] on div "2s" at bounding box center [122, 333] width 68 height 18
type input "2.1s"
type input "2.1"
click at [135, 333] on input "range" at bounding box center [139, 333] width 34 height 2
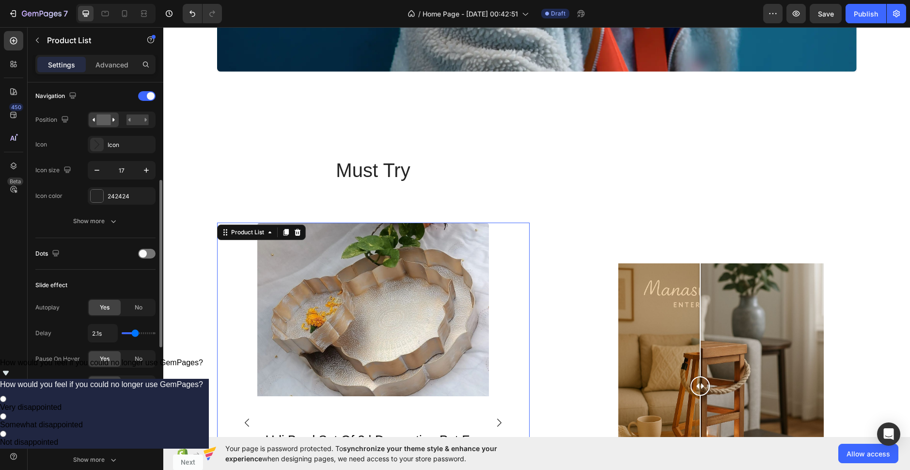
scroll to position [291, 0]
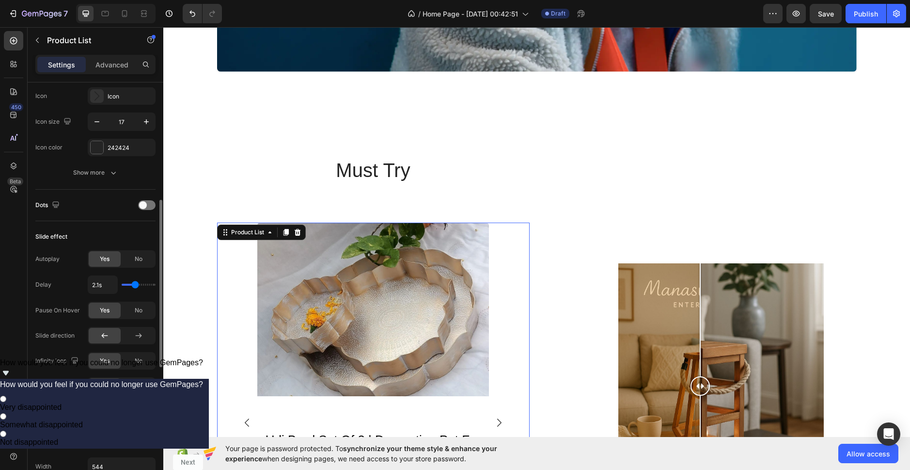
type input "1.9s"
type input "1.9"
type input "1.8s"
type input "1.8"
click at [132, 284] on input "range" at bounding box center [139, 284] width 34 height 2
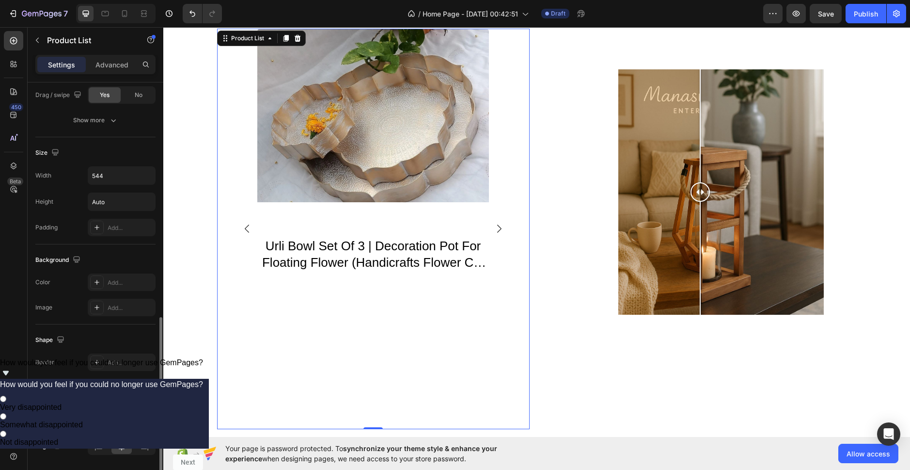
scroll to position [533, 0]
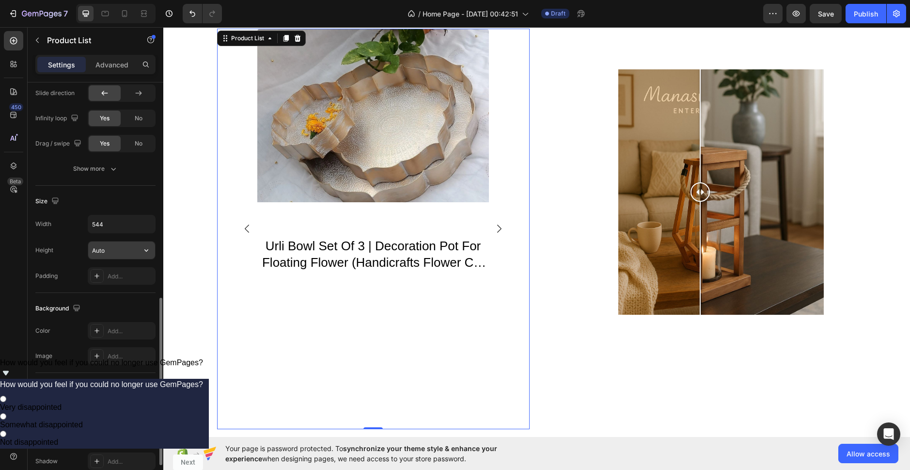
click at [126, 254] on input "Auto" at bounding box center [121, 249] width 67 height 17
click at [141, 251] on button "button" at bounding box center [146, 249] width 17 height 17
click at [120, 248] on input "Auto" at bounding box center [121, 249] width 67 height 17
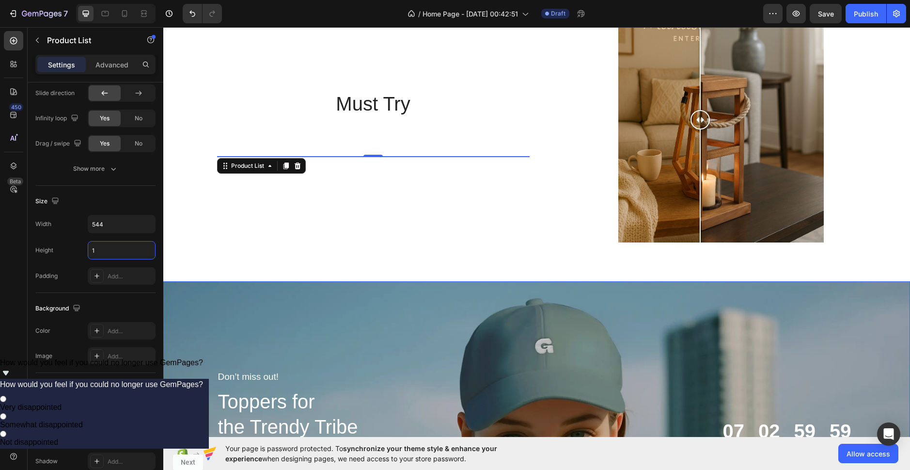
scroll to position [1491, 0]
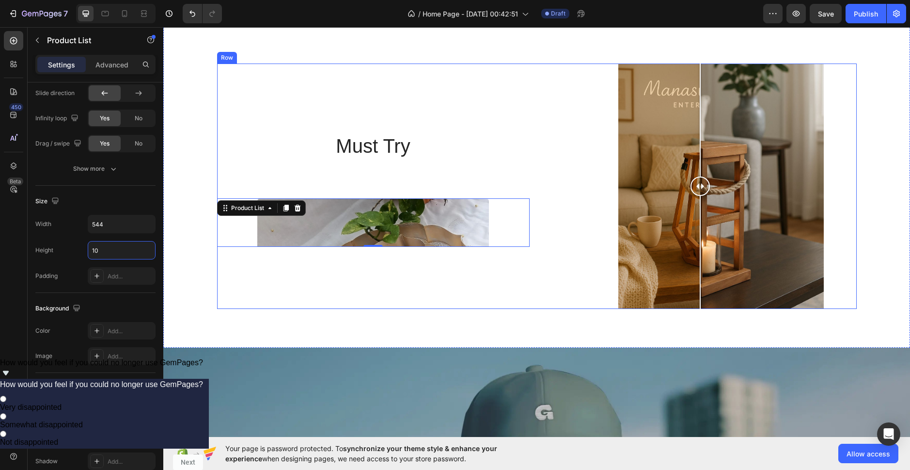
type input "1"
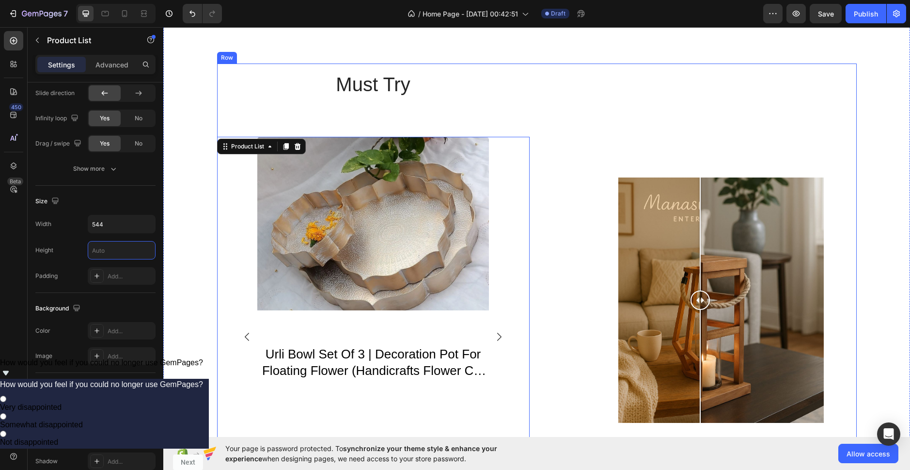
type input "5"
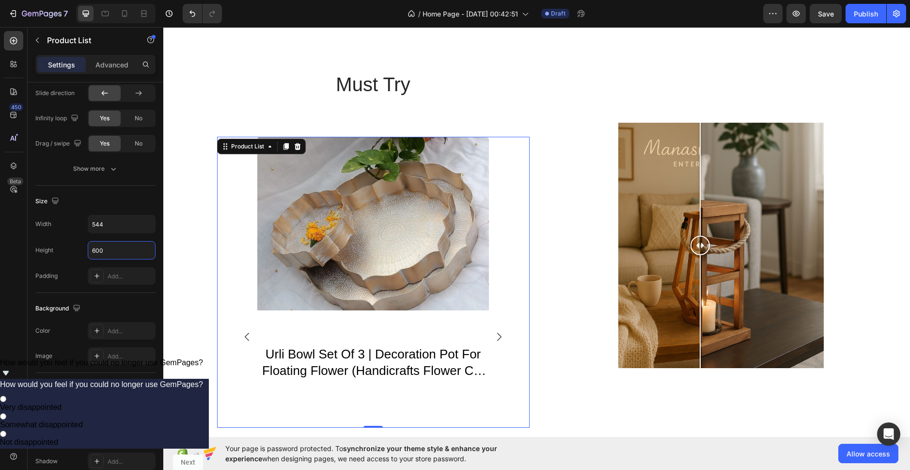
type input "600"
click at [575, 446] on div "Your page is password protected. To synchronize your theme style & enhance your…" at bounding box center [536, 453] width 747 height 33
click at [420, 82] on h2 "must try" at bounding box center [373, 84] width 313 height 27
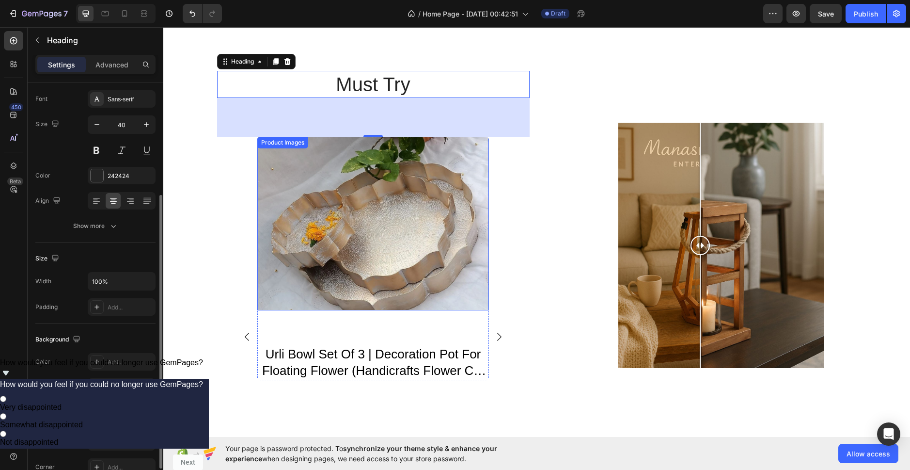
scroll to position [97, 0]
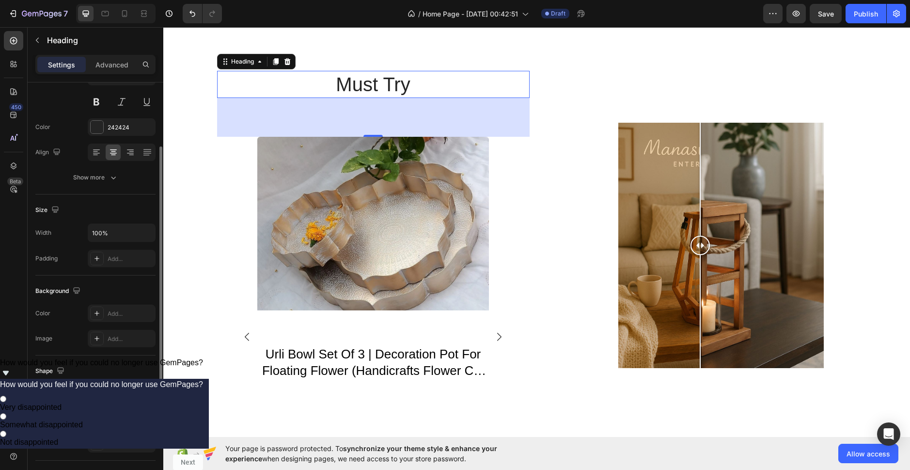
click at [369, 114] on div "80" at bounding box center [373, 117] width 11 height 8
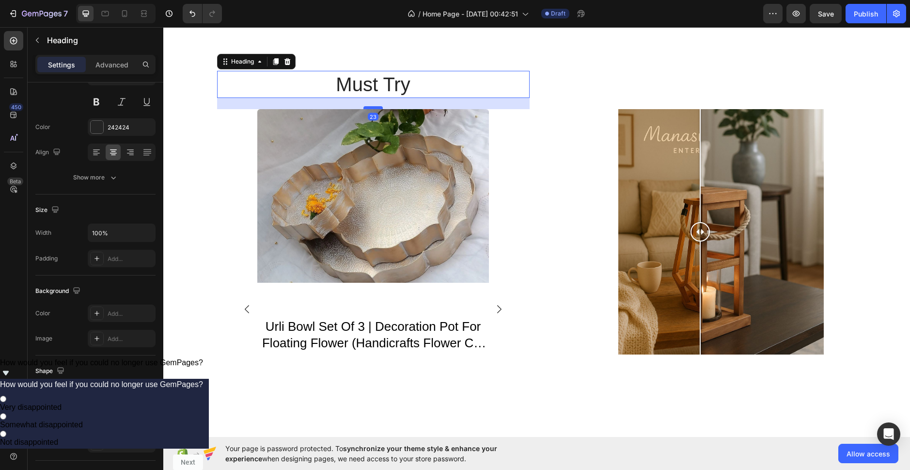
click at [369, 109] on div at bounding box center [372, 107] width 19 height 3
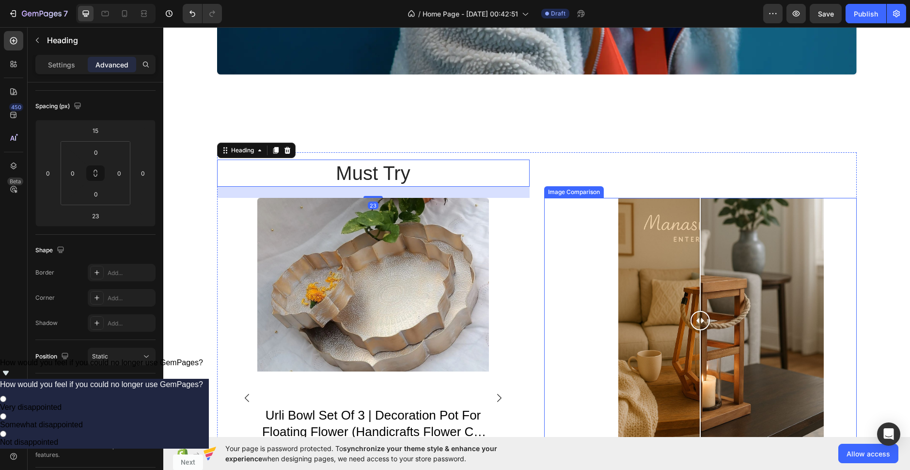
scroll to position [1394, 0]
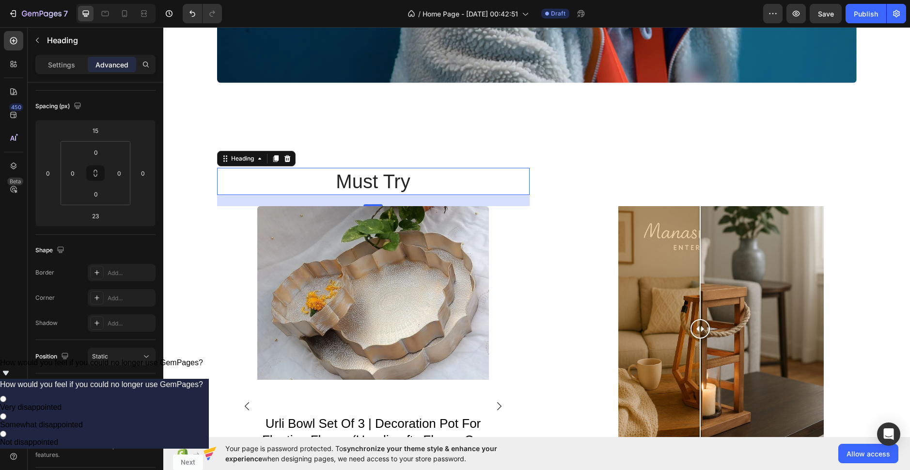
click at [519, 183] on h2 "must try" at bounding box center [373, 181] width 313 height 27
click at [511, 183] on p "must try" at bounding box center [373, 181] width 311 height 25
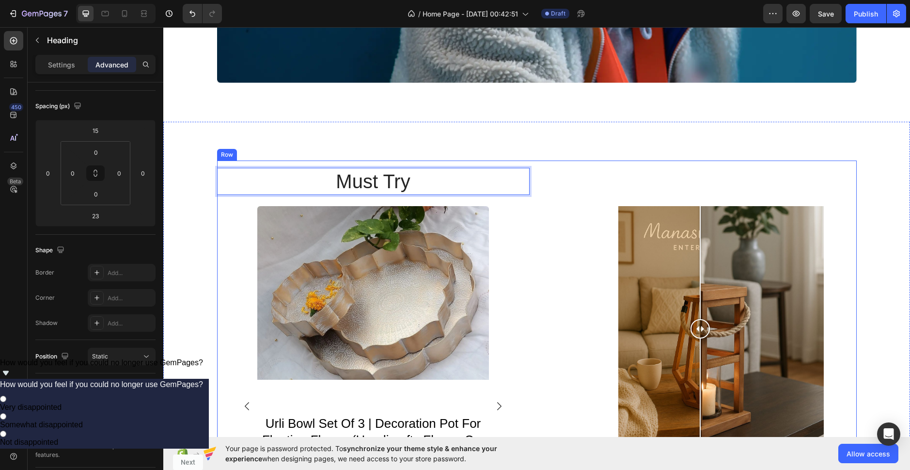
click at [591, 182] on div "Image Comparison" at bounding box center [700, 328] width 313 height 336
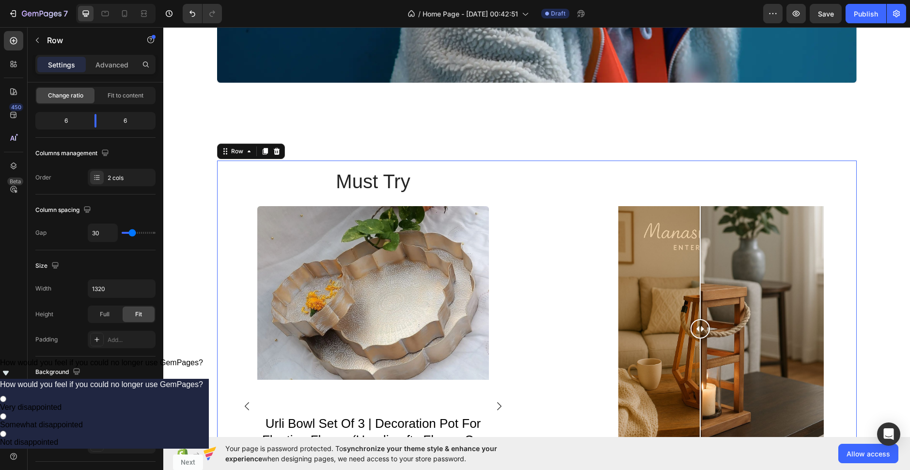
scroll to position [0, 0]
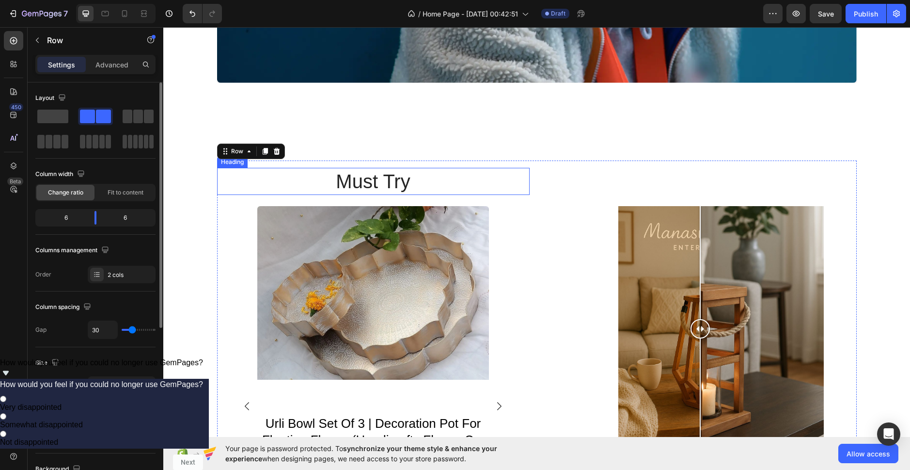
click at [497, 179] on p "must try" at bounding box center [373, 181] width 311 height 25
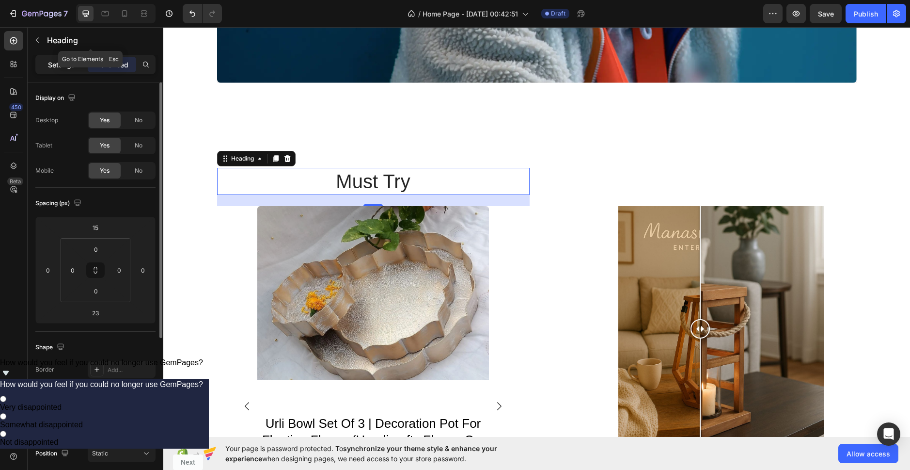
click at [59, 63] on p "Settings" at bounding box center [61, 65] width 27 height 10
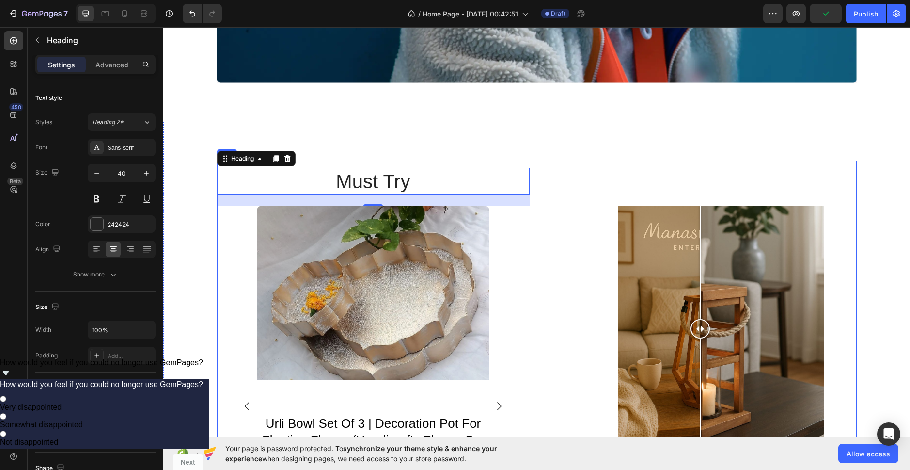
click at [606, 169] on div "Image Comparison" at bounding box center [700, 328] width 313 height 336
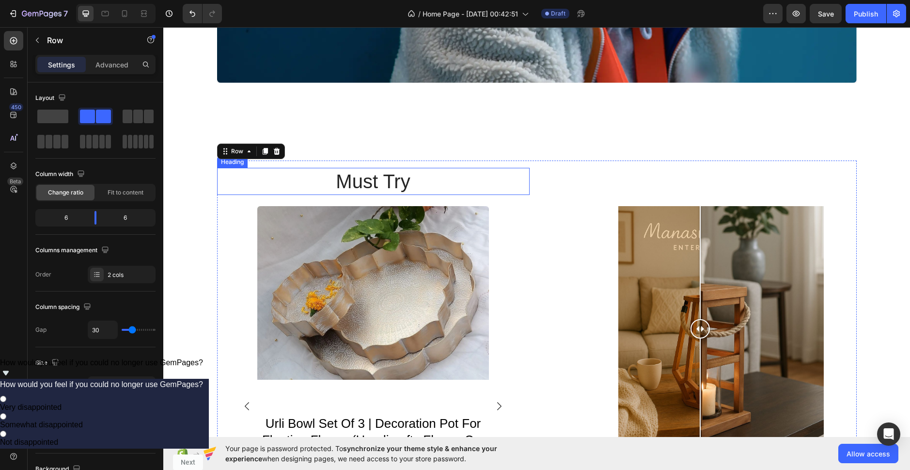
click at [468, 136] on div "must try Heading Product Images knockdown 3 tier stand Product Title Row Produc…" at bounding box center [536, 329] width 747 height 414
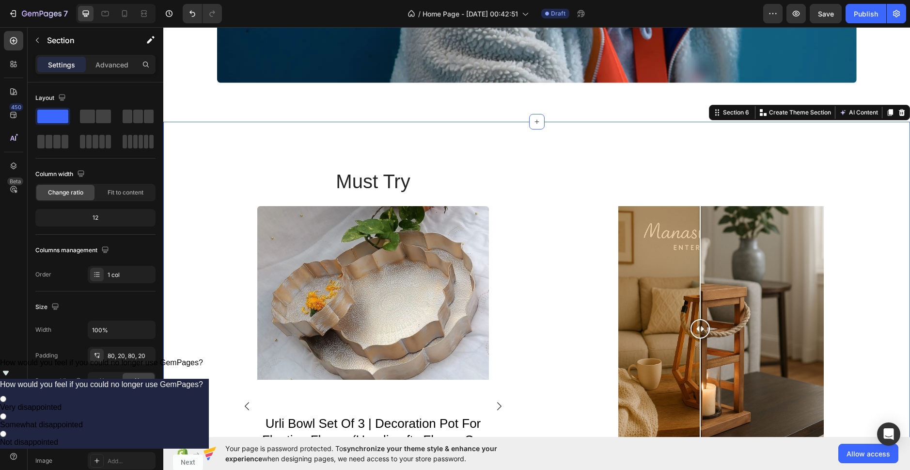
click at [391, 181] on p "must try" at bounding box center [373, 181] width 311 height 25
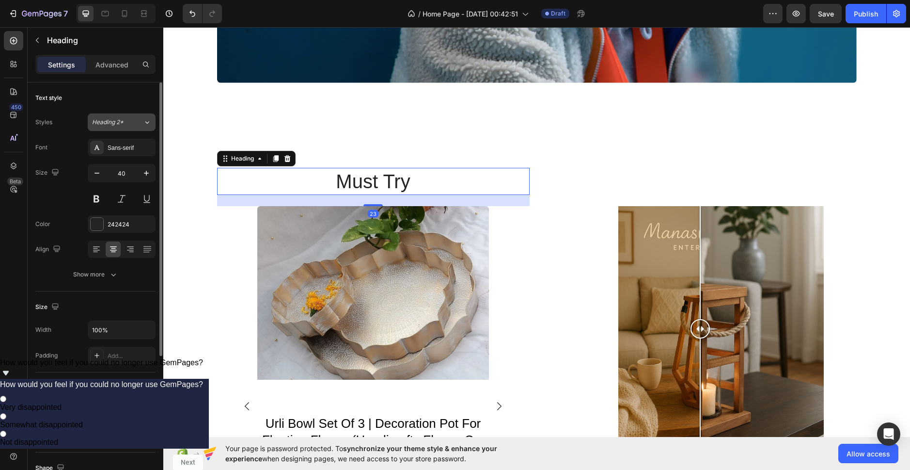
click at [128, 126] on div "Heading 2*" at bounding box center [111, 122] width 39 height 9
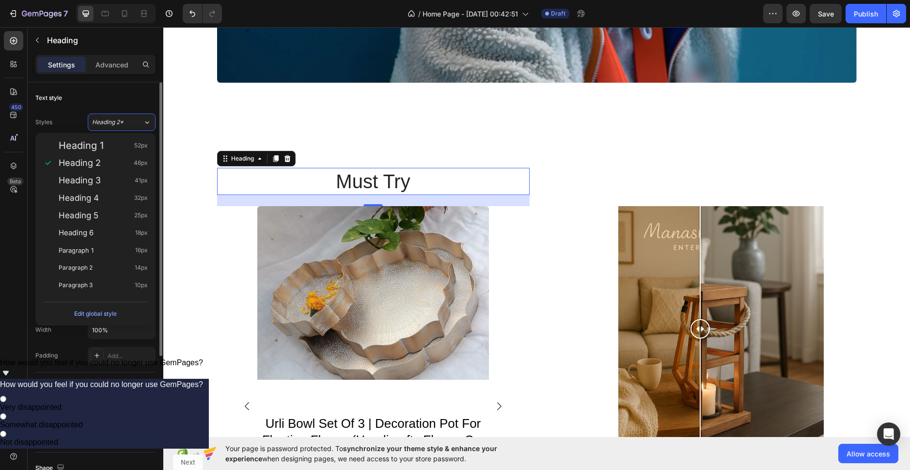
click at [77, 102] on div "Text style" at bounding box center [95, 98] width 120 height 16
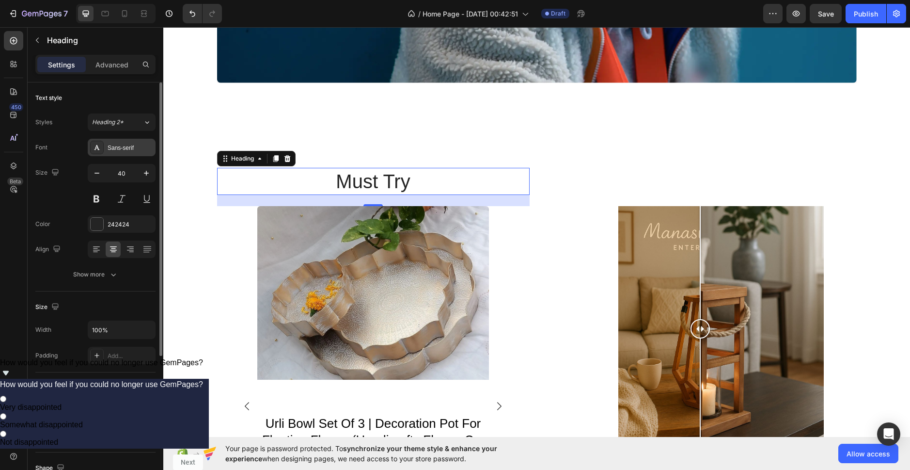
click at [126, 149] on div "Sans-serif" at bounding box center [131, 147] width 46 height 9
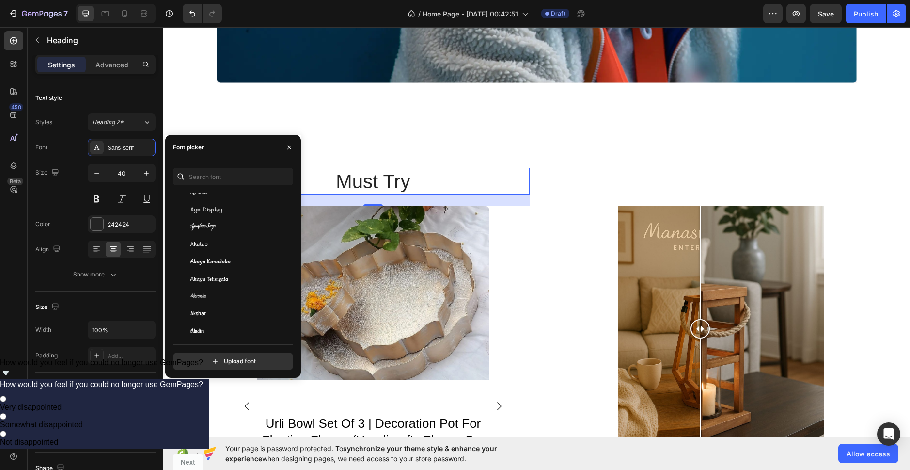
scroll to position [339, 0]
click at [240, 236] on div "Akatab" at bounding box center [231, 230] width 117 height 17
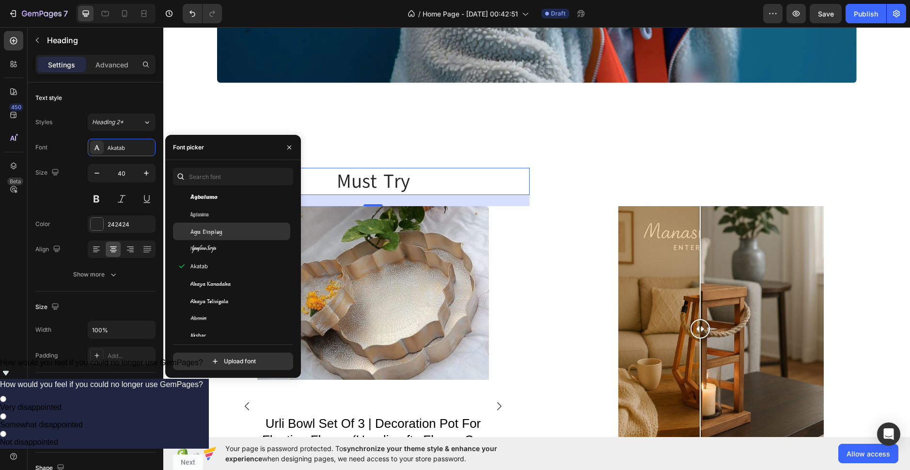
click at [230, 234] on div "Agu Display" at bounding box center [239, 231] width 98 height 9
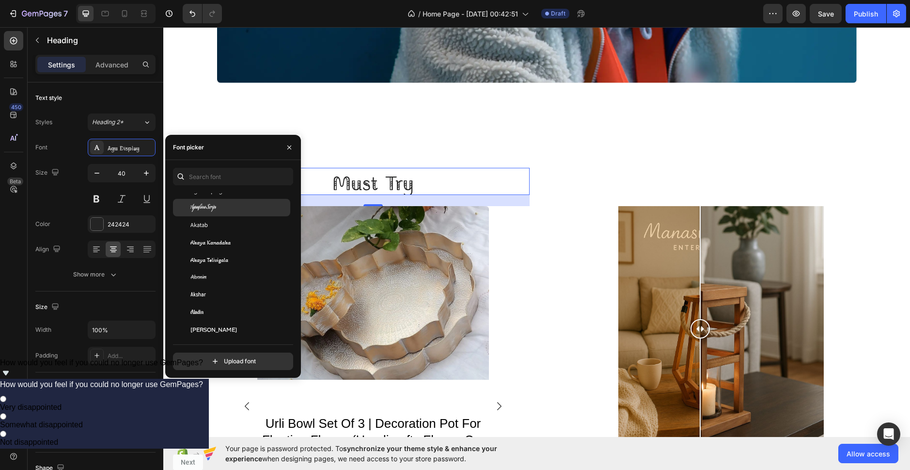
scroll to position [485, 0]
click at [239, 312] on div "[PERSON_NAME]" at bounding box center [239, 312] width 98 height 9
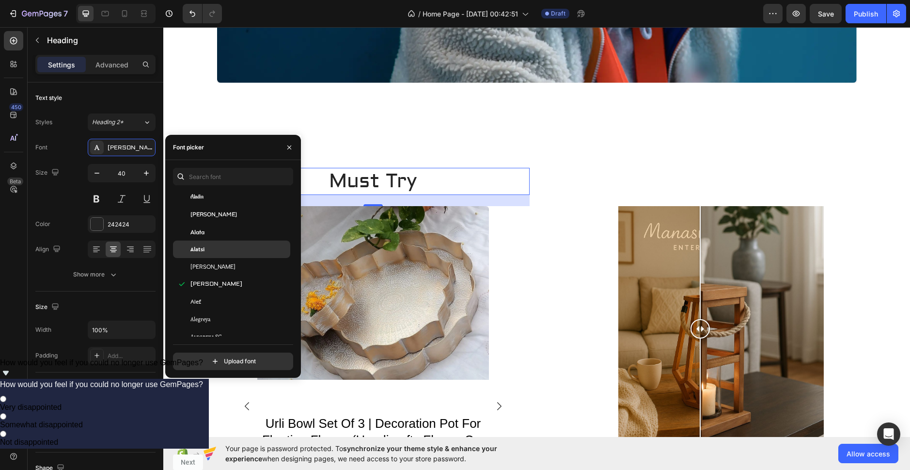
scroll to position [678, 0]
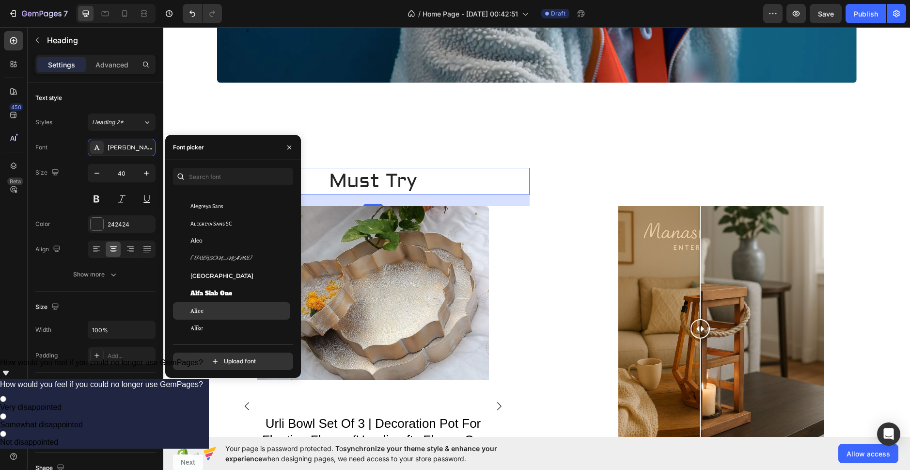
click at [234, 318] on div "Alice" at bounding box center [231, 310] width 117 height 17
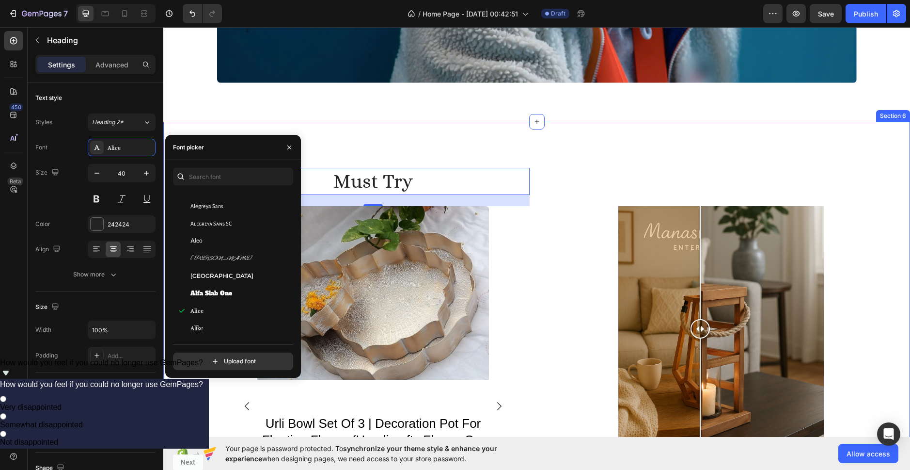
click at [440, 151] on div "must try Heading 23 Product Images knockdown 3 tier stand Product Title Row Pro…" at bounding box center [536, 329] width 747 height 414
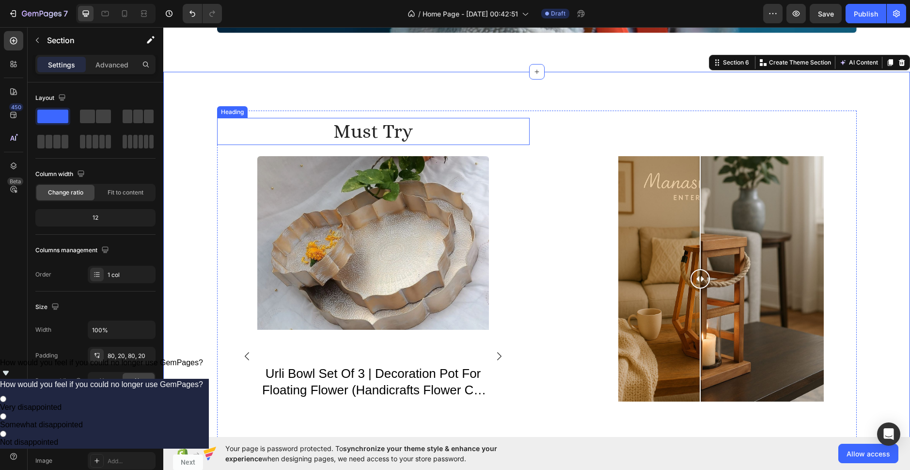
scroll to position [1443, 0]
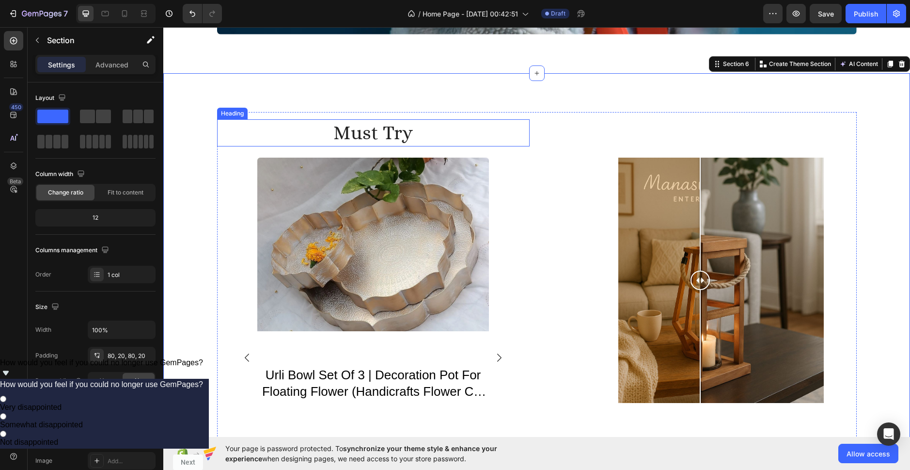
click at [392, 131] on p "must try" at bounding box center [373, 132] width 311 height 25
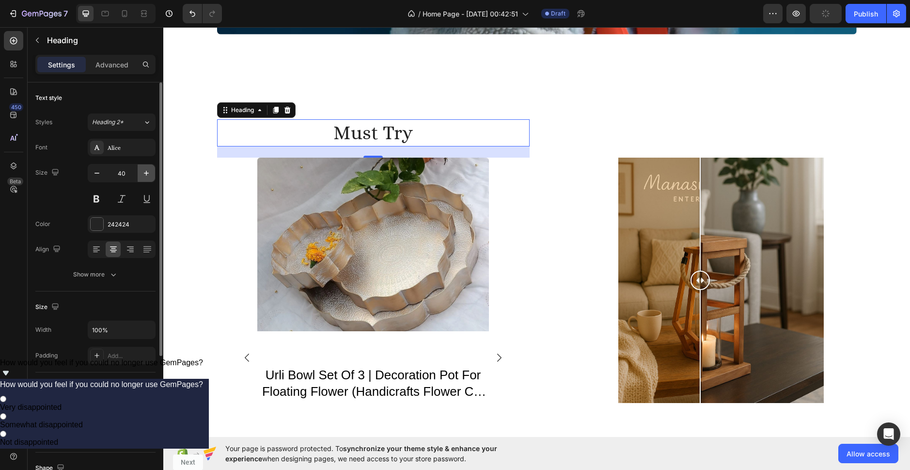
click at [145, 173] on icon "button" at bounding box center [146, 173] width 10 height 10
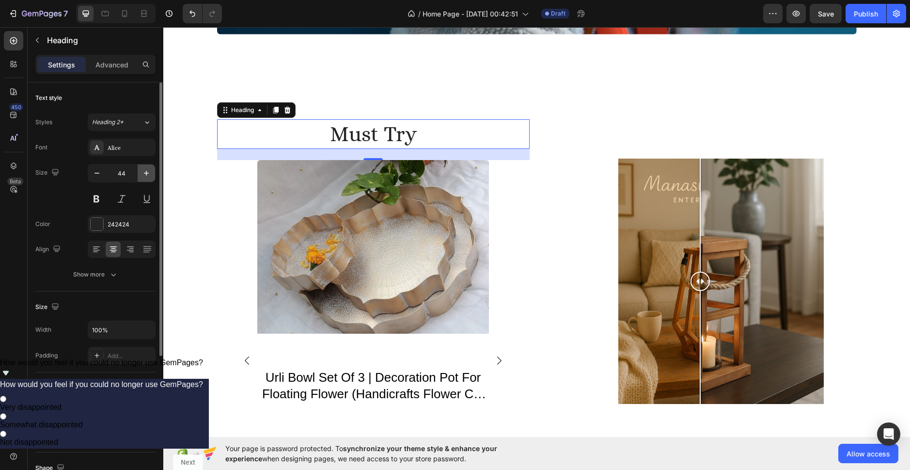
click at [145, 173] on icon "button" at bounding box center [146, 173] width 10 height 10
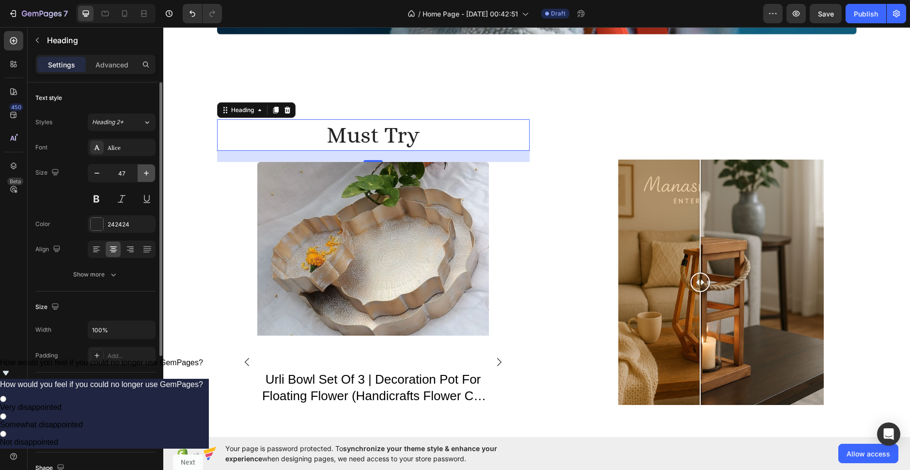
click at [145, 173] on icon "button" at bounding box center [146, 173] width 10 height 10
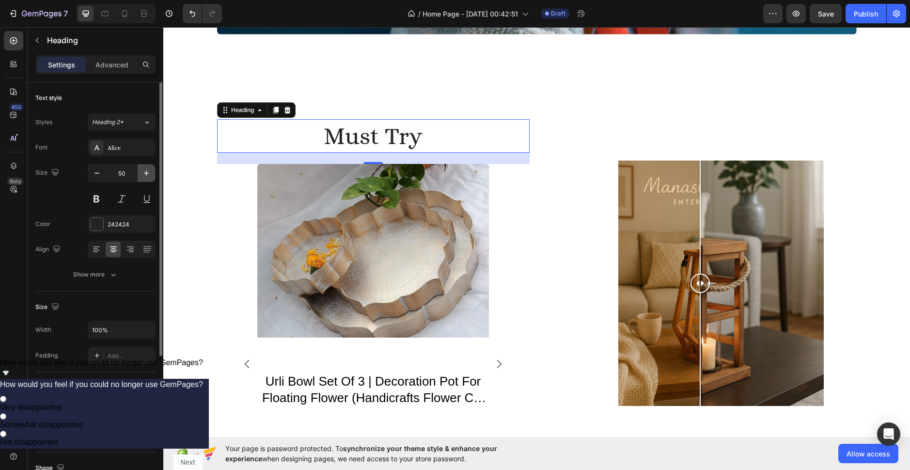
click at [145, 173] on icon "button" at bounding box center [146, 173] width 10 height 10
type input "53"
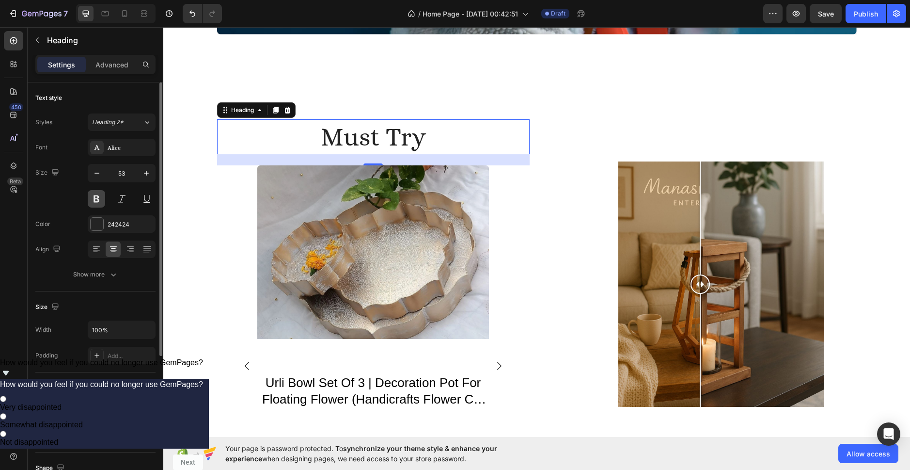
click at [99, 197] on button at bounding box center [96, 198] width 17 height 17
click at [120, 202] on button at bounding box center [121, 198] width 17 height 17
click at [135, 250] on div at bounding box center [130, 249] width 15 height 16
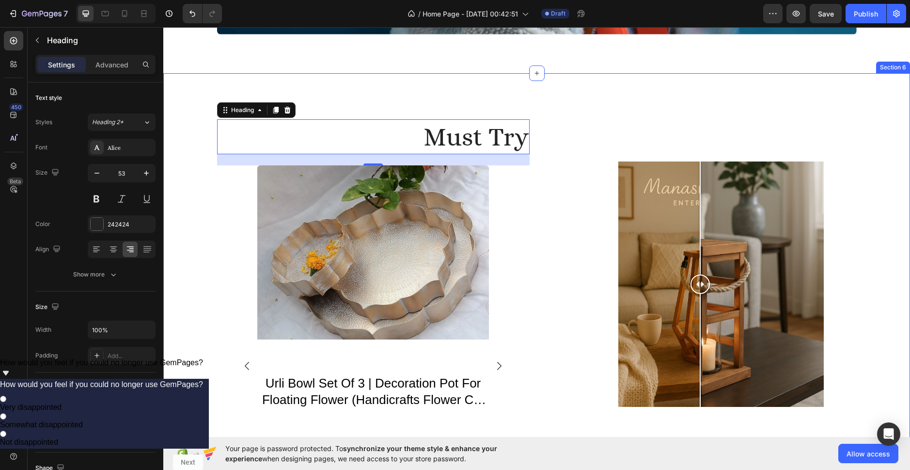
click at [591, 84] on div "must try Heading 23 Product Images knockdown 3 tier stand Product Title Row Pro…" at bounding box center [536, 284] width 747 height 422
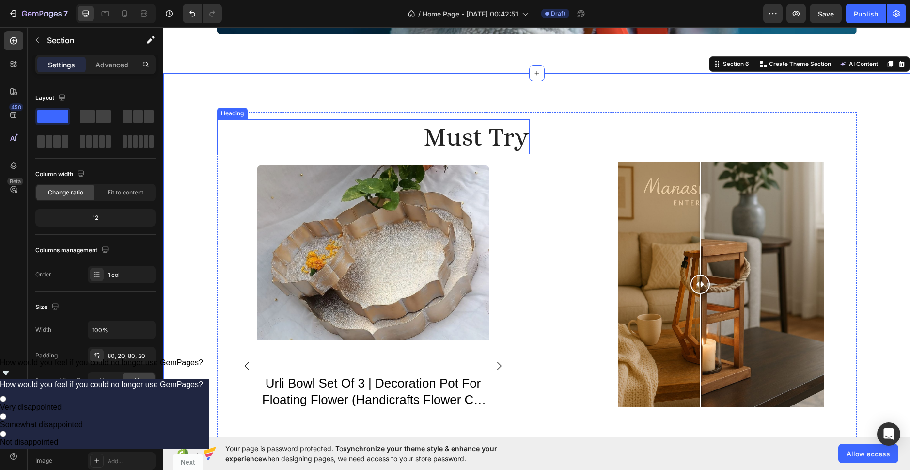
click at [521, 134] on p "must try" at bounding box center [373, 136] width 311 height 33
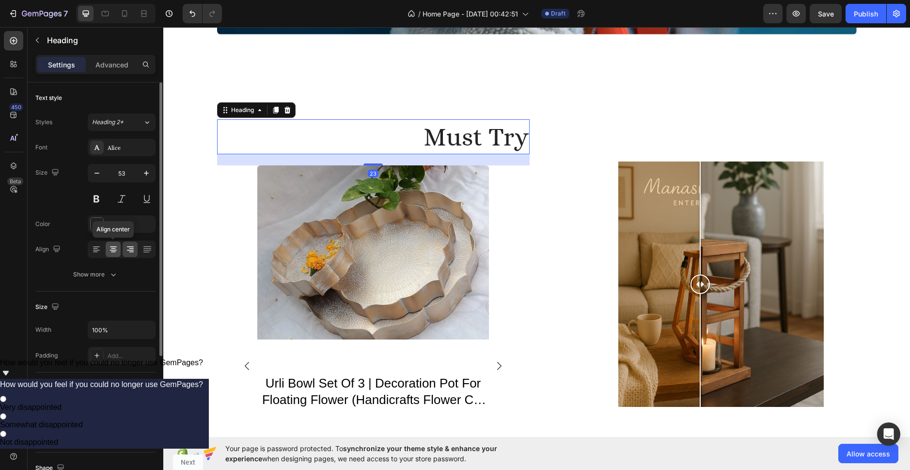
click at [112, 245] on icon at bounding box center [114, 249] width 10 height 10
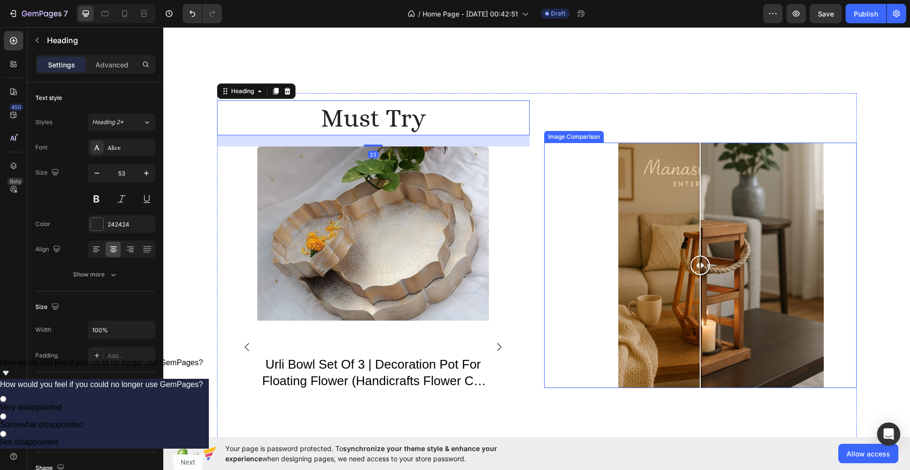
scroll to position [1636, 0]
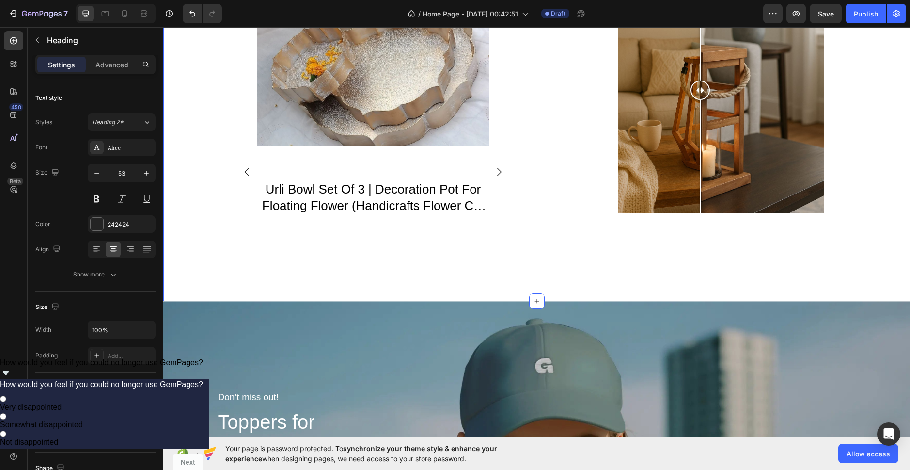
click at [756, 264] on div "must try Heading 23 Product Images knockdown 3 tier stand Product Title Row Pro…" at bounding box center [536, 90] width 747 height 422
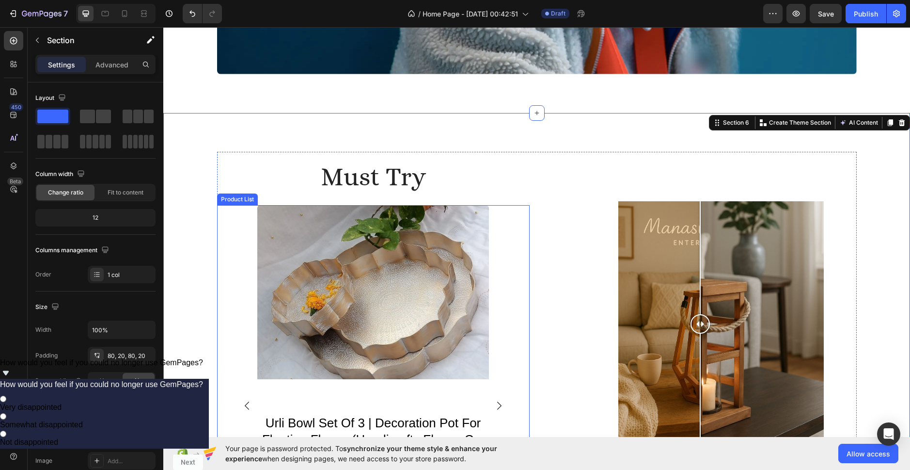
scroll to position [1394, 0]
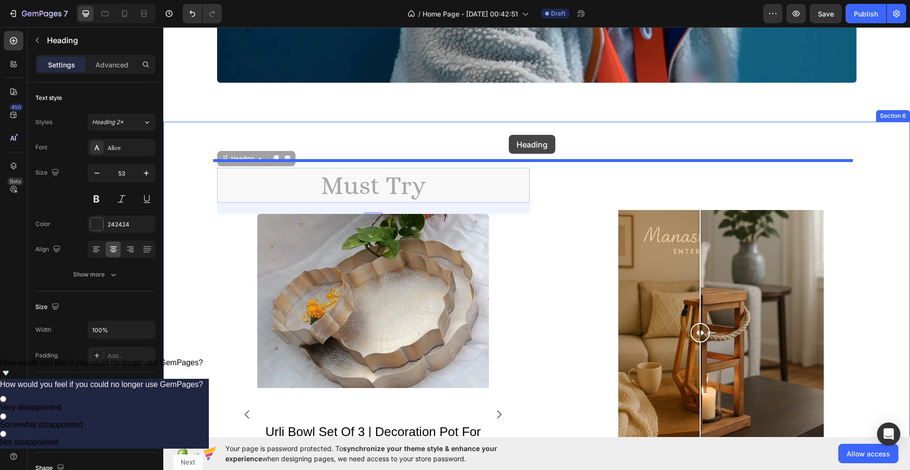
drag, startPoint x: 395, startPoint y: 183, endPoint x: 509, endPoint y: 135, distance: 123.1
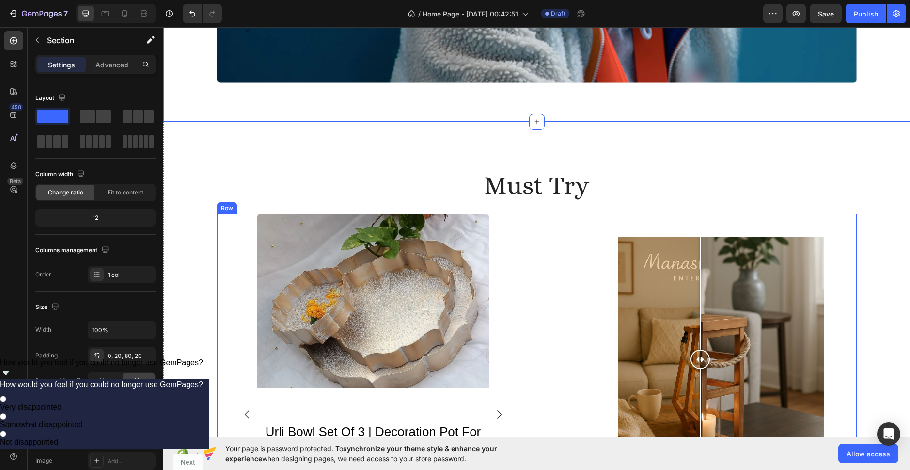
click at [657, 231] on div "Image Comparison" at bounding box center [700, 359] width 313 height 291
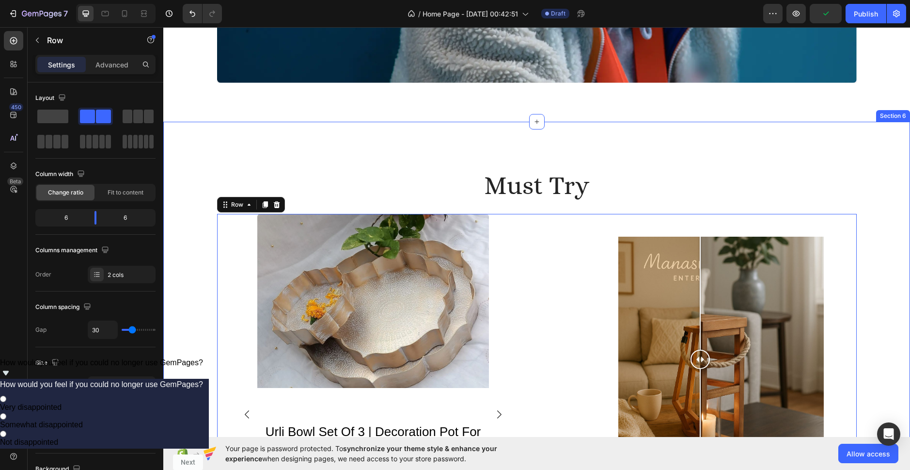
click at [687, 213] on div "must try Heading Product Images knockdown 3 tier stand Product Title Row Produc…" at bounding box center [536, 332] width 727 height 345
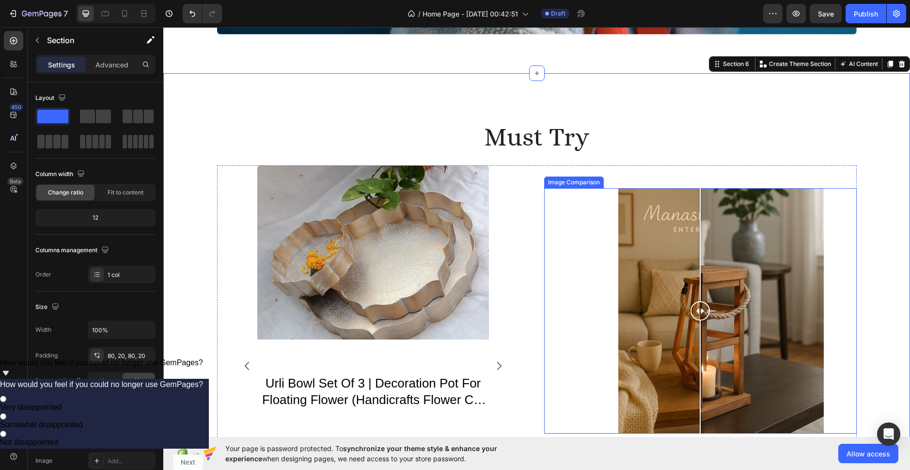
scroll to position [1491, 0]
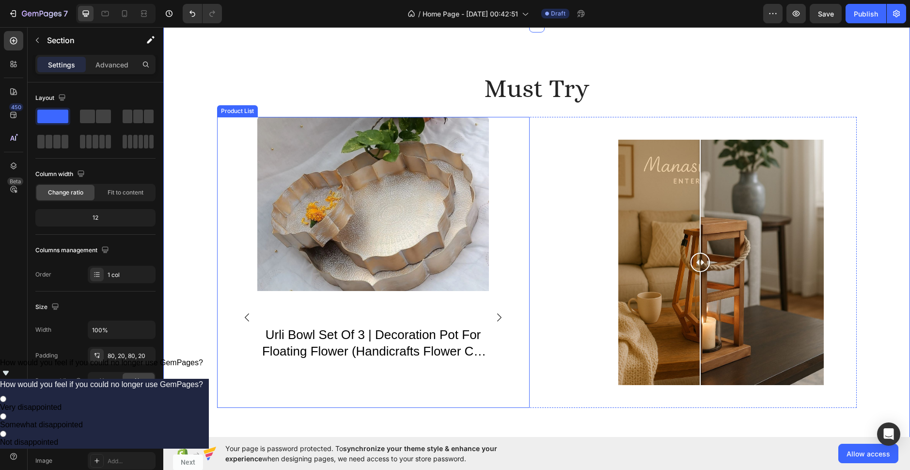
click at [488, 235] on div "Product Images knockdown 3 tier stand Product Title Row Product List Product Im…" at bounding box center [373, 317] width 264 height 401
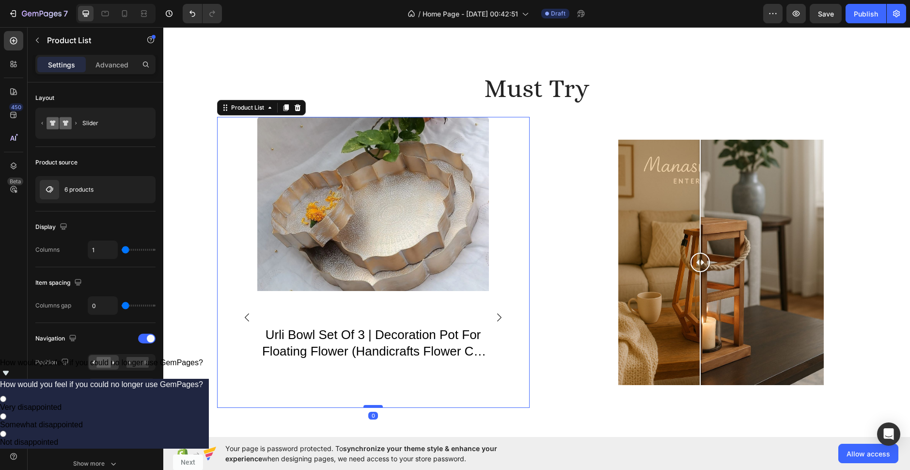
click at [367, 406] on div at bounding box center [372, 406] width 19 height 3
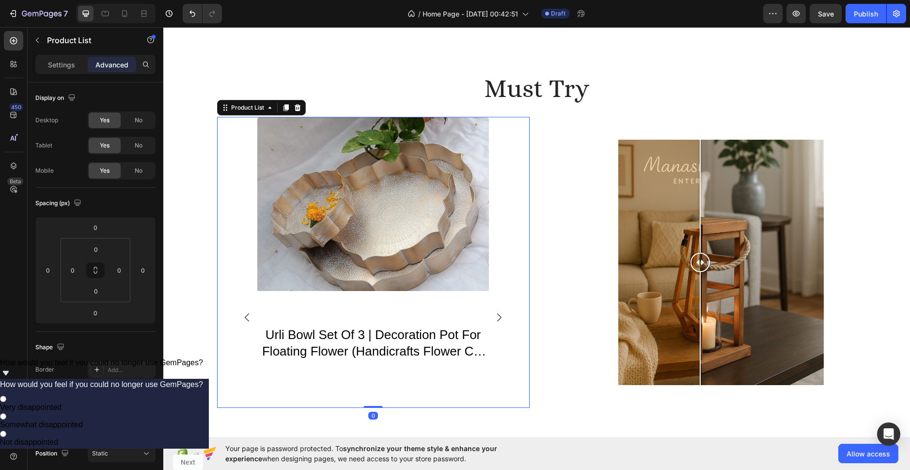
drag, startPoint x: 365, startPoint y: 407, endPoint x: 368, endPoint y: 401, distance: 7.2
click at [368, 401] on div "Product Images knockdown 3 tier stand Product Title Row Product List 0 Product …" at bounding box center [373, 262] width 313 height 291
click at [369, 408] on div "must try Heading Product Images knockdown 3 tier stand Product Title Row Produc…" at bounding box center [536, 236] width 747 height 422
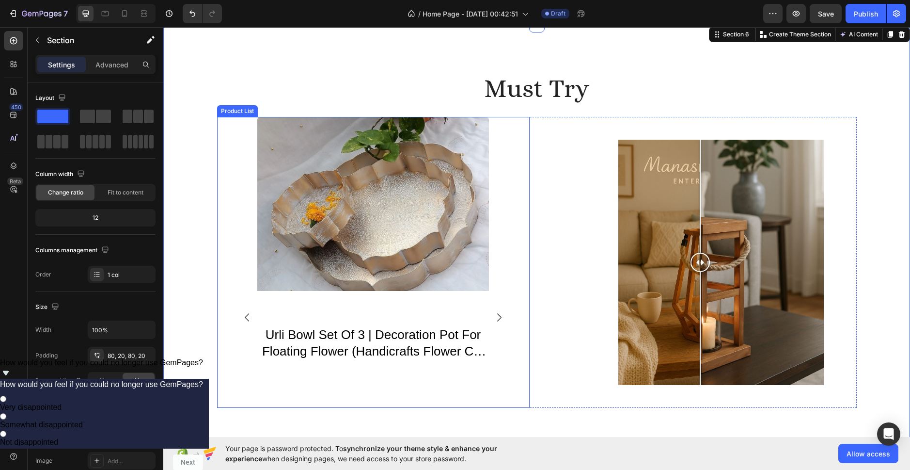
click at [370, 400] on div "Product Images urli bowl set of 3 | decoration pot for floating flower (handicr…" at bounding box center [373, 317] width 232 height 401
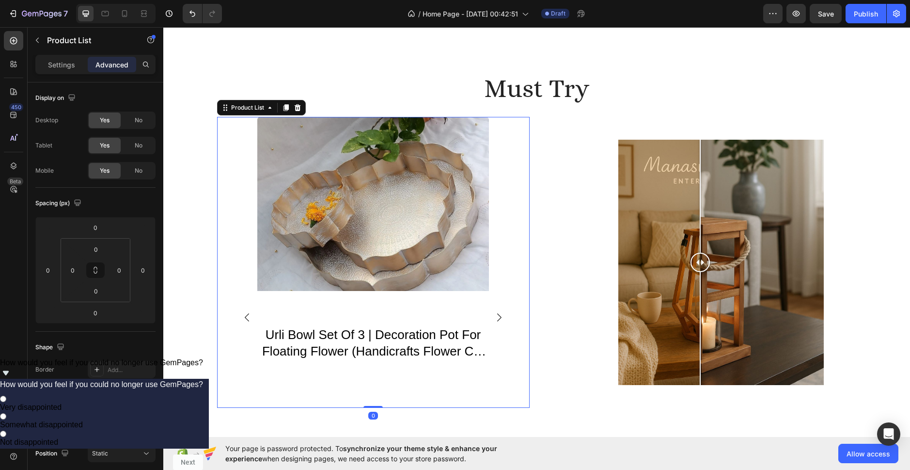
click at [368, 407] on div at bounding box center [372, 407] width 19 height 2
drag, startPoint x: 374, startPoint y: 408, endPoint x: 376, endPoint y: 400, distance: 8.1
click at [377, 401] on div "Product Images knockdown 3 tier stand Product Title Row Product List 0 Product …" at bounding box center [373, 262] width 313 height 291
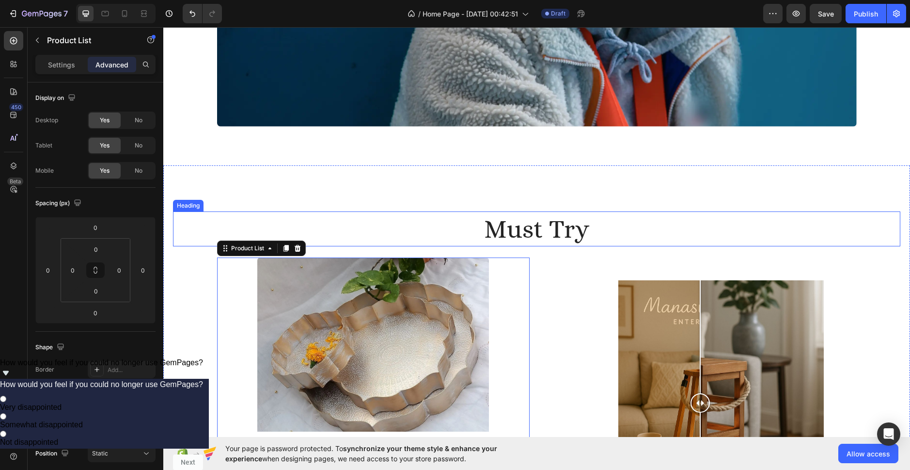
scroll to position [1346, 0]
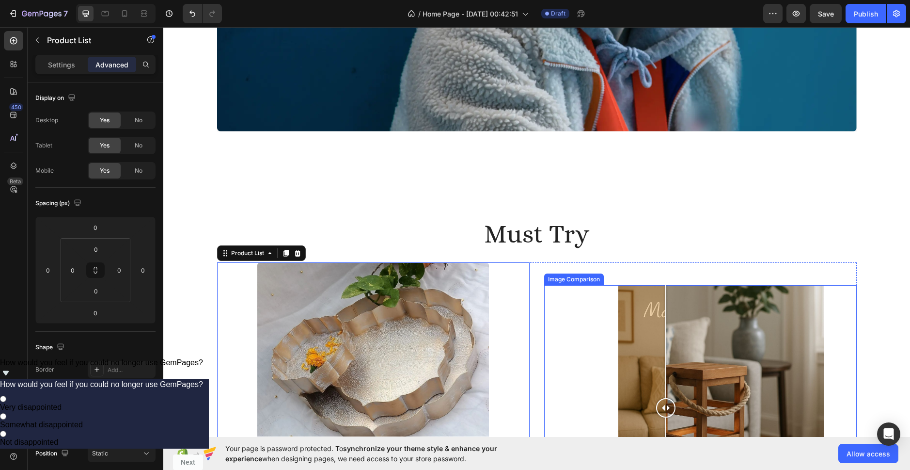
click at [662, 298] on div at bounding box center [700, 407] width 313 height 245
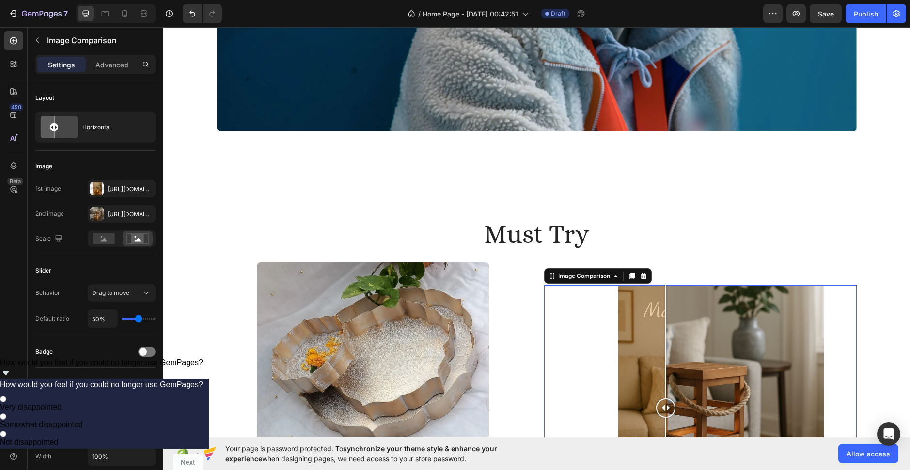
click at [548, 345] on div at bounding box center [700, 407] width 313 height 245
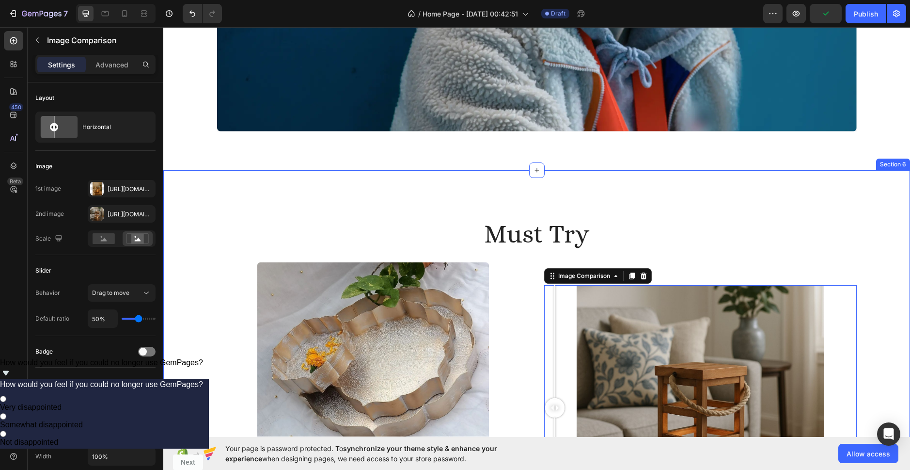
click at [873, 308] on div "must try Heading Product Images knockdown 3 tier stand Product Title Row Produc…" at bounding box center [536, 381] width 727 height 345
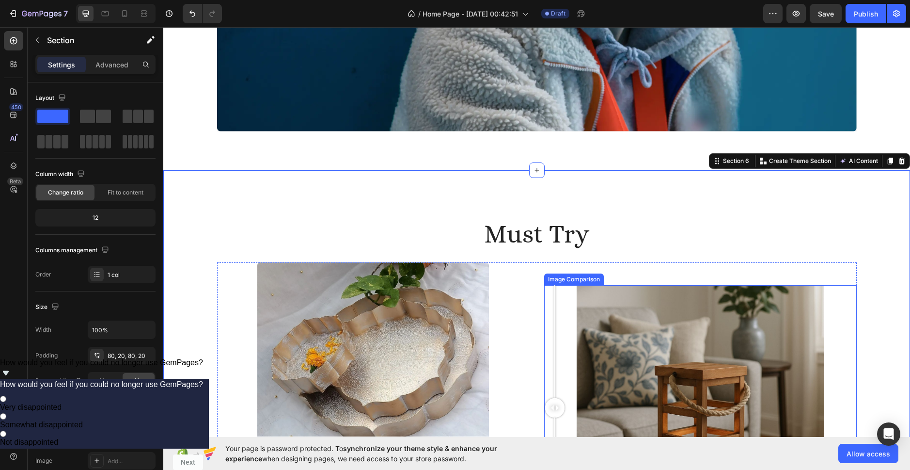
click at [829, 309] on div at bounding box center [700, 407] width 313 height 245
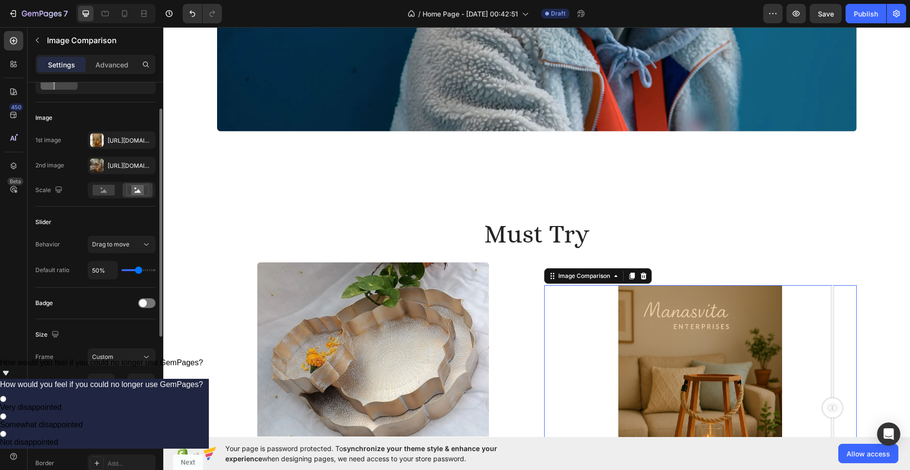
scroll to position [145, 0]
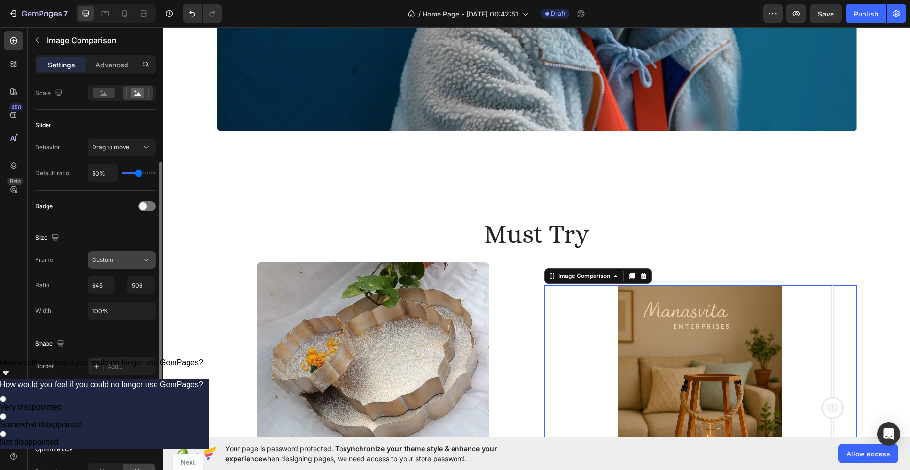
click at [127, 255] on div "Custom" at bounding box center [116, 259] width 49 height 9
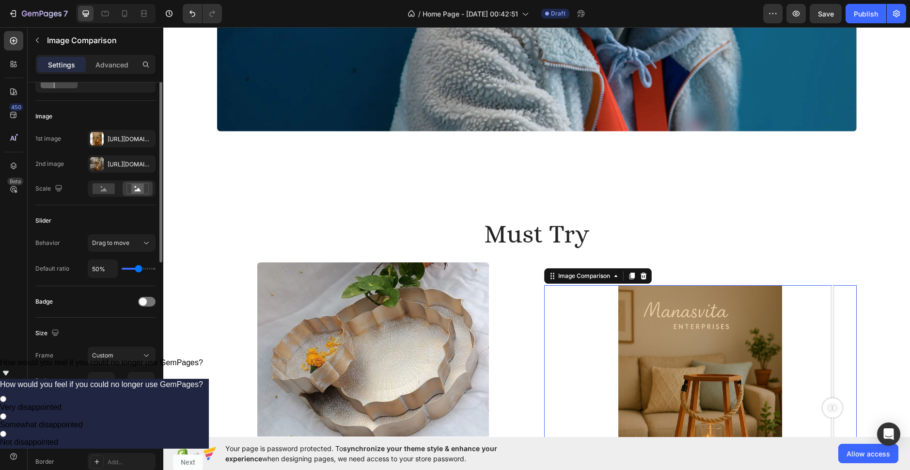
scroll to position [0, 0]
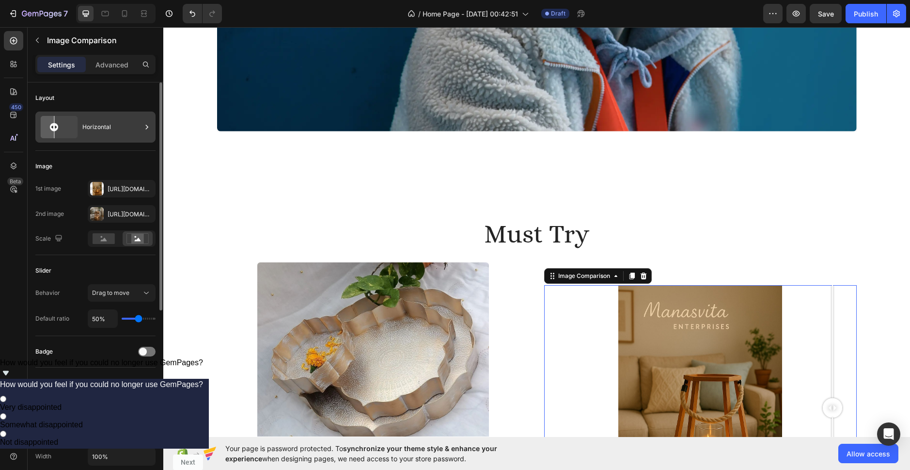
click at [87, 126] on div "Horizontal" at bounding box center [111, 127] width 59 height 22
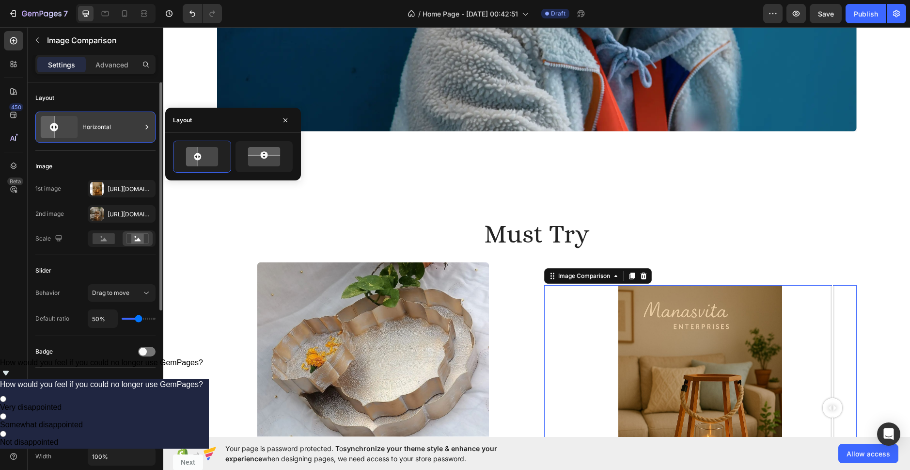
click at [87, 126] on div "Horizontal" at bounding box center [111, 127] width 59 height 22
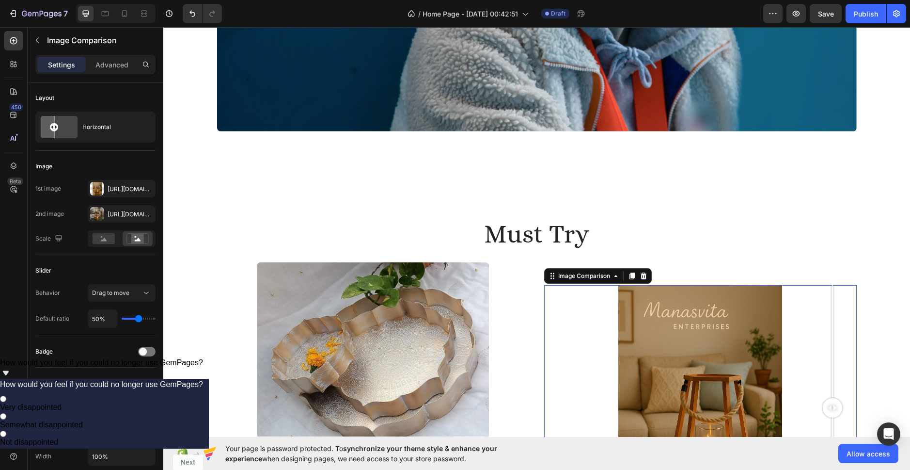
click at [105, 72] on div "Settings Advanced" at bounding box center [95, 64] width 120 height 19
click at [110, 64] on p "Advanced" at bounding box center [111, 65] width 33 height 10
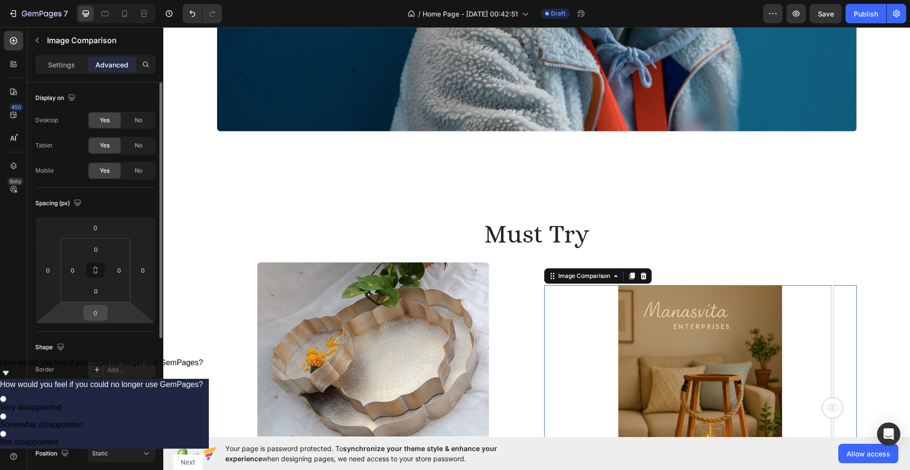
click at [97, 318] on input "0" at bounding box center [95, 312] width 19 height 15
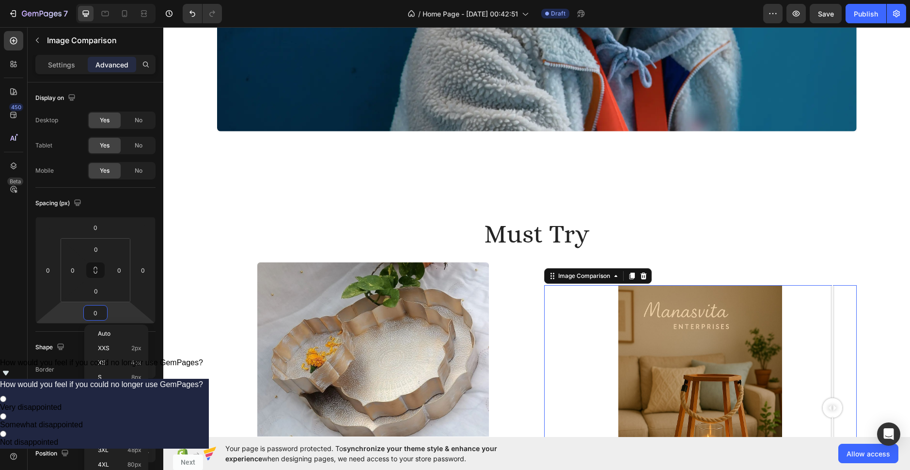
click at [109, 407] on p "L 16px" at bounding box center [120, 406] width 44 height 7
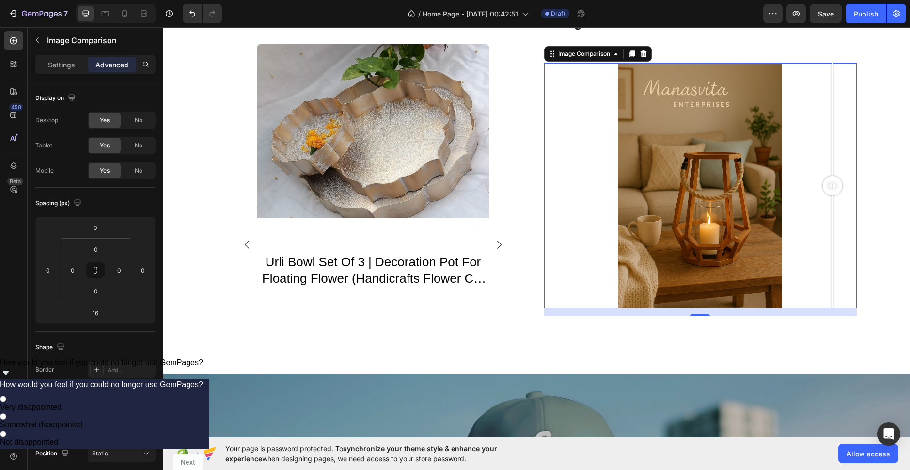
scroll to position [1539, 0]
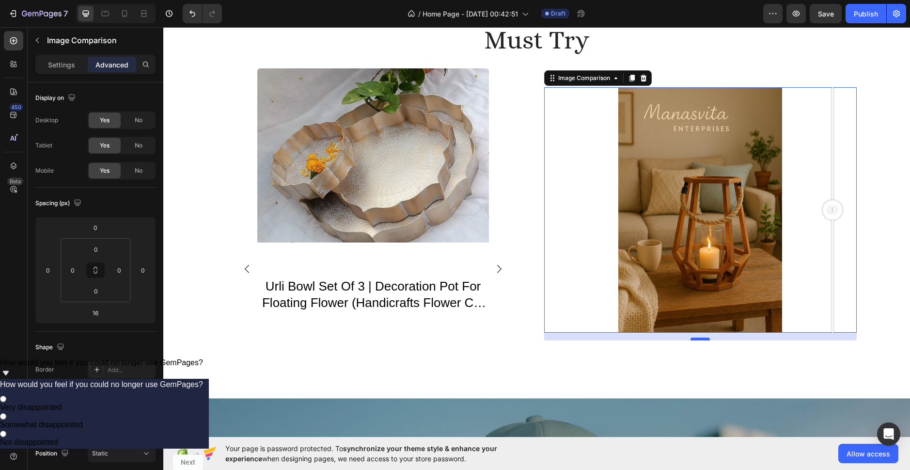
click at [695, 340] on div at bounding box center [700, 338] width 19 height 3
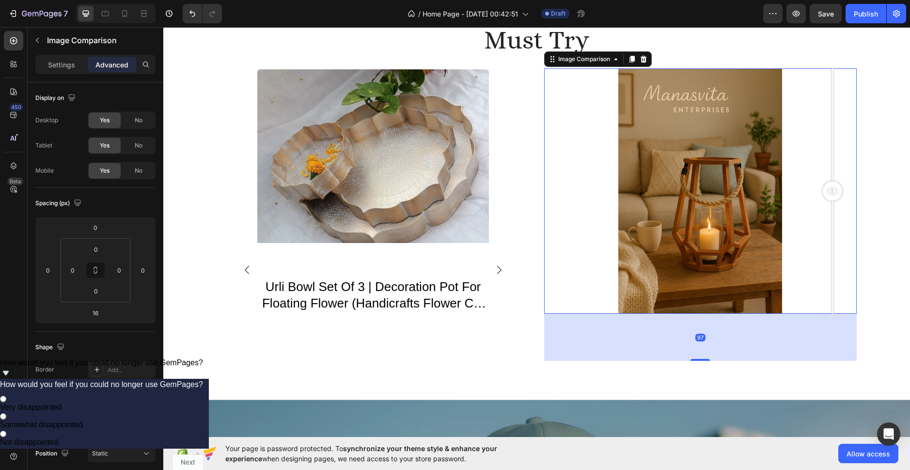
drag, startPoint x: 695, startPoint y: 338, endPoint x: 691, endPoint y: 377, distance: 39.5
click at [691, 377] on div "must try Heading Product Images knockdown 3 tier stand Product Title Row Produc…" at bounding box center [536, 188] width 747 height 424
type input "97"
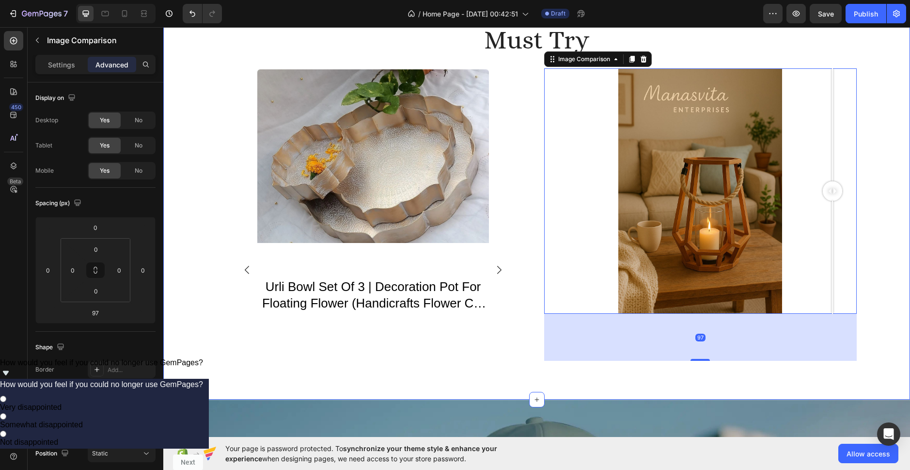
click at [675, 392] on div "must try Heading Product Images knockdown 3 tier stand Product Title Row Produc…" at bounding box center [536, 188] width 747 height 424
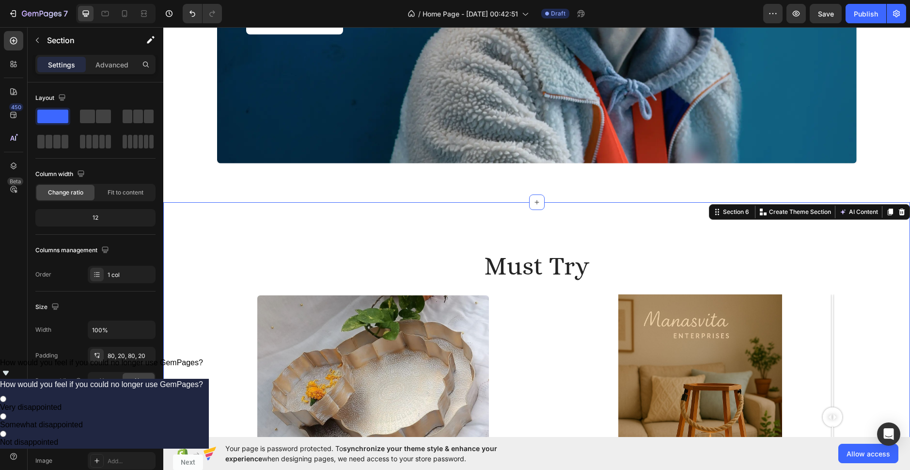
scroll to position [1297, 0]
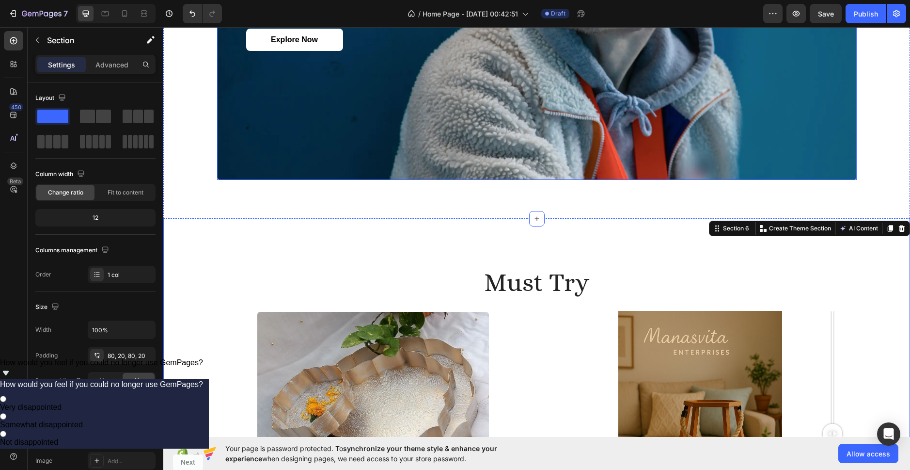
click at [564, 173] on div "Background Image" at bounding box center [537, 10] width 640 height 339
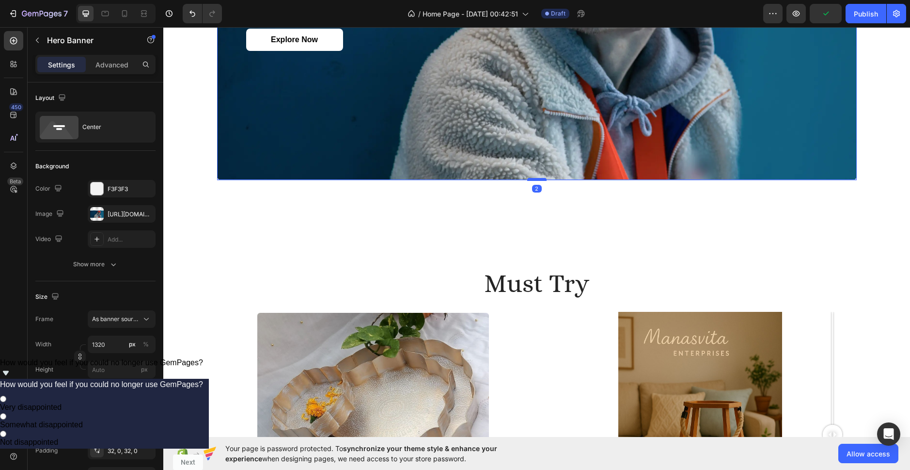
click at [537, 179] on div at bounding box center [536, 179] width 19 height 3
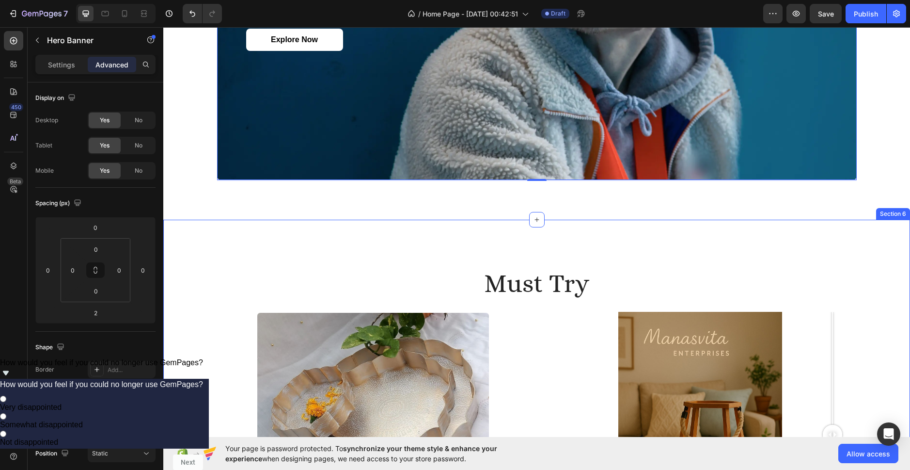
click at [563, 239] on div "must try Heading Product Images knockdown 3 tier stand Product Title Row Produc…" at bounding box center [536, 432] width 747 height 424
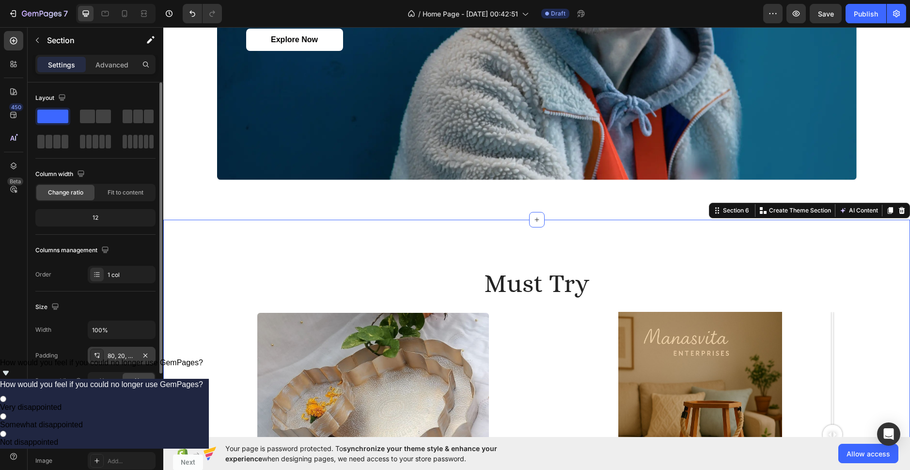
click at [132, 361] on div "80, 20, 80, 20" at bounding box center [122, 354] width 68 height 17
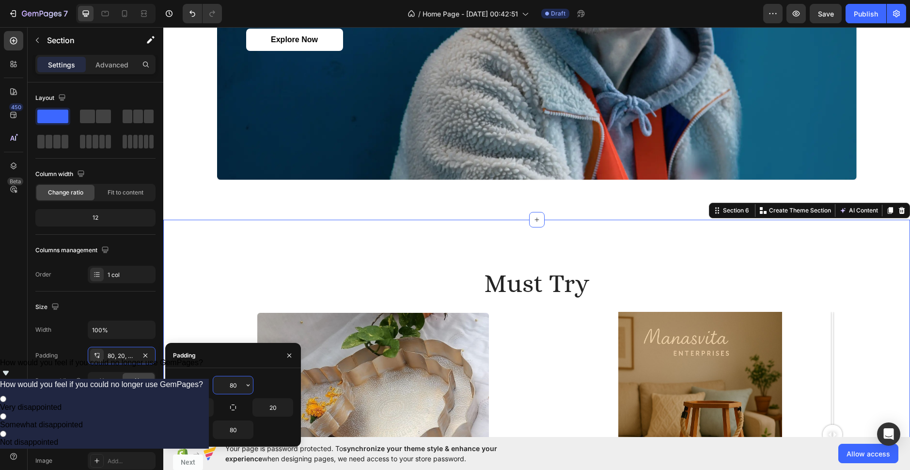
click at [242, 387] on input "80" at bounding box center [233, 384] width 40 height 17
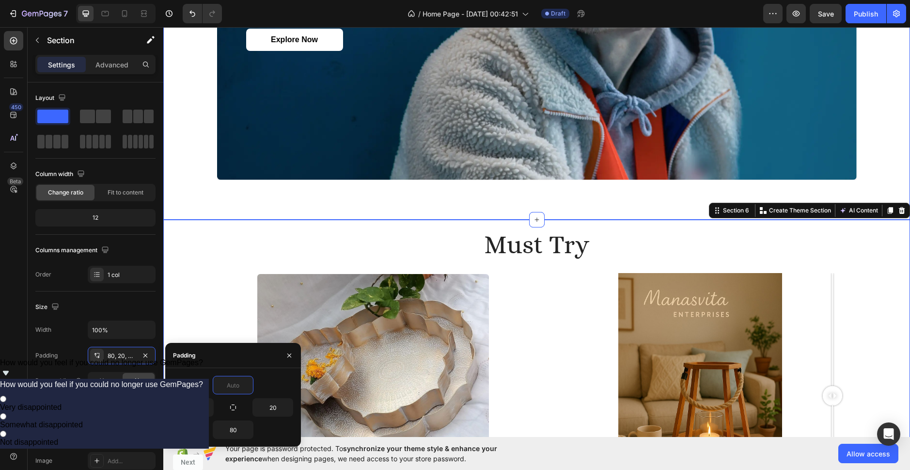
click at [192, 204] on div "new inspiration Heading cozy indulgences and comforts: embrace the warmth of wi…" at bounding box center [536, 30] width 747 height 379
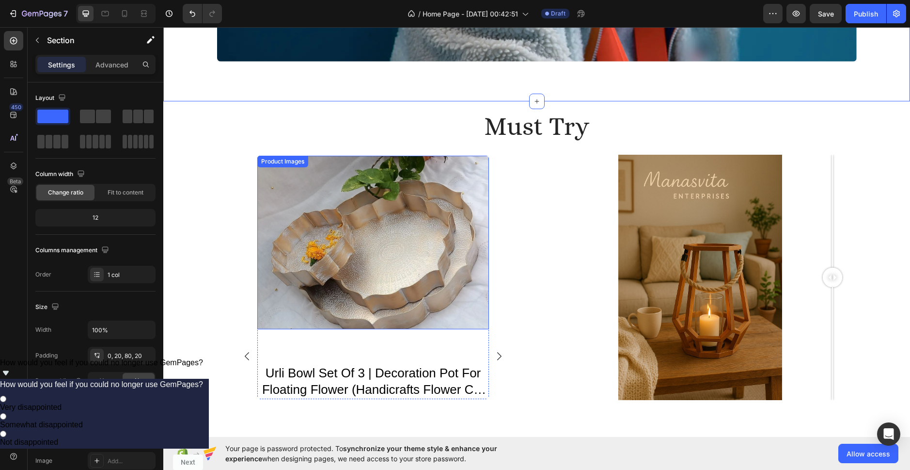
scroll to position [1443, 0]
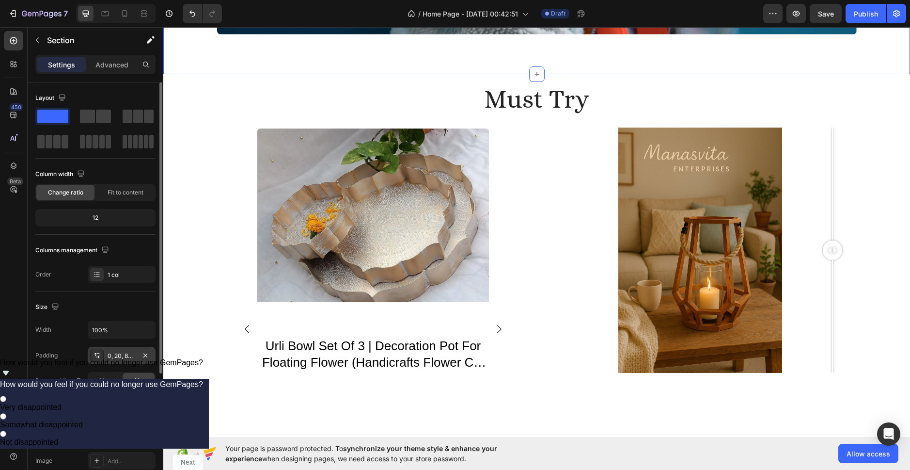
click at [132, 350] on div "0, 20, 80, 20" at bounding box center [122, 354] width 68 height 17
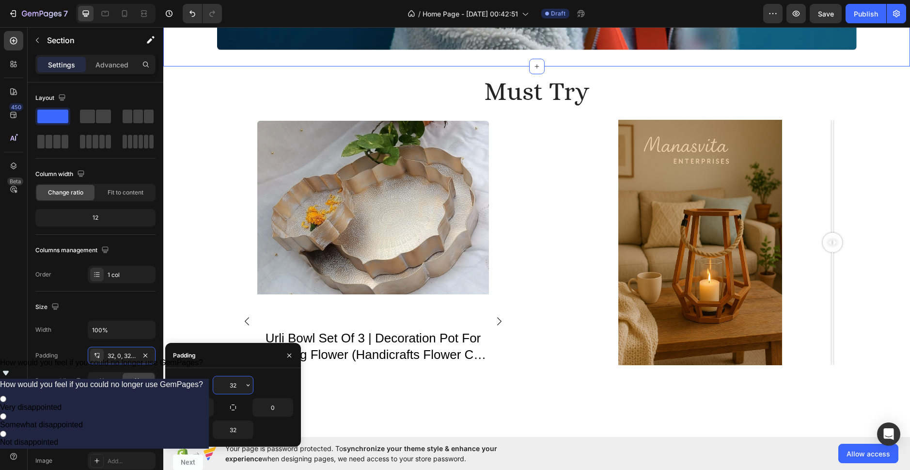
type input "0"
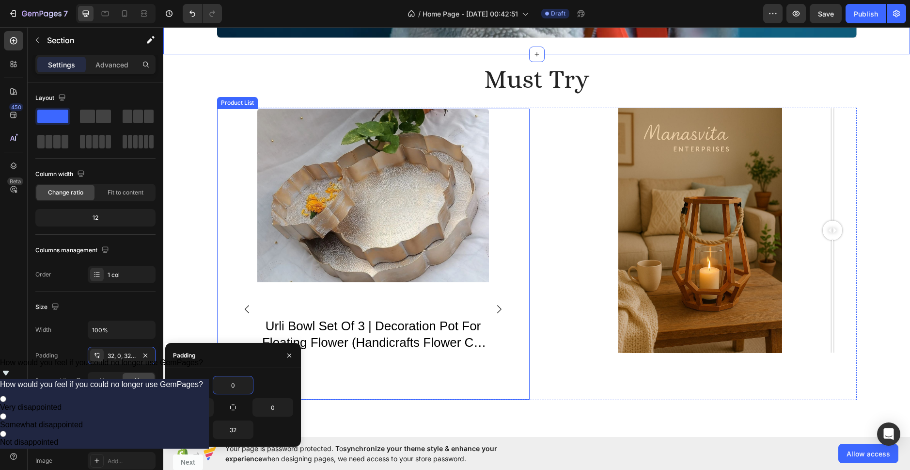
scroll to position [1297, 0]
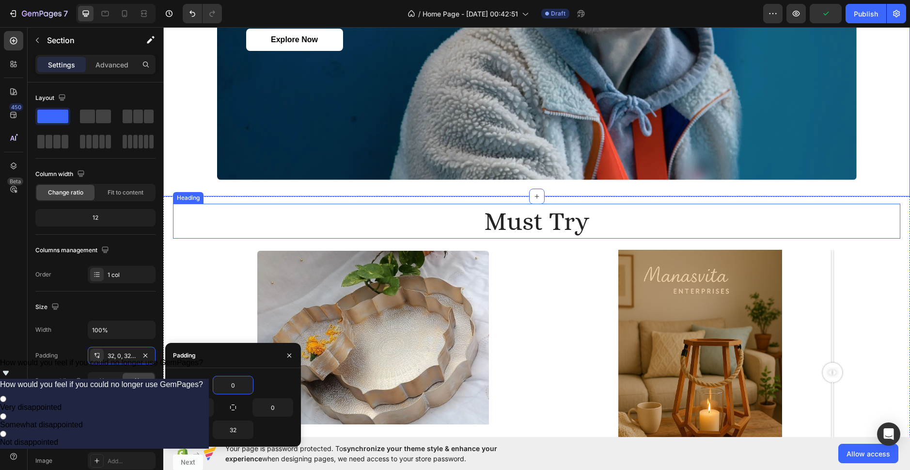
click at [196, 234] on h2 "must try" at bounding box center [536, 221] width 727 height 35
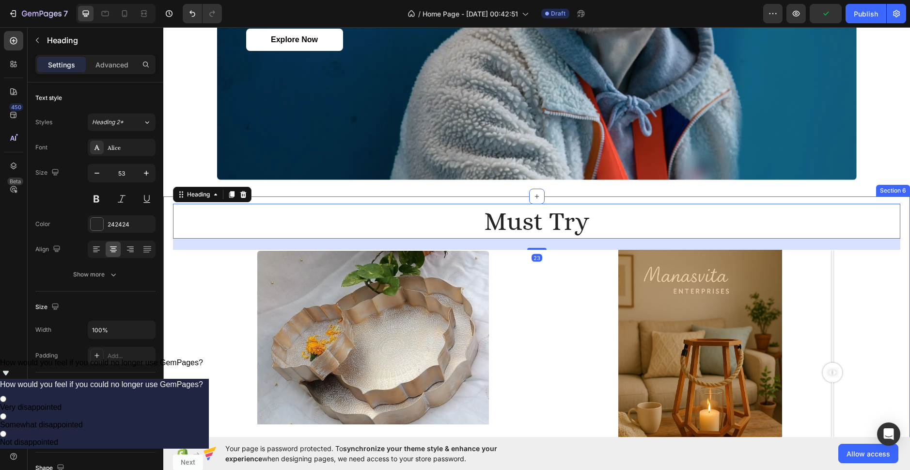
click at [197, 293] on div "must try Heading 23 Product Images knockdown 3 tier stand Product Title Row Pro…" at bounding box center [536, 369] width 727 height 346
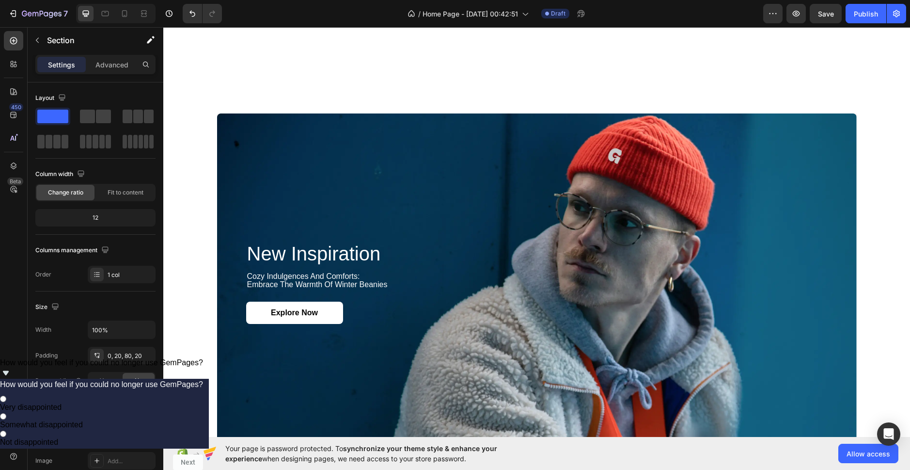
scroll to position [1394, 0]
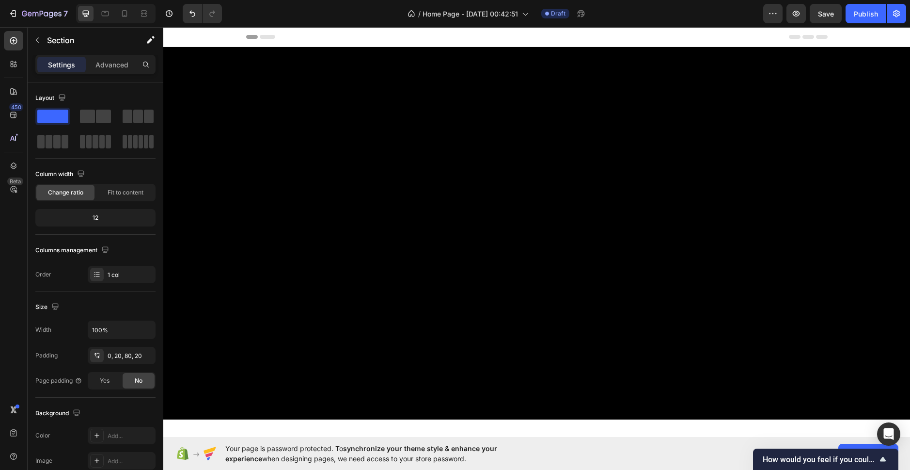
scroll to position [1394, 0]
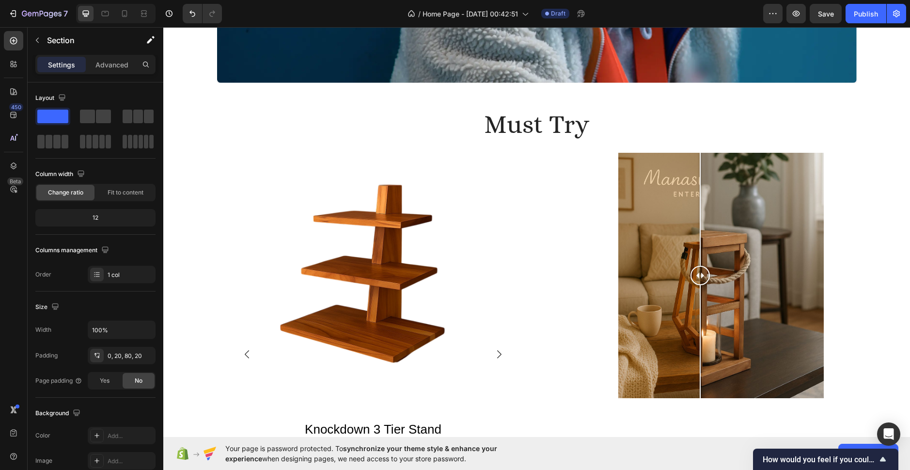
click at [182, 165] on div "must try Heading Product Images knockdown 3 tier stand Product Title Row Produc…" at bounding box center [536, 272] width 727 height 346
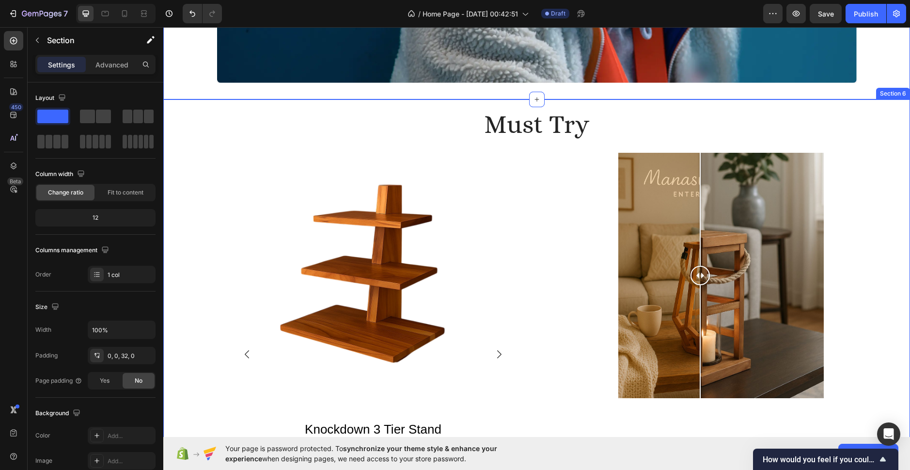
click at [882, 153] on div "must try Heading Product Images knockdown 3 tier stand Product Title Row Produc…" at bounding box center [536, 272] width 727 height 346
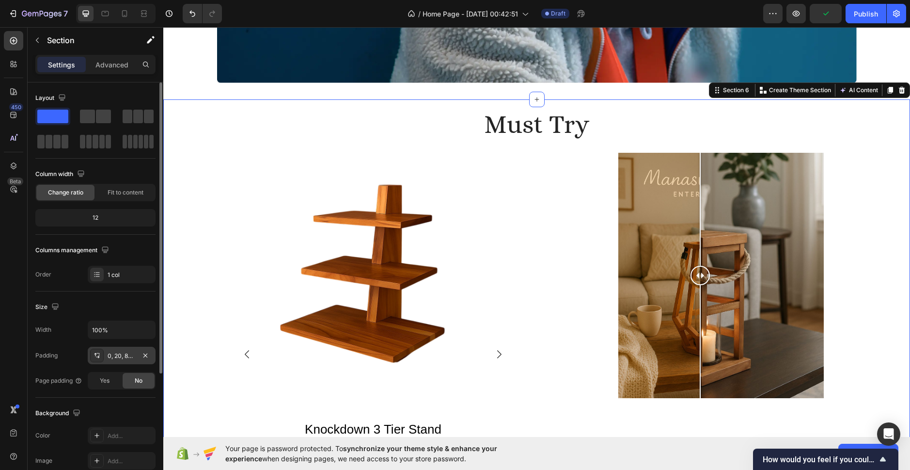
click at [135, 358] on div "0, 20, 80, 20" at bounding box center [122, 355] width 28 height 9
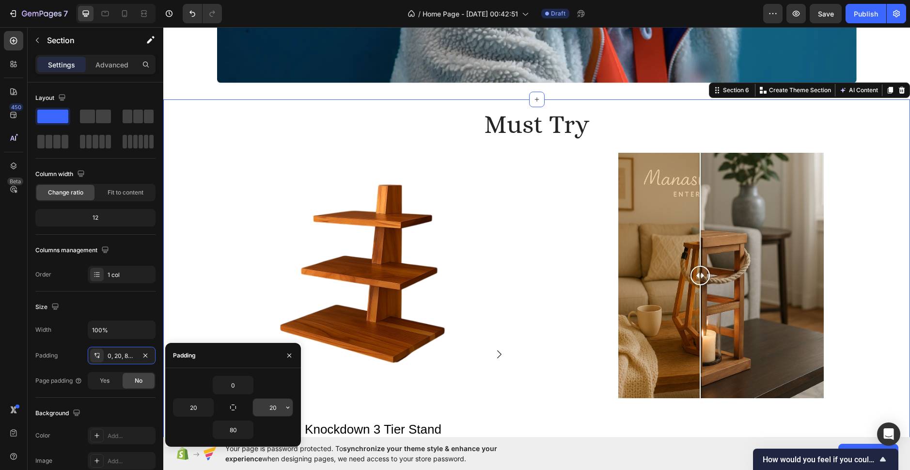
click at [282, 410] on input "20" at bounding box center [273, 406] width 40 height 17
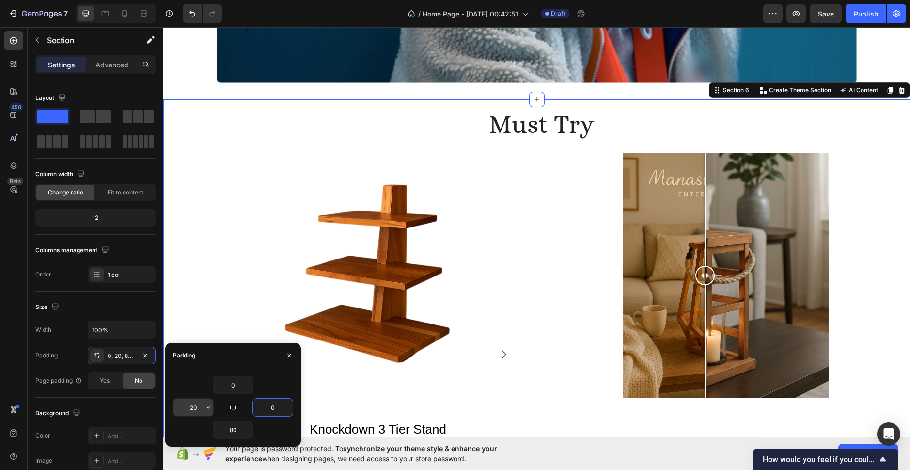
type input "0"
click at [202, 406] on input "20" at bounding box center [193, 406] width 40 height 17
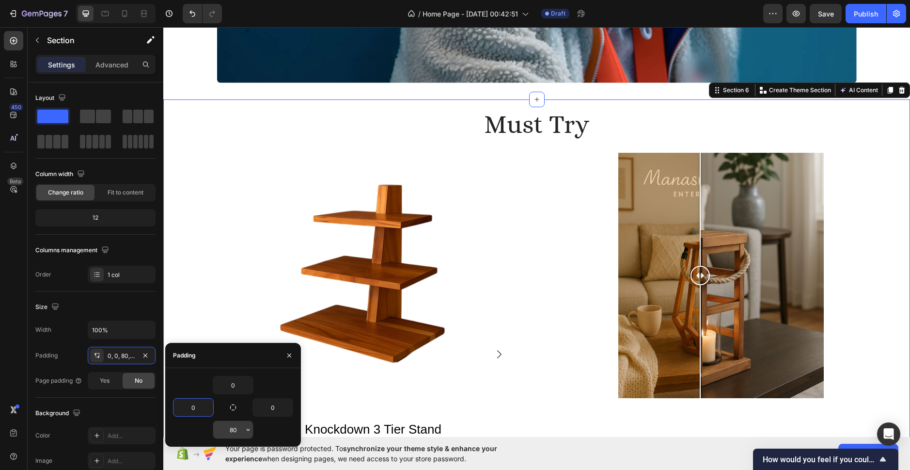
type input "0"
click at [233, 429] on input "80" at bounding box center [233, 429] width 40 height 17
type input "0"
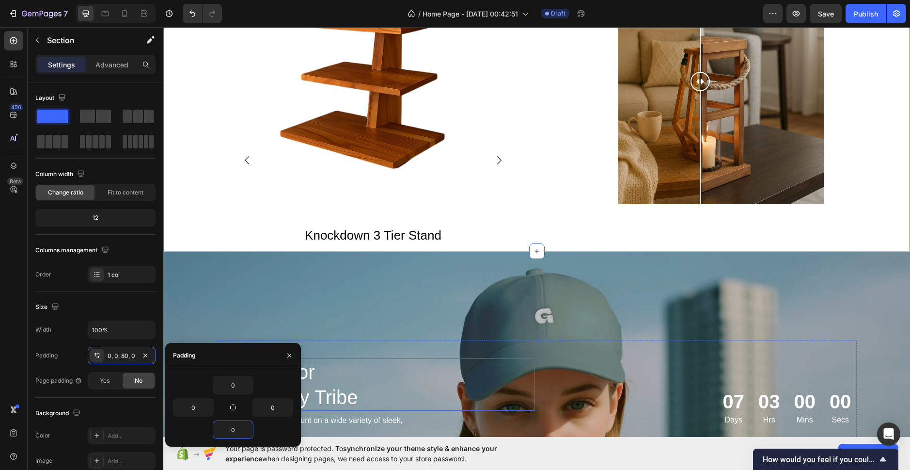
scroll to position [1539, 0]
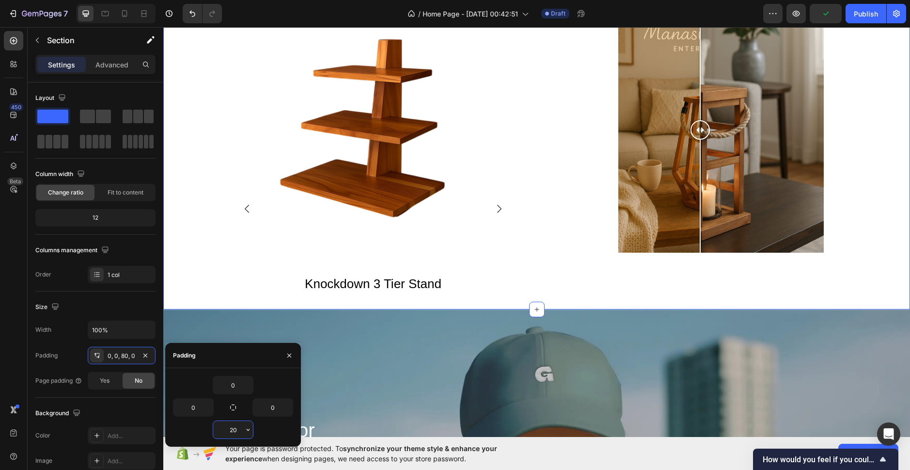
type input "2"
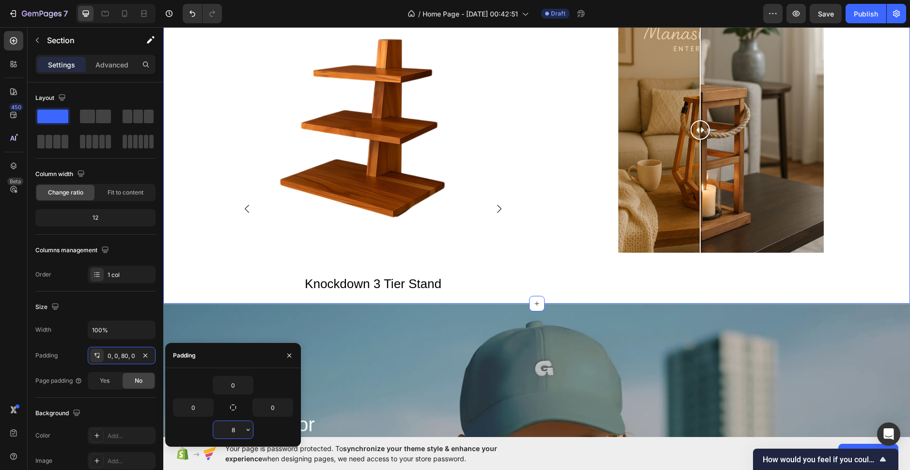
type input "80"
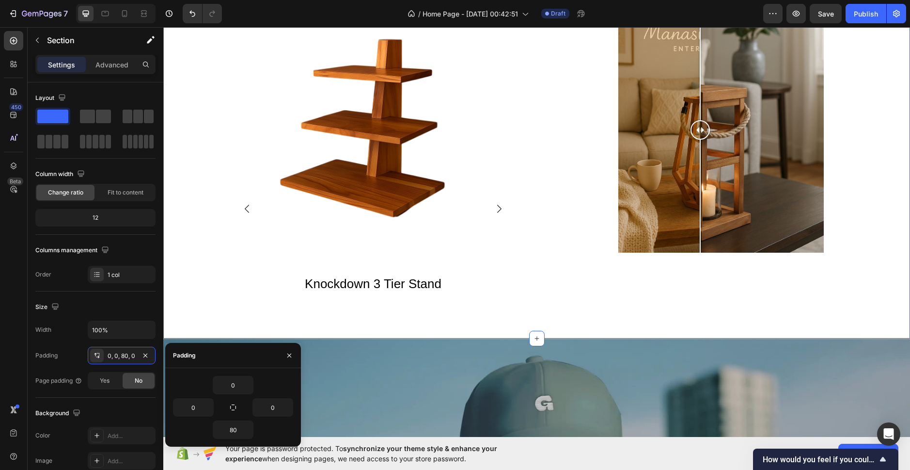
click at [235, 307] on div "must try Heading Product Images knockdown 3 tier stand Product Title Row Produc…" at bounding box center [536, 146] width 747 height 385
click at [364, 318] on div "must try Heading Product Images knockdown 3 tier stand Product Title Row Produc…" at bounding box center [536, 146] width 747 height 385
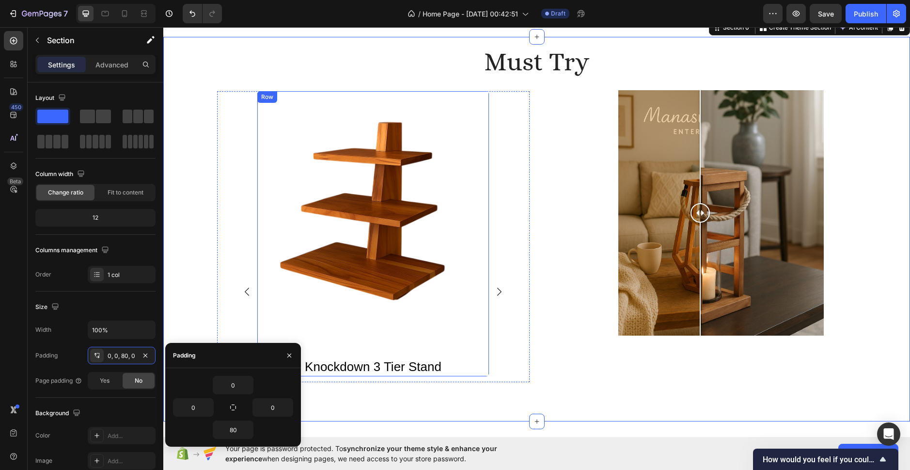
scroll to position [1394, 0]
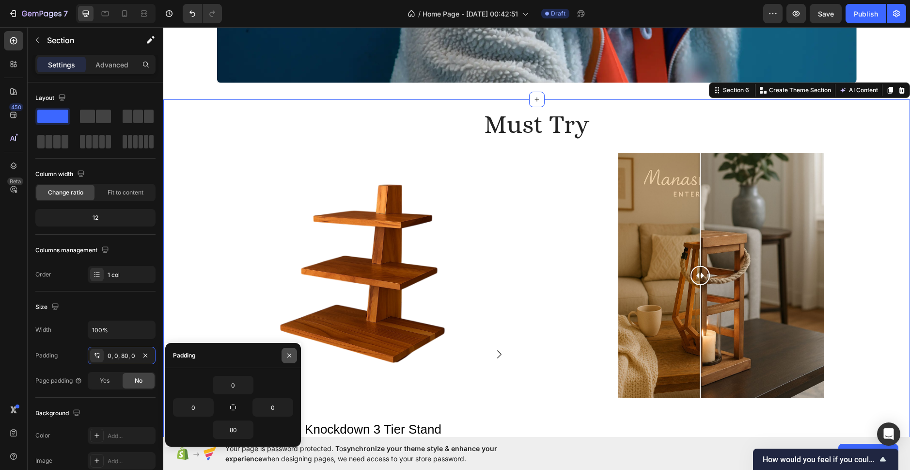
click at [295, 358] on button "button" at bounding box center [290, 355] width 16 height 16
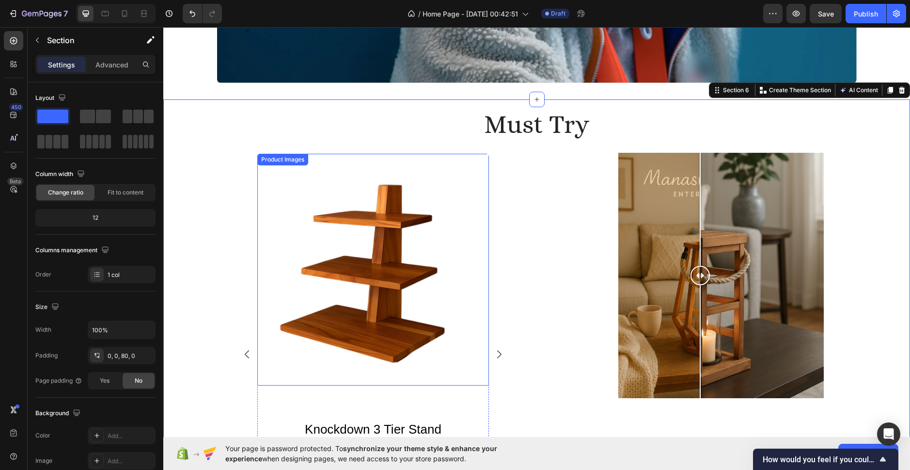
click at [386, 335] on img at bounding box center [373, 270] width 232 height 232
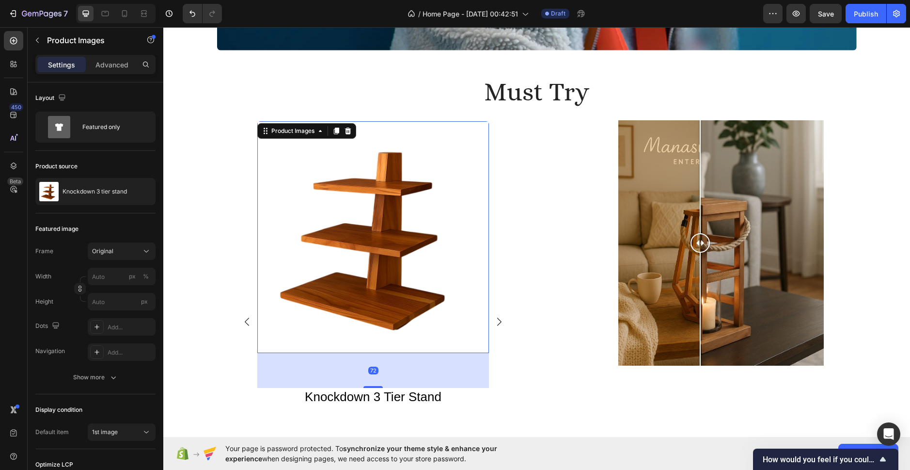
scroll to position [1443, 0]
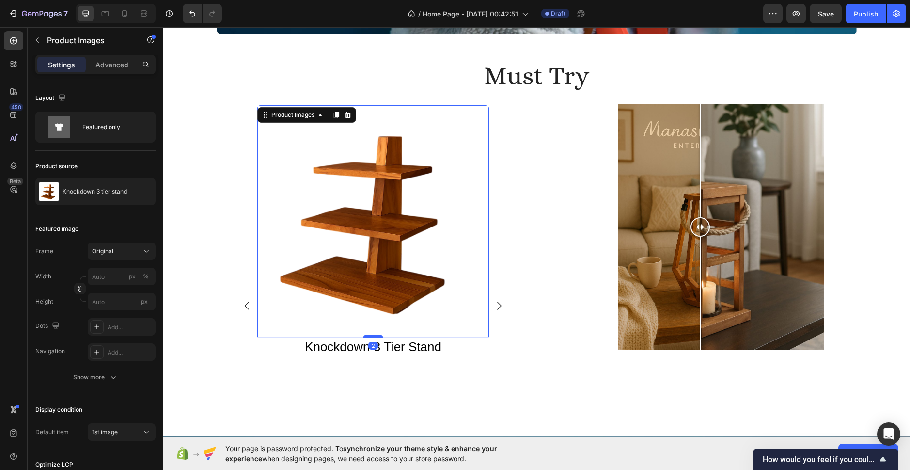
drag, startPoint x: 372, startPoint y: 371, endPoint x: 370, endPoint y: 337, distance: 34.0
click at [370, 337] on div at bounding box center [372, 336] width 19 height 3
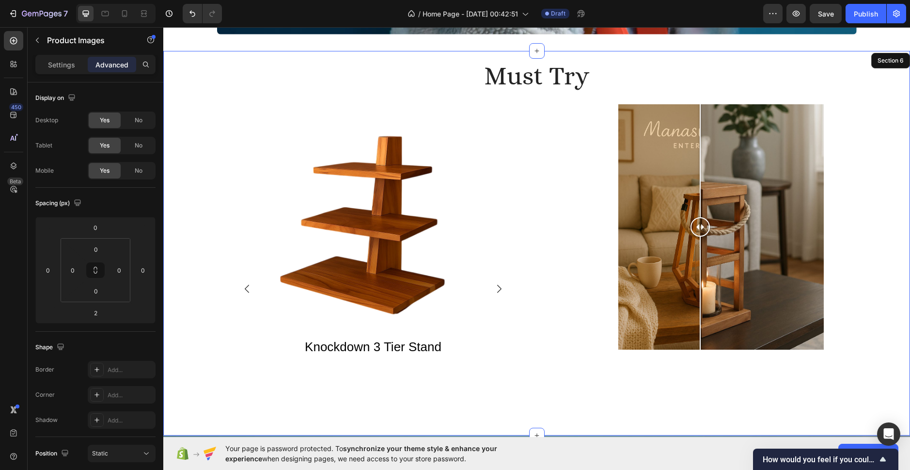
click at [494, 400] on div "must try Heading Product Images 2 knockdown 3 tier stand Product Title Row Prod…" at bounding box center [536, 243] width 747 height 385
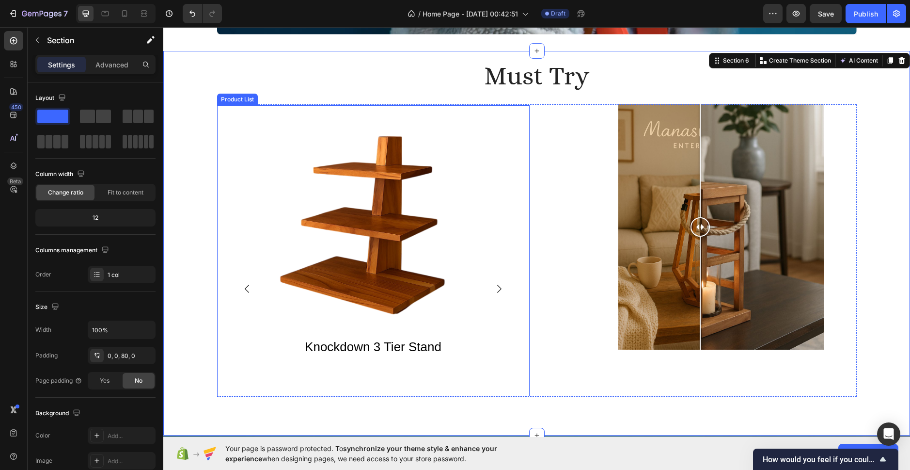
click at [495, 287] on icon "Carousel Next Arrow" at bounding box center [499, 288] width 8 height 8
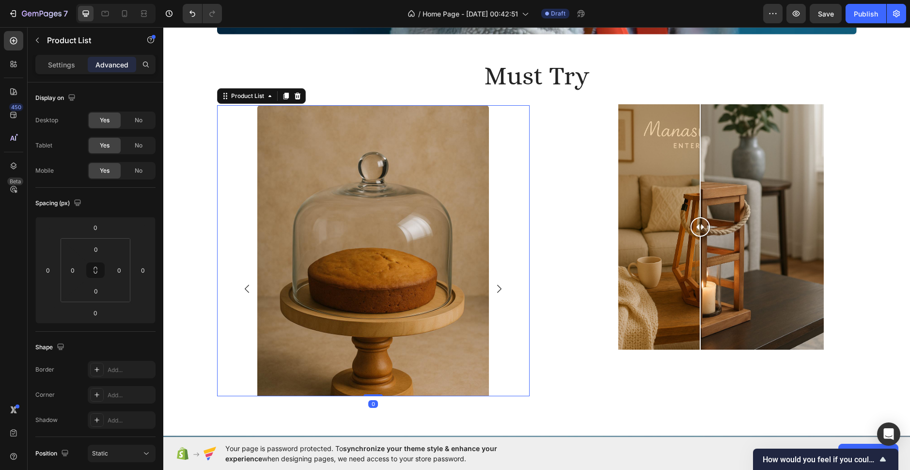
click at [495, 287] on icon "Carousel Next Arrow" at bounding box center [499, 288] width 8 height 8
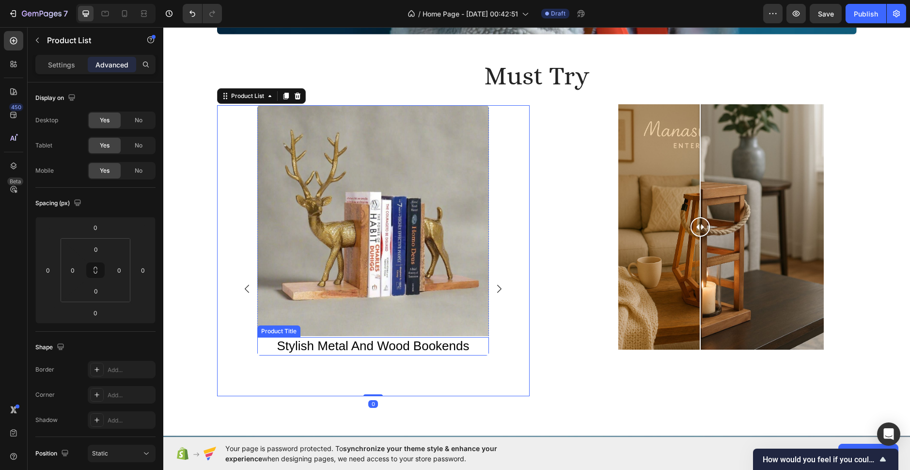
click at [438, 351] on h3 "stylish metal and wood bookends" at bounding box center [373, 346] width 232 height 18
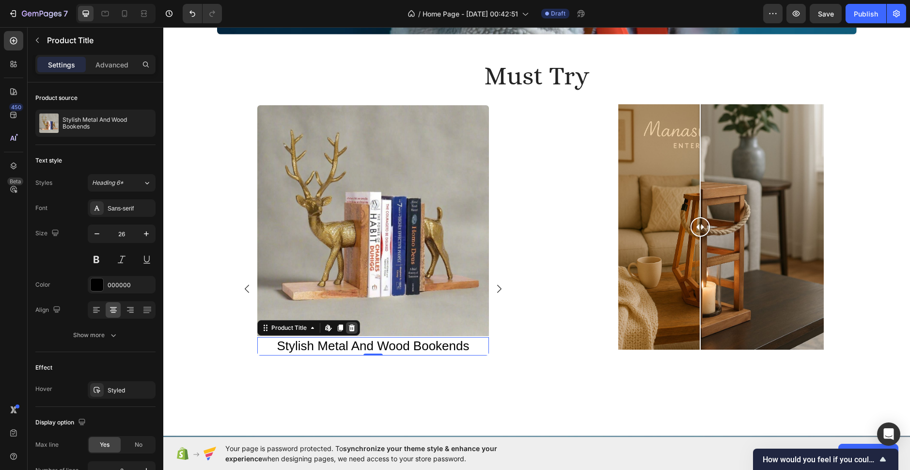
click at [348, 328] on icon at bounding box center [352, 328] width 8 height 8
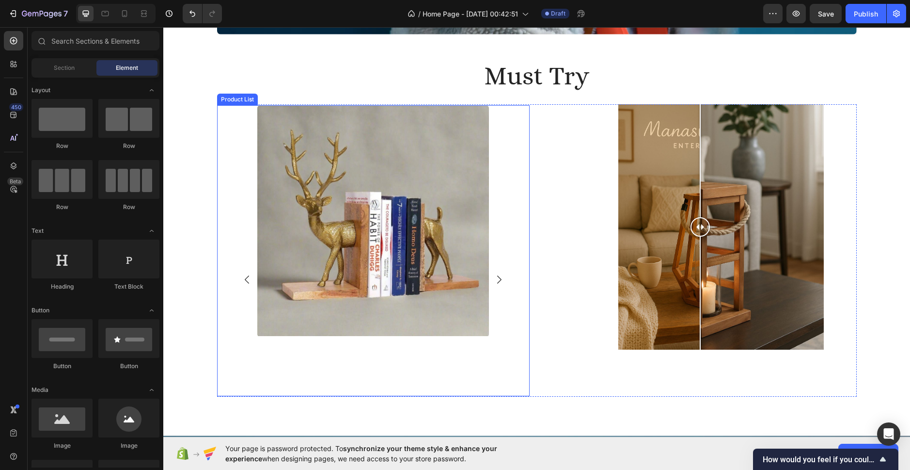
click at [243, 279] on icon "Carousel Back Arrow" at bounding box center [247, 279] width 8 height 8
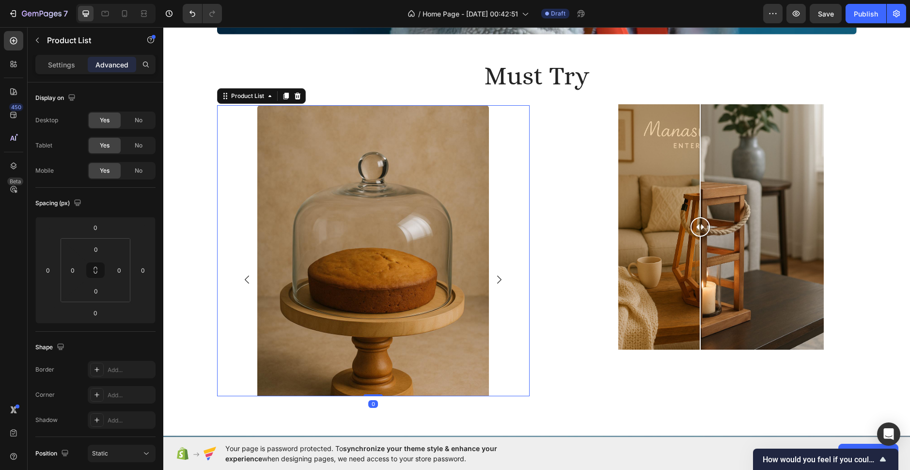
click at [243, 279] on icon "Carousel Back Arrow" at bounding box center [247, 279] width 8 height 8
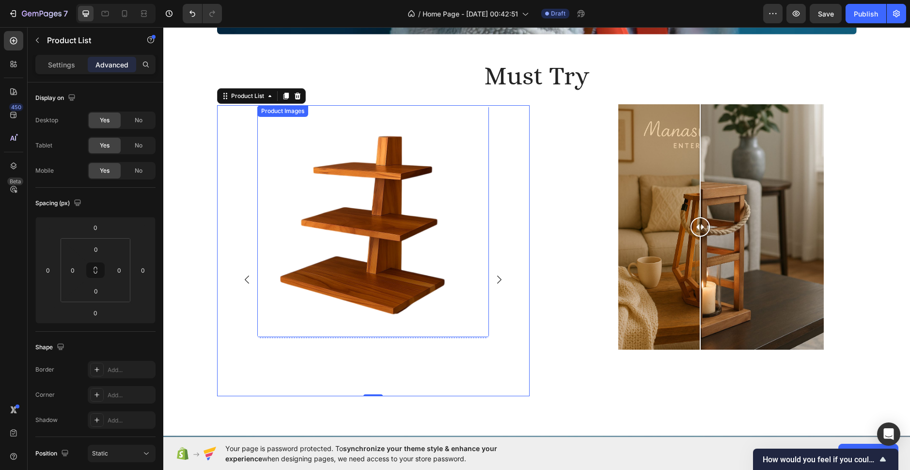
click at [354, 270] on img at bounding box center [373, 221] width 232 height 232
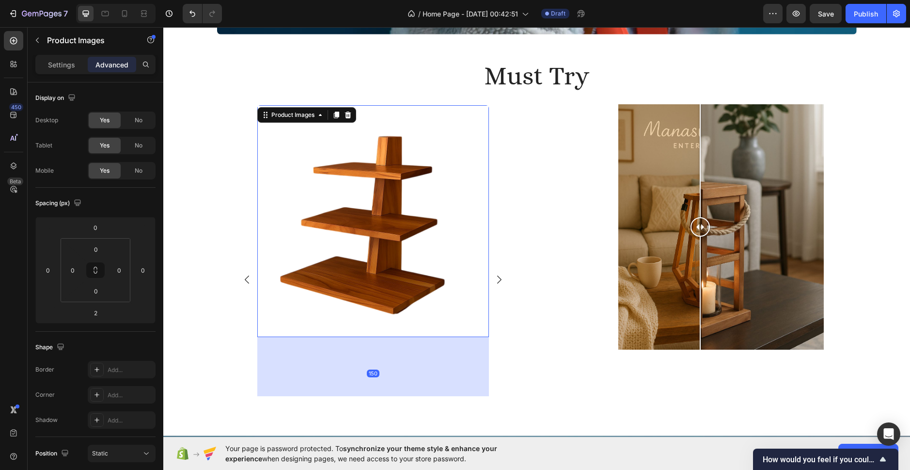
drag, startPoint x: 369, startPoint y: 337, endPoint x: 370, endPoint y: 409, distance: 71.7
click at [370, 409] on div "must try Heading Product Images 150 Row Product List Product Images 0 Row Produ…" at bounding box center [536, 243] width 747 height 385
type input "150"
click at [497, 316] on icon "Carousel Next Arrow" at bounding box center [499, 315] width 8 height 8
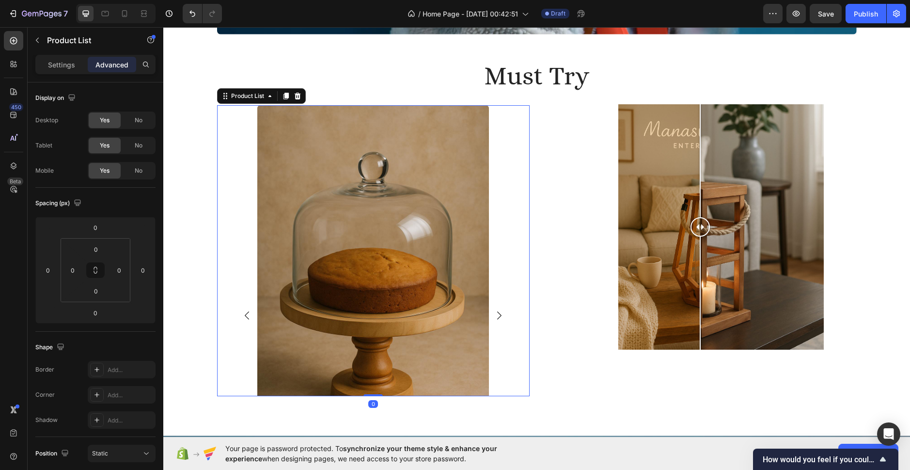
click at [497, 316] on icon "Carousel Next Arrow" at bounding box center [499, 315] width 8 height 8
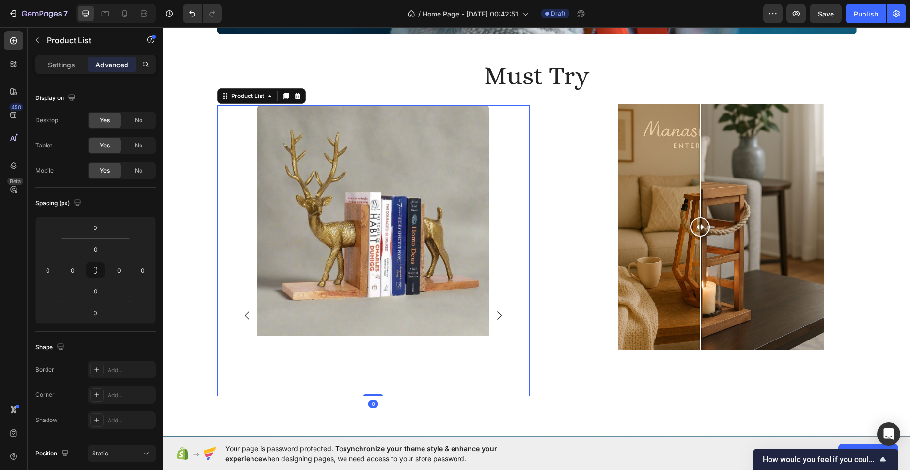
click at [415, 310] on img at bounding box center [373, 220] width 232 height 231
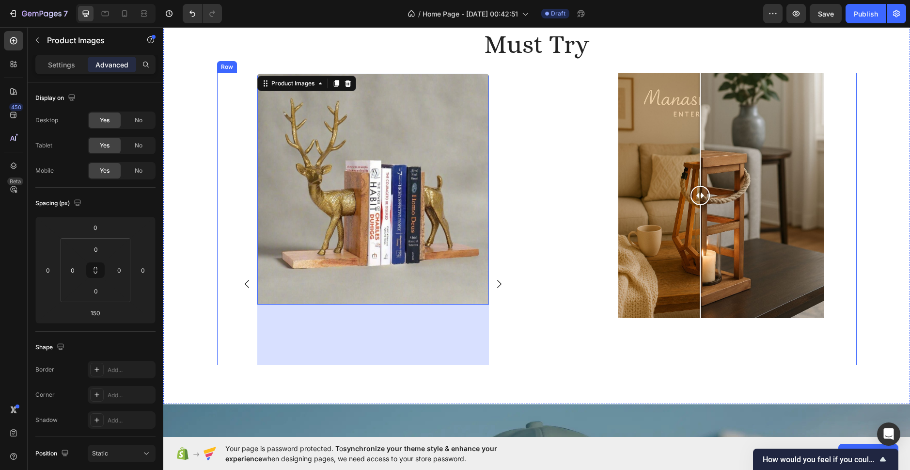
scroll to position [1491, 0]
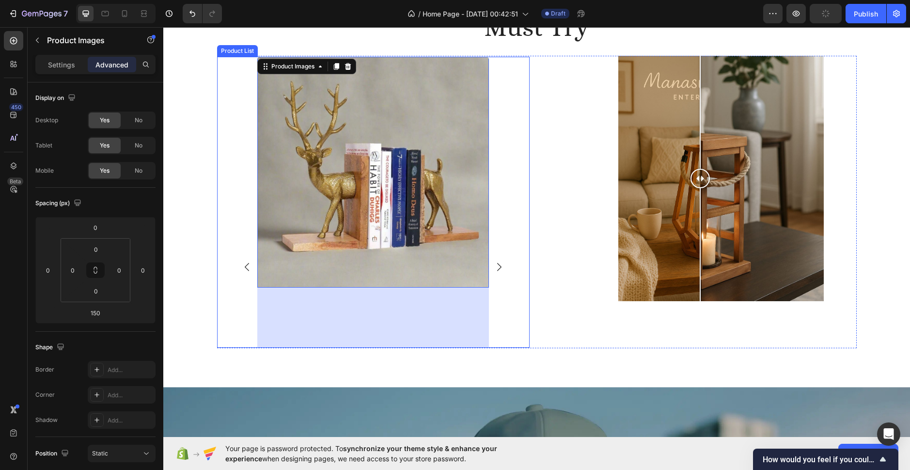
click at [245, 265] on icon "Carousel Back Arrow" at bounding box center [247, 267] width 8 height 8
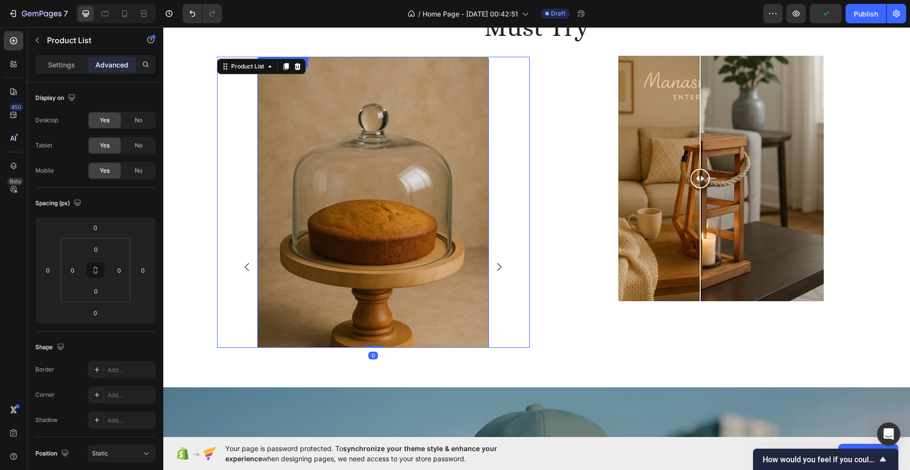
click at [363, 268] on img at bounding box center [373, 230] width 232 height 347
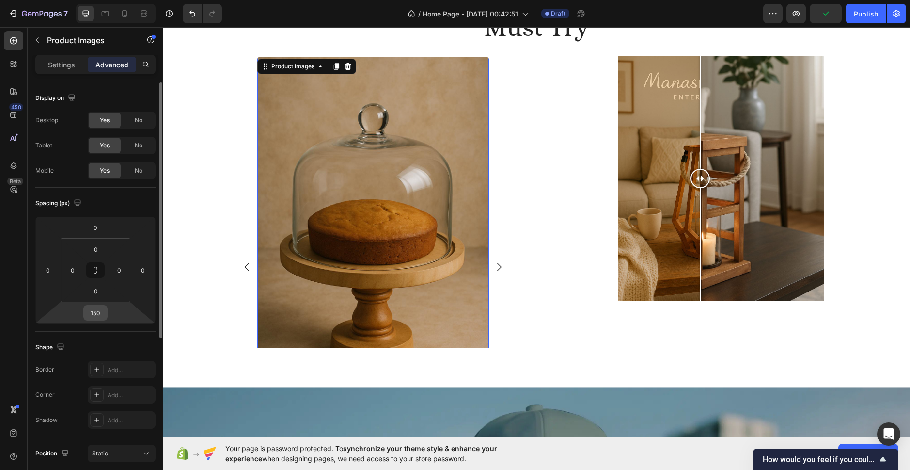
click at [102, 315] on input "150" at bounding box center [95, 312] width 19 height 15
type input "0"
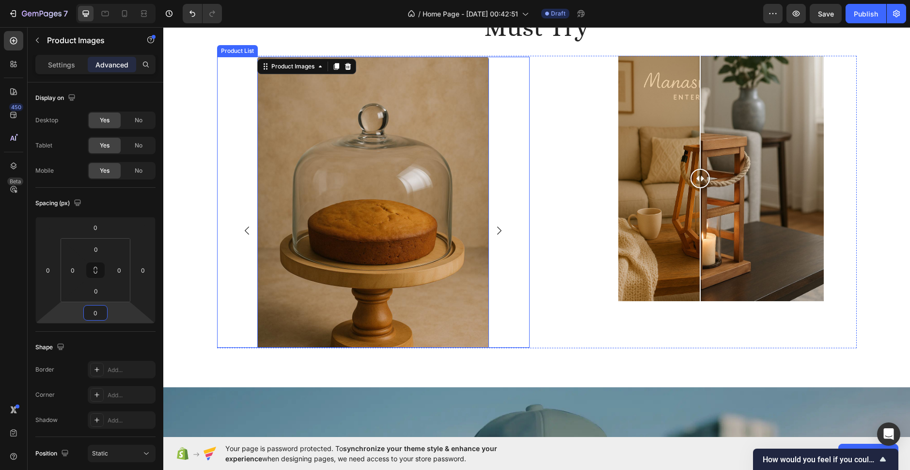
click at [243, 230] on icon "Carousel Back Arrow" at bounding box center [247, 230] width 8 height 8
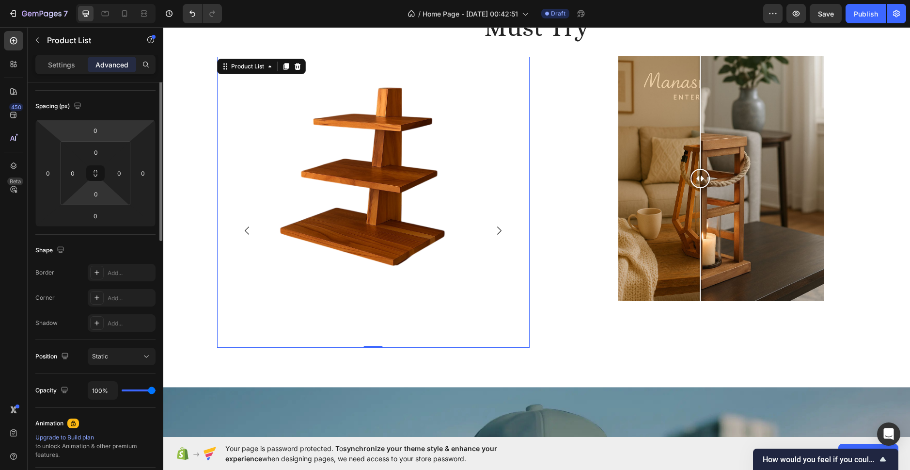
scroll to position [0, 0]
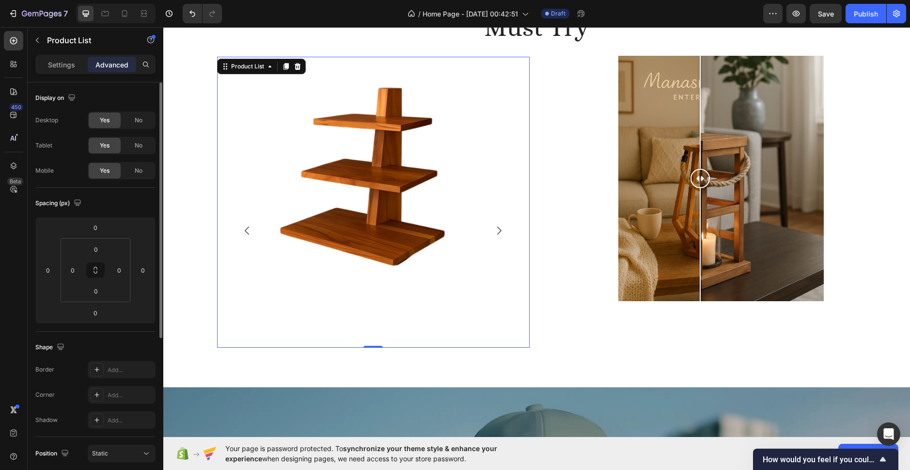
click at [67, 72] on div "Settings Advanced" at bounding box center [95, 64] width 120 height 19
click at [63, 57] on div "Settings" at bounding box center [61, 65] width 48 height 16
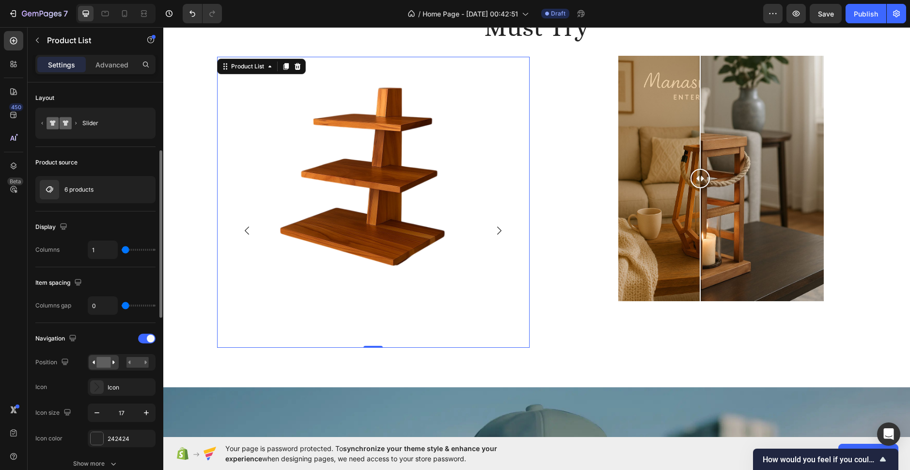
scroll to position [48, 0]
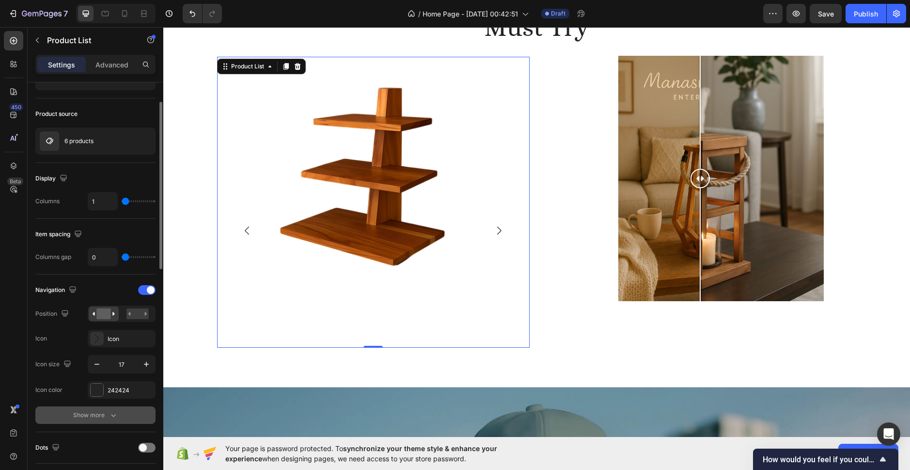
click at [110, 414] on icon "button" at bounding box center [114, 415] width 10 height 10
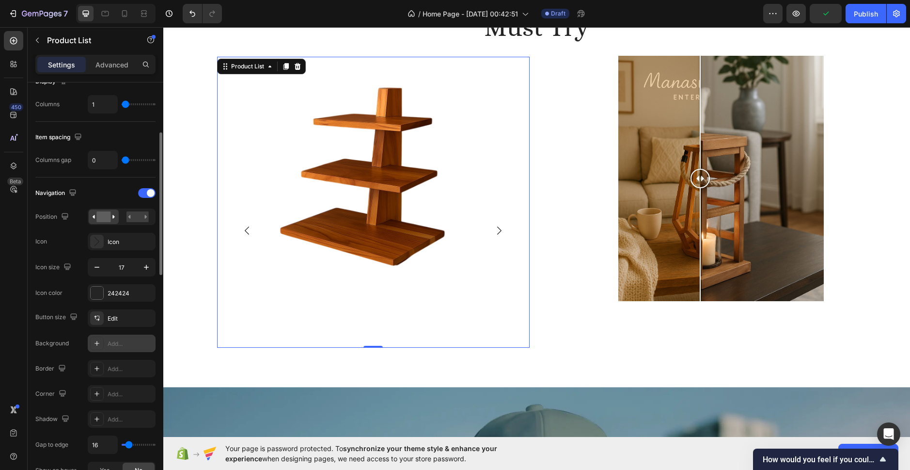
scroll to position [194, 0]
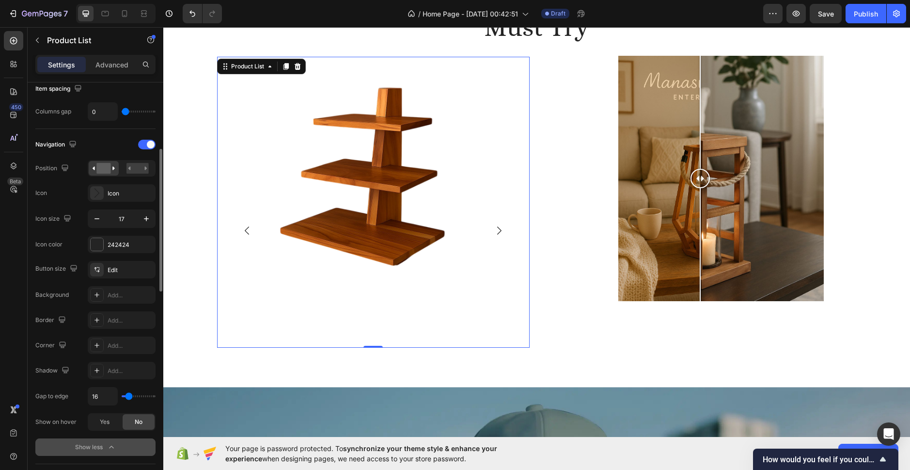
type input "66"
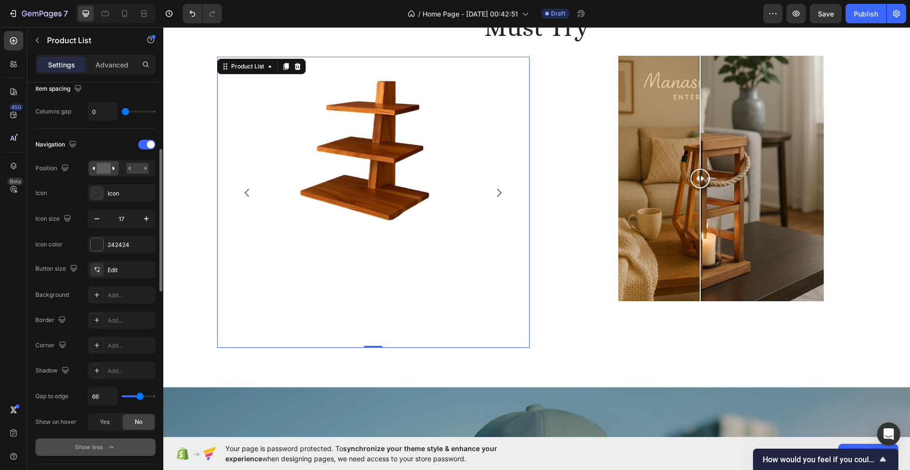
type input "68"
type input "38"
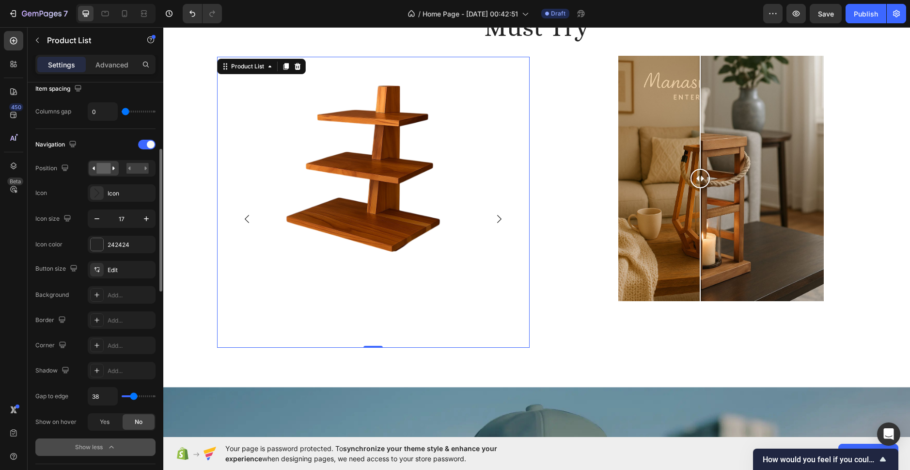
type input "32"
type input "70"
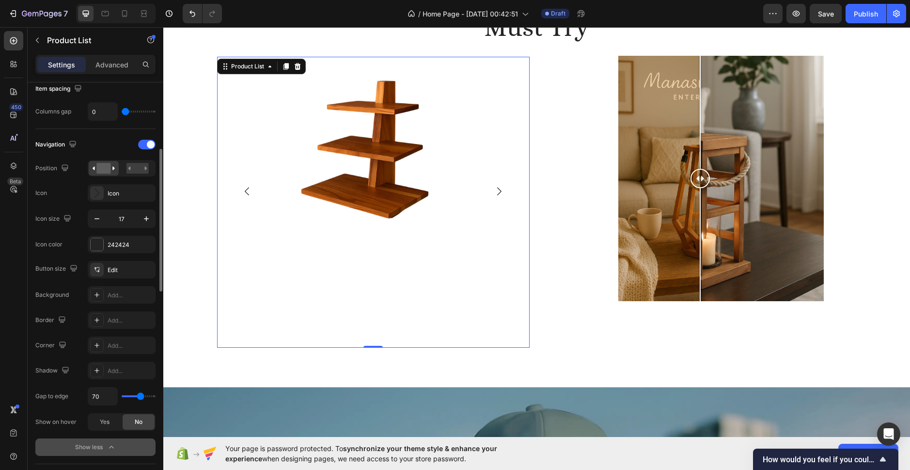
type input "72"
type input "105"
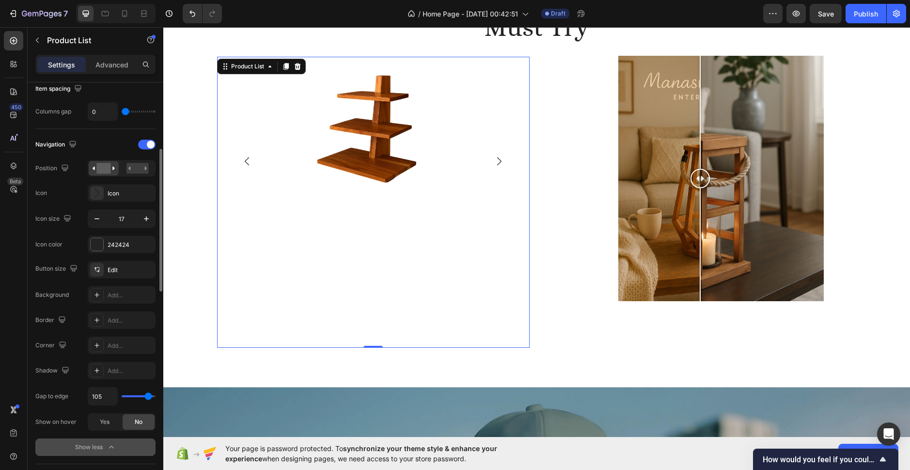
type input "111"
type input "120"
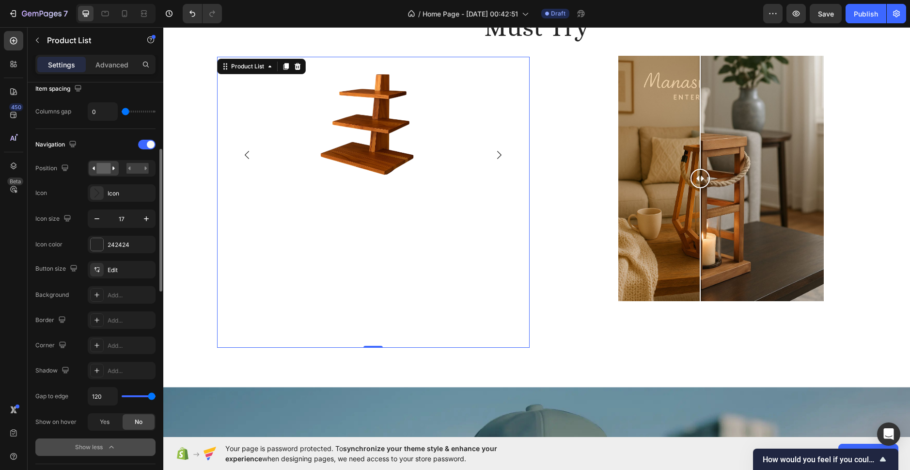
type input "7"
type input "0"
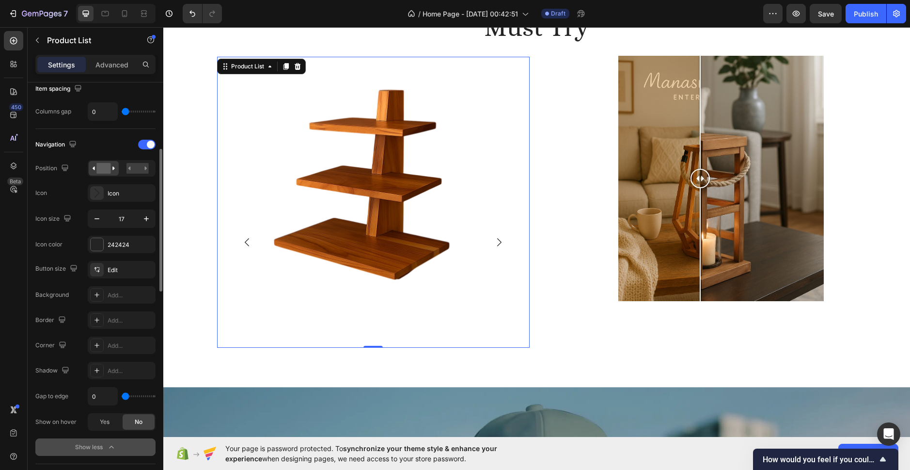
drag, startPoint x: 129, startPoint y: 395, endPoint x: 95, endPoint y: 397, distance: 34.0
type input "0"
click at [122, 397] on input "range" at bounding box center [139, 396] width 34 height 2
click at [408, 280] on img at bounding box center [373, 180] width 247 height 247
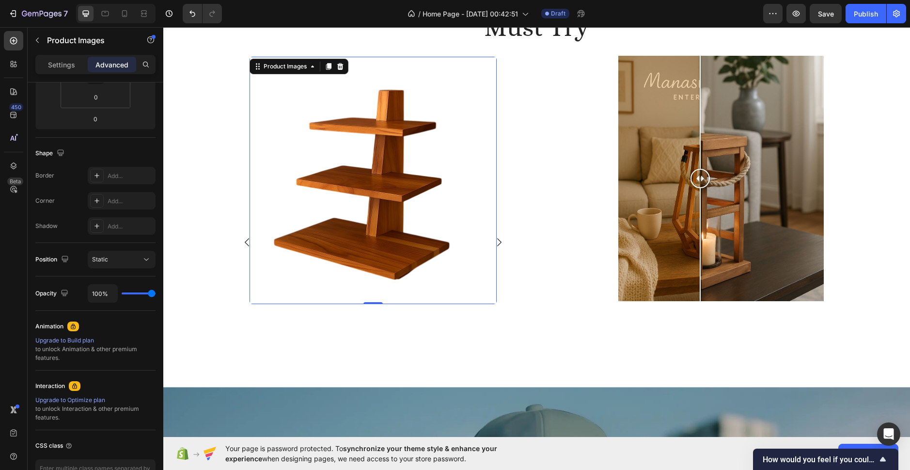
scroll to position [0, 0]
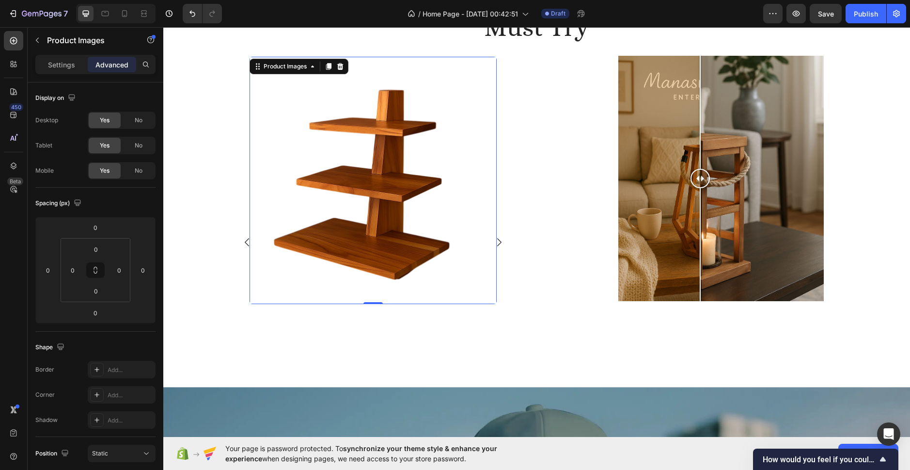
drag, startPoint x: 373, startPoint y: 302, endPoint x: 373, endPoint y: 277, distance: 24.7
click at [373, 277] on div "Product Images 0" at bounding box center [373, 180] width 247 height 247
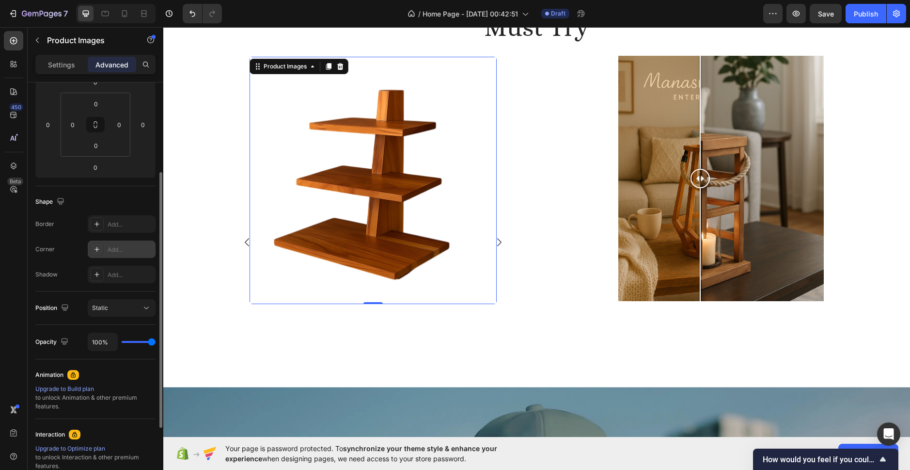
scroll to position [194, 0]
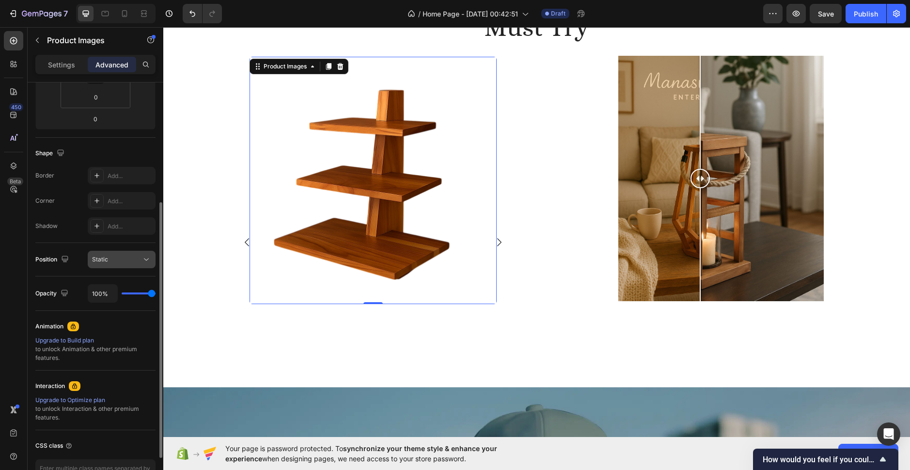
click at [134, 256] on div "Static" at bounding box center [116, 259] width 49 height 9
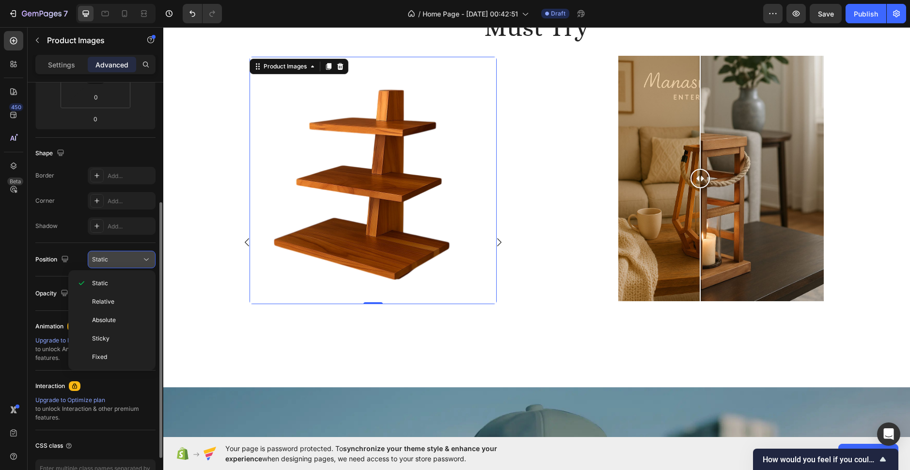
click at [134, 256] on div "Static" at bounding box center [116, 259] width 49 height 9
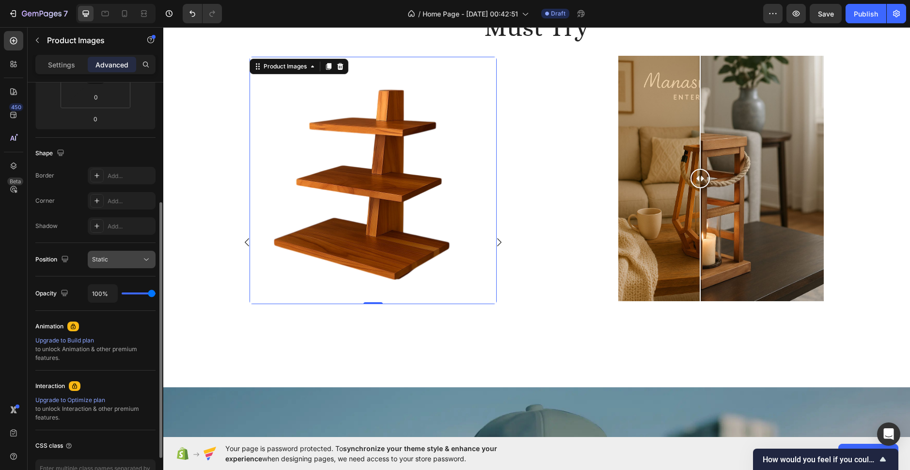
click at [134, 256] on div "Static" at bounding box center [116, 259] width 49 height 9
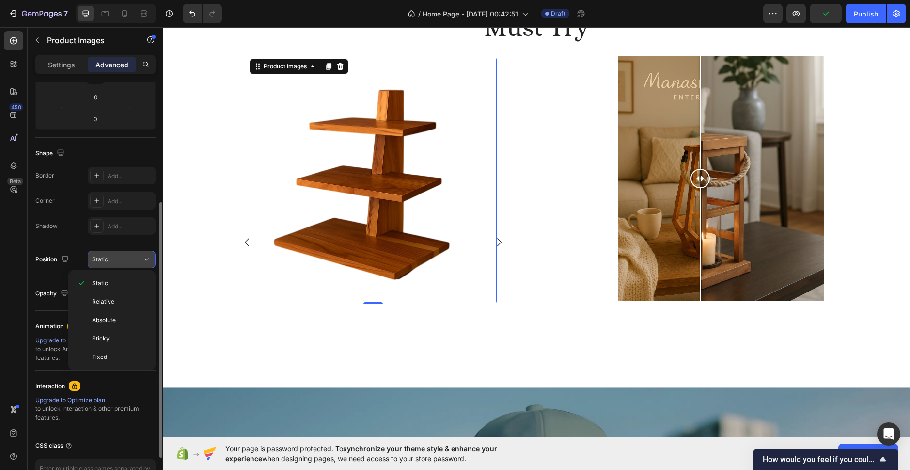
click at [134, 257] on div "Static" at bounding box center [116, 259] width 49 height 9
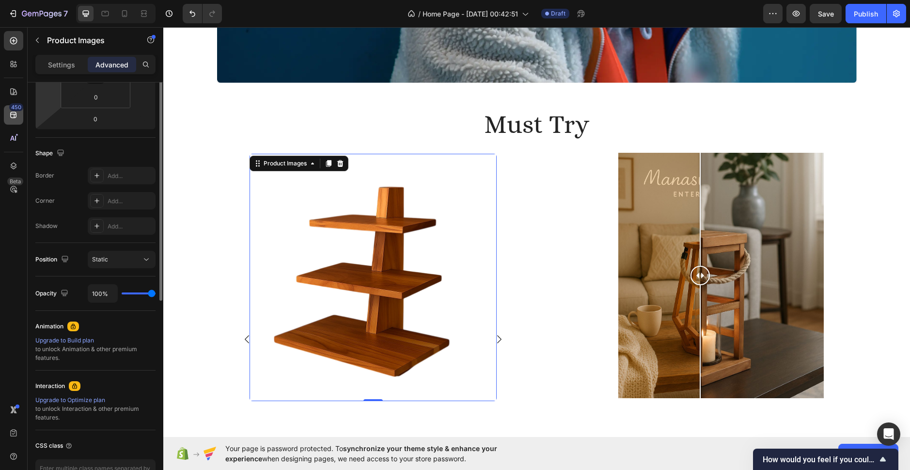
scroll to position [48, 0]
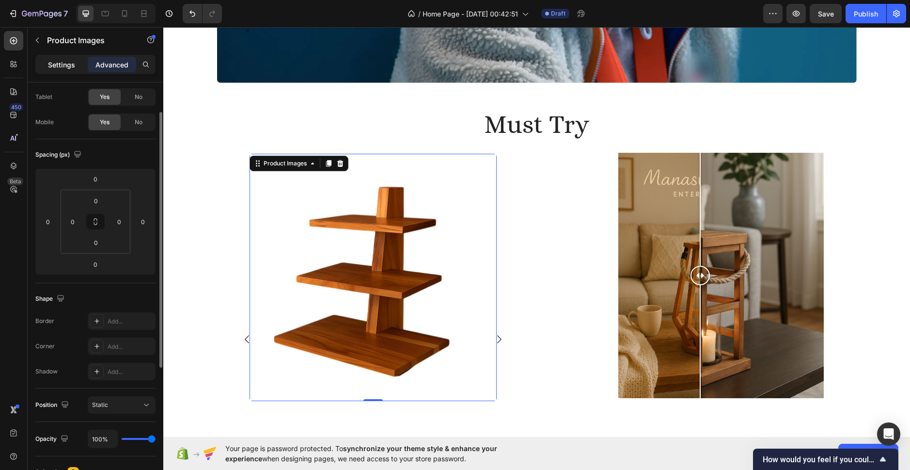
click at [65, 68] on p "Settings" at bounding box center [61, 65] width 27 height 10
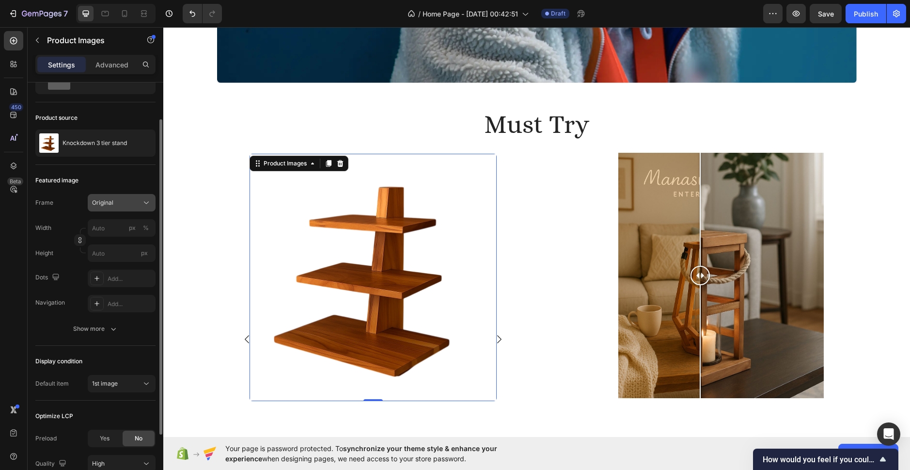
click at [136, 201] on div "Original" at bounding box center [115, 202] width 47 height 9
click at [143, 228] on icon at bounding box center [143, 226] width 10 height 10
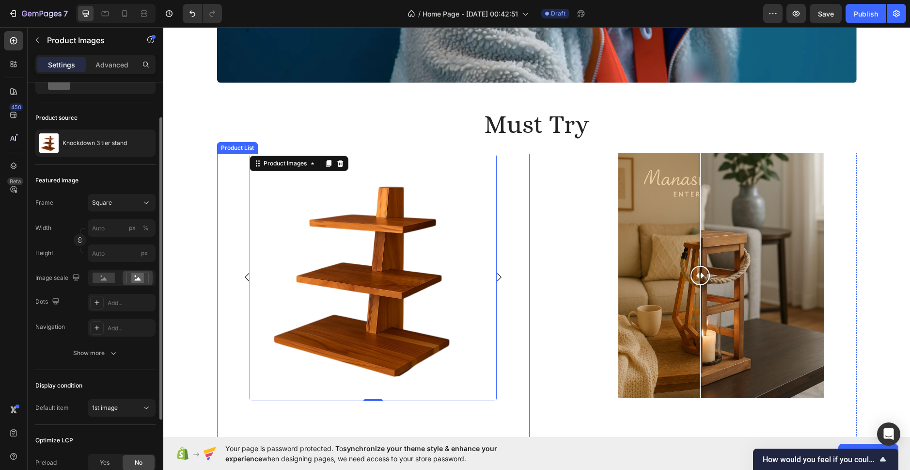
click at [496, 278] on icon "Carousel Next Arrow" at bounding box center [499, 277] width 8 height 8
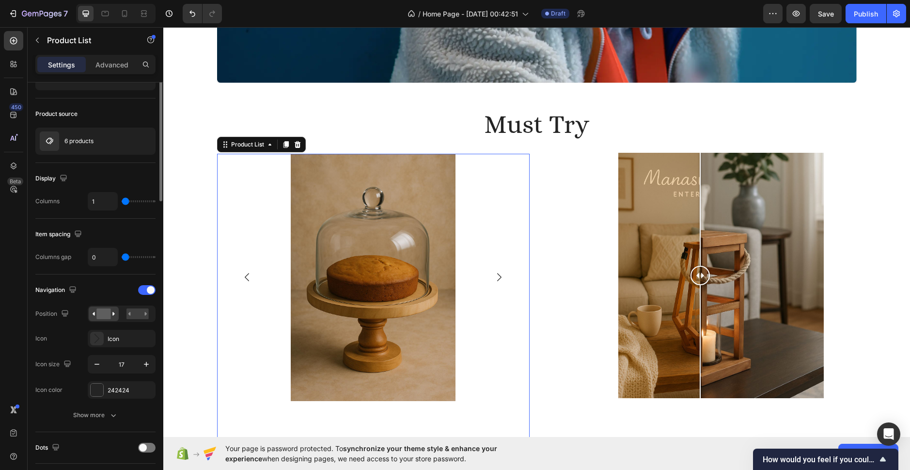
scroll to position [0, 0]
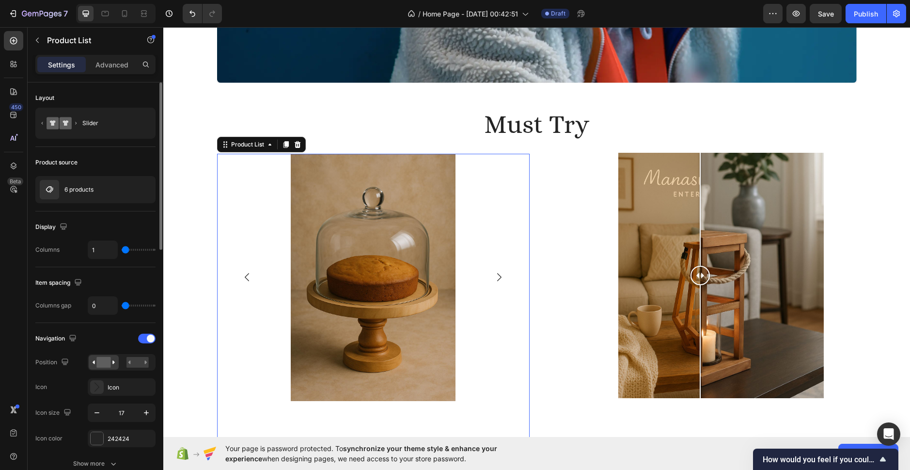
click at [496, 278] on icon "Carousel Next Arrow" at bounding box center [499, 277] width 8 height 8
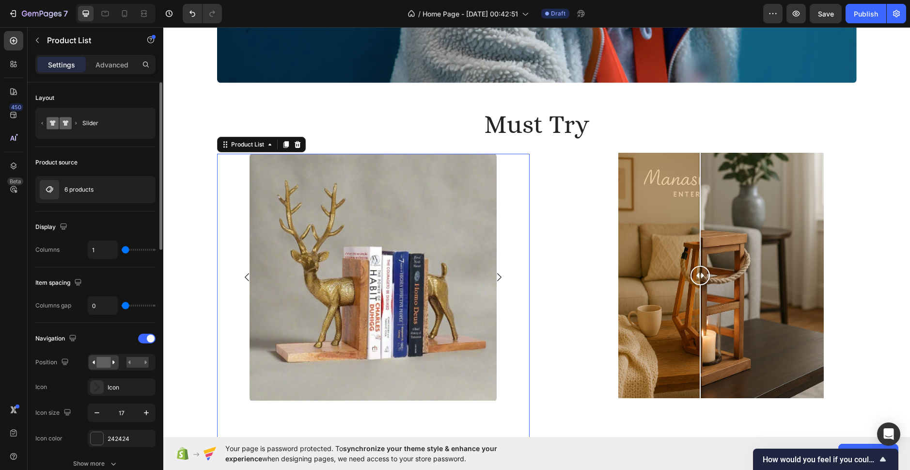
click at [496, 278] on icon "Carousel Next Arrow" at bounding box center [499, 277] width 8 height 8
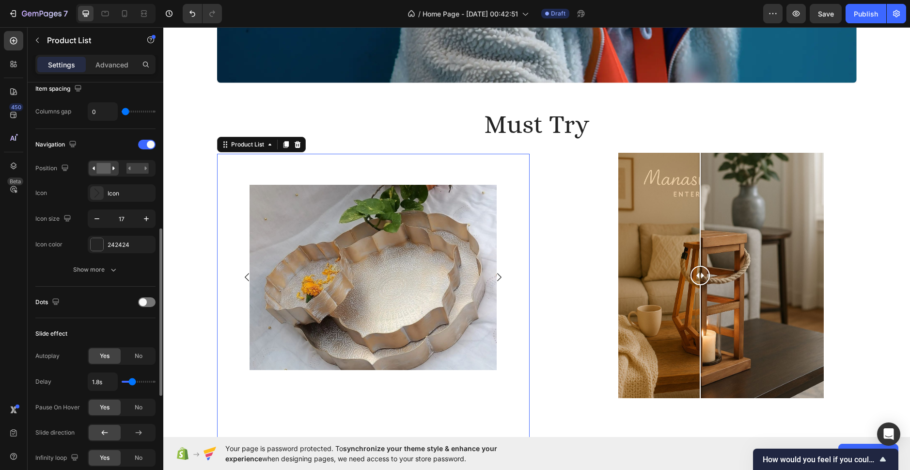
scroll to position [291, 0]
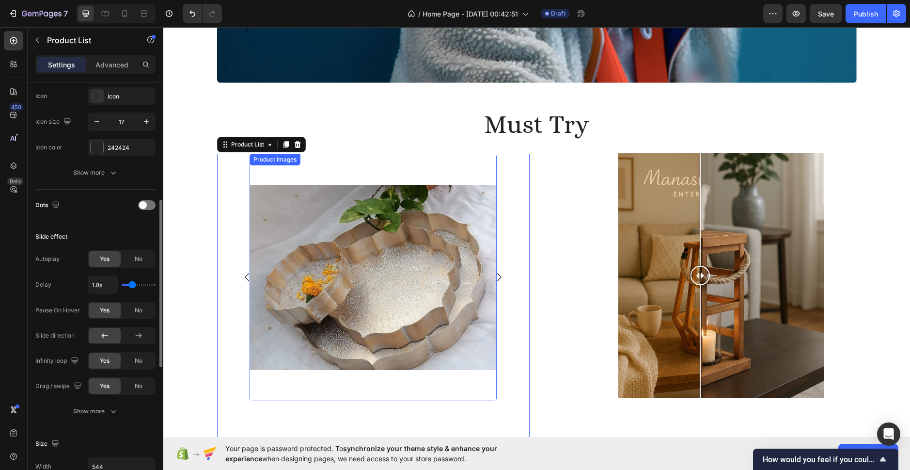
click at [366, 280] on img at bounding box center [373, 277] width 247 height 247
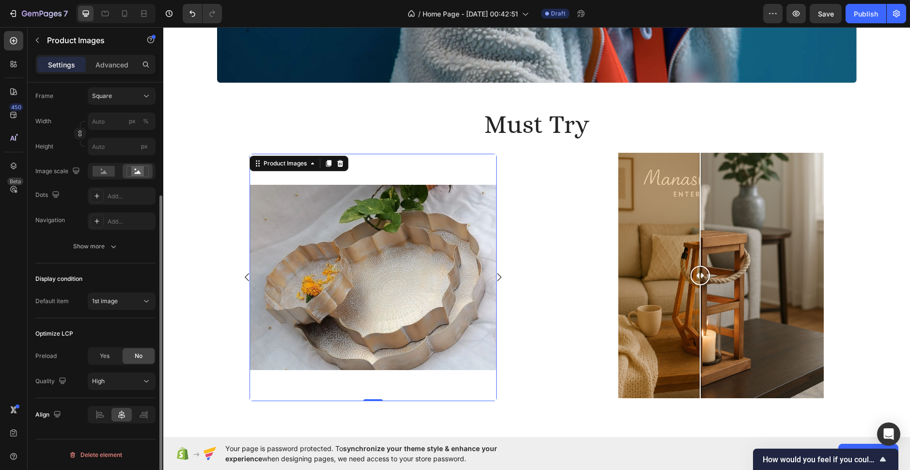
scroll to position [0, 0]
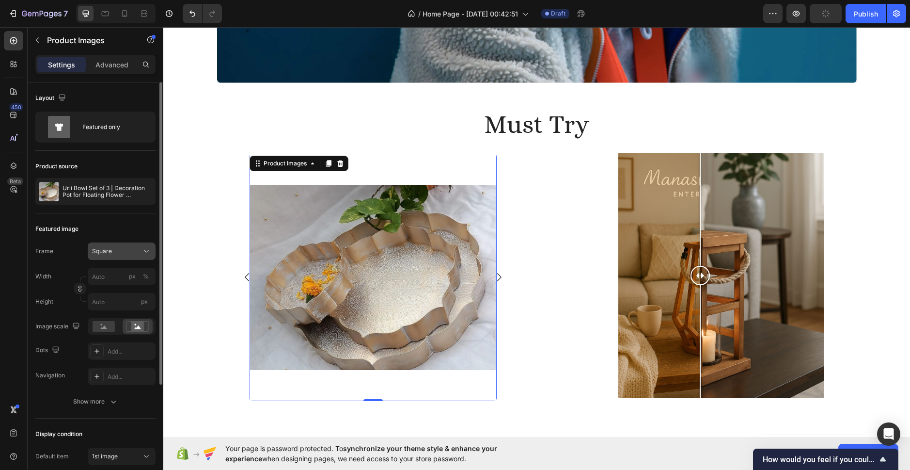
click at [125, 249] on div "Square" at bounding box center [115, 251] width 47 height 9
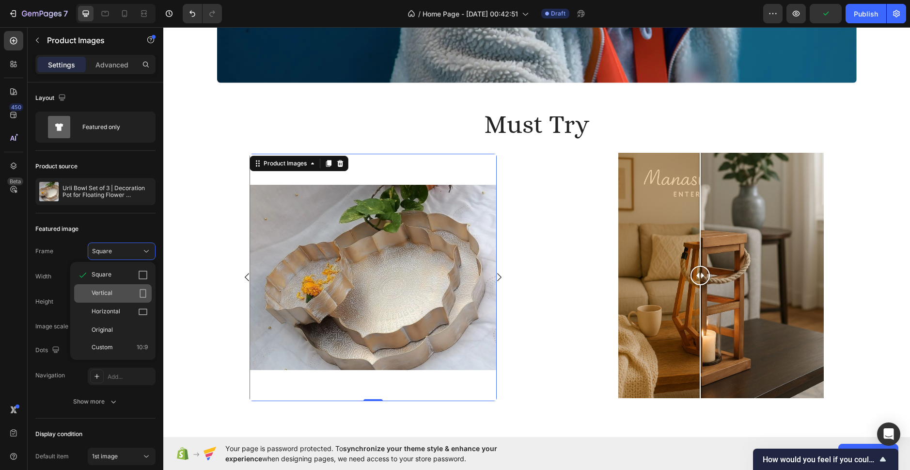
click at [130, 291] on div "Vertical" at bounding box center [120, 293] width 56 height 10
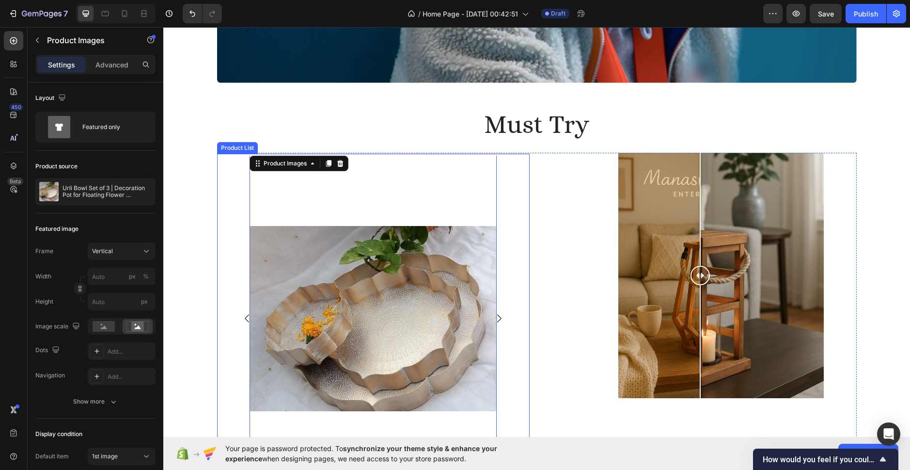
click at [497, 318] on icon "Carousel Next Arrow" at bounding box center [499, 318] width 4 height 8
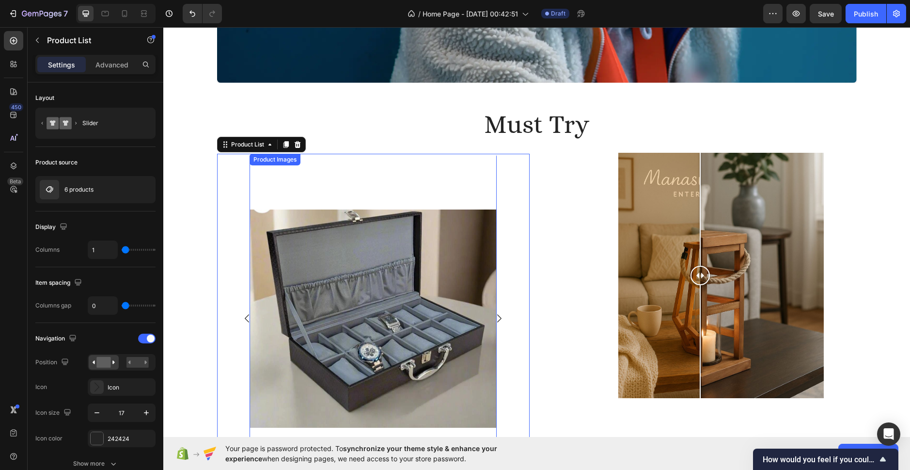
click at [444, 312] on img at bounding box center [373, 319] width 247 height 330
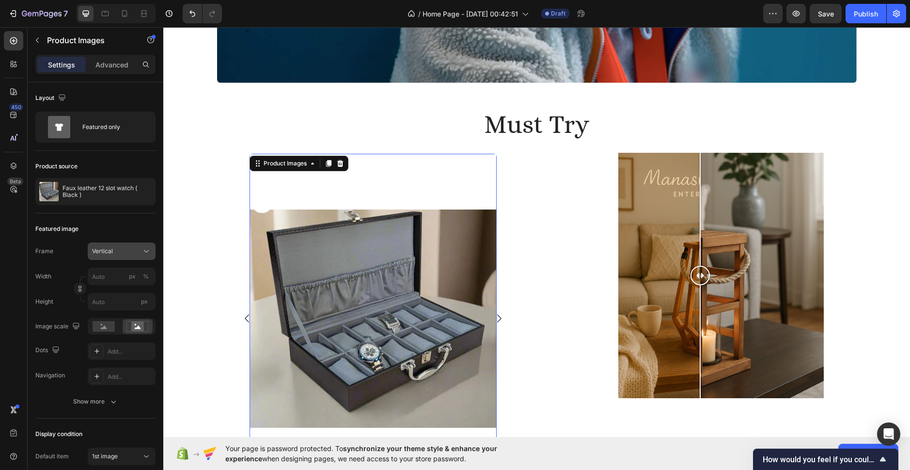
click at [114, 251] on div "Vertical" at bounding box center [115, 251] width 47 height 9
click at [129, 333] on div "Original" at bounding box center [120, 329] width 56 height 9
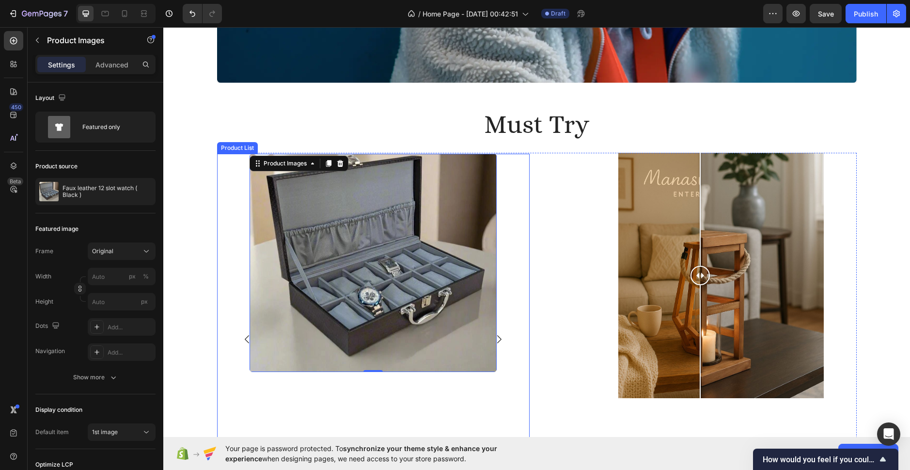
click at [495, 337] on icon "Carousel Next Arrow" at bounding box center [499, 339] width 8 height 8
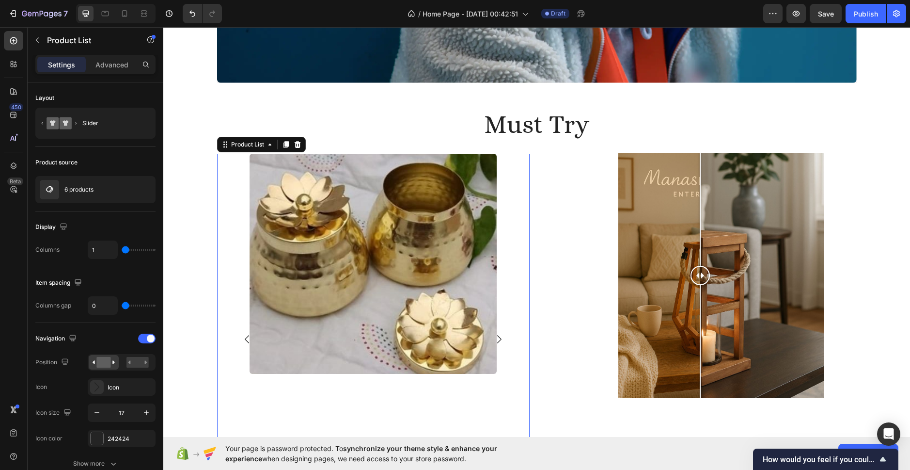
click at [495, 337] on icon "Carousel Next Arrow" at bounding box center [499, 339] width 8 height 8
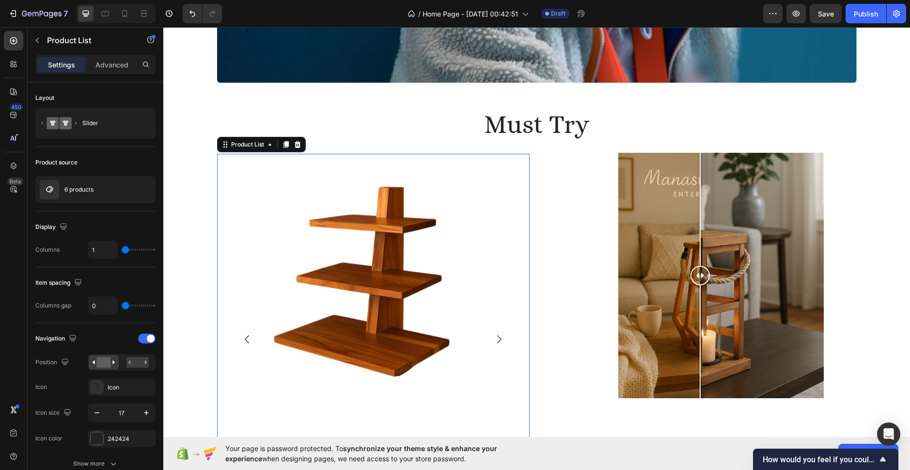
click at [361, 280] on img at bounding box center [373, 277] width 247 height 247
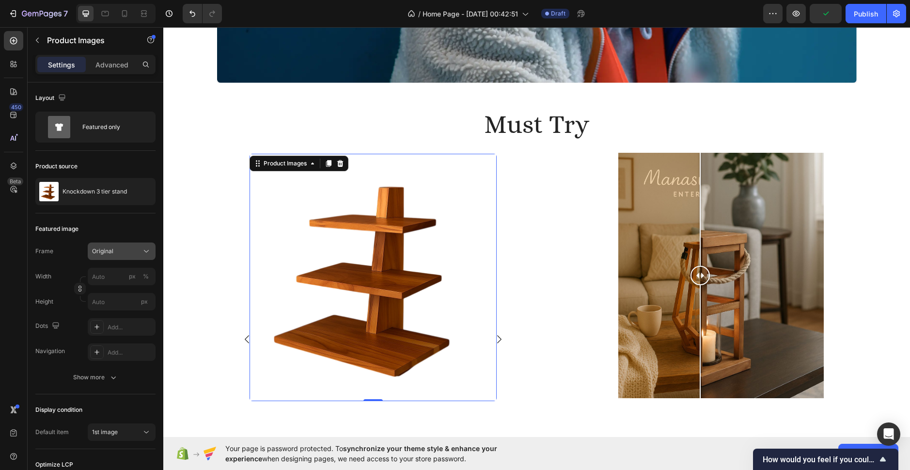
click at [112, 250] on span "Original" at bounding box center [102, 251] width 21 height 9
click at [126, 270] on div "Square" at bounding box center [120, 275] width 56 height 10
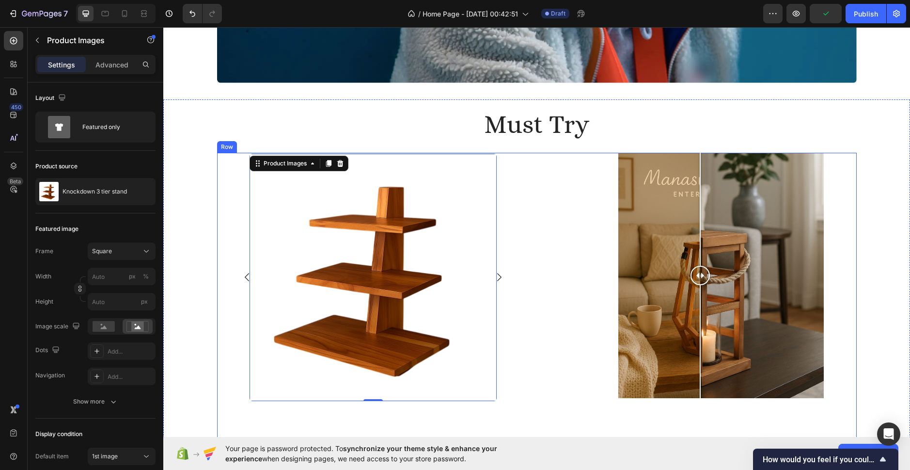
click at [536, 295] on div "Product Images 0 Row Product List Product Images 0 Row Product List Product Ima…" at bounding box center [537, 299] width 640 height 292
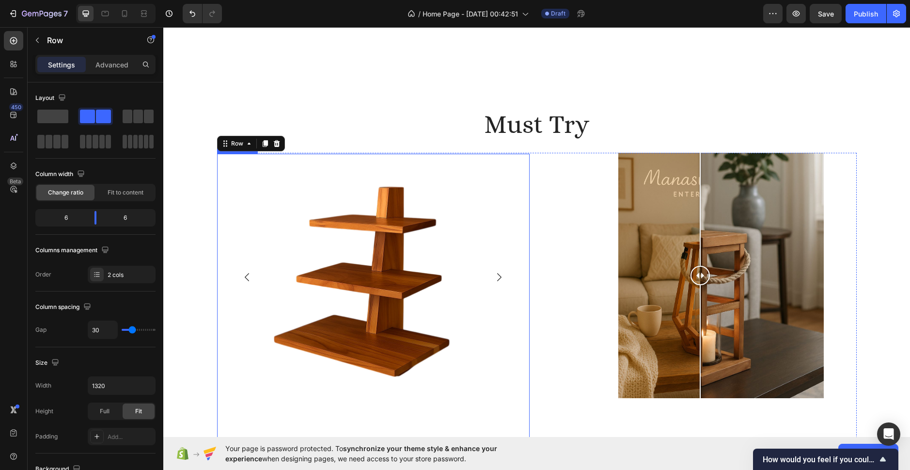
scroll to position [1588, 0]
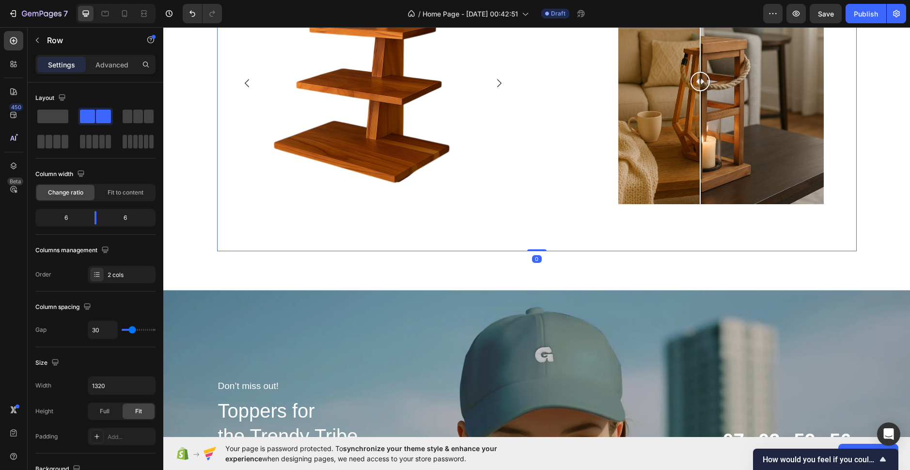
drag, startPoint x: 531, startPoint y: 251, endPoint x: 537, endPoint y: 232, distance: 19.5
click at [537, 232] on div "Product Images Row Product List Product Images Row Product List Product Images …" at bounding box center [537, 105] width 640 height 292
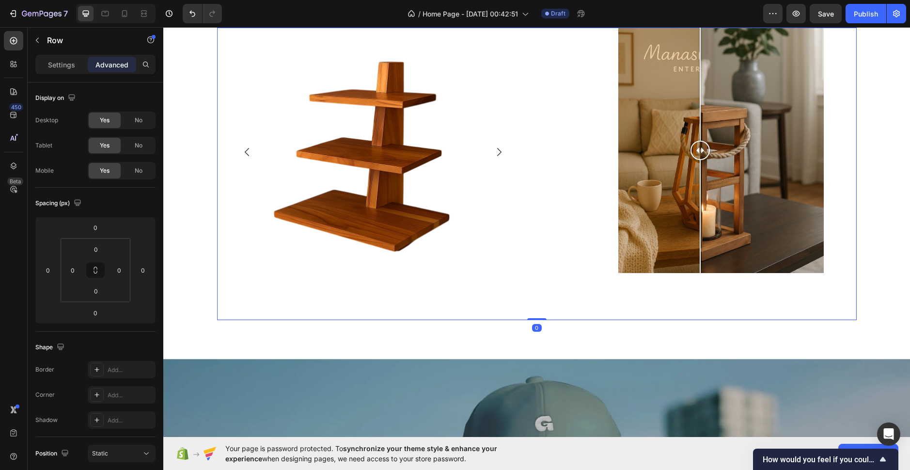
scroll to position [1491, 0]
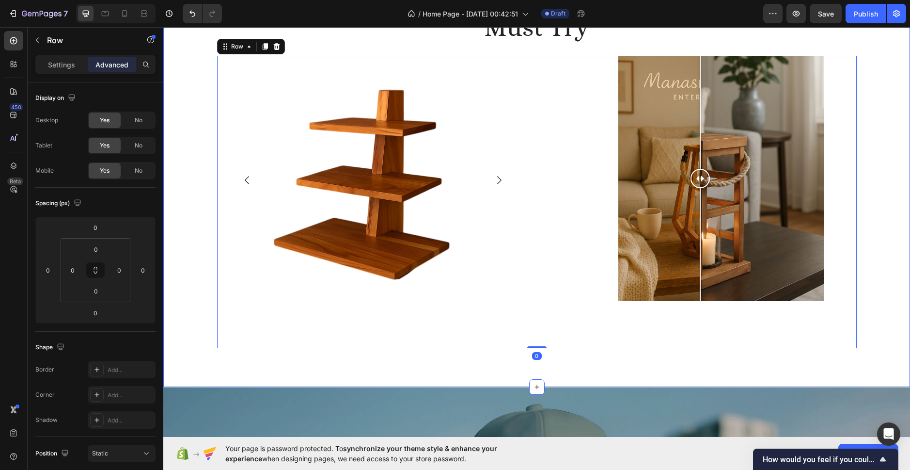
click at [875, 333] on div "must try Heading Product Images Row Product List Product Images Row Product Lis…" at bounding box center [536, 175] width 747 height 346
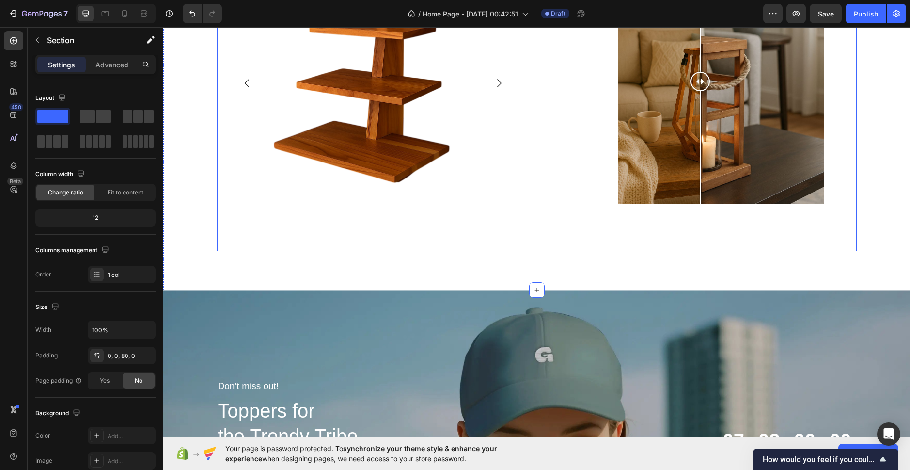
scroll to position [1759, 0]
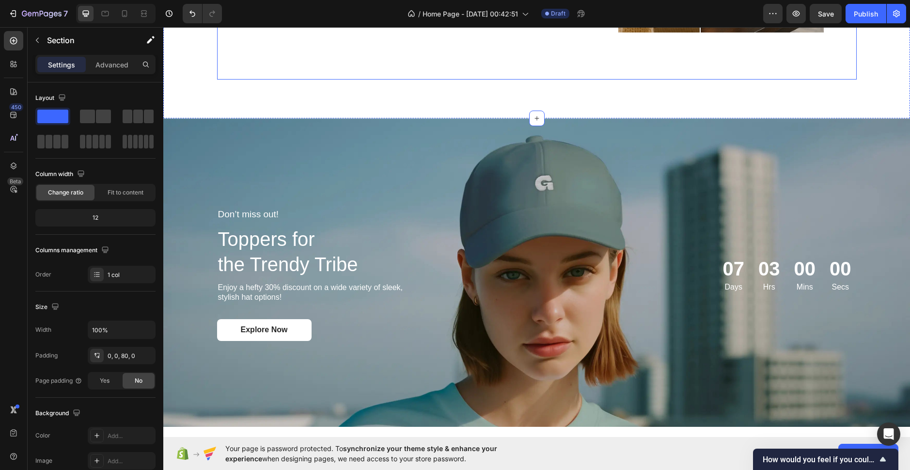
click at [737, 267] on div "07 Days 03 Hrs 00 Mins 00 Secs Countdown Timer" at bounding box center [698, 273] width 318 height 133
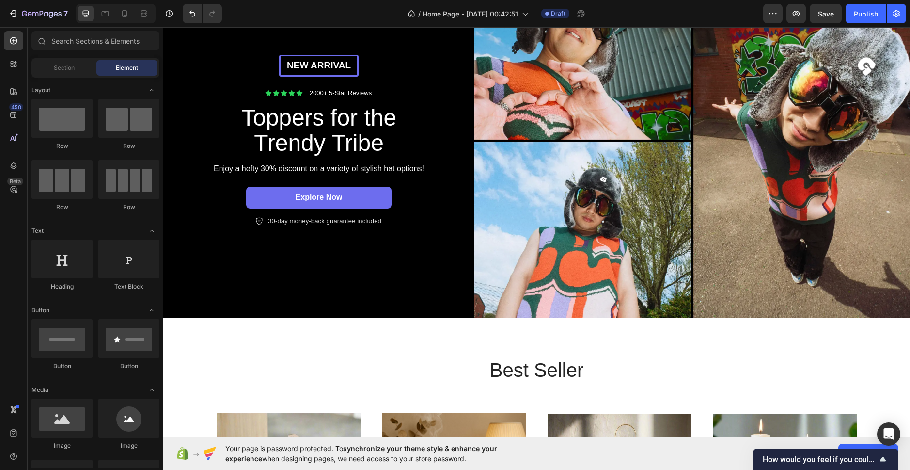
scroll to position [0, 0]
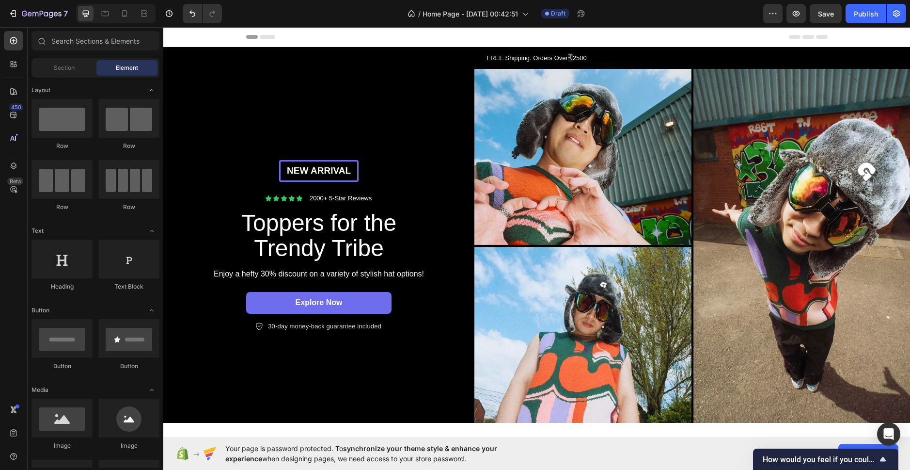
drag, startPoint x: 905, startPoint y: 91, endPoint x: 1070, endPoint y: 51, distance: 169.5
click at [770, 17] on icon "button" at bounding box center [773, 14] width 10 height 10
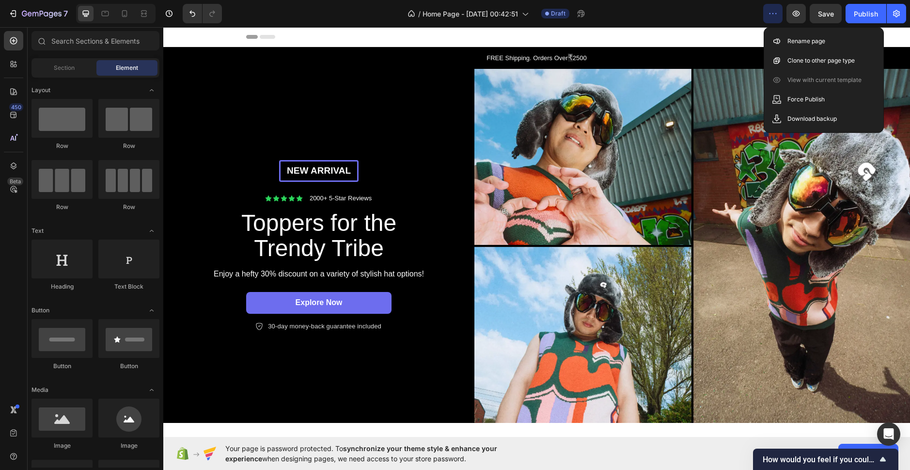
click at [770, 17] on icon "button" at bounding box center [773, 14] width 10 height 10
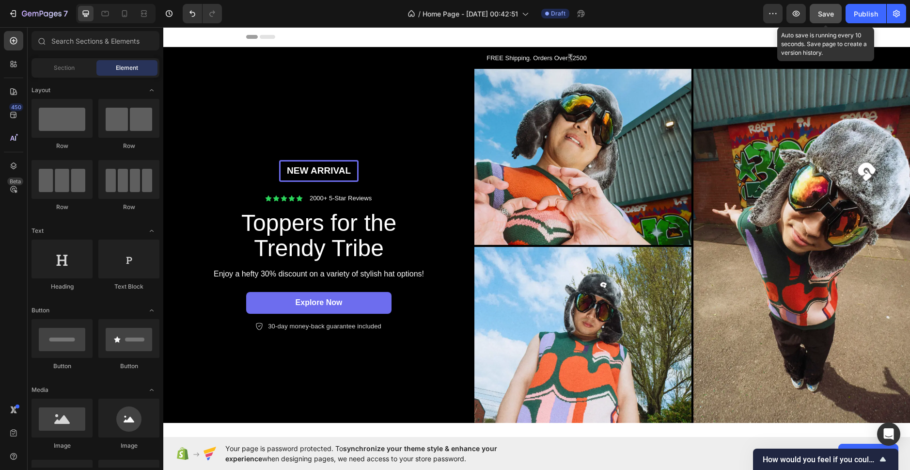
click at [825, 15] on span "Save" at bounding box center [826, 14] width 16 height 8
